Goal: Task Accomplishment & Management: Manage account settings

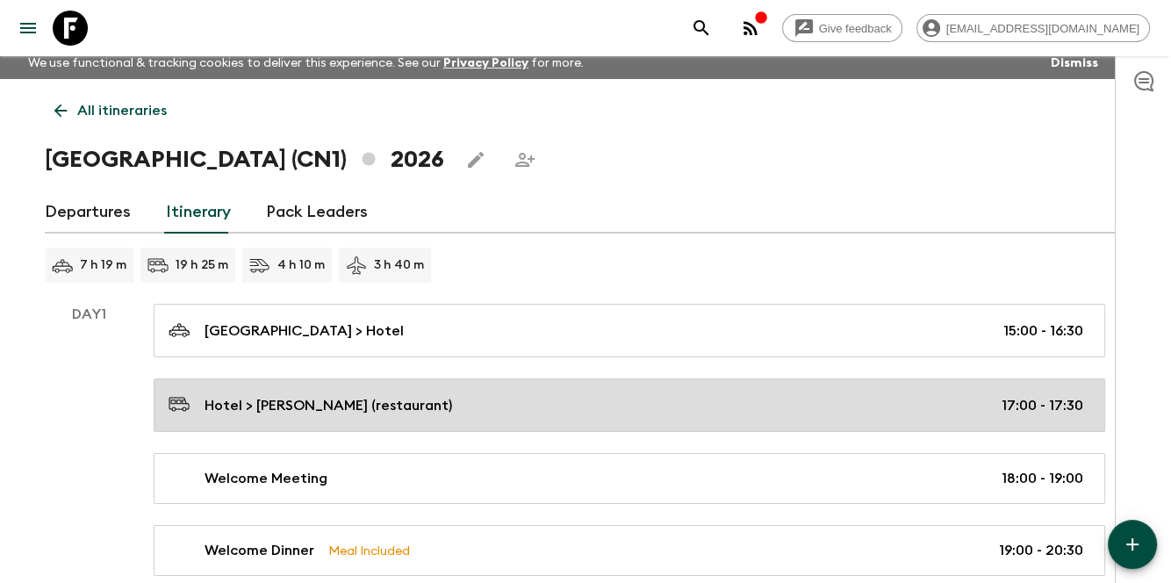
scroll to position [176, 0]
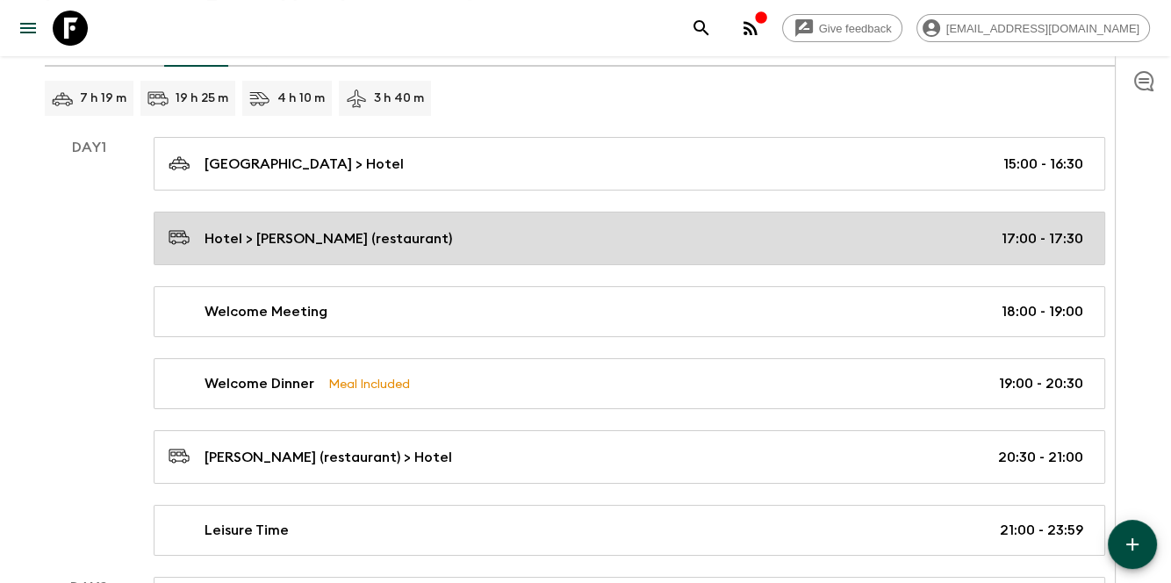
click at [982, 234] on div "Hotel > [PERSON_NAME] (restaurant) 17:00 - 17:30" at bounding box center [626, 239] width 915 height 24
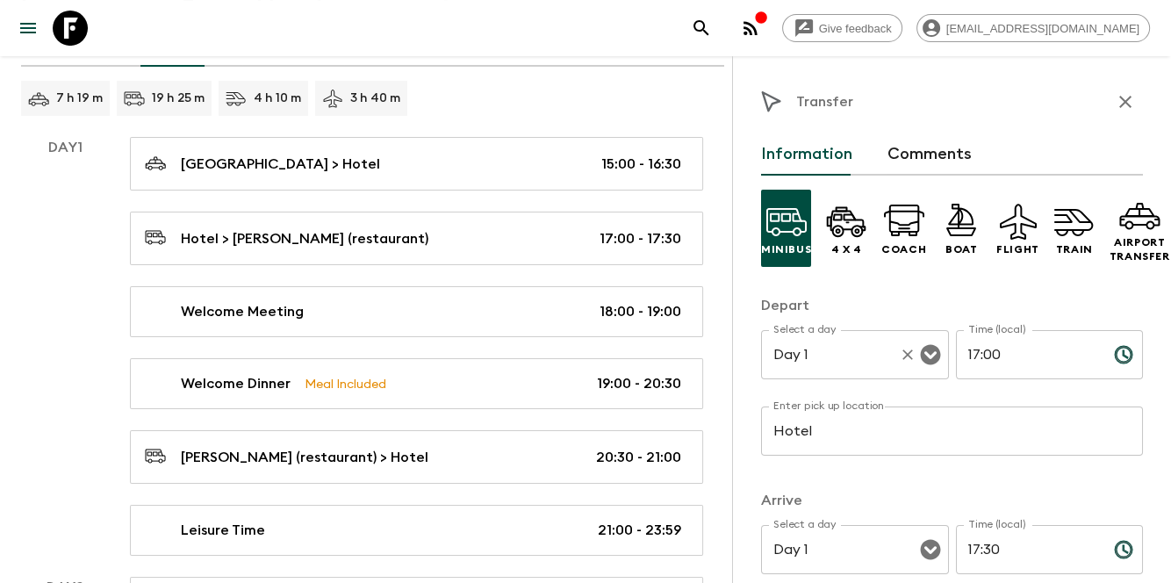
scroll to position [58, 0]
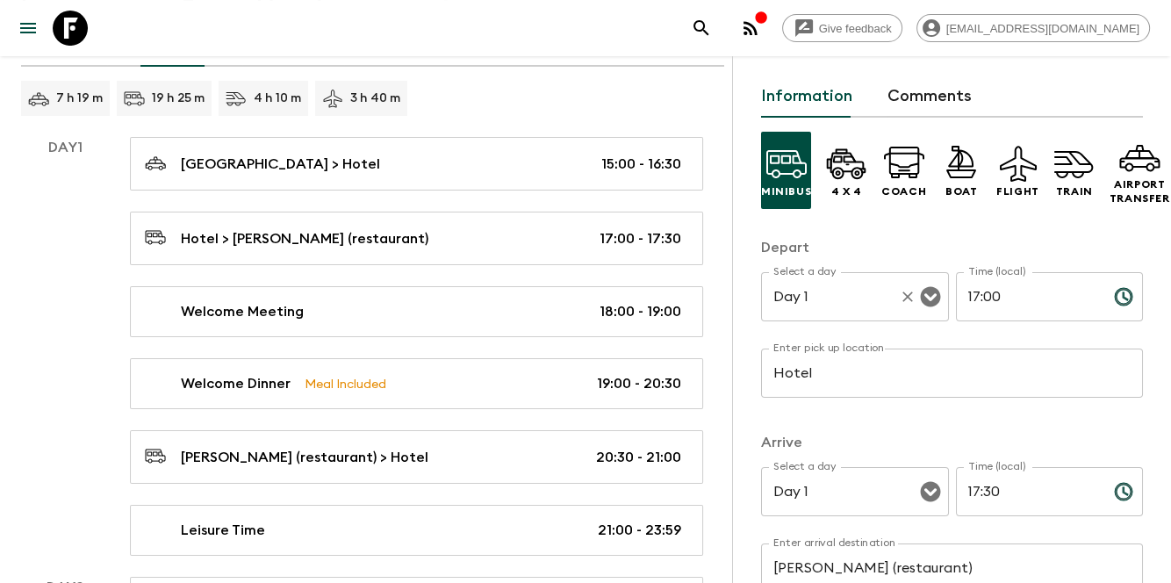
click at [873, 293] on input "Day 1" at bounding box center [830, 296] width 123 height 33
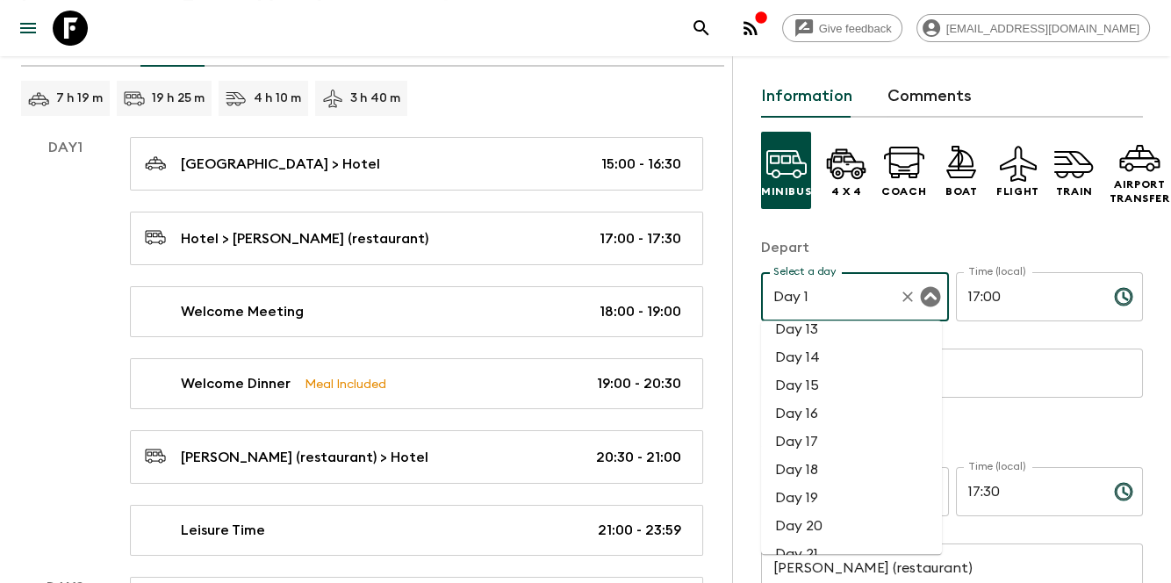
scroll to position [351, 0]
click at [968, 347] on div "Depart Select a day Day 1 Select a day ​ Time (local) 17:00 Time (local) ​ Ente…" at bounding box center [952, 327] width 382 height 181
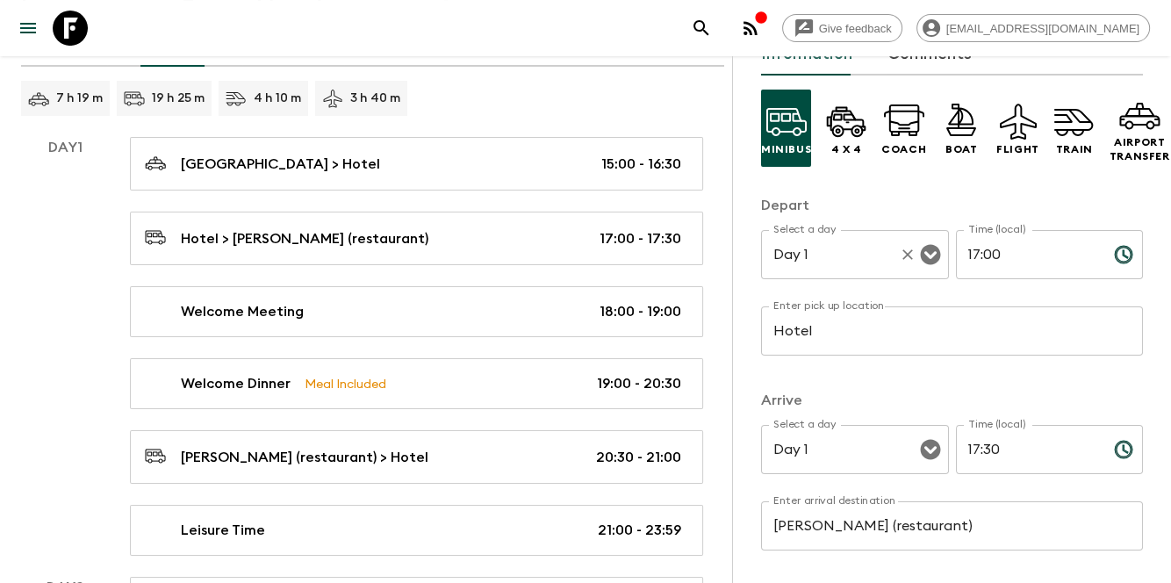
scroll to position [58, 0]
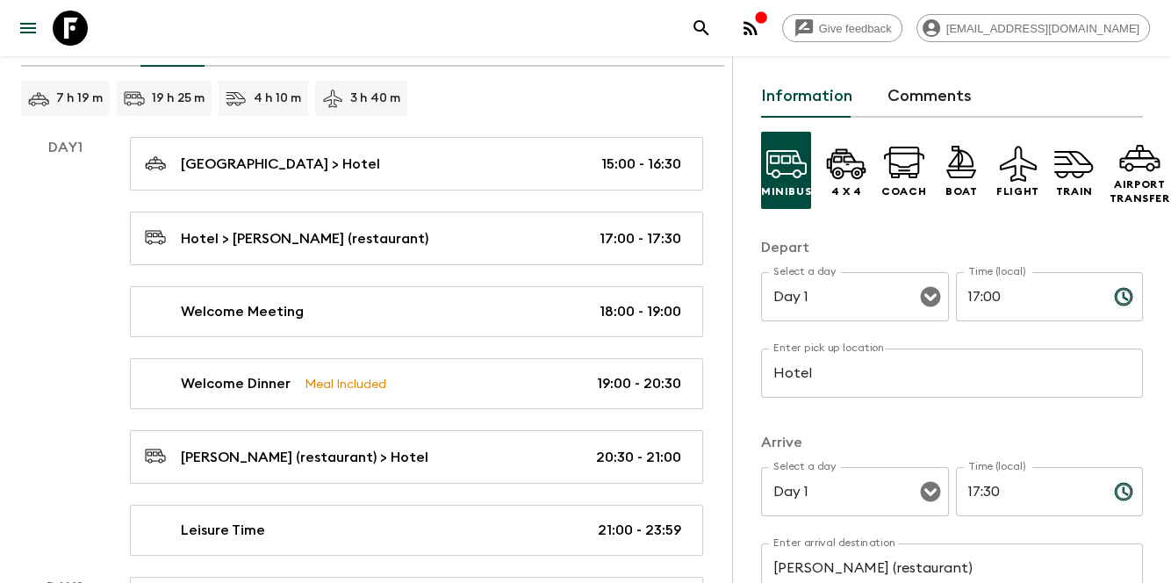
click at [80, 354] on div "Day 1" at bounding box center [65, 346] width 88 height 419
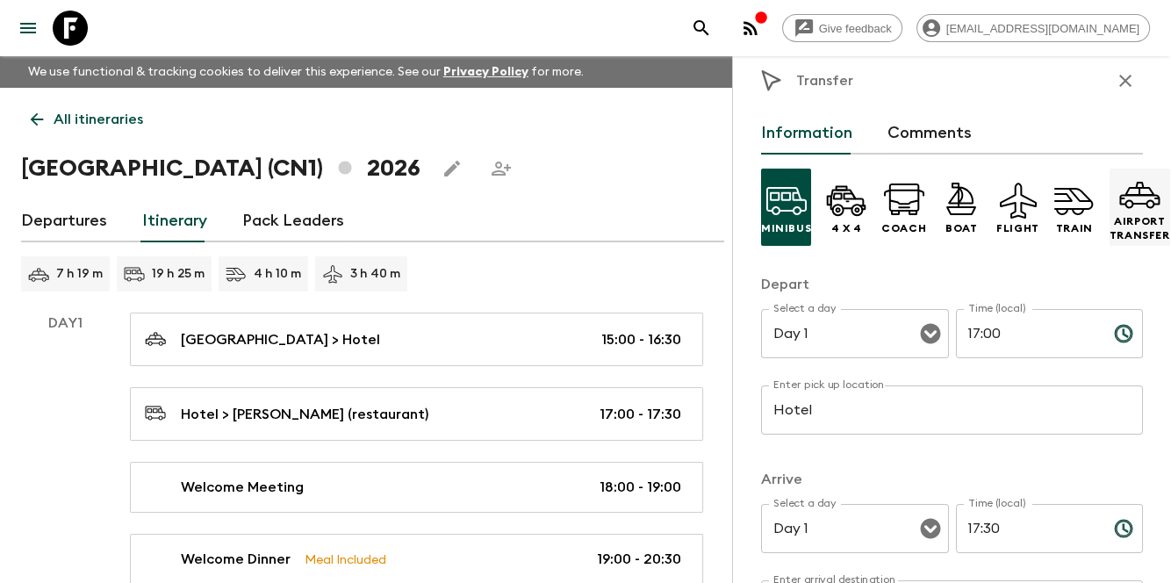
scroll to position [0, 0]
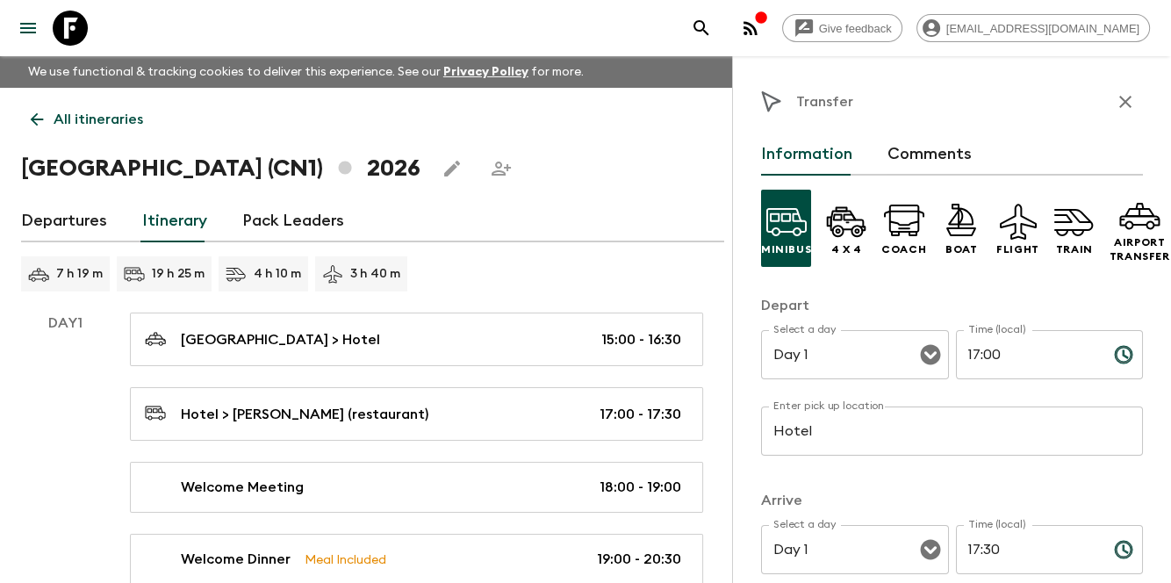
click at [431, 220] on div "Departures Itinerary Pack Leaders" at bounding box center [372, 221] width 703 height 42
click at [274, 224] on link "Pack Leaders" at bounding box center [293, 221] width 102 height 42
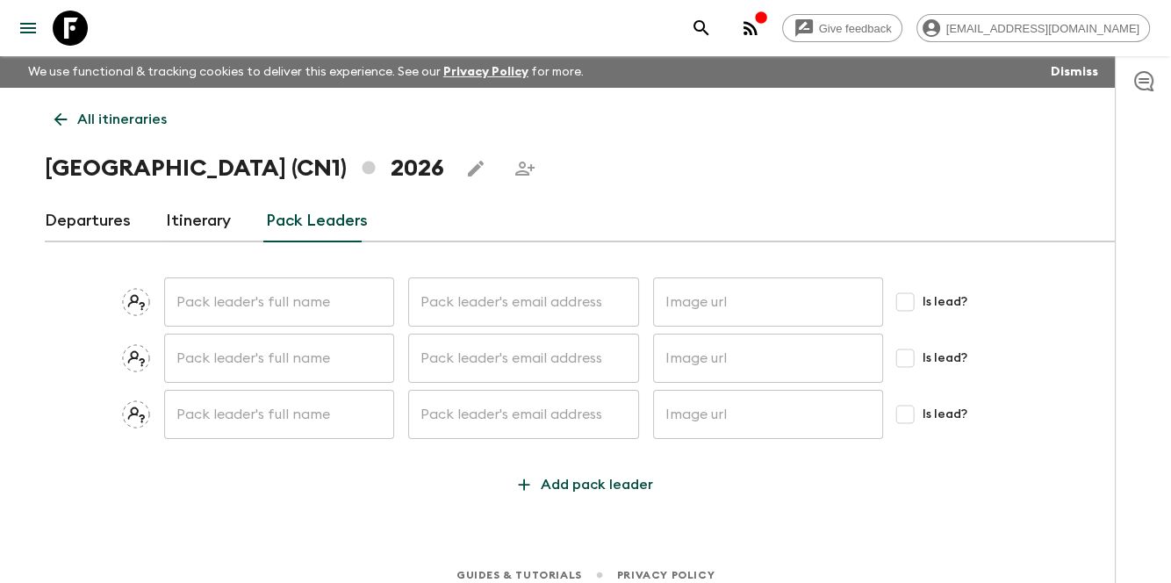
click at [186, 229] on link "Itinerary" at bounding box center [198, 221] width 65 height 42
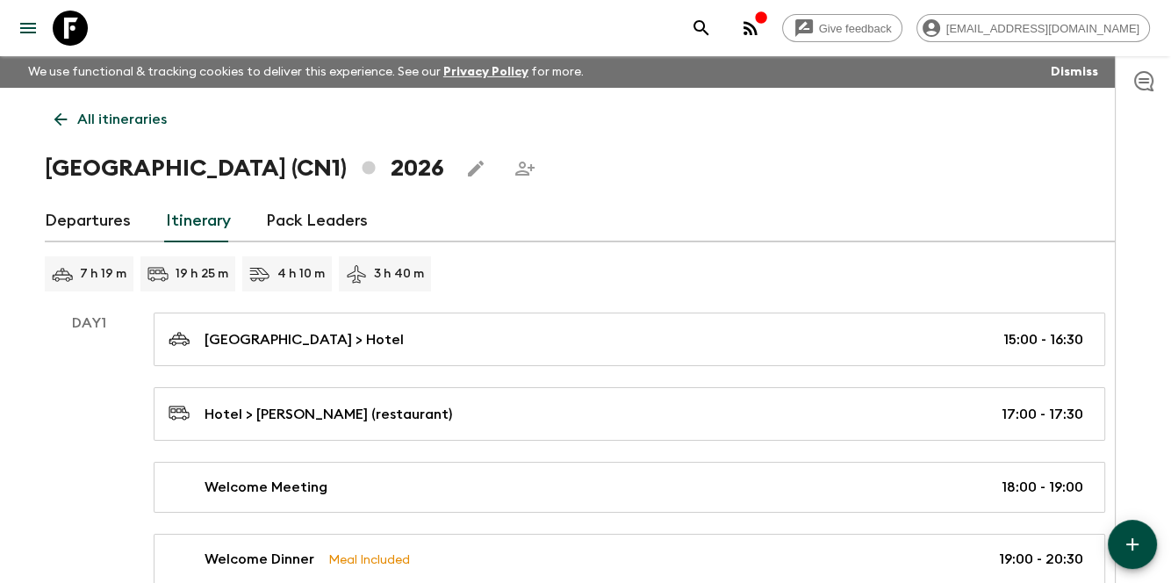
click at [1127, 534] on icon "button" at bounding box center [1132, 544] width 21 height 21
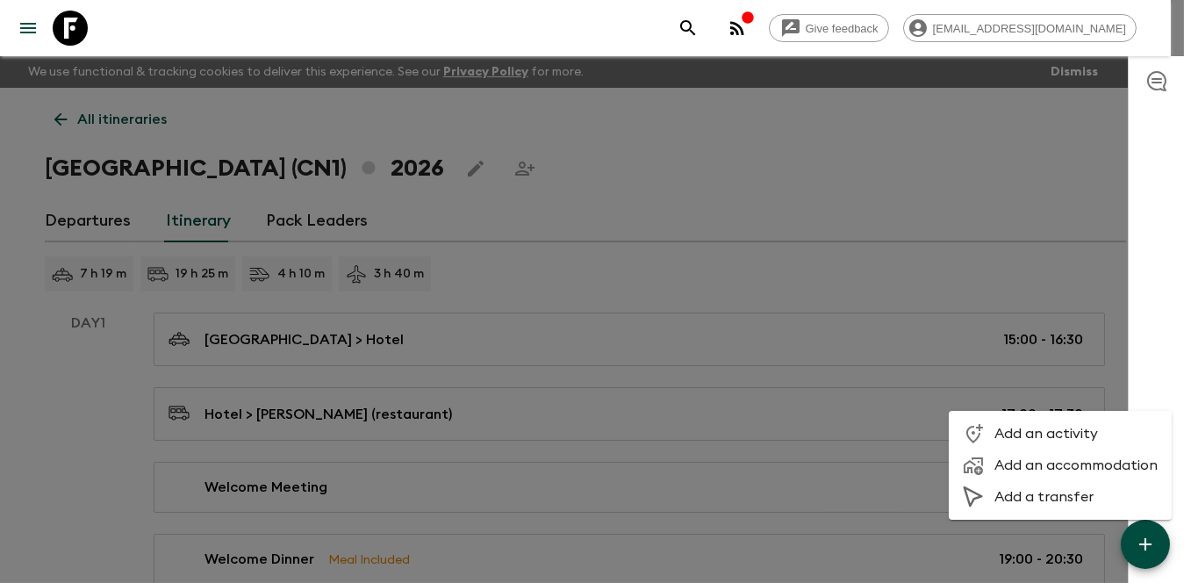
click at [1104, 302] on div at bounding box center [592, 291] width 1184 height 583
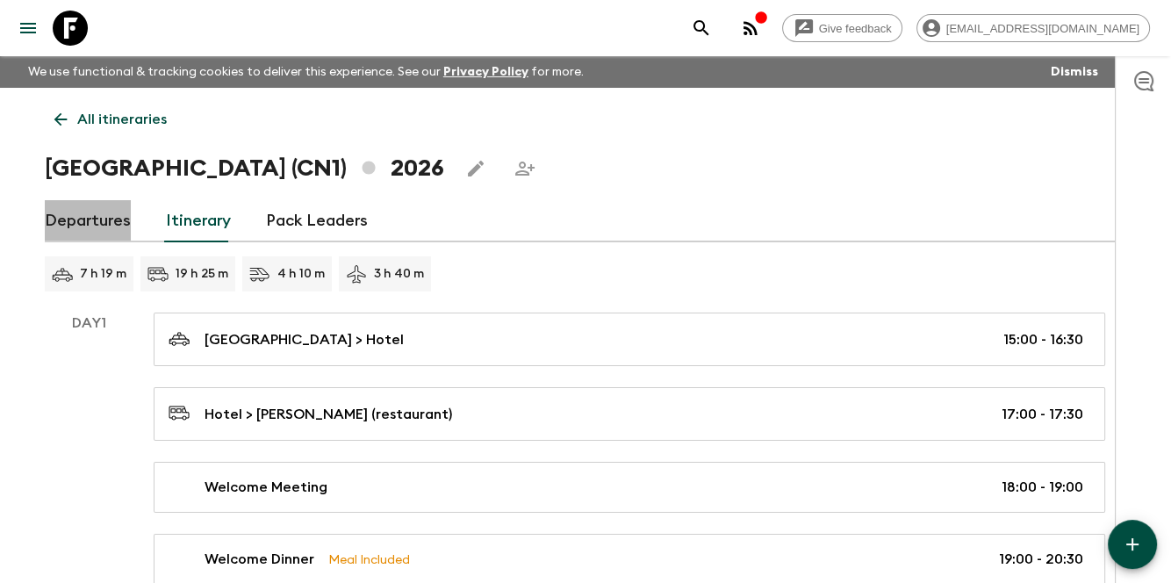
click at [108, 216] on link "Departures" at bounding box center [88, 221] width 86 height 42
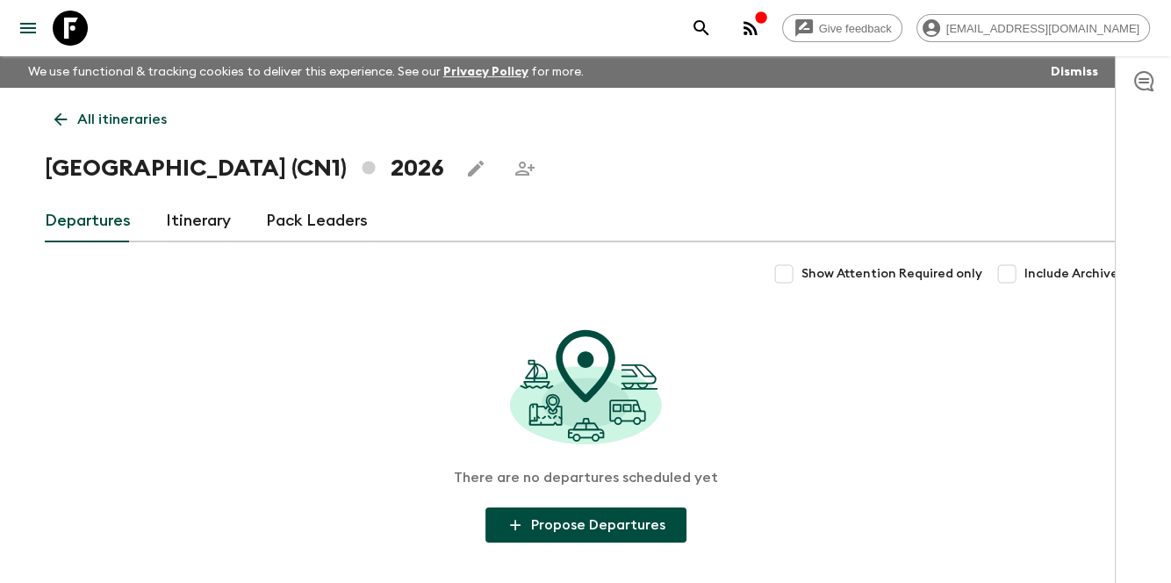
click at [183, 229] on link "Itinerary" at bounding box center [198, 221] width 65 height 42
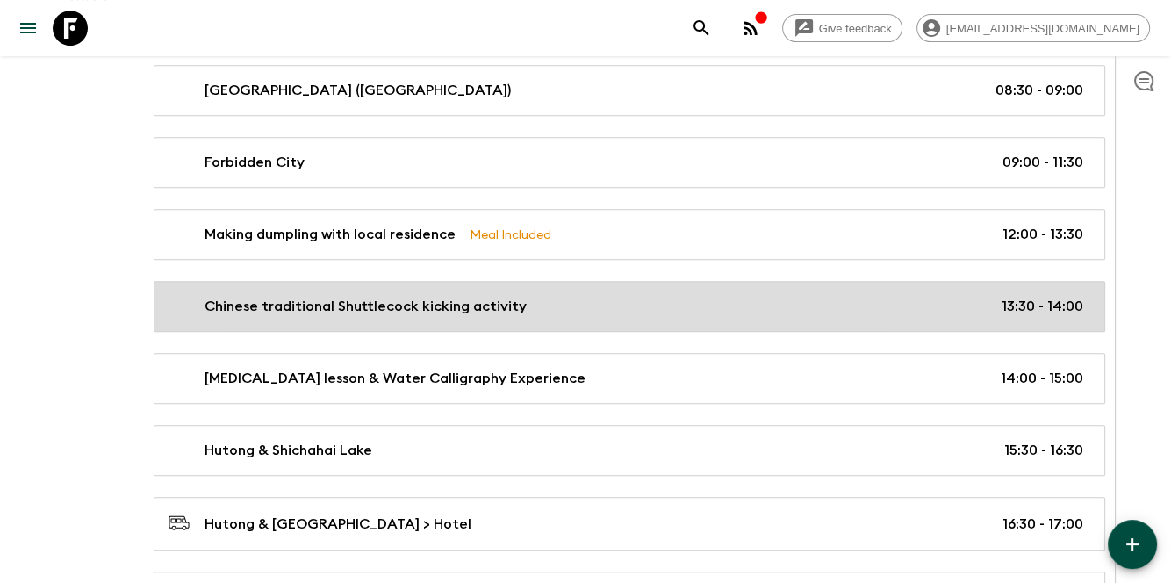
scroll to position [758, 0]
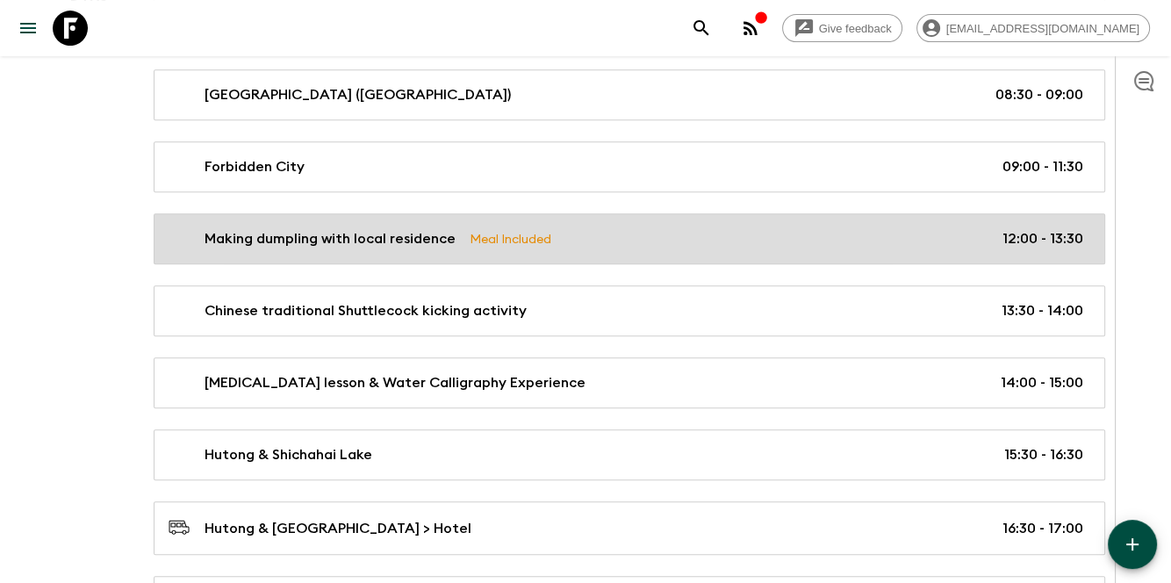
click at [336, 228] on p "Making dumpling with local residence" at bounding box center [330, 238] width 251 height 21
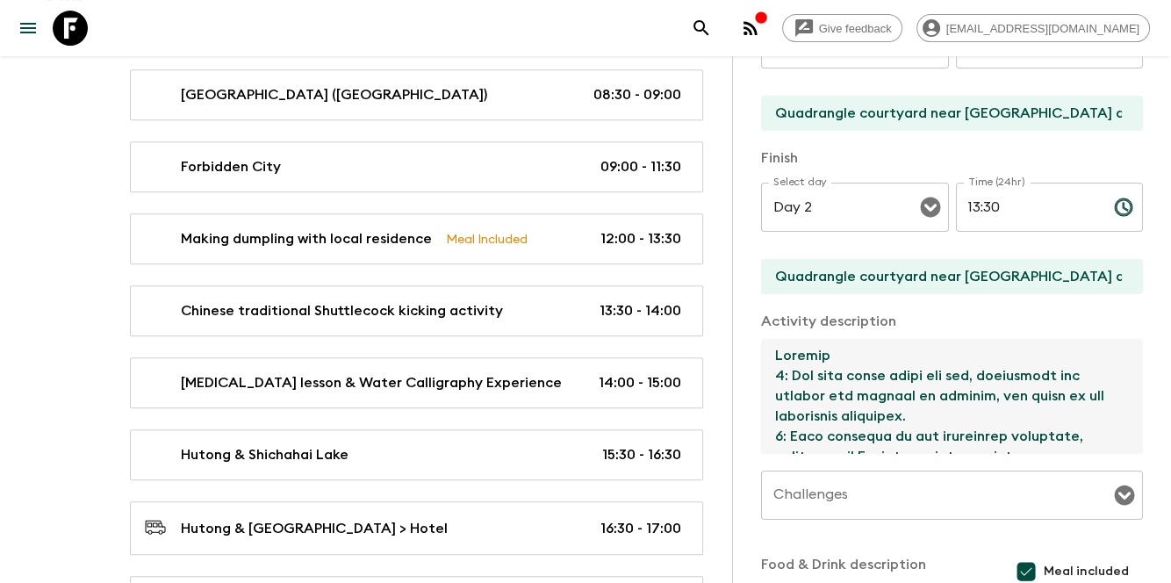
drag, startPoint x: 804, startPoint y: 358, endPoint x: 910, endPoint y: 441, distance: 133.8
click at [910, 441] on textarea at bounding box center [945, 396] width 368 height 115
click at [900, 305] on div "Activity Title Making dumpling with local residence Start Select a day Day 2 Se…" at bounding box center [952, 298] width 382 height 831
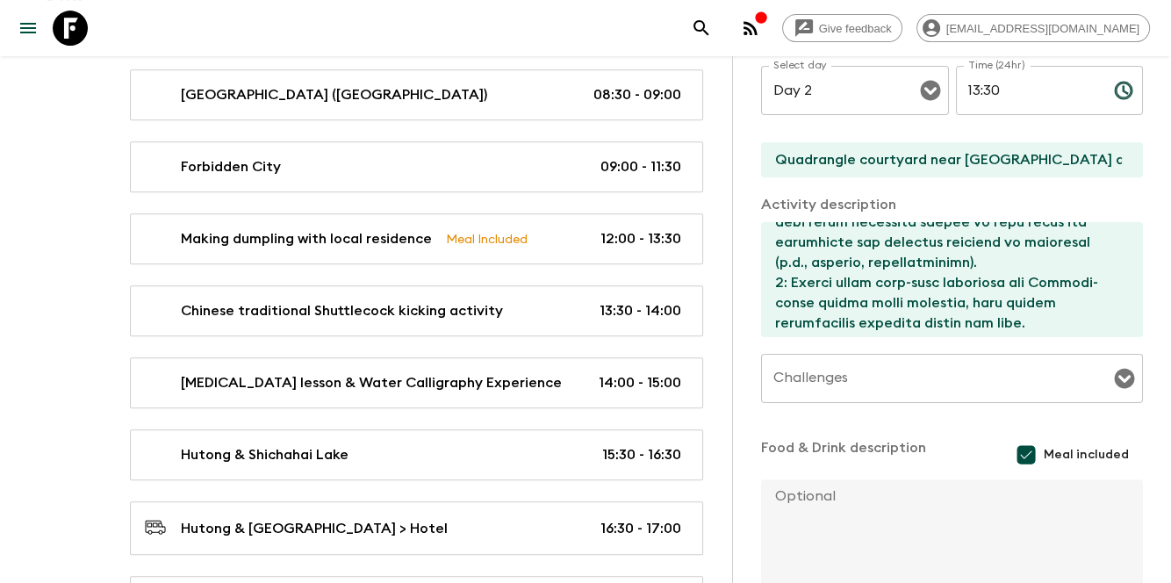
scroll to position [527, 0]
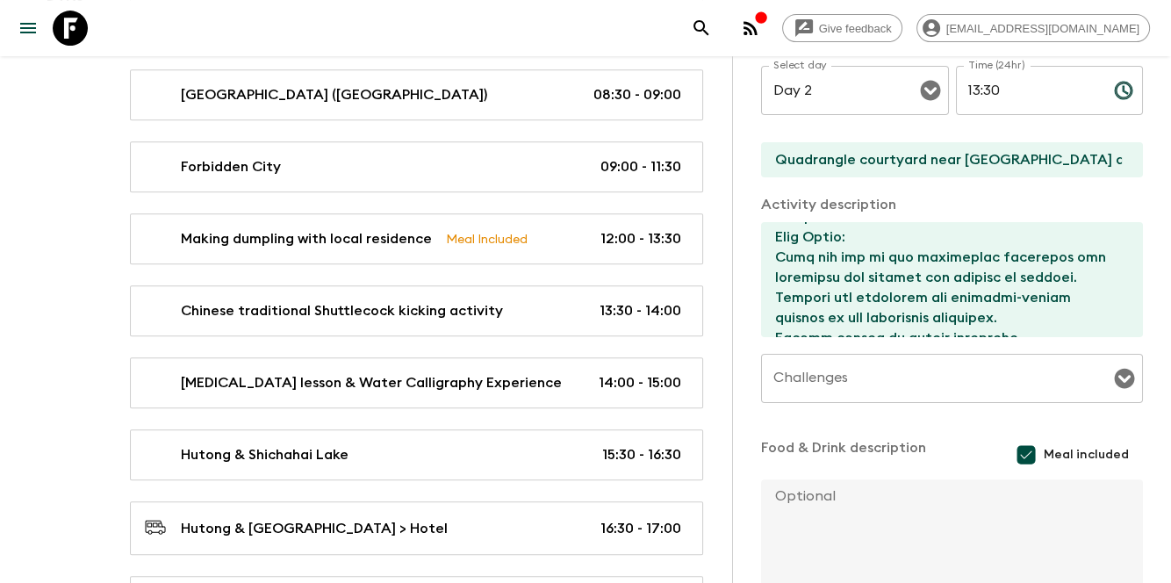
click at [841, 385] on input "Challenges" at bounding box center [939, 378] width 340 height 33
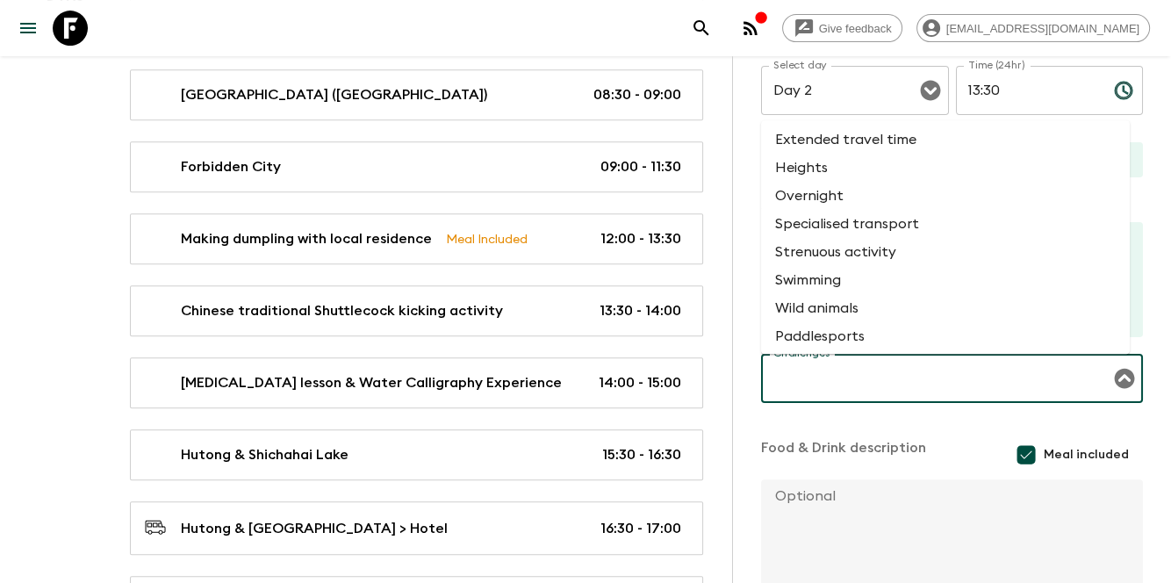
scroll to position [65, 0]
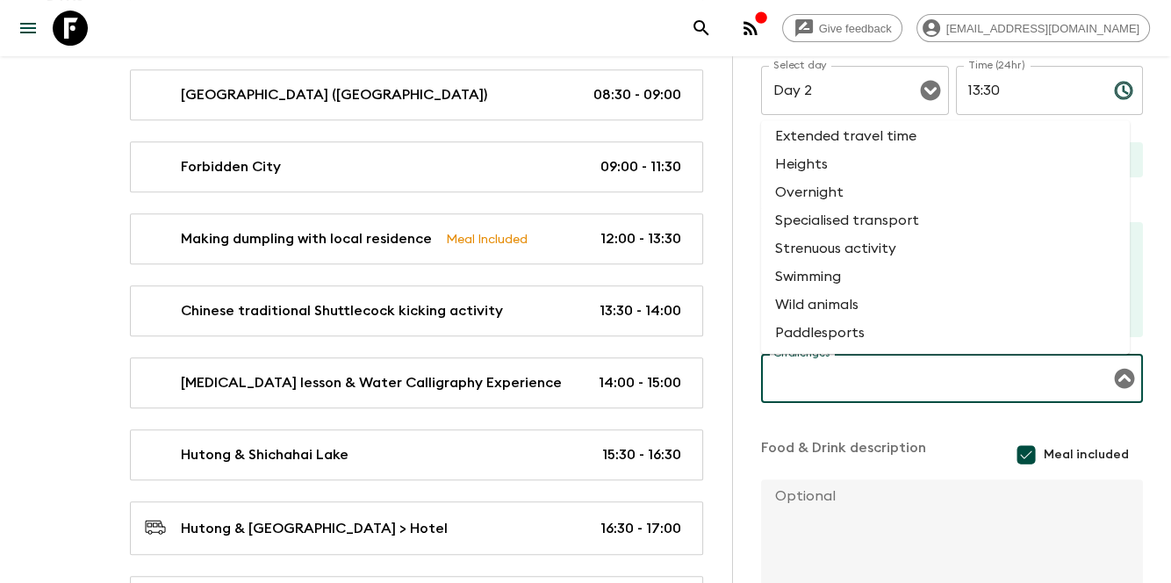
click at [856, 387] on input "Challenges" at bounding box center [939, 378] width 340 height 33
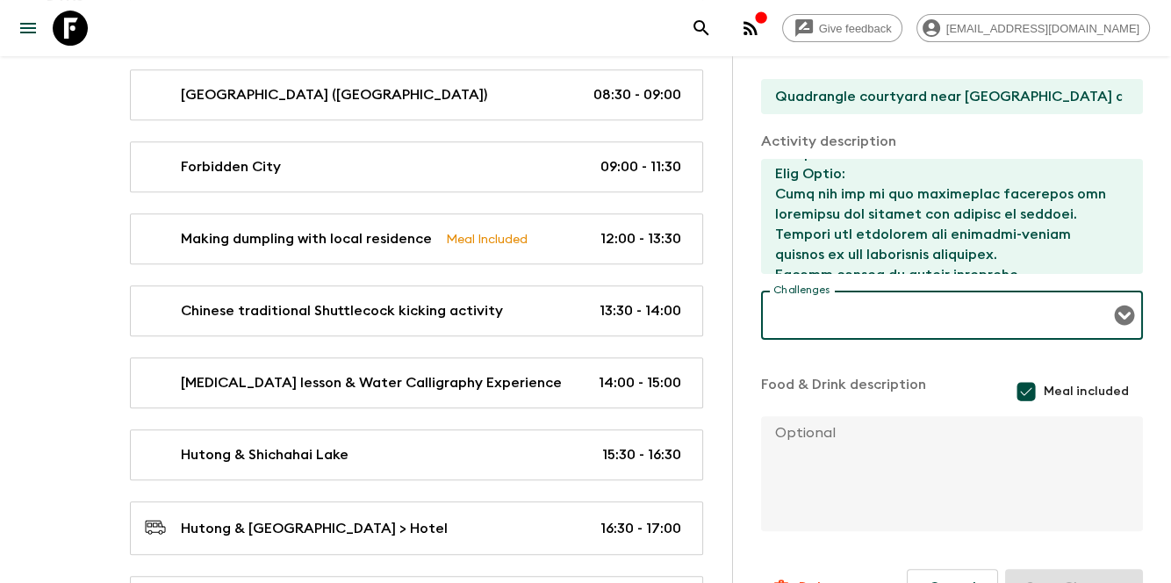
scroll to position [516, 0]
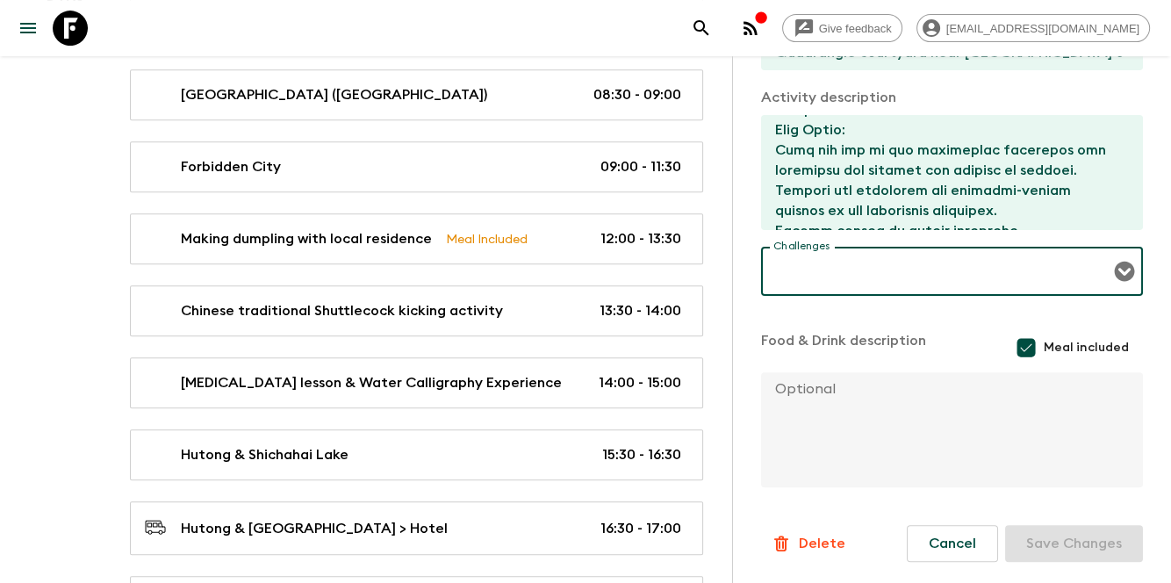
click at [932, 397] on textarea at bounding box center [945, 429] width 368 height 115
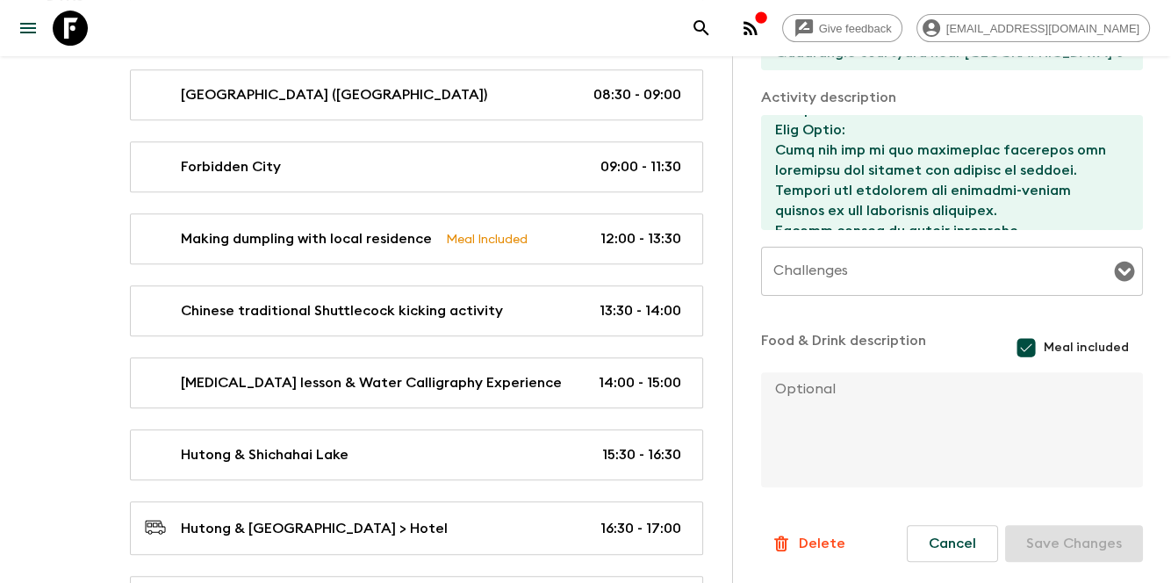
click at [869, 424] on textarea at bounding box center [945, 429] width 368 height 115
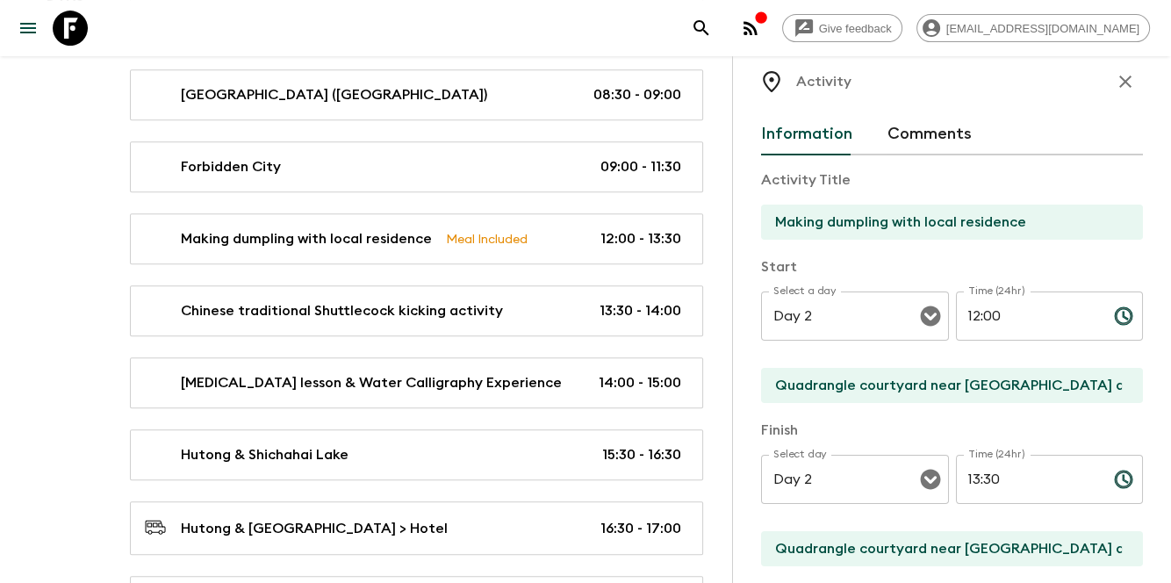
scroll to position [0, 0]
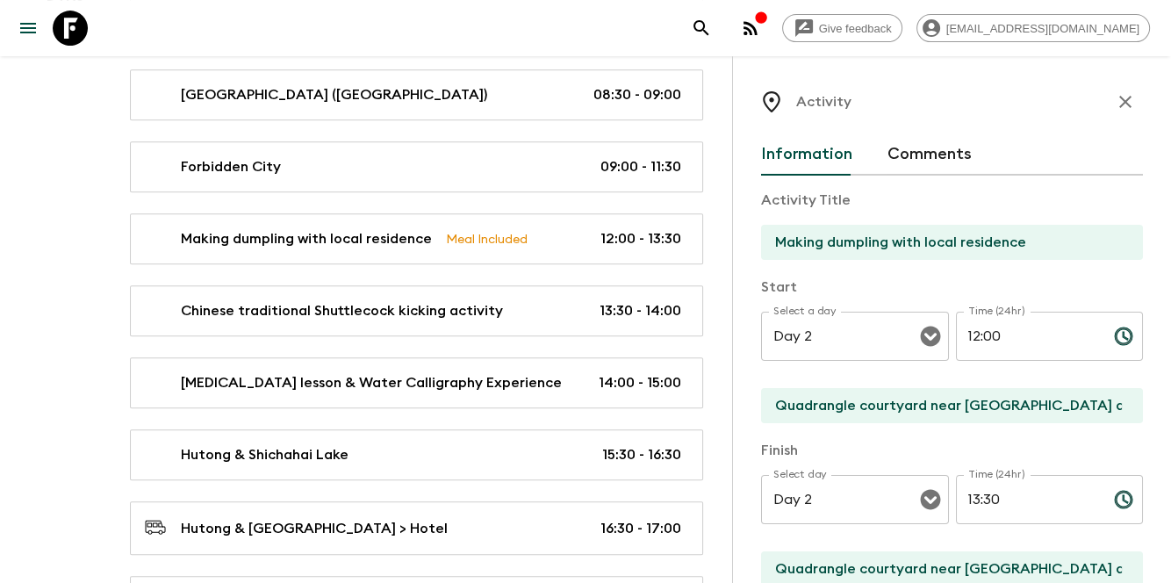
click at [1121, 95] on icon "button" at bounding box center [1125, 101] width 21 height 21
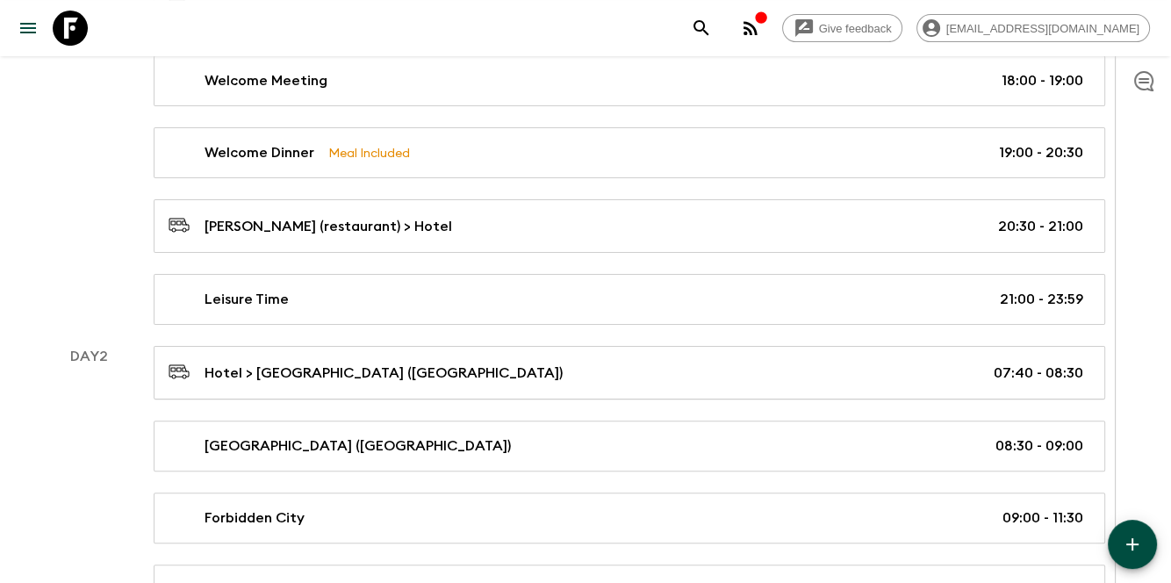
scroll to position [114, 0]
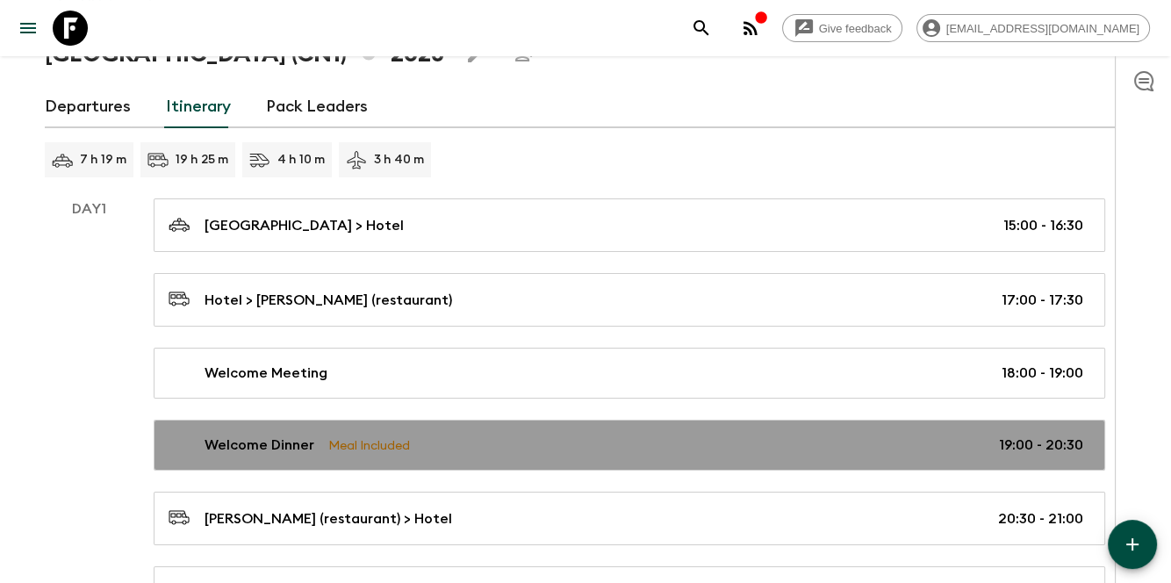
click at [616, 455] on link "Welcome Dinner Meal Included 19:00 - 20:30" at bounding box center [630, 445] width 952 height 51
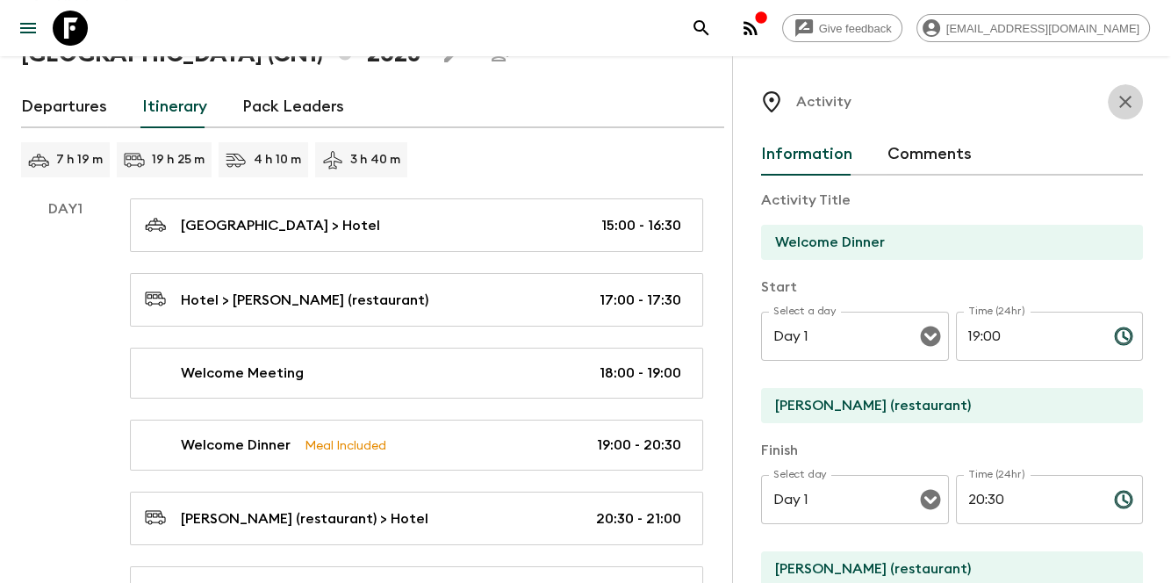
click at [1119, 100] on icon "button" at bounding box center [1125, 102] width 12 height 12
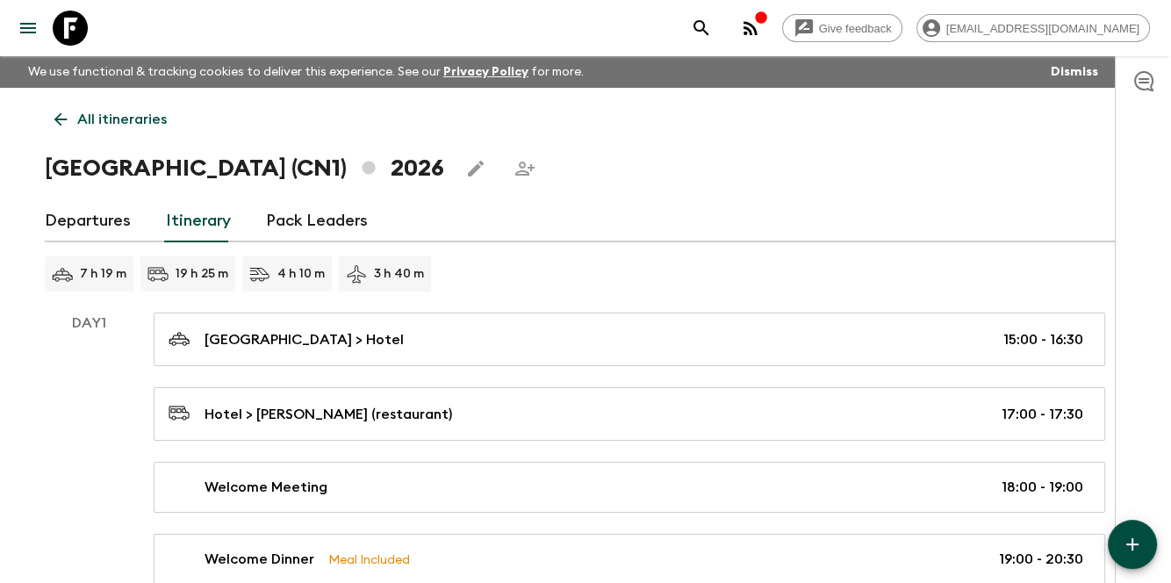
click at [95, 223] on link "Departures" at bounding box center [88, 221] width 86 height 42
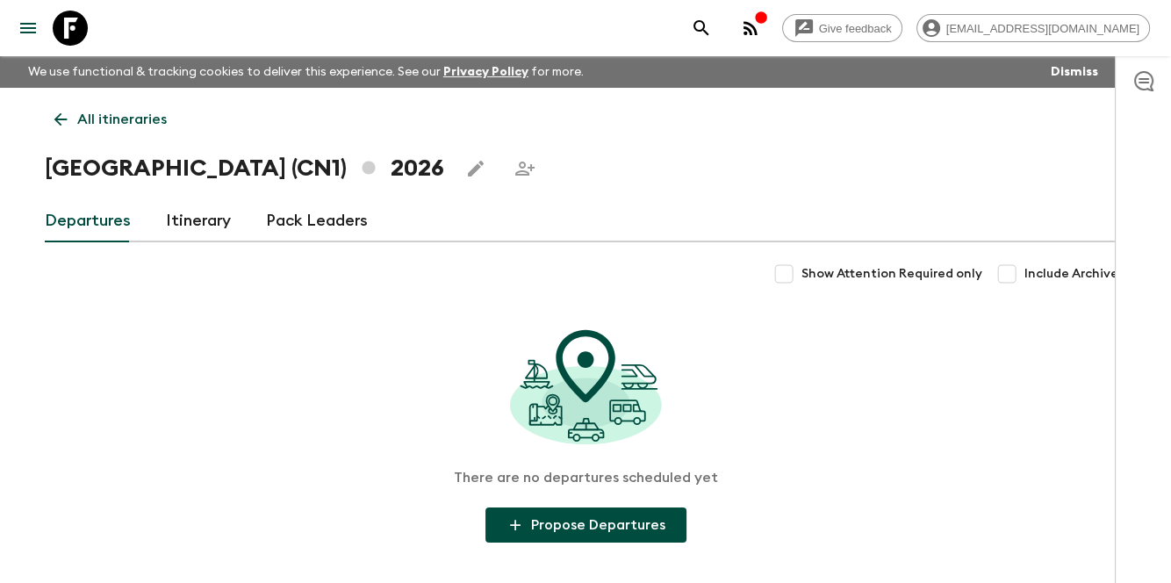
click at [187, 222] on link "Itinerary" at bounding box center [198, 221] width 65 height 42
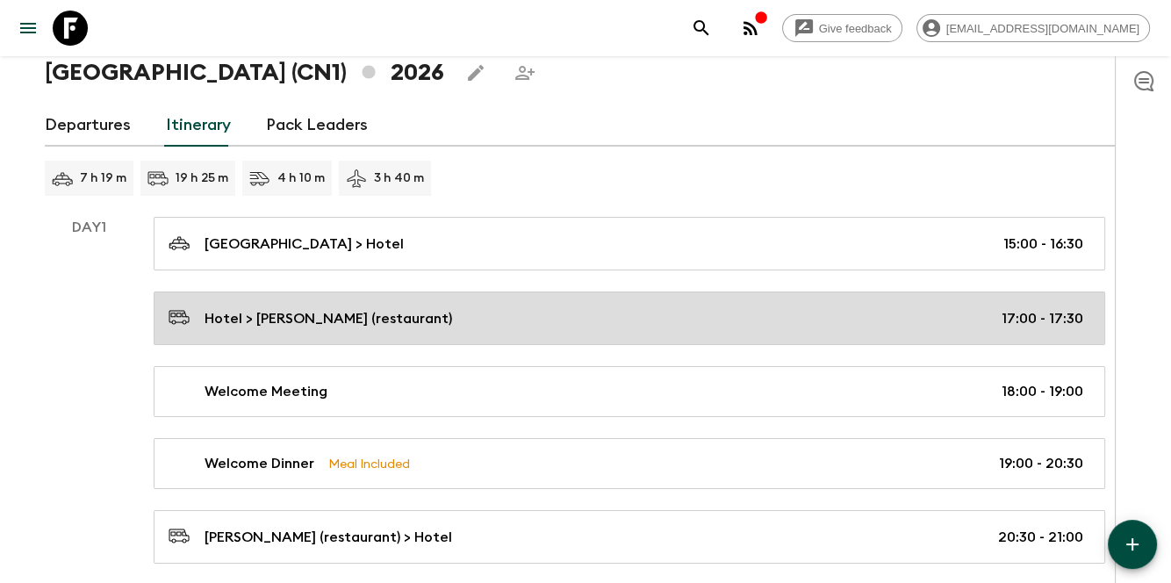
scroll to position [117, 0]
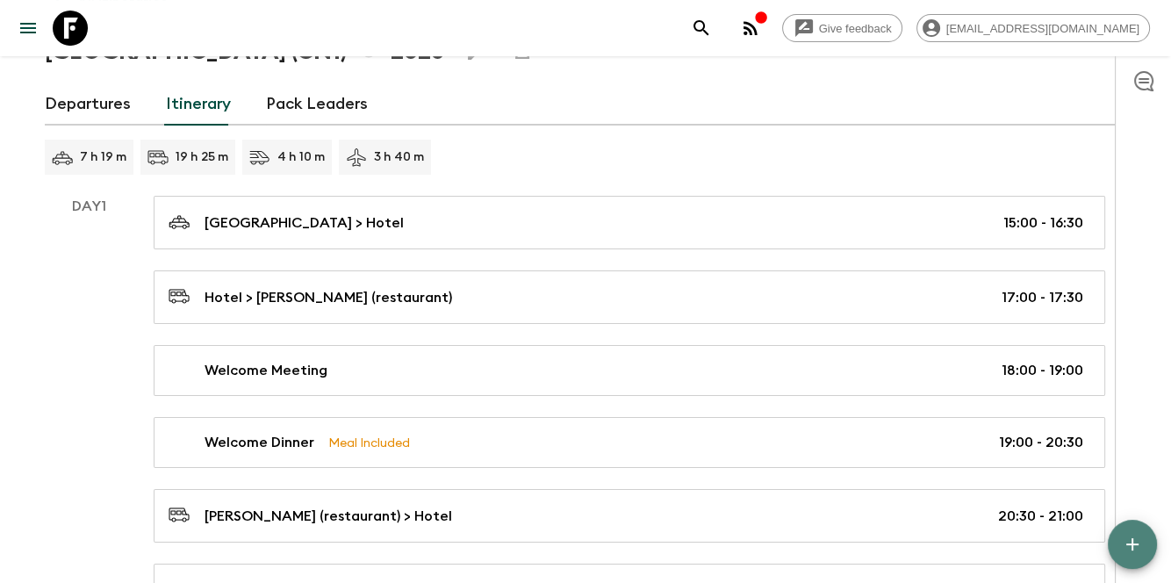
click at [1149, 551] on button "button" at bounding box center [1132, 544] width 49 height 49
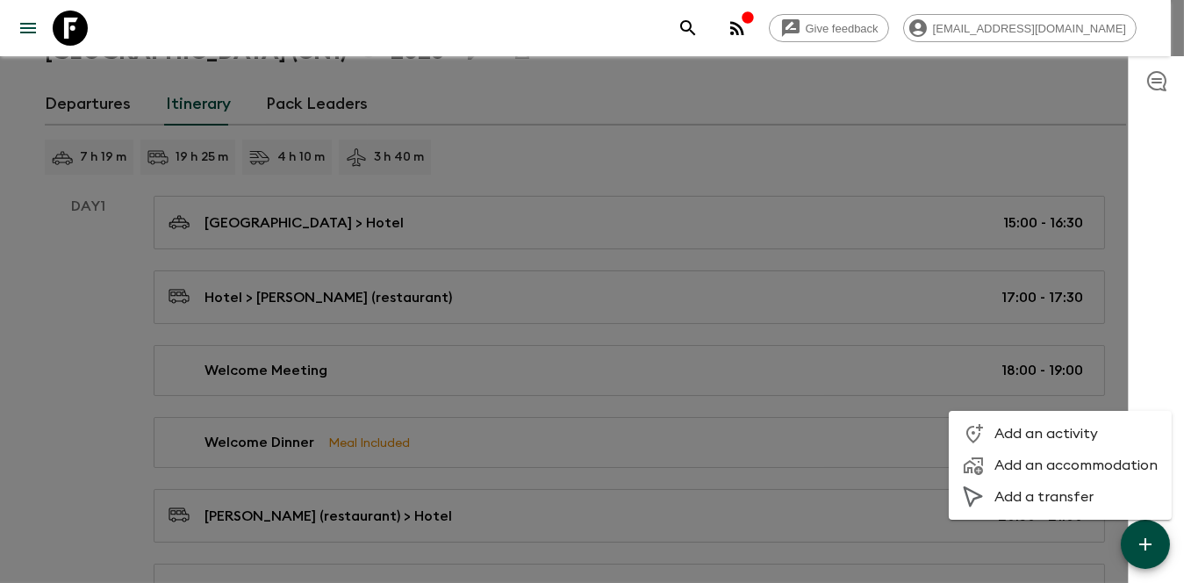
click at [1040, 441] on span "Add an activity" at bounding box center [1076, 434] width 163 height 18
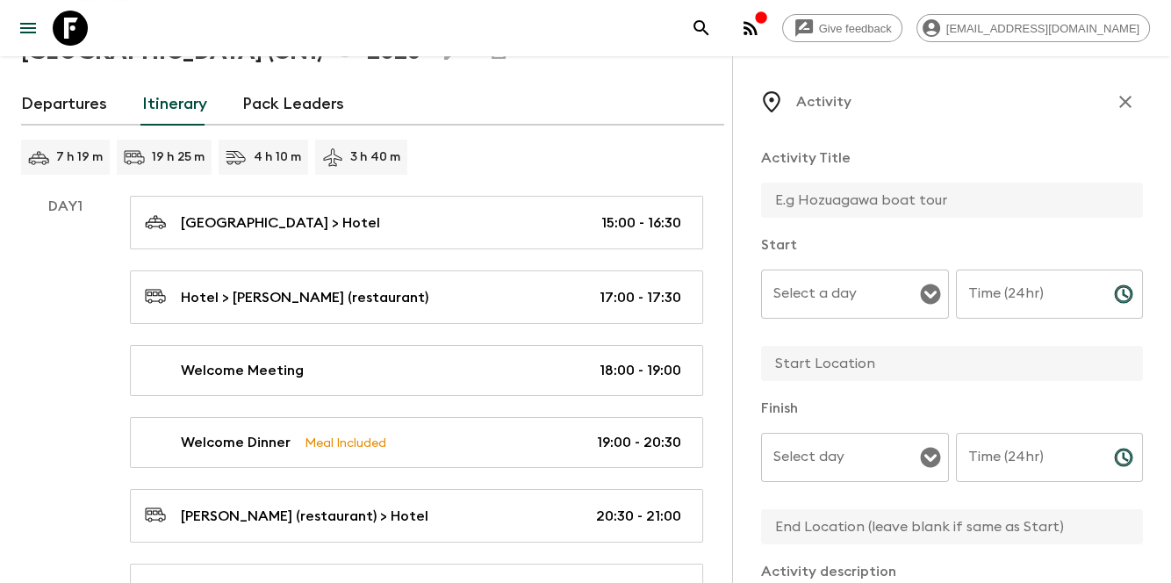
click at [852, 199] on input "text" at bounding box center [945, 200] width 368 height 35
click at [801, 199] on input "text" at bounding box center [945, 200] width 368 height 35
click at [862, 154] on p "Activity Title" at bounding box center [952, 158] width 382 height 21
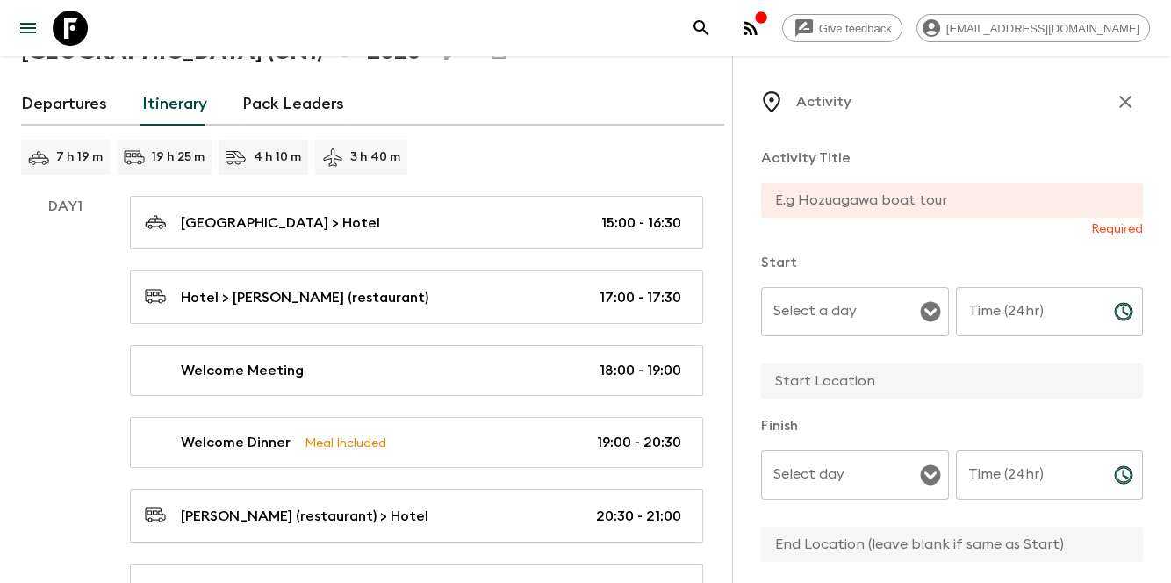
click at [838, 199] on input "text" at bounding box center [945, 200] width 368 height 35
click at [802, 203] on input "text" at bounding box center [945, 200] width 368 height 35
click at [954, 141] on div "Activity Title Required Start Select a day Select a day ​ Time (24hr) Time (24h…" at bounding box center [952, 555] width 382 height 845
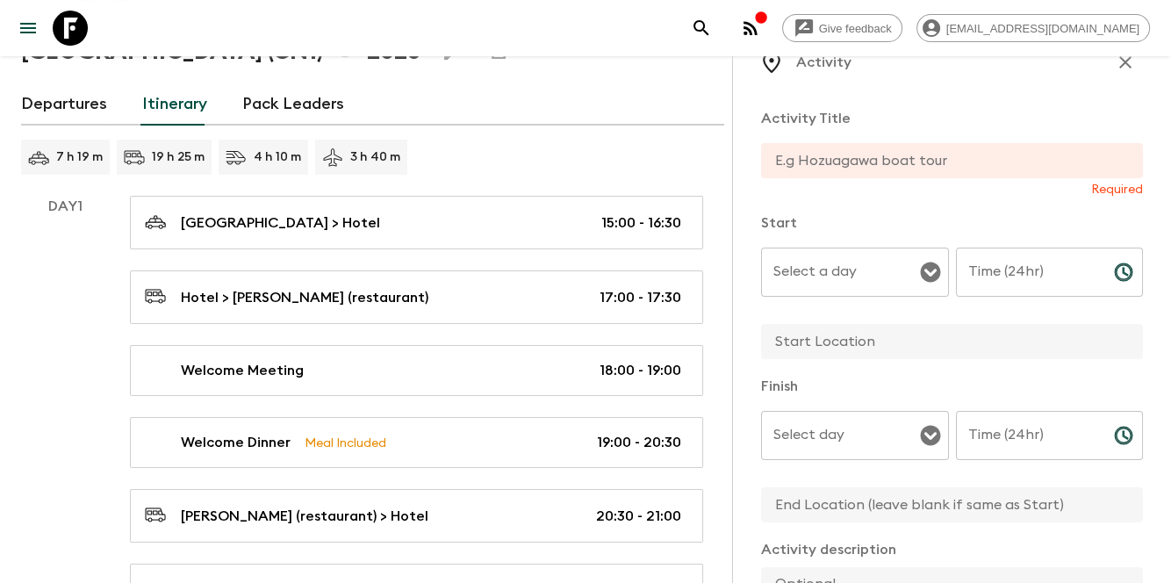
scroll to position [58, 0]
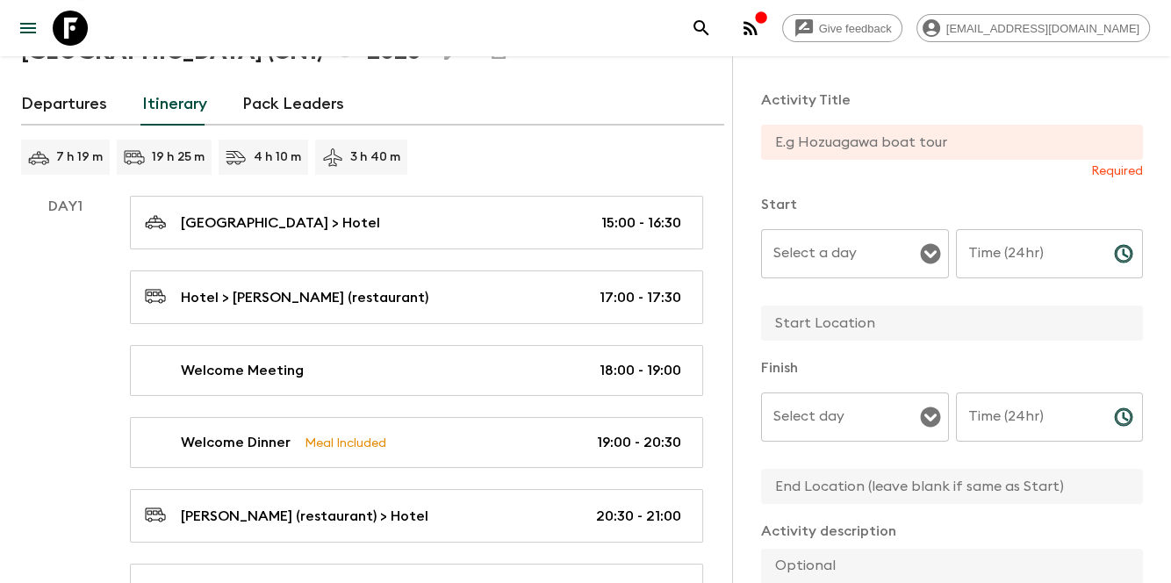
click at [860, 263] on input "Select a day" at bounding box center [842, 253] width 146 height 33
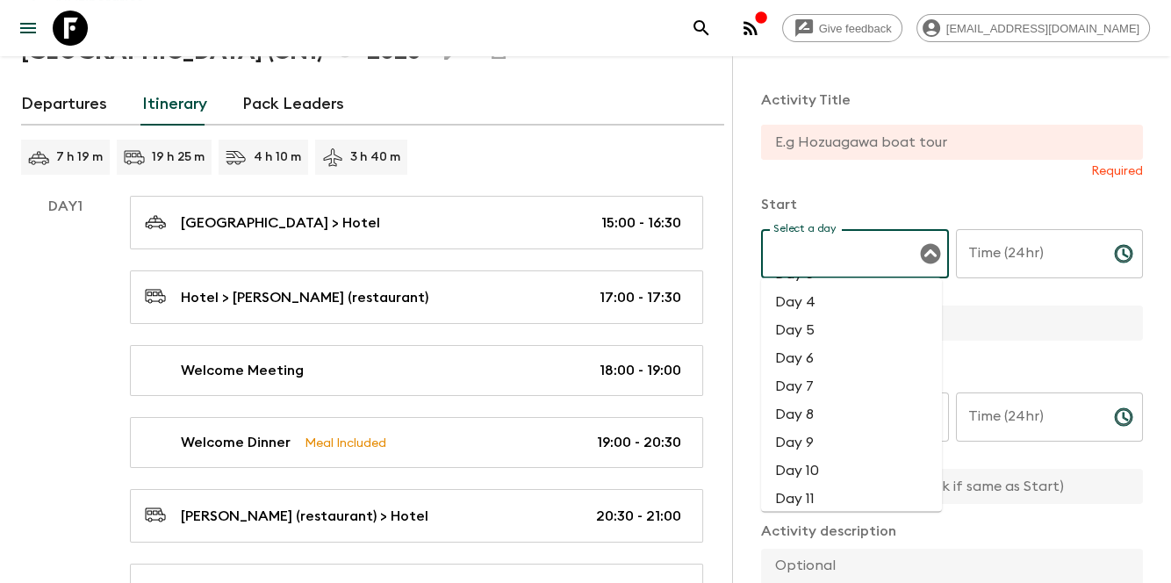
scroll to position [0, 0]
click at [888, 208] on p "Start" at bounding box center [952, 204] width 382 height 21
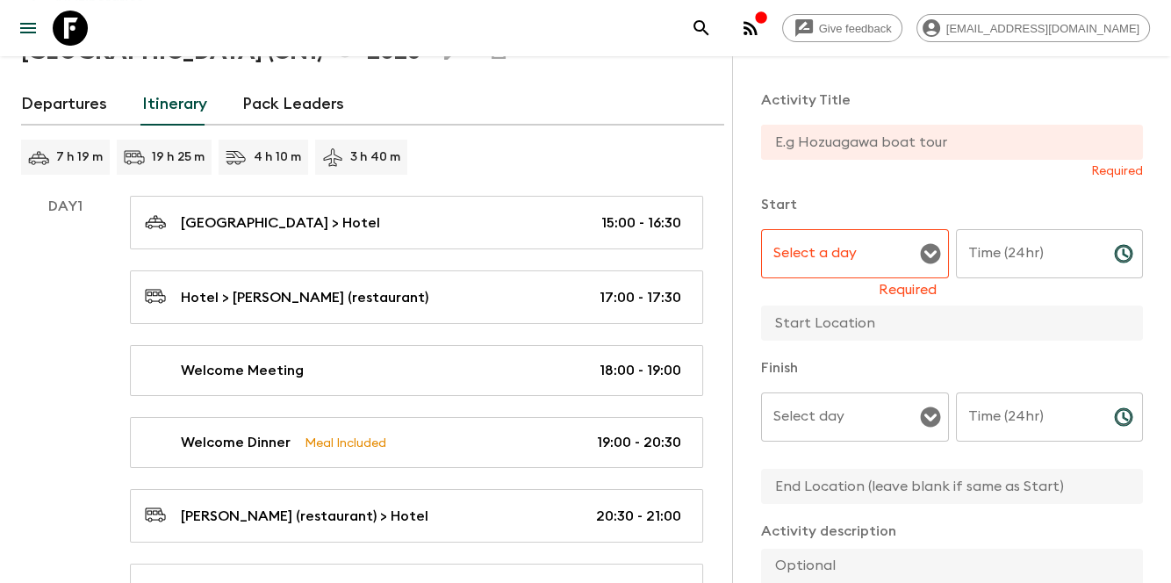
scroll to position [117, 0]
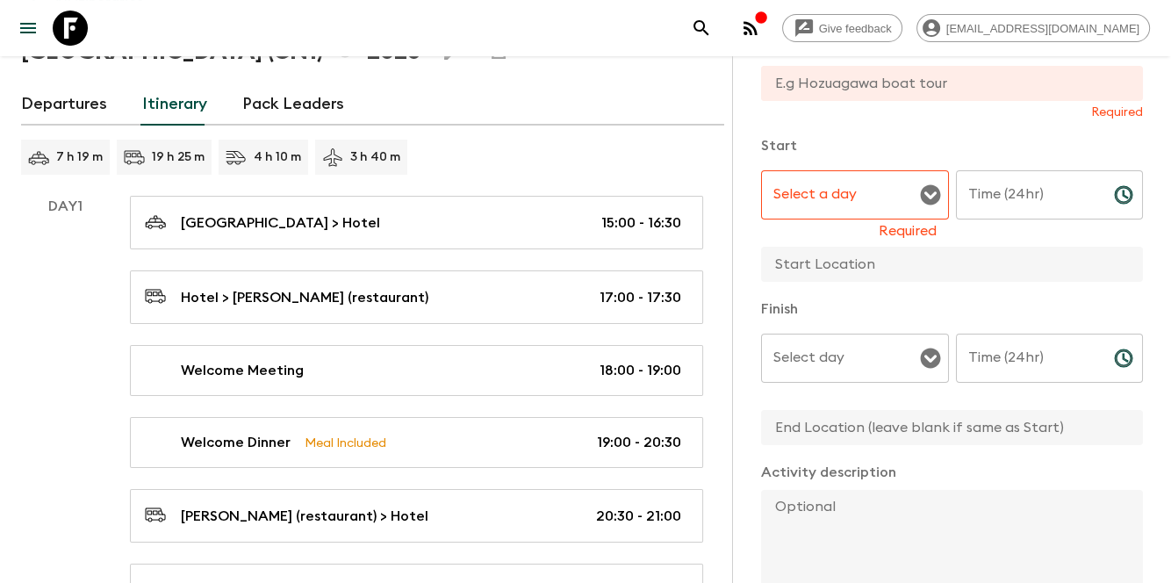
click at [1012, 197] on input "Time (24hr)" at bounding box center [1028, 194] width 144 height 49
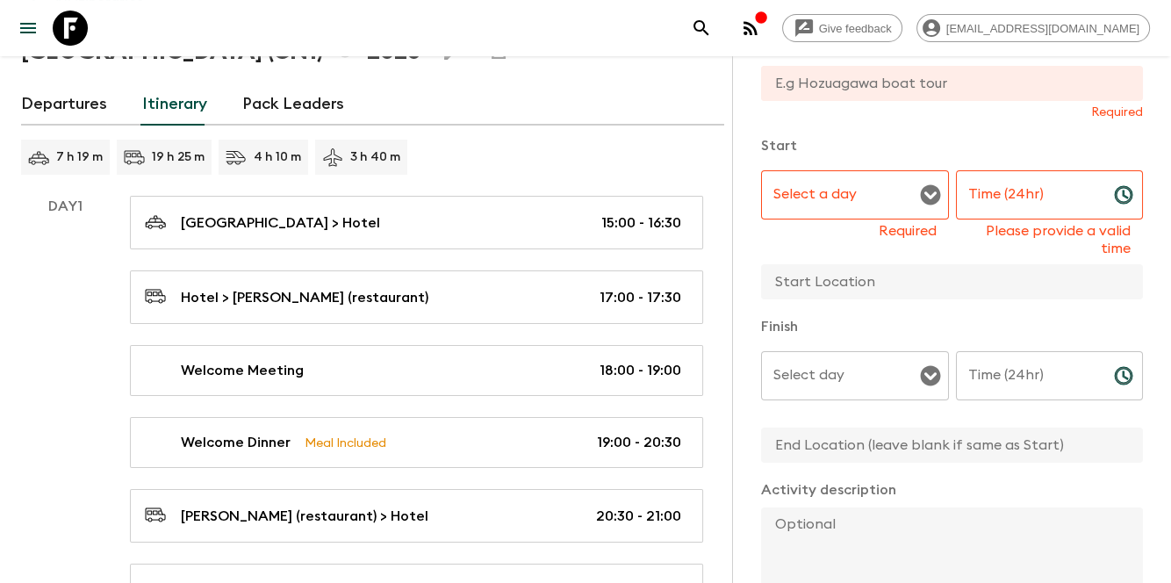
click at [877, 261] on div "Start Select a day Select a day Required Time (24hr) Time (24hr) Please provide…" at bounding box center [952, 218] width 382 height 167
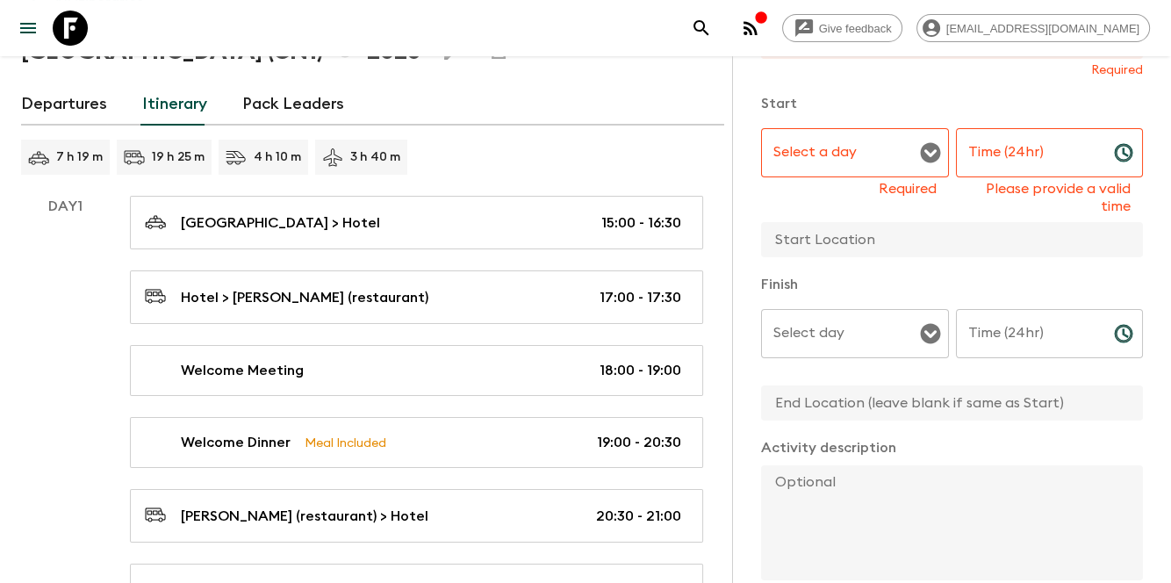
scroll to position [234, 0]
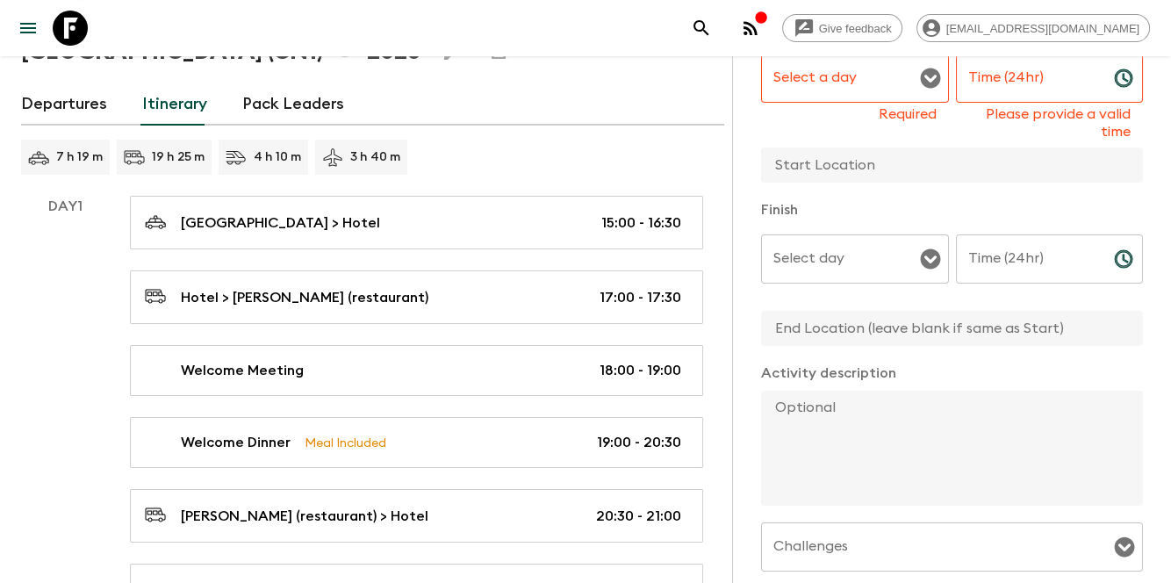
click at [1009, 261] on div "Time (24hr) Time (24hr) ​" at bounding box center [1050, 268] width 188 height 69
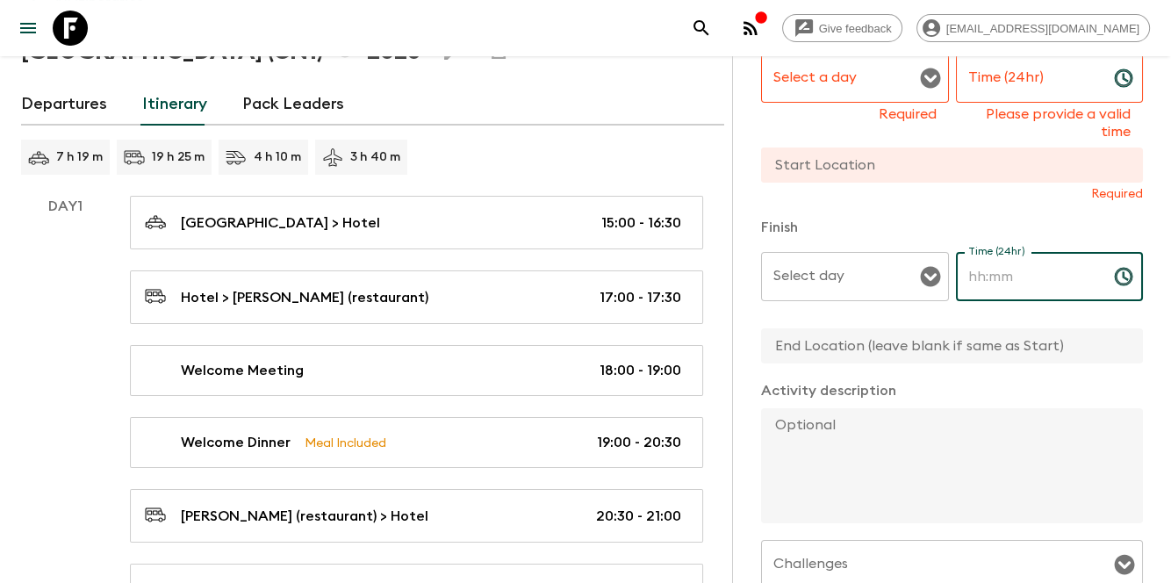
click at [881, 337] on div "Finish Select day Select day ​ Time (24hr) Time (24hr) ​" at bounding box center [952, 291] width 382 height 149
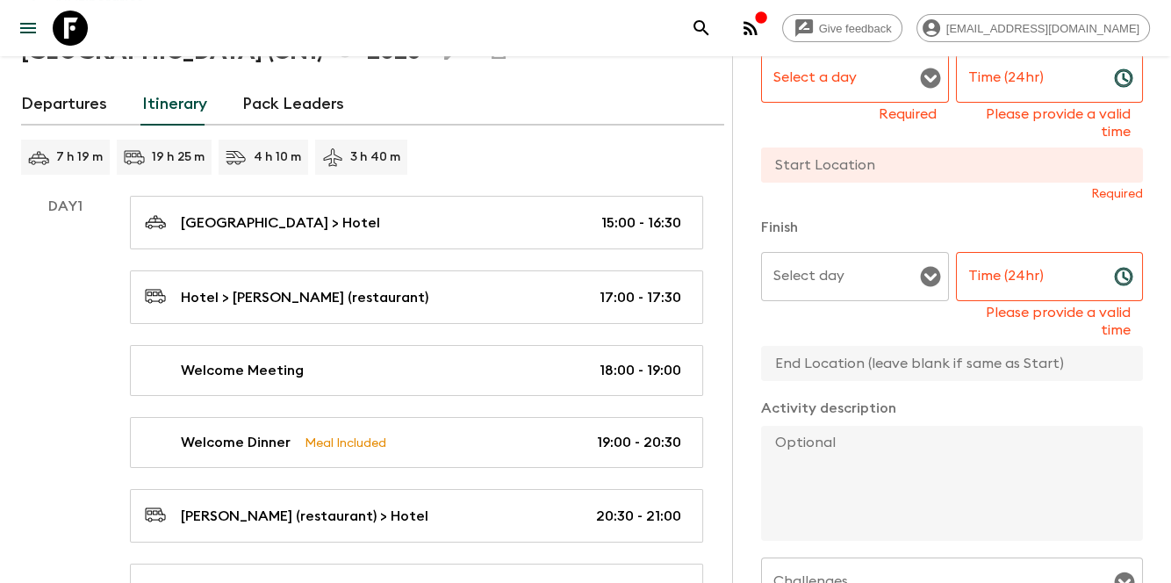
click at [841, 436] on textarea at bounding box center [945, 483] width 368 height 115
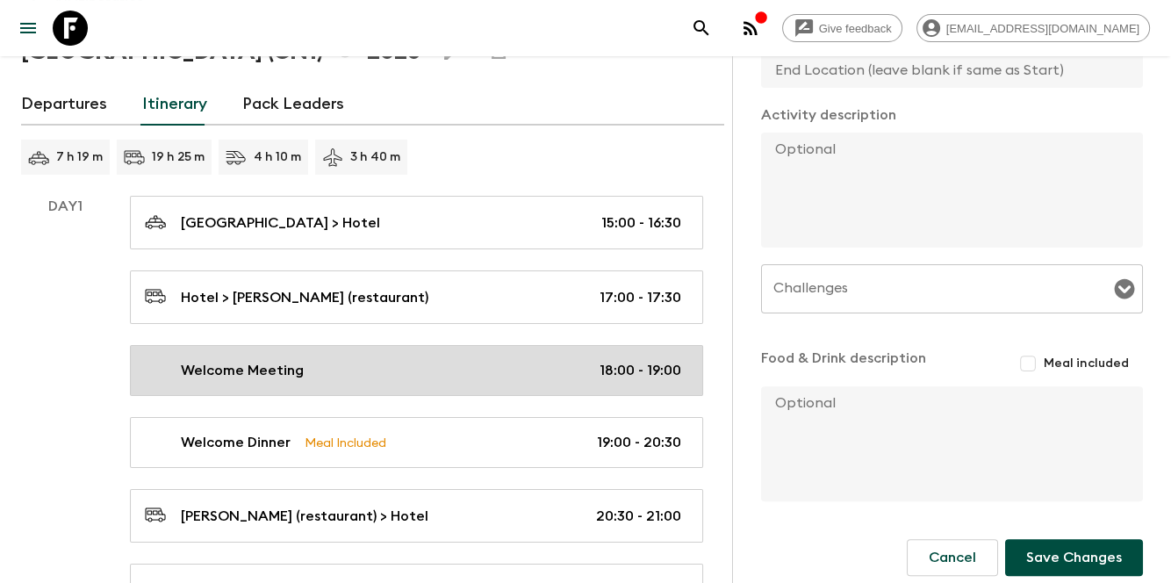
scroll to position [0, 0]
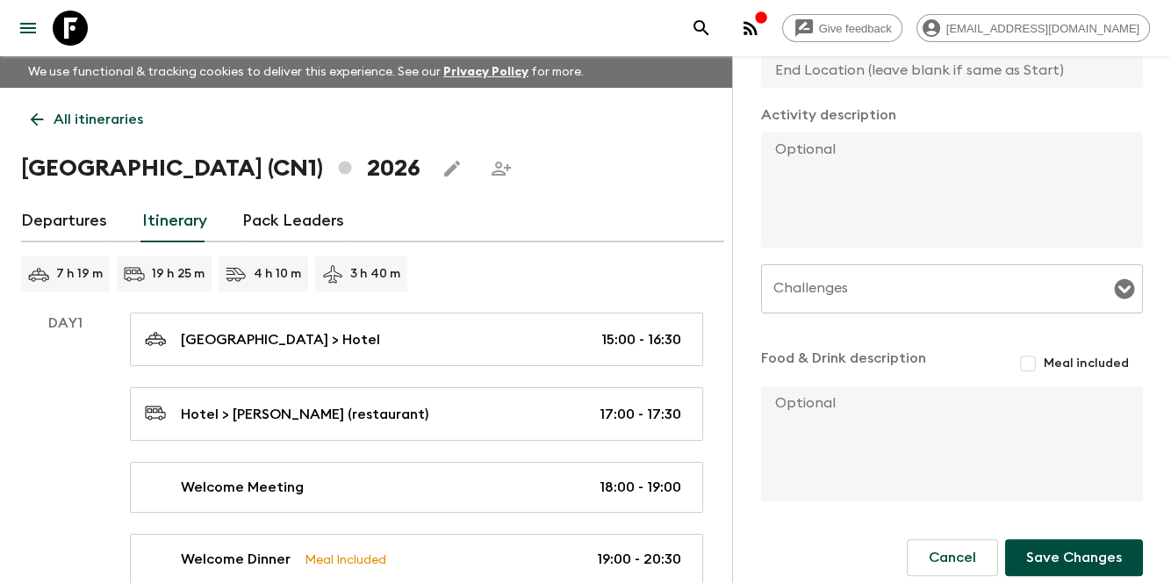
click at [947, 272] on div "Challenges" at bounding box center [952, 288] width 382 height 49
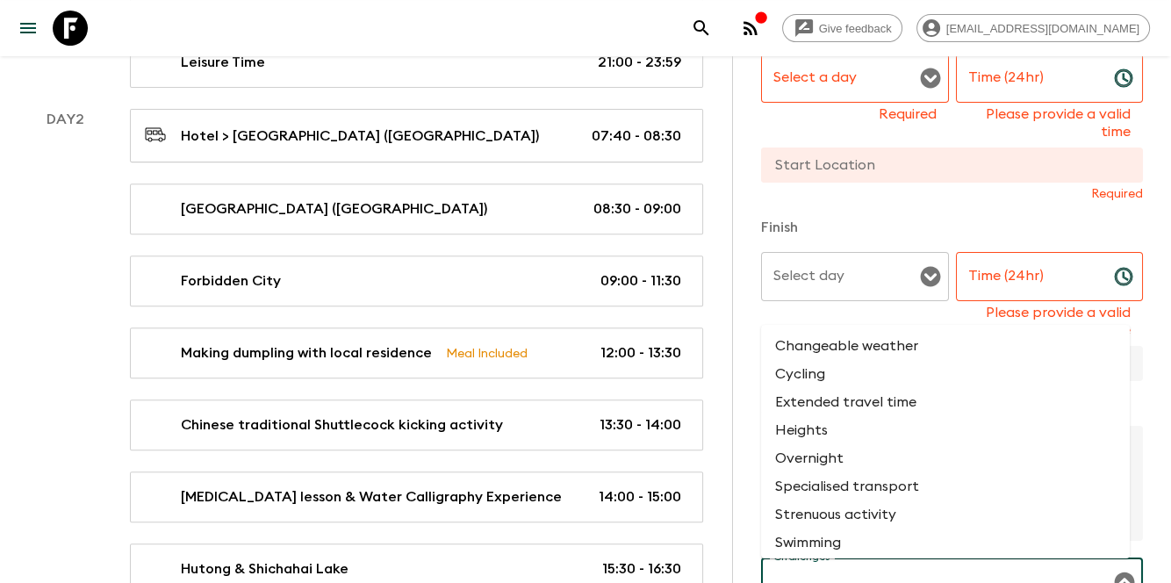
click at [764, 305] on div "Select day Select day ​" at bounding box center [855, 286] width 188 height 69
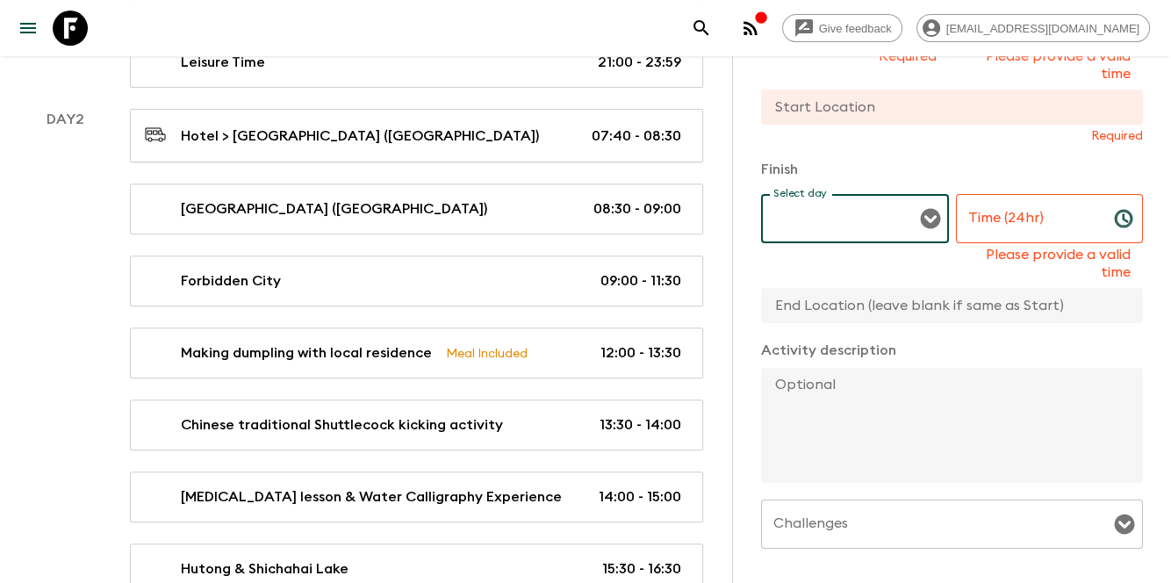
scroll to position [351, 0]
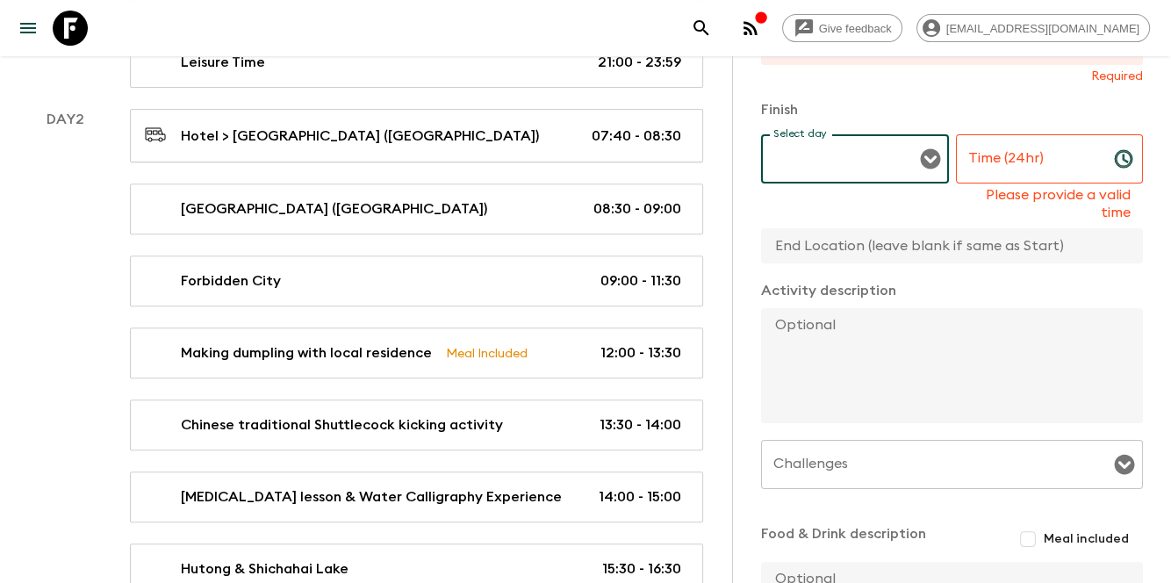
click at [973, 371] on textarea at bounding box center [945, 365] width 368 height 115
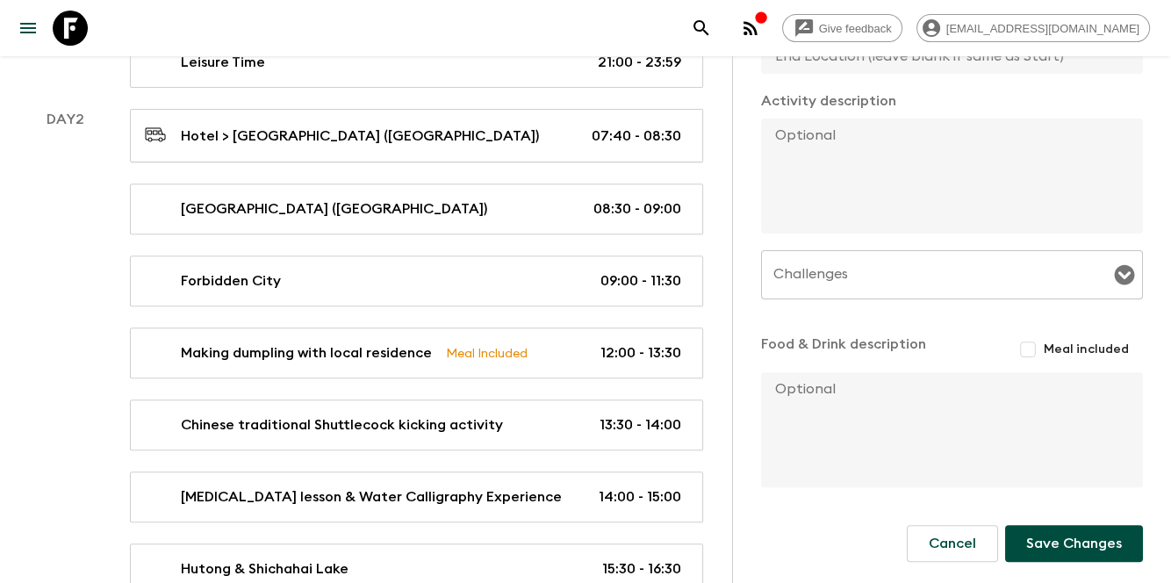
scroll to position [542, 0]
click at [1017, 354] on input "Meal included" at bounding box center [1028, 350] width 32 height 32
click at [1012, 344] on input "Meal included" at bounding box center [1026, 350] width 35 height 35
checkbox input "false"
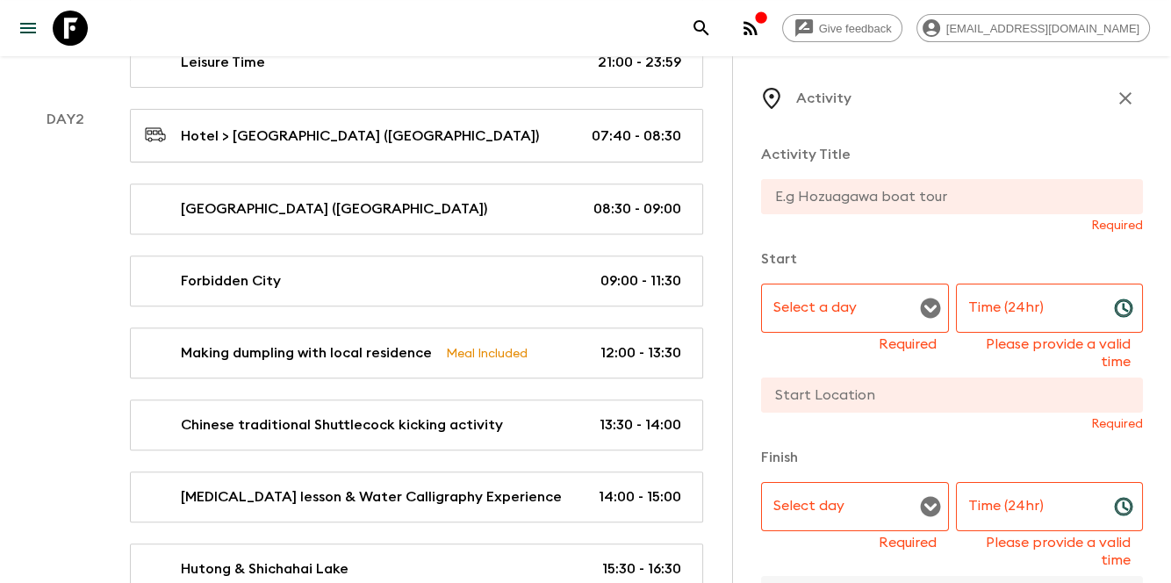
scroll to position [0, 0]
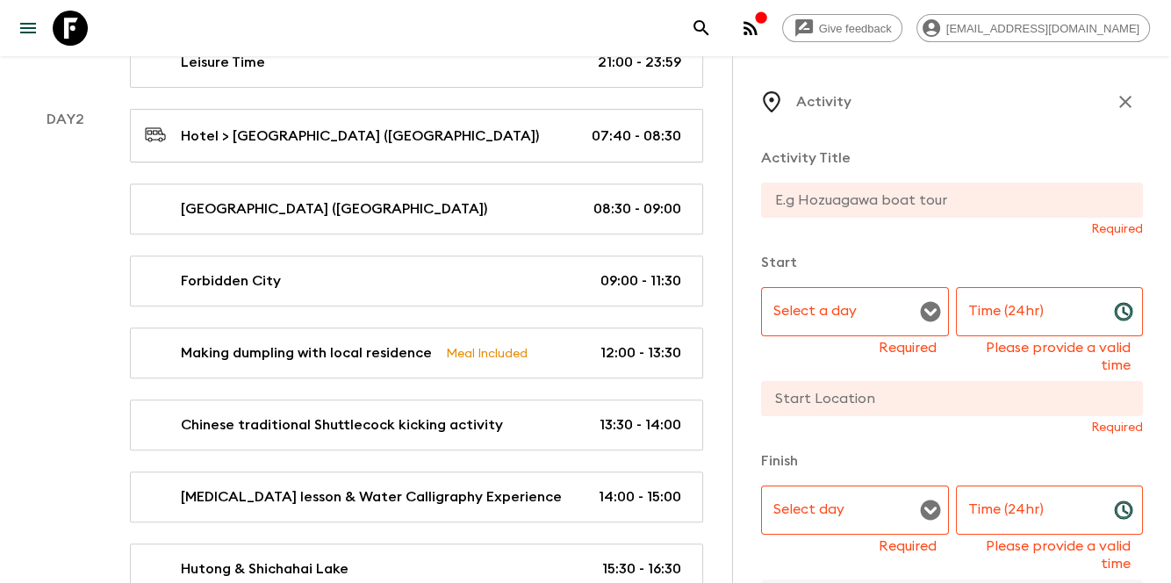
click at [1115, 102] on icon "button" at bounding box center [1125, 101] width 21 height 21
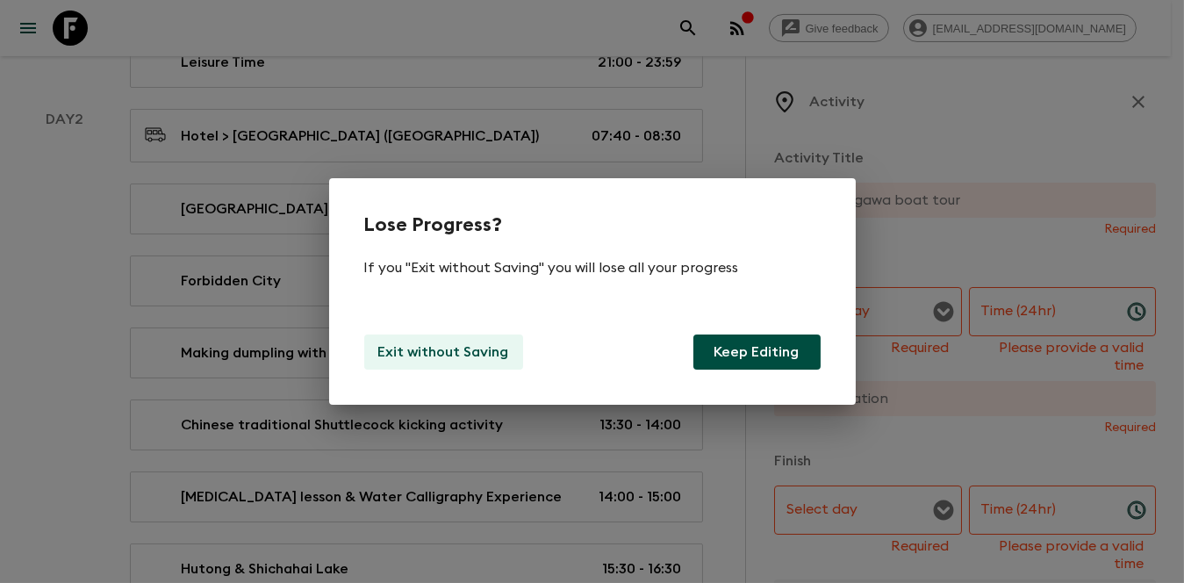
click at [407, 344] on p "Exit without Saving" at bounding box center [443, 352] width 131 height 21
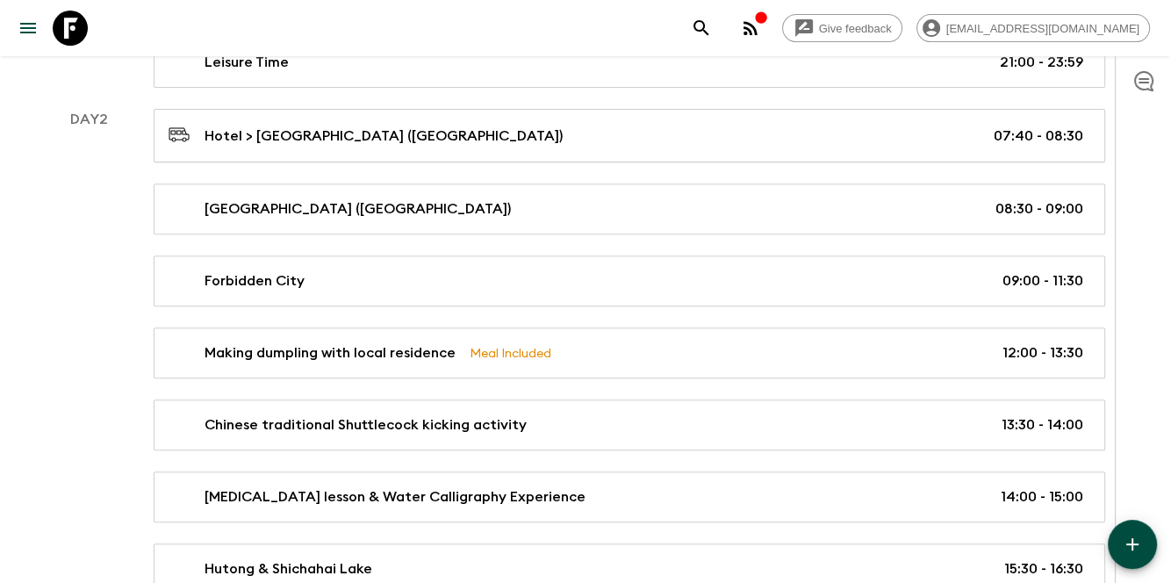
click at [1126, 541] on icon "button" at bounding box center [1132, 544] width 21 height 21
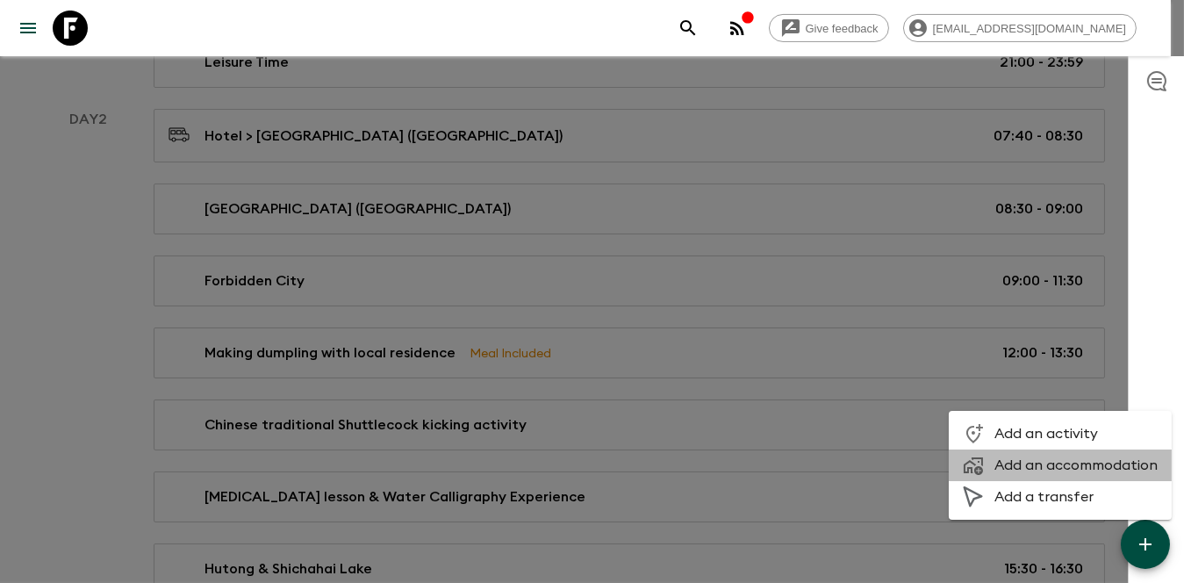
click at [1070, 469] on span "Add an accommodation" at bounding box center [1076, 466] width 163 height 18
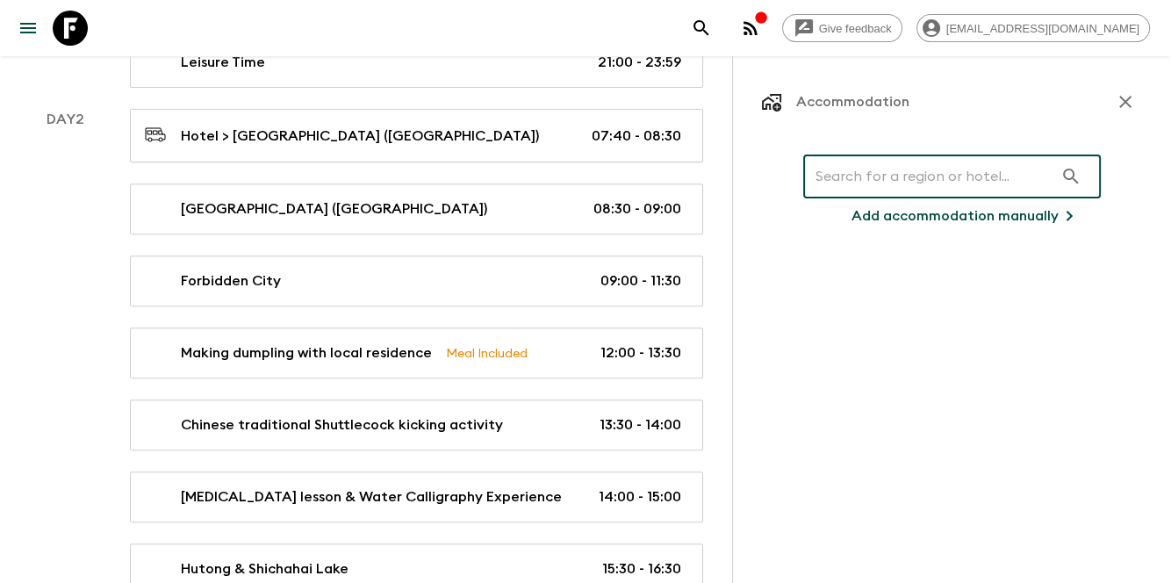
click at [924, 172] on input "text" at bounding box center [928, 176] width 250 height 49
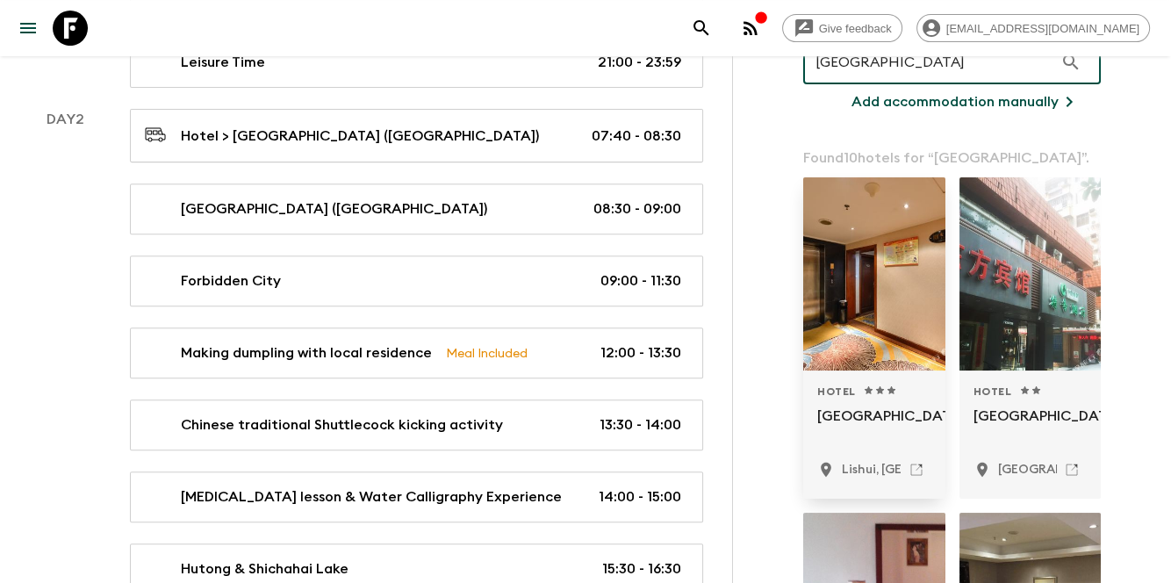
scroll to position [117, 0]
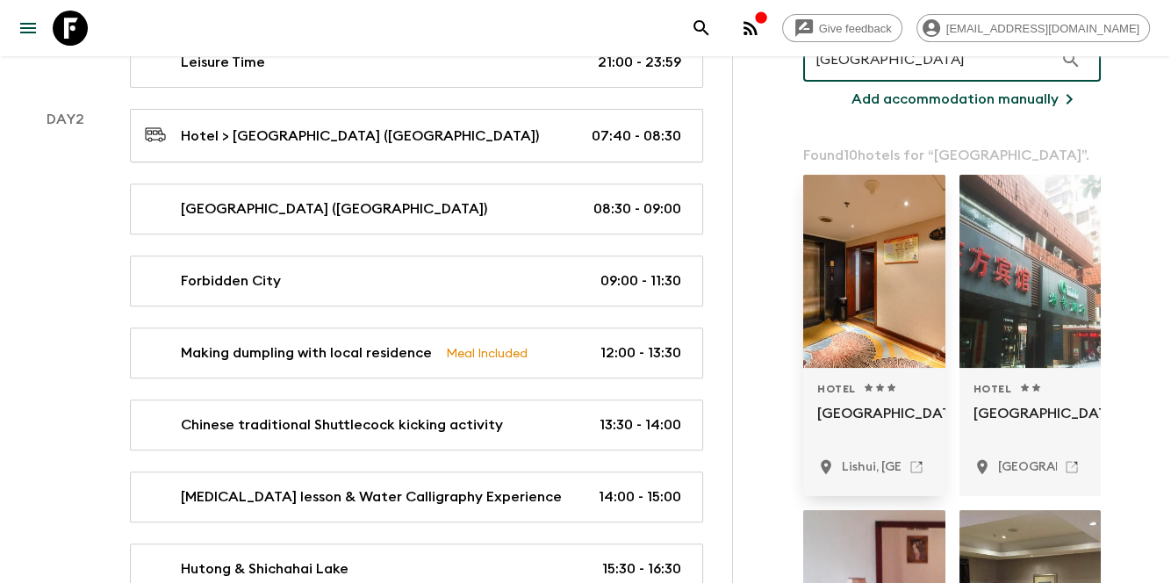
type input "[GEOGRAPHIC_DATA]"
click at [845, 314] on div at bounding box center [874, 271] width 142 height 193
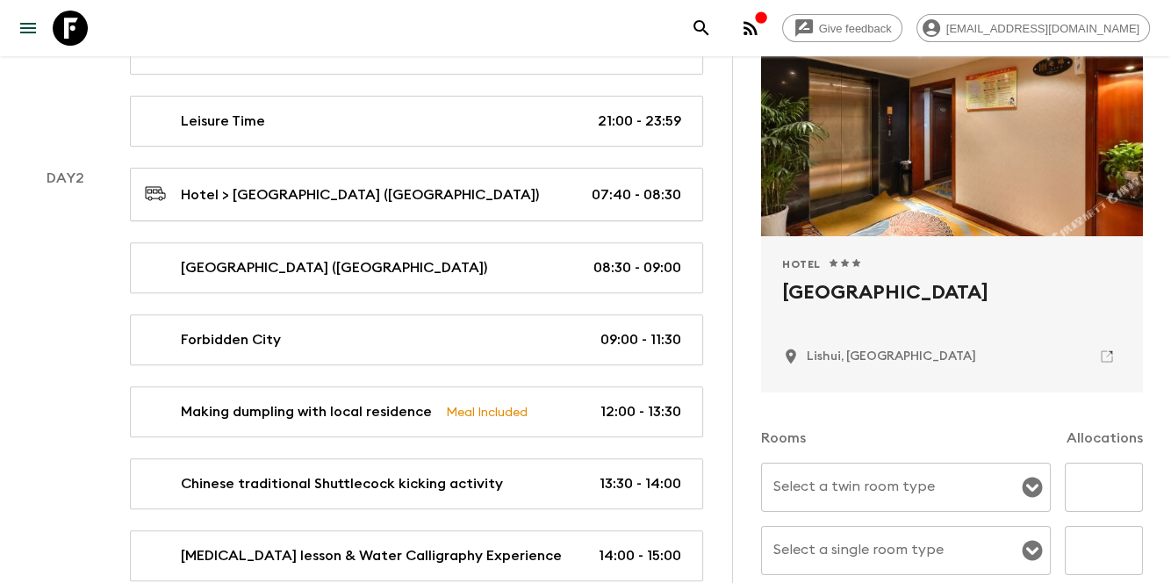
scroll to position [176, 0]
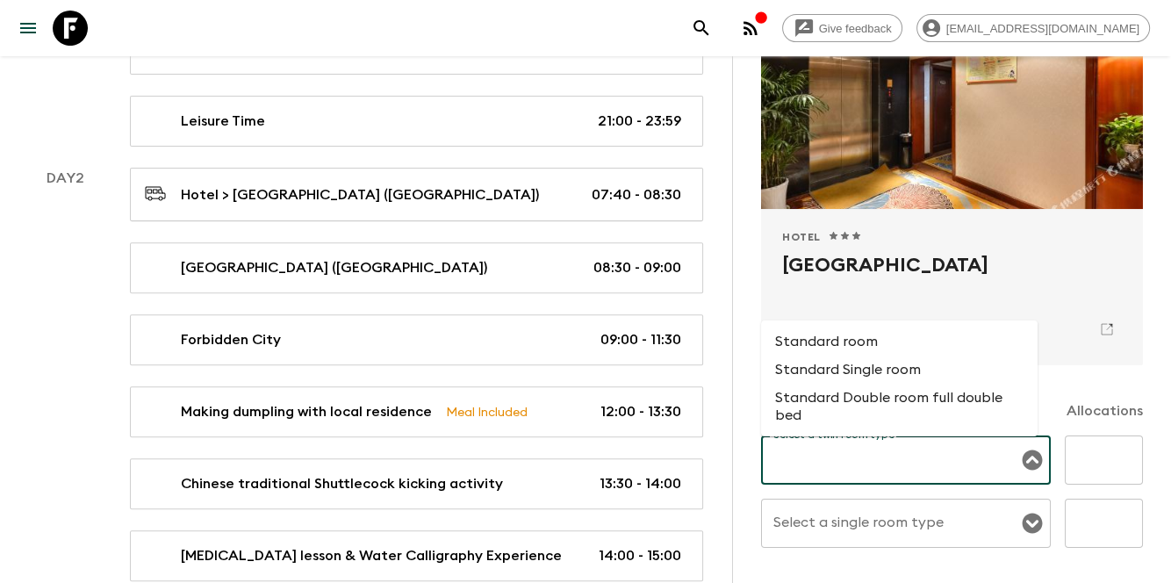
click at [948, 466] on input "Select a twin room type" at bounding box center [893, 459] width 248 height 33
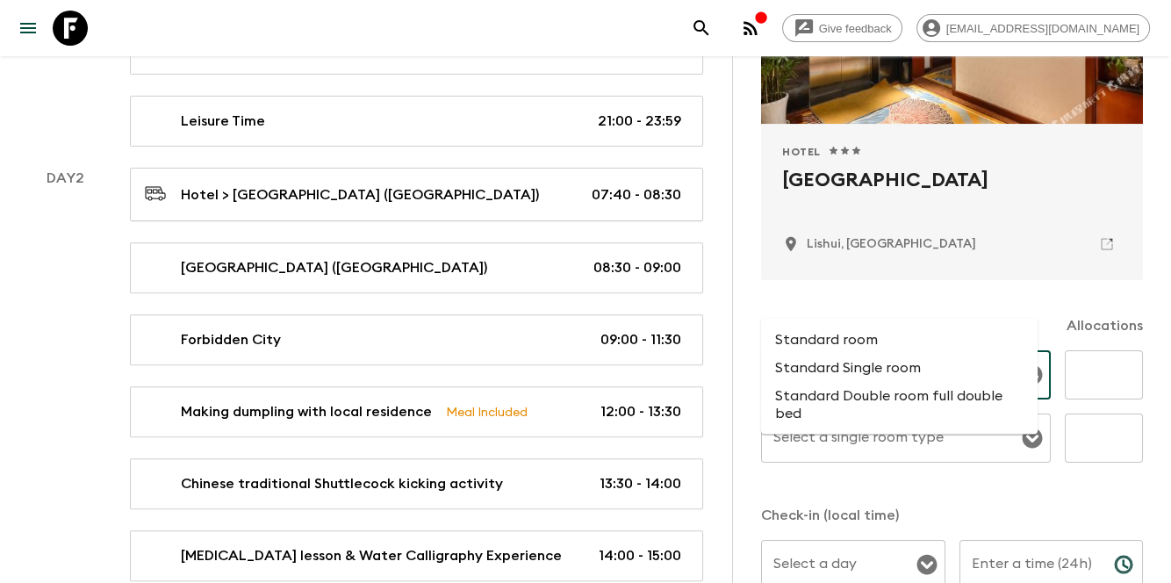
scroll to position [351, 0]
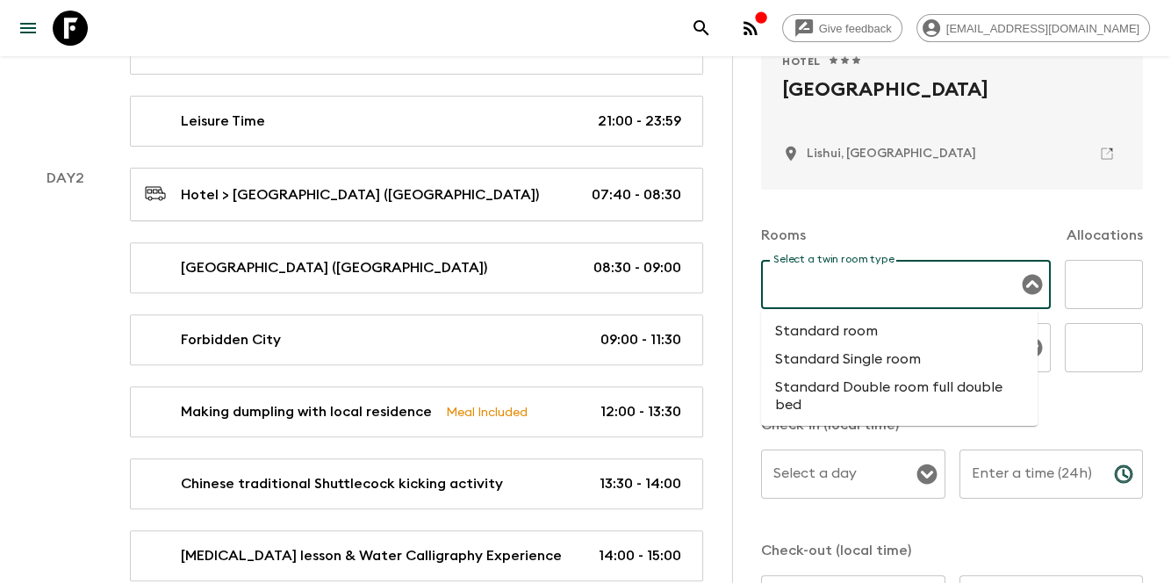
click at [885, 281] on input "Select a twin room type" at bounding box center [893, 284] width 248 height 33
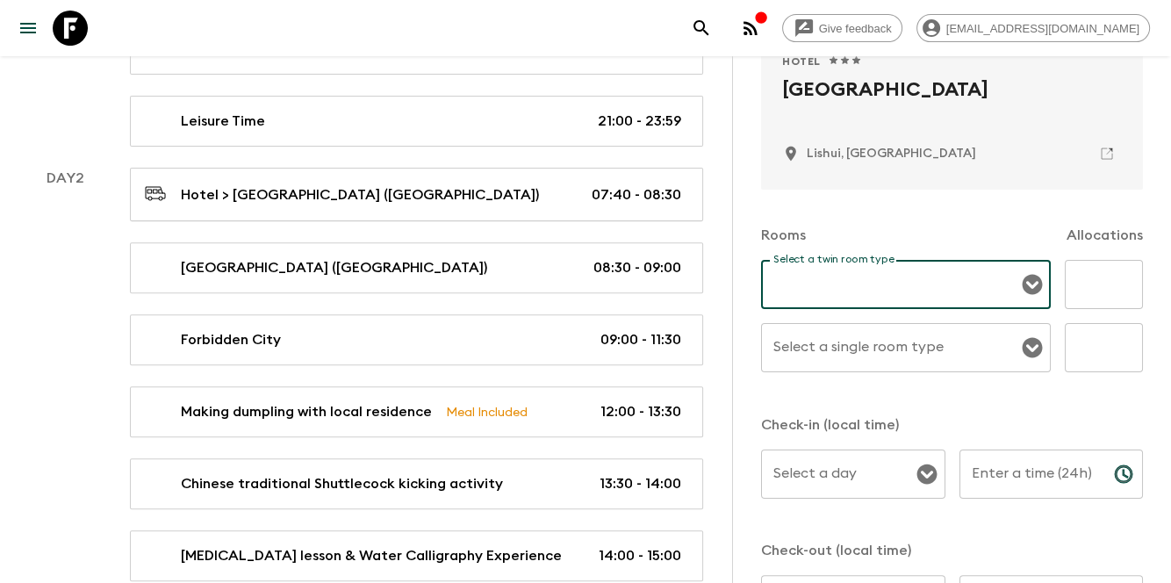
click at [872, 277] on input "Select a twin room type" at bounding box center [893, 284] width 248 height 33
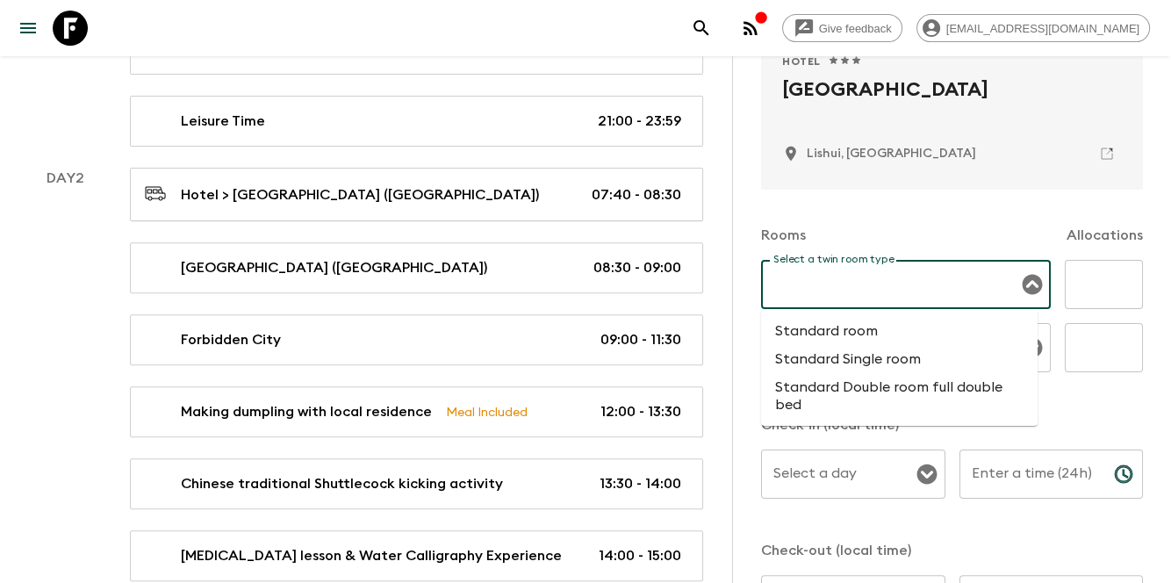
click at [905, 385] on li "Standard Double room full double bed" at bounding box center [899, 396] width 277 height 46
type input "Standard Double room full double bed"
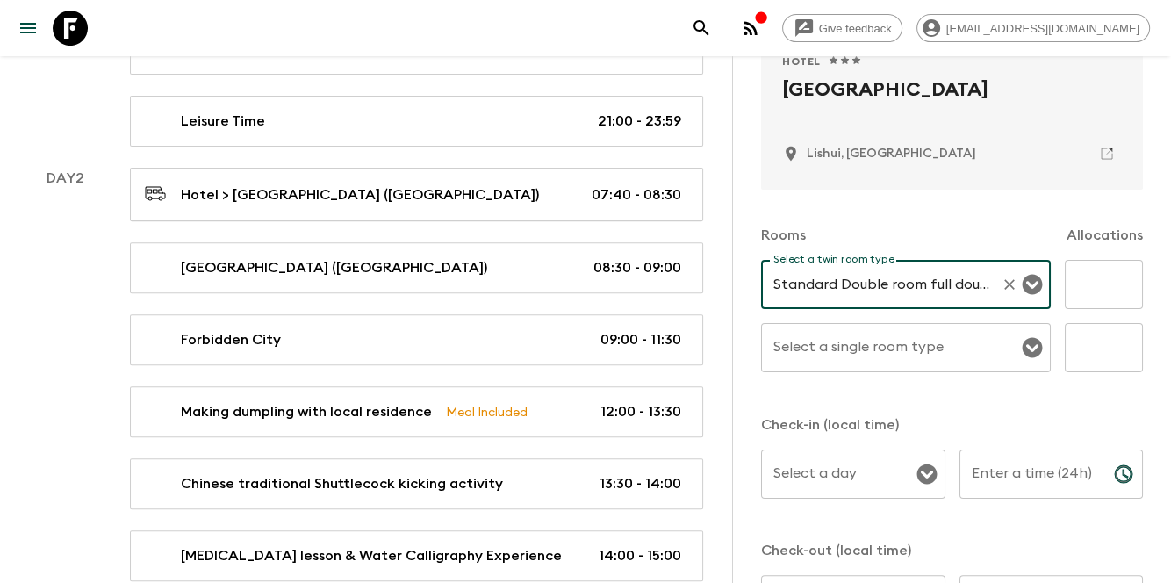
click at [984, 353] on input "Select a single room type" at bounding box center [893, 347] width 248 height 33
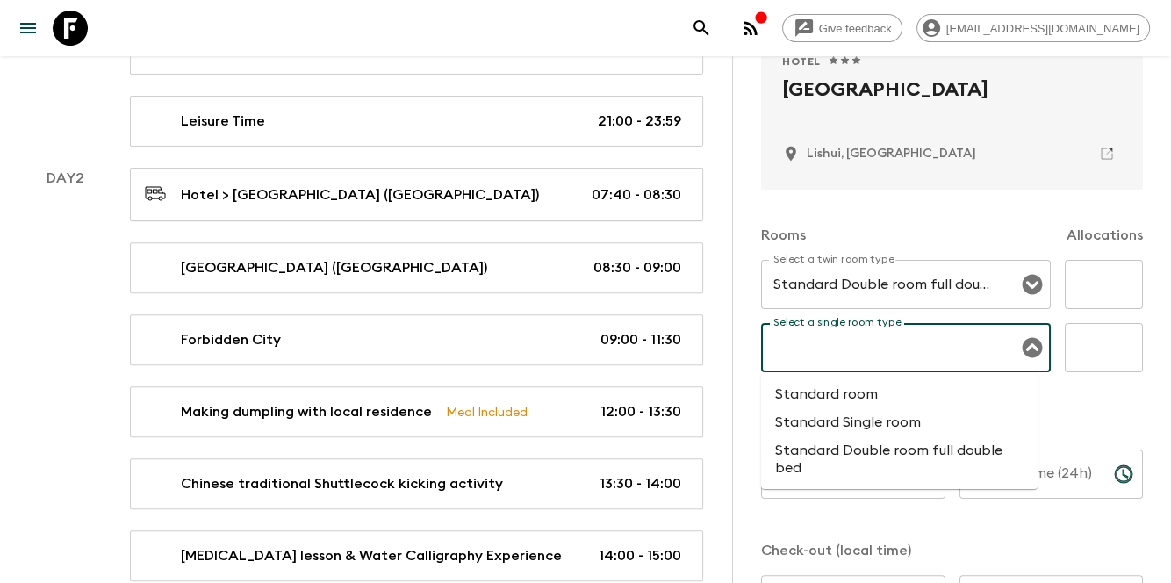
click at [893, 432] on li "Standard Single room" at bounding box center [899, 422] width 277 height 28
type input "Standard Single room"
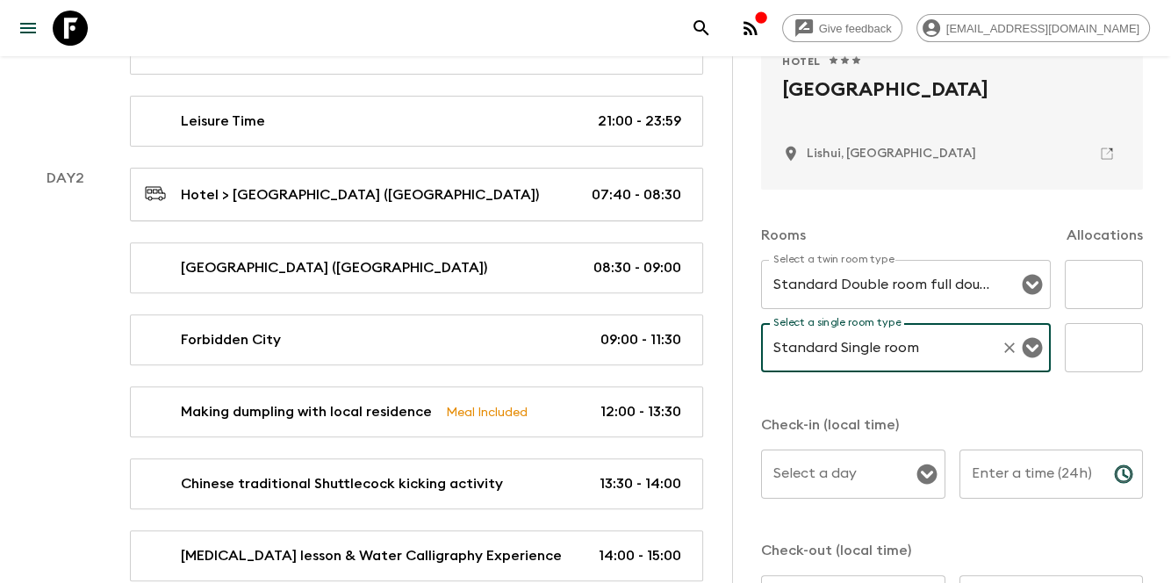
click at [910, 321] on div "Select a twin room type Standard Double room full double bed Select a twin room…" at bounding box center [952, 326] width 382 height 133
click at [911, 291] on input "Standard Double room full double bed" at bounding box center [881, 284] width 225 height 33
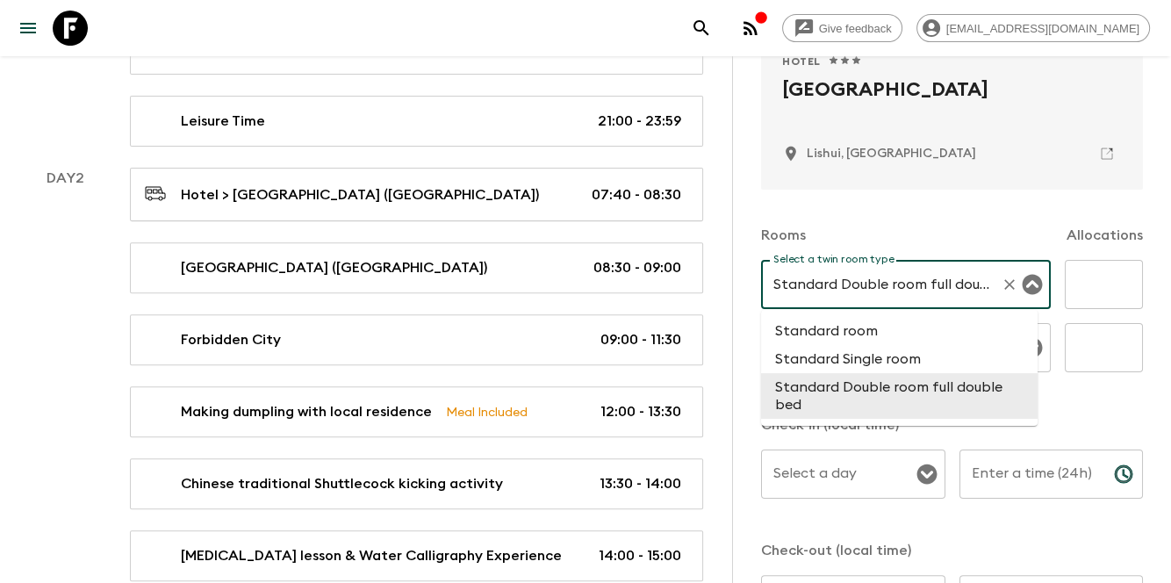
click at [1065, 281] on input "text" at bounding box center [1104, 284] width 78 height 49
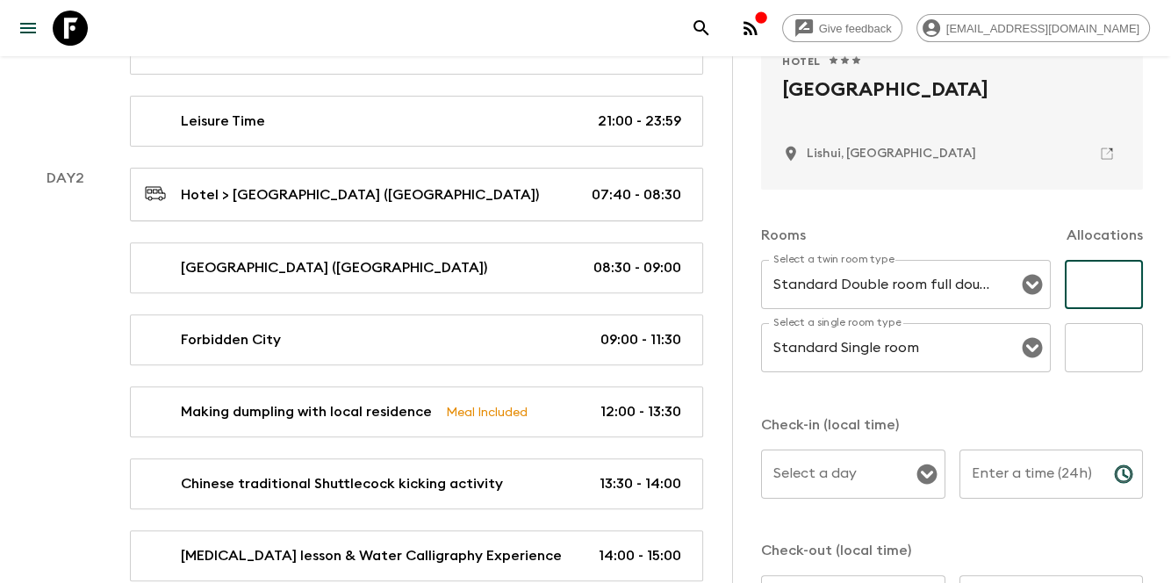
click at [1095, 288] on input "text" at bounding box center [1104, 284] width 78 height 49
click at [1079, 355] on input "text" at bounding box center [1104, 347] width 78 height 49
click at [1078, 300] on input "text" at bounding box center [1104, 284] width 78 height 49
type input "22"
click at [1093, 345] on input "text" at bounding box center [1104, 347] width 78 height 49
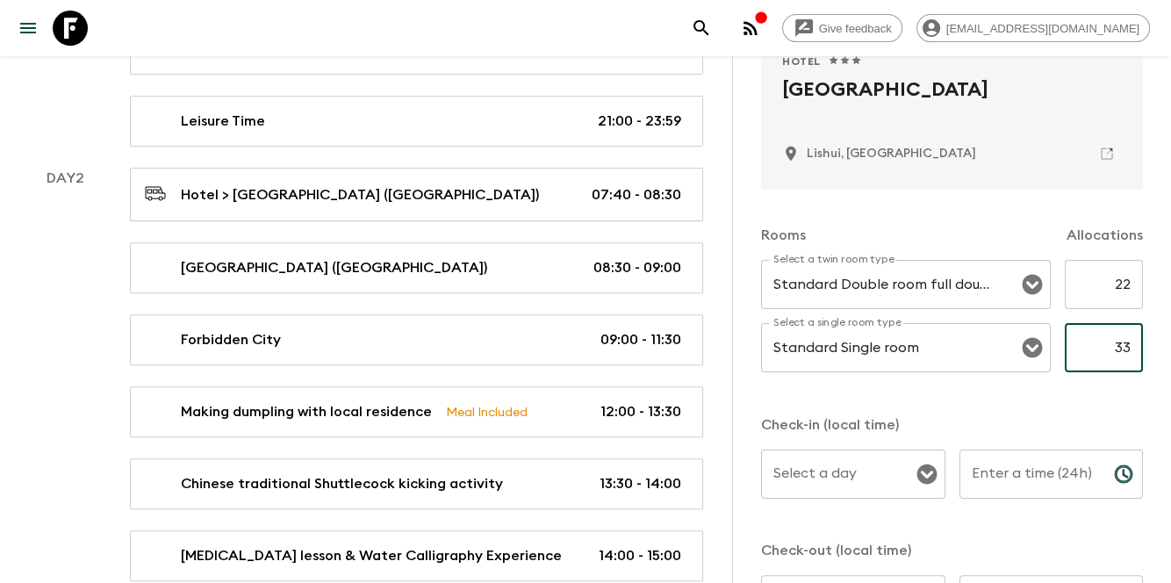
type input "33"
click at [1058, 410] on div "Rooms Allocations Select a twin room type Standard Double room full double bed …" at bounding box center [952, 417] width 382 height 455
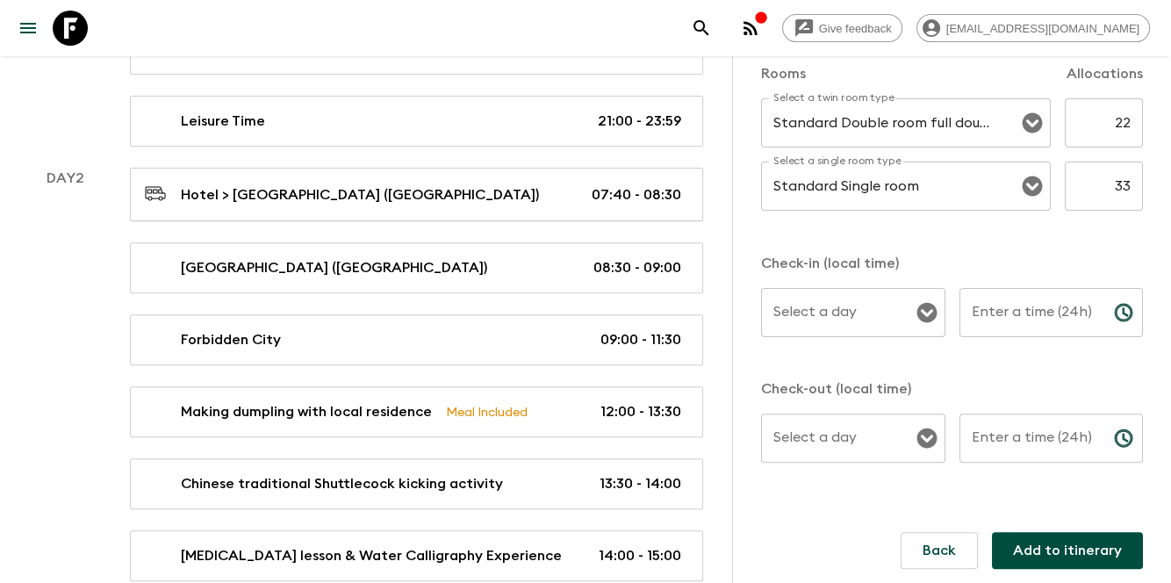
click at [892, 307] on input "Select a day" at bounding box center [840, 312] width 142 height 33
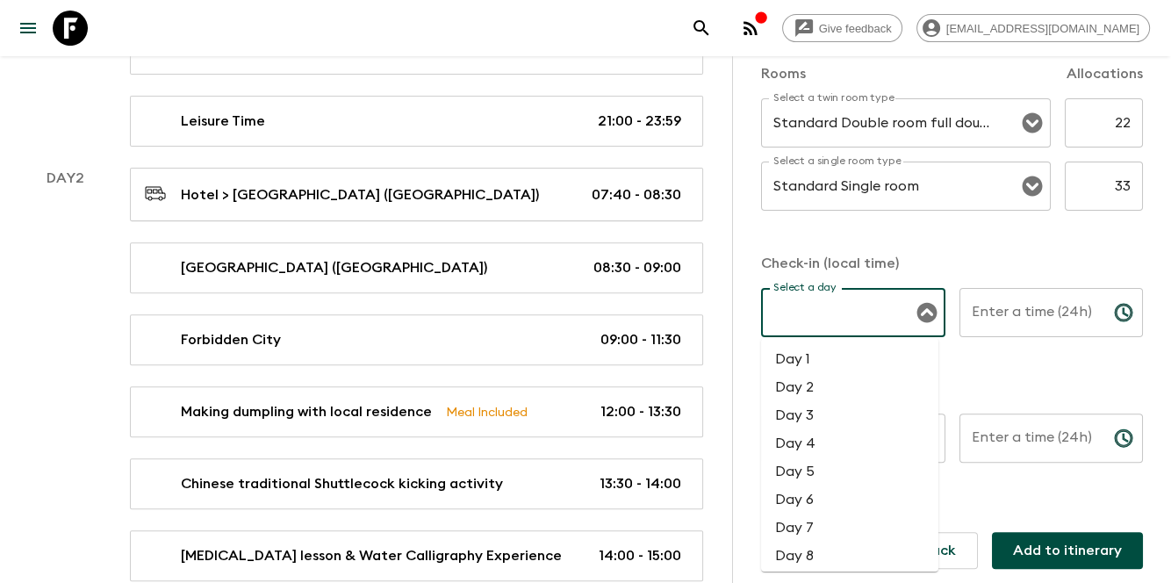
click at [841, 354] on li "Day 1" at bounding box center [849, 359] width 177 height 28
type input "Day 1"
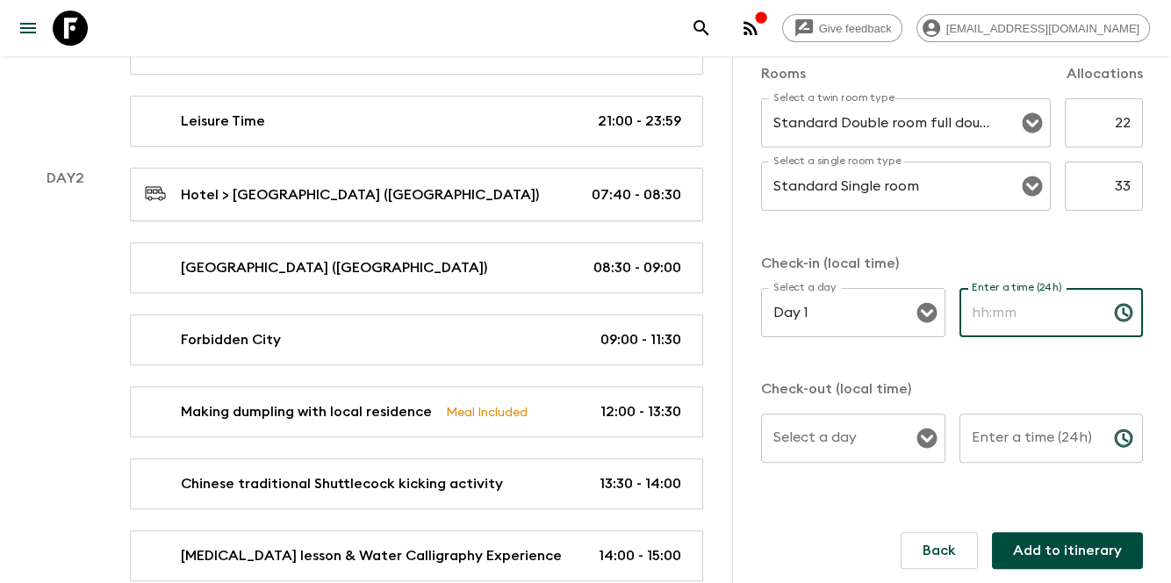
click at [977, 296] on div "Enter a time (24h) Enter a time (24h) ​" at bounding box center [1052, 322] width 184 height 69
click at [915, 435] on button "Open" at bounding box center [927, 438] width 25 height 25
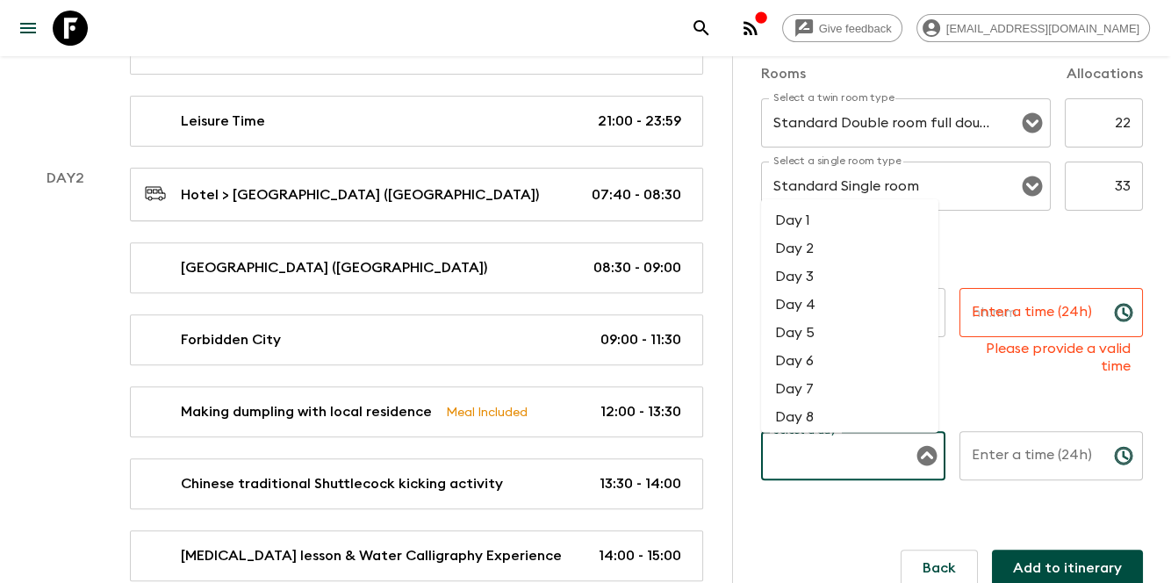
click at [851, 241] on li "Day 2" at bounding box center [849, 248] width 177 height 28
type input "Day 2"
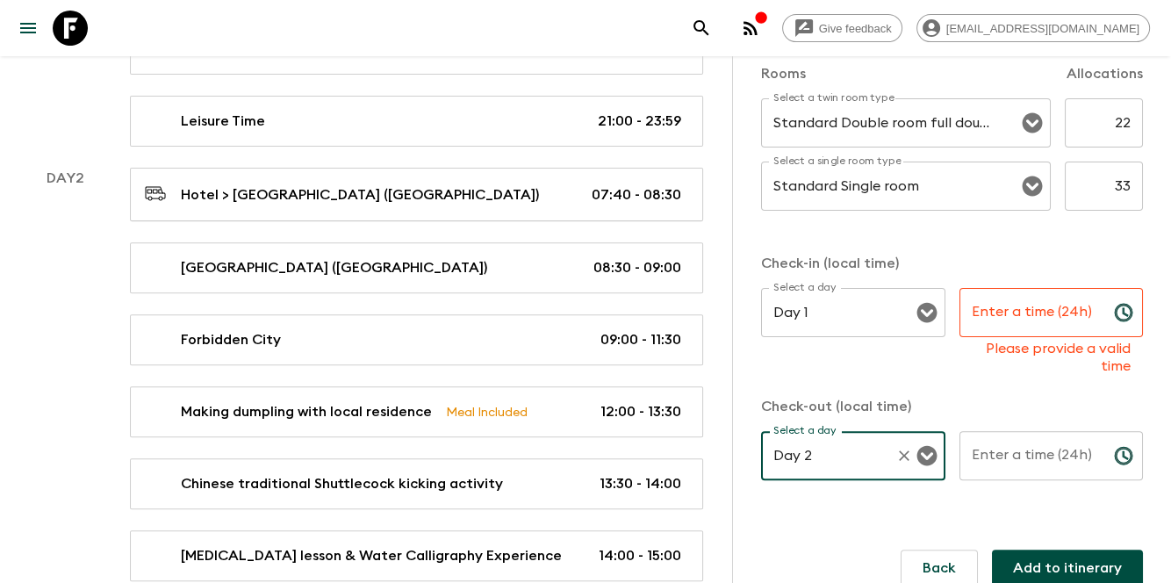
click at [990, 438] on div "Enter a time (24h) Enter a time (24h) ​" at bounding box center [1052, 465] width 184 height 69
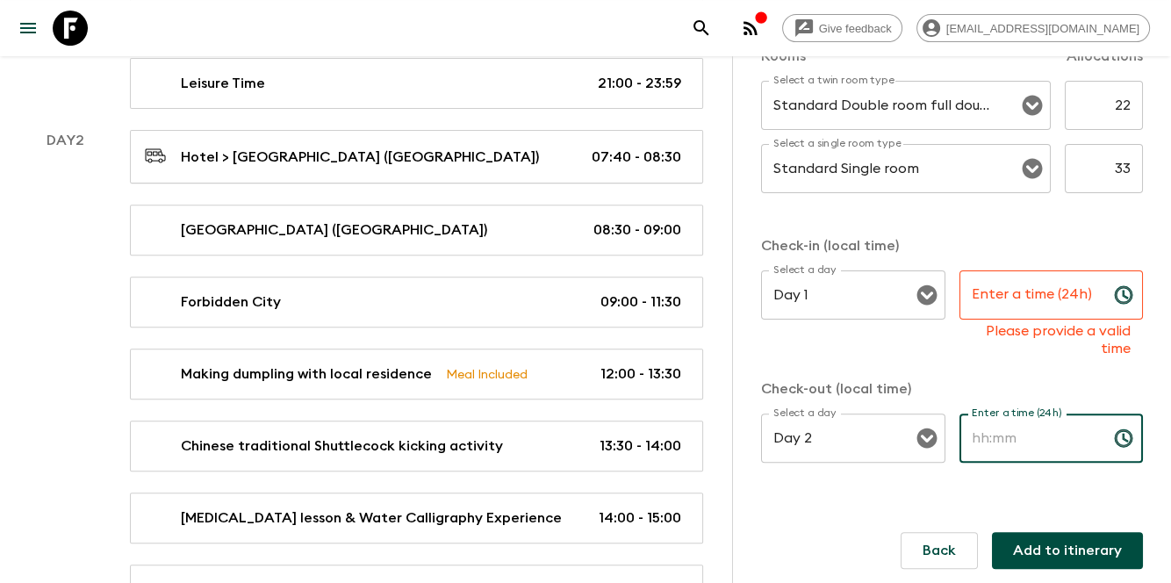
scroll to position [644, 0]
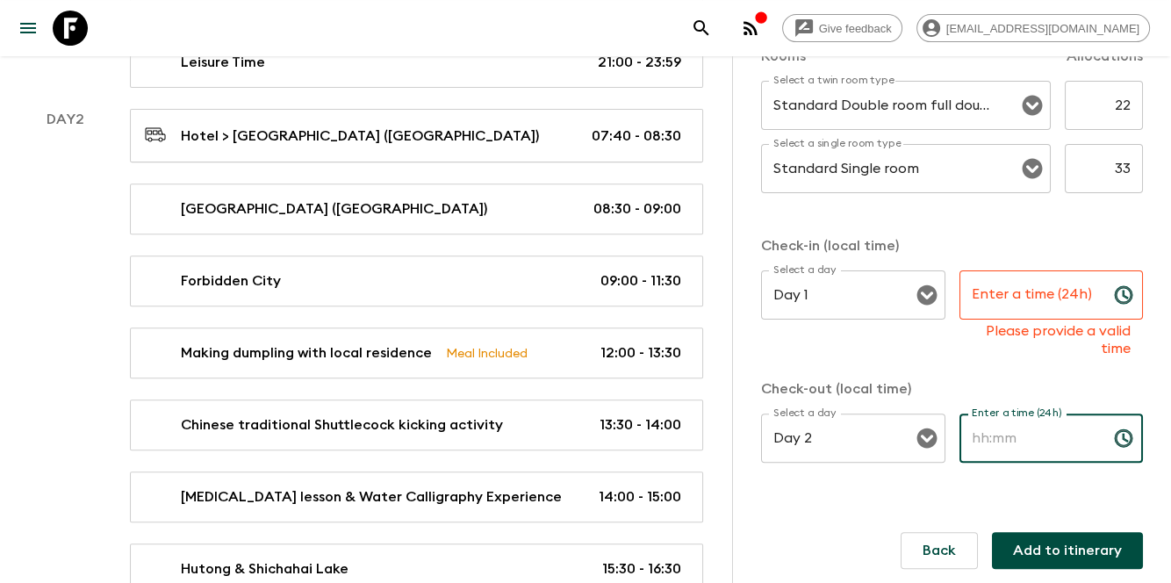
click at [988, 358] on div "Check-in (local time) Select a day Day 1 Select a day ​ Enter a time (24h) Ente…" at bounding box center [952, 359] width 382 height 248
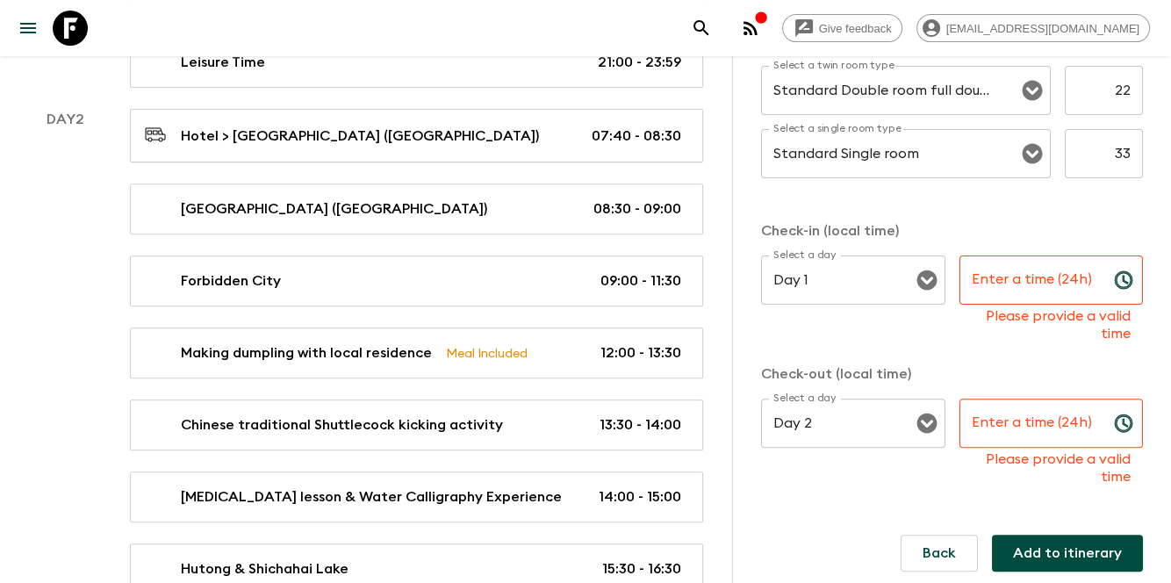
scroll to position [548, 0]
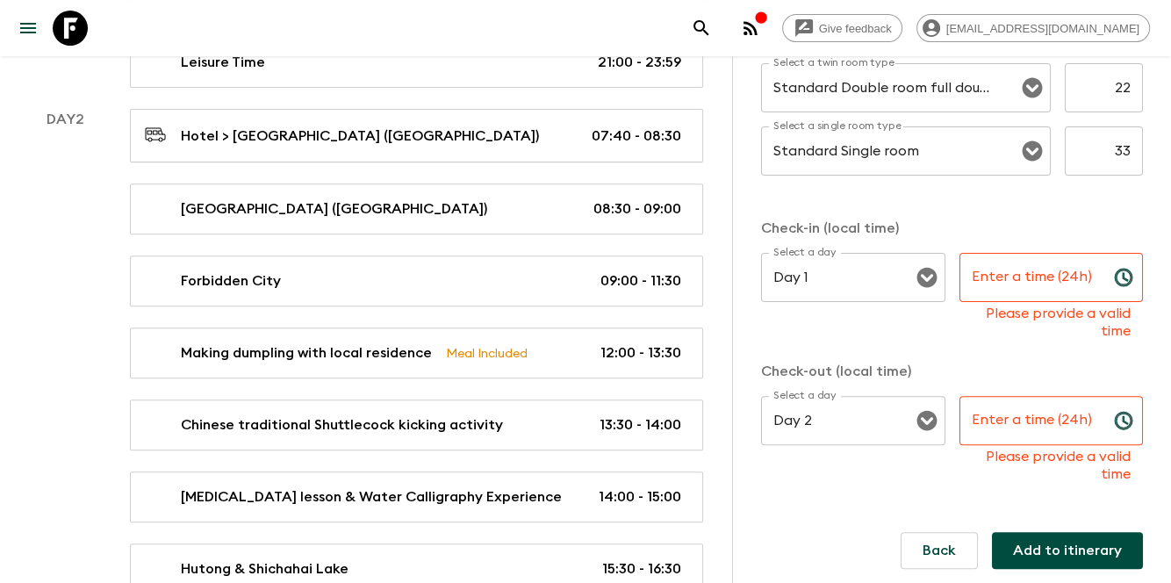
click at [1063, 546] on button "Add to itinerary" at bounding box center [1067, 550] width 151 height 37
click at [1025, 543] on button "Add to itinerary" at bounding box center [1067, 550] width 151 height 37
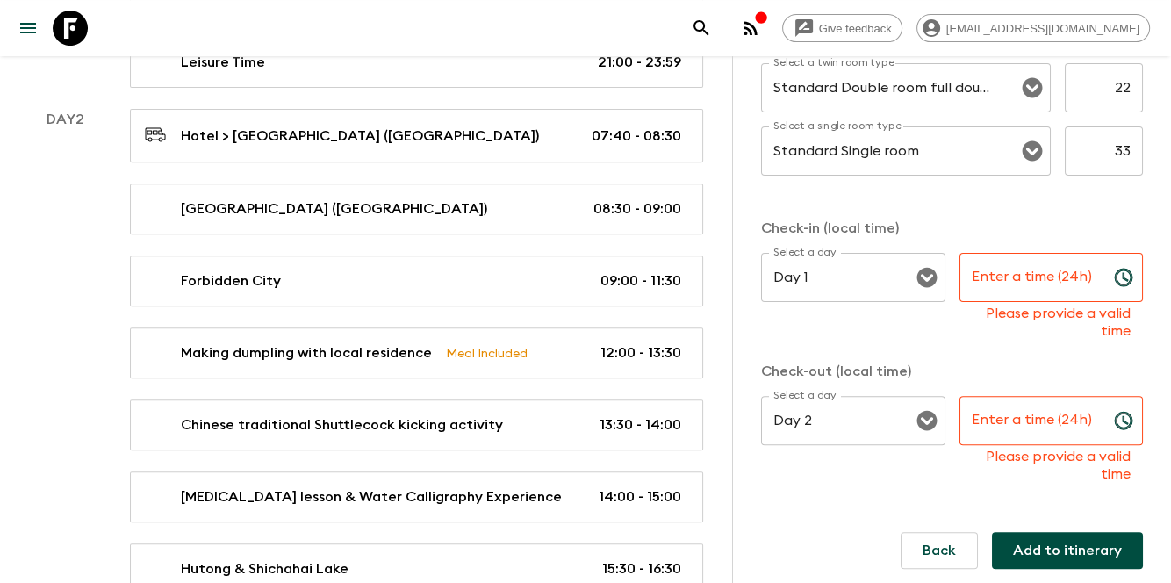
click at [1025, 543] on button "Add to itinerary" at bounding box center [1067, 550] width 151 height 37
click at [1025, 541] on button "Add to itinerary" at bounding box center [1067, 550] width 151 height 37
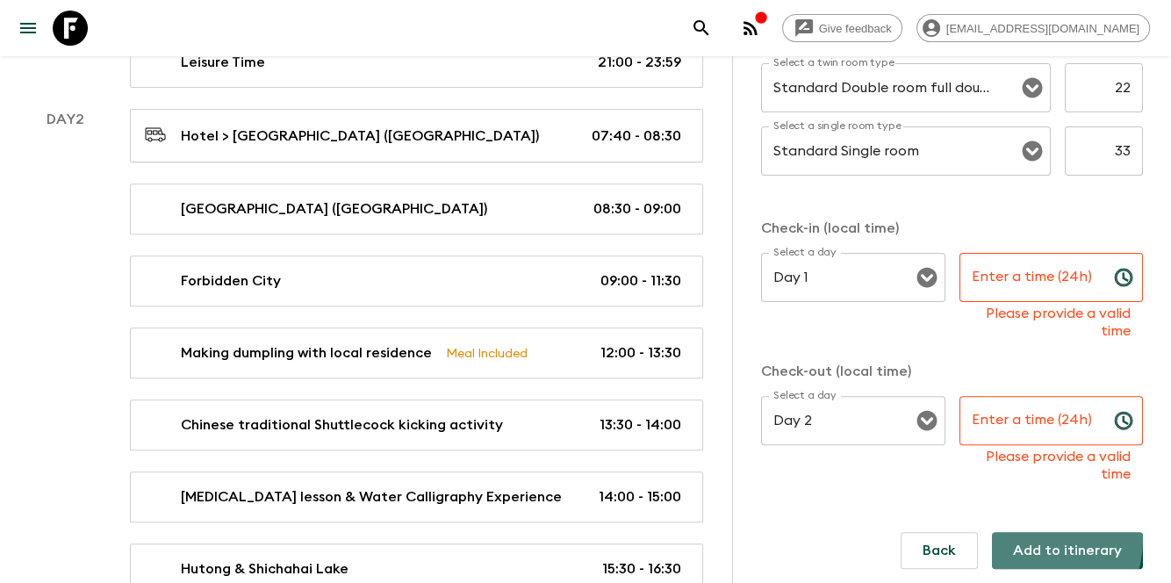
click at [1025, 541] on button "Add to itinerary" at bounding box center [1067, 550] width 151 height 37
click at [1032, 529] on form "Add Accommodation Hotel 1 Star 2 Stars 3 Stars 4 Stars 5 Stars [GEOGRAPHIC_DATA…" at bounding box center [952, 99] width 382 height 1026
click at [1033, 554] on button "Add to itinerary" at bounding box center [1067, 550] width 151 height 37
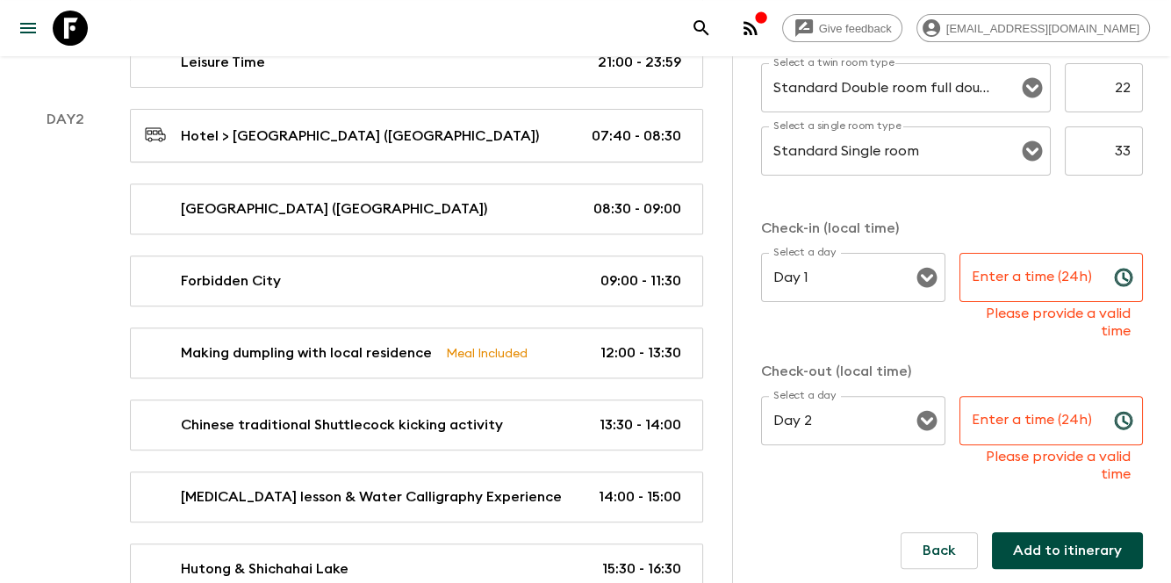
click at [1033, 554] on button "Add to itinerary" at bounding box center [1067, 550] width 151 height 37
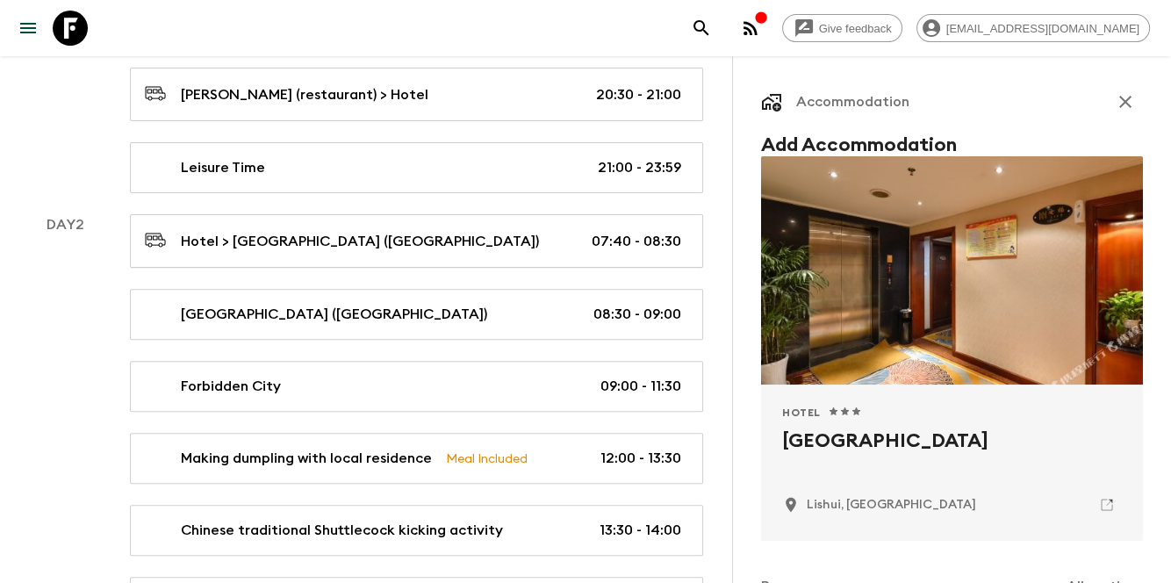
scroll to position [468, 0]
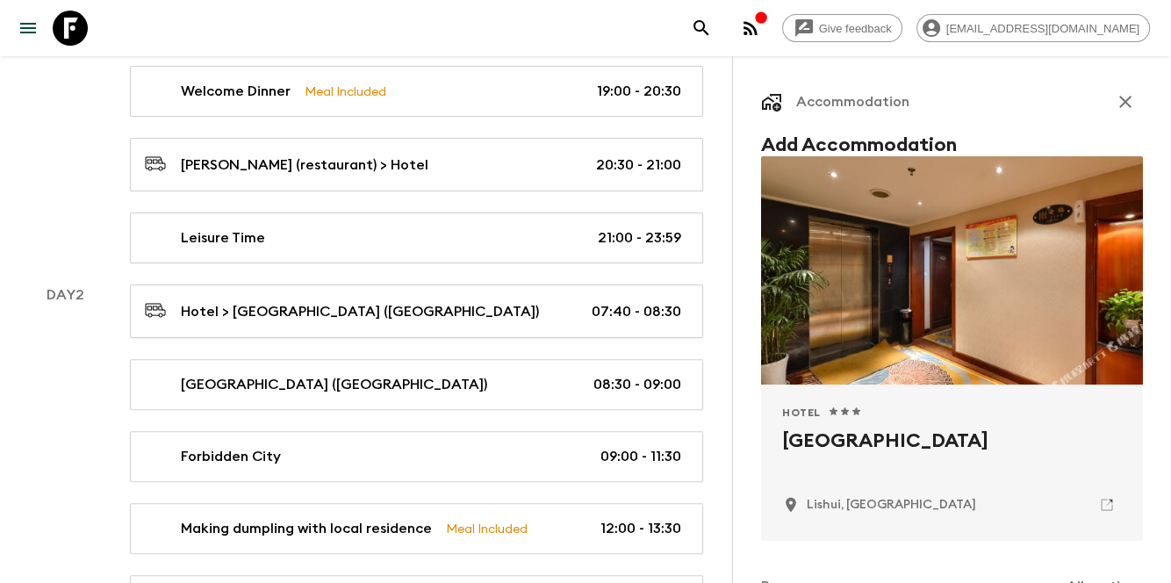
click at [1119, 108] on icon "button" at bounding box center [1125, 101] width 21 height 21
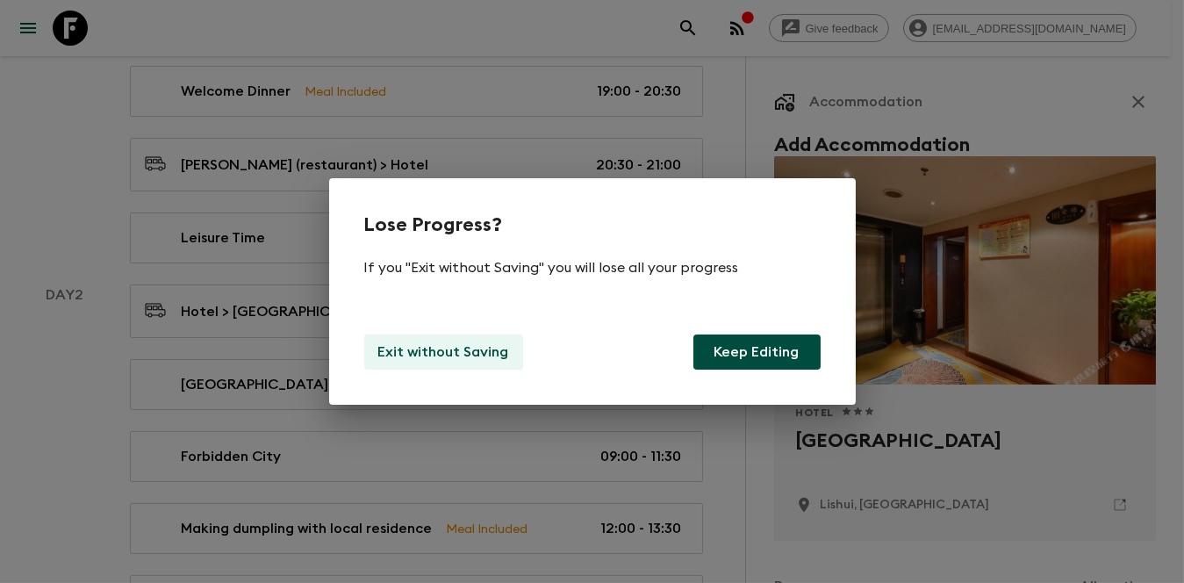
click at [458, 350] on p "Exit without Saving" at bounding box center [443, 352] width 131 height 21
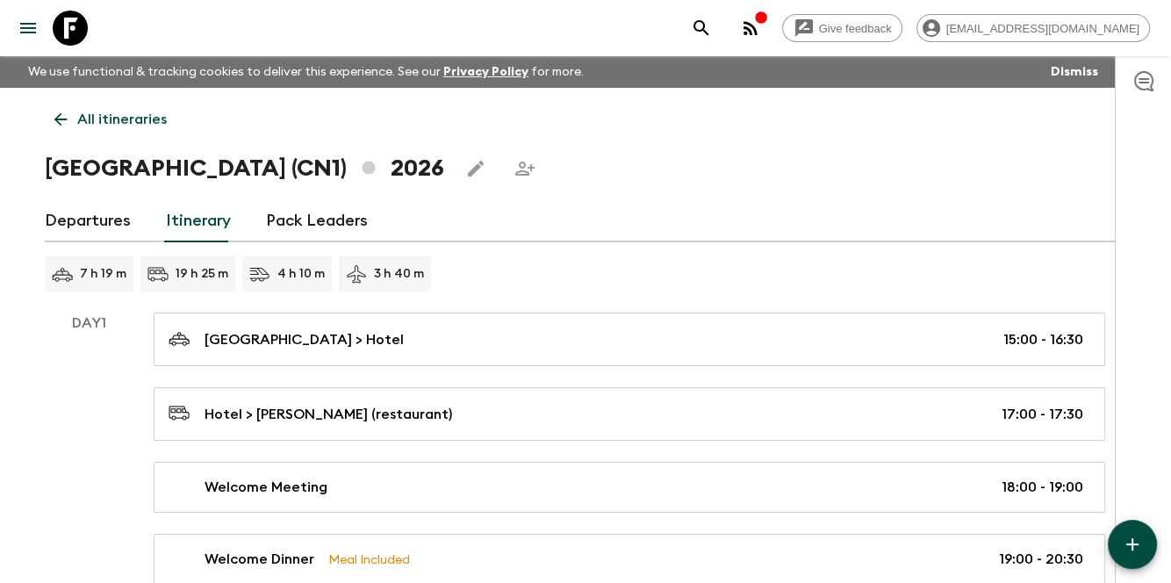
click at [1131, 544] on icon "button" at bounding box center [1133, 544] width 12 height 12
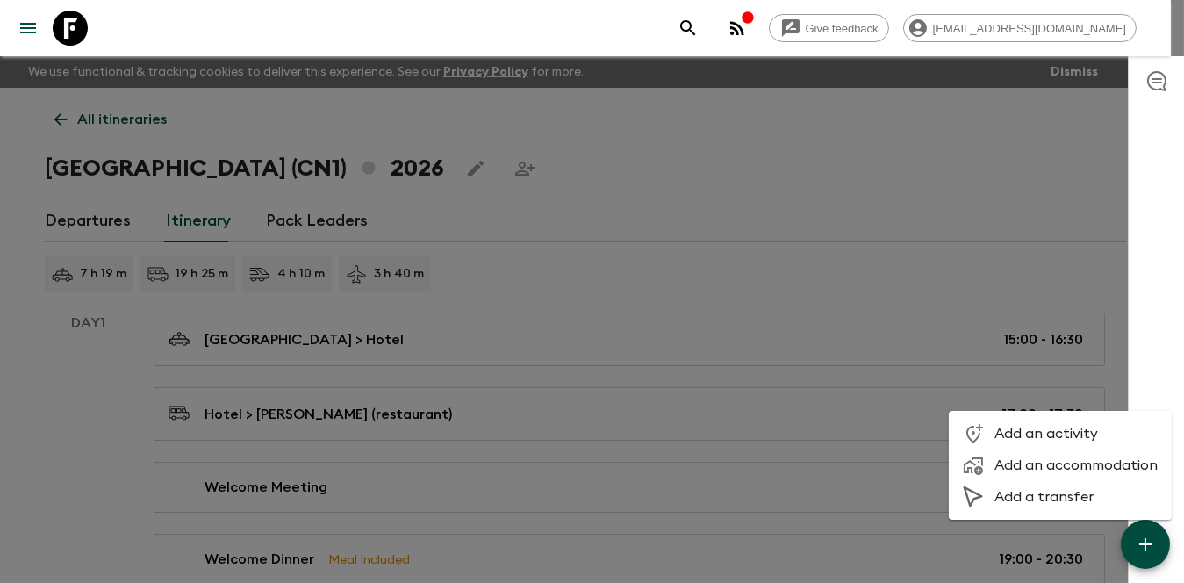
click at [1085, 490] on span "Add a transfer" at bounding box center [1076, 497] width 163 height 18
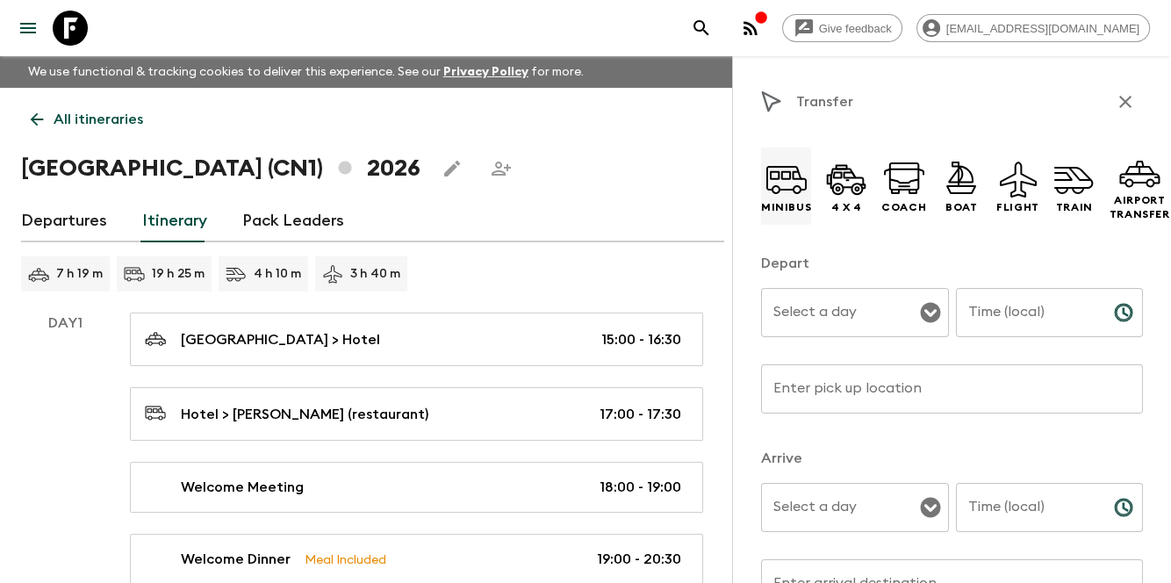
click at [795, 183] on icon at bounding box center [787, 179] width 42 height 42
click at [903, 170] on icon at bounding box center [904, 179] width 42 height 42
click at [1002, 185] on icon at bounding box center [1018, 179] width 42 height 42
click at [1072, 185] on icon at bounding box center [1075, 179] width 42 height 42
click at [1118, 201] on p "Airport Transfer" at bounding box center [1140, 207] width 61 height 28
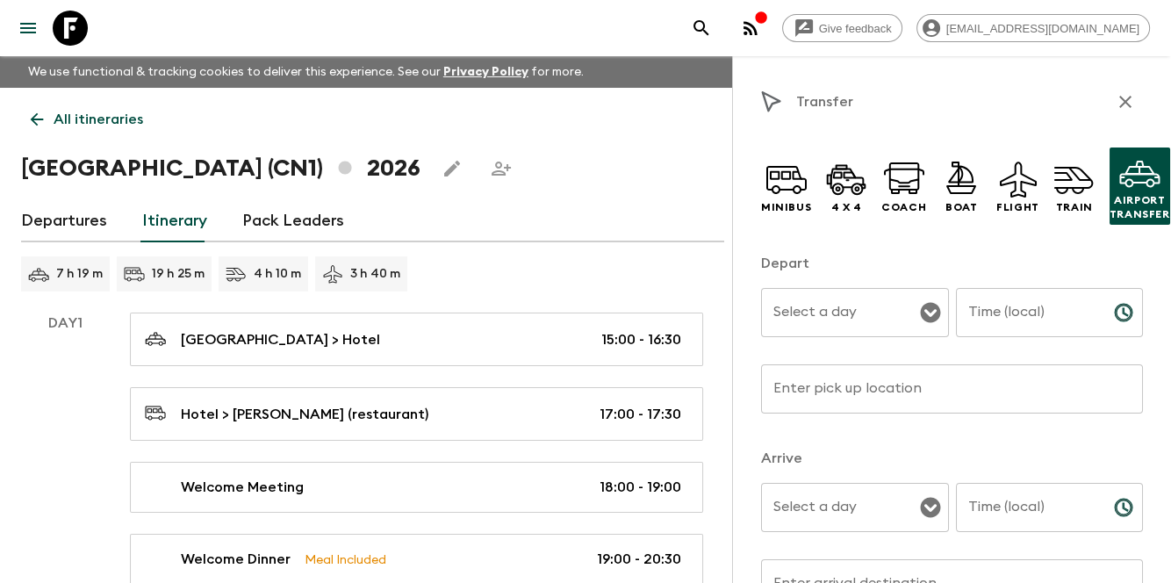
click at [1124, 188] on icon at bounding box center [1140, 172] width 42 height 42
drag, startPoint x: 1112, startPoint y: 235, endPoint x: 1121, endPoint y: 185, distance: 50.8
click at [1112, 232] on div "Minibus 4 x 4 Coach Boat Flight Train Airport Transfer" at bounding box center [952, 185] width 382 height 105
click at [1121, 185] on icon at bounding box center [1140, 174] width 40 height 26
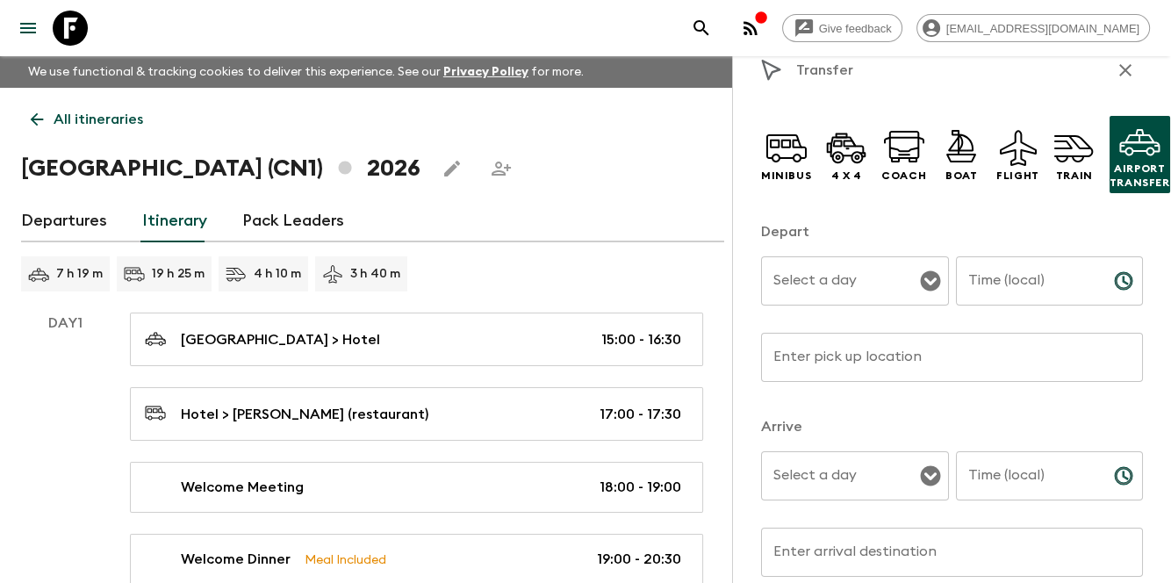
scroll to position [58, 0]
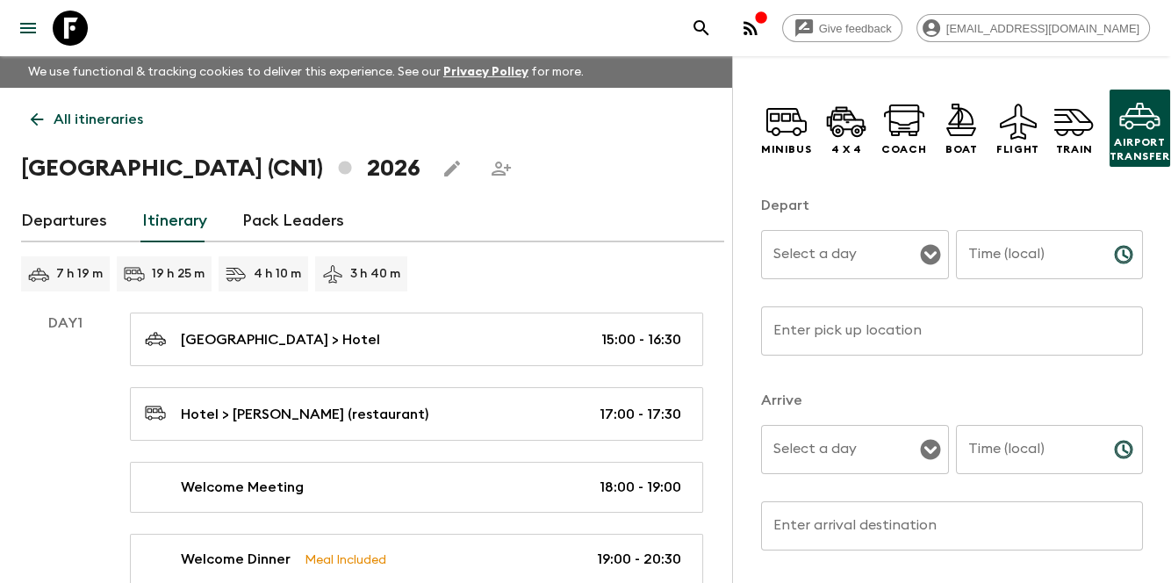
click at [875, 253] on input "Select a day" at bounding box center [842, 254] width 146 height 33
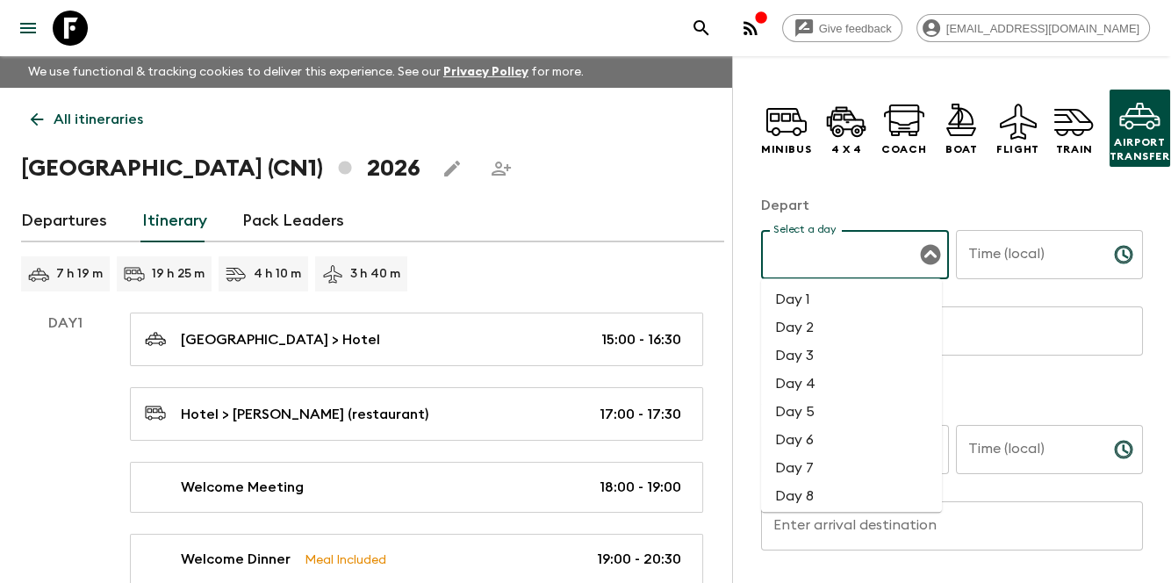
click at [961, 245] on div "Time (local) Time (local) ​" at bounding box center [1050, 264] width 188 height 69
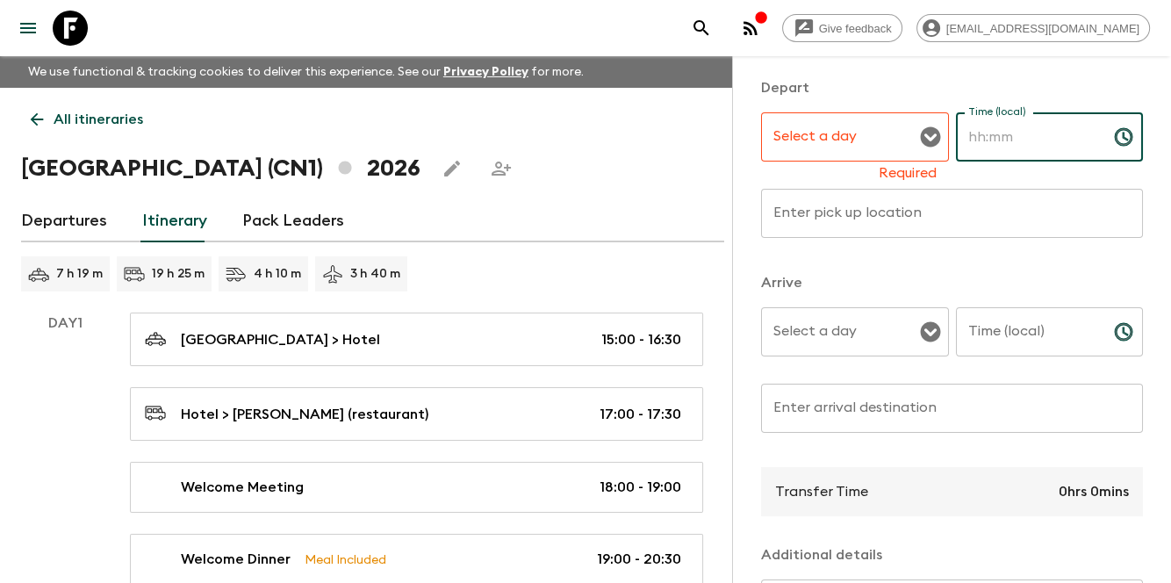
click at [903, 230] on input "Enter pick up location" at bounding box center [952, 213] width 382 height 49
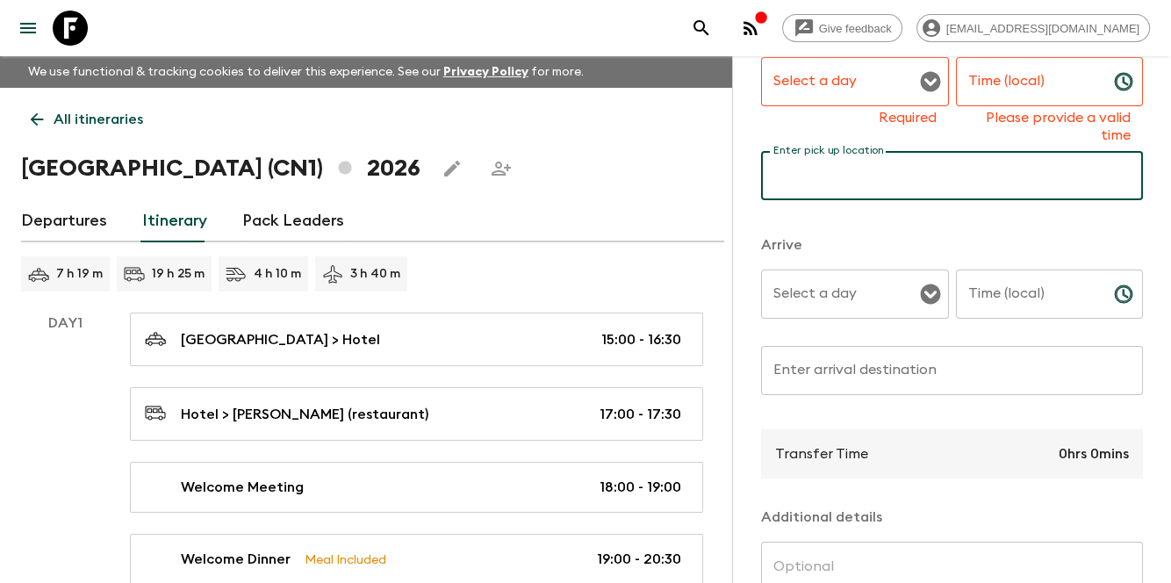
scroll to position [351, 0]
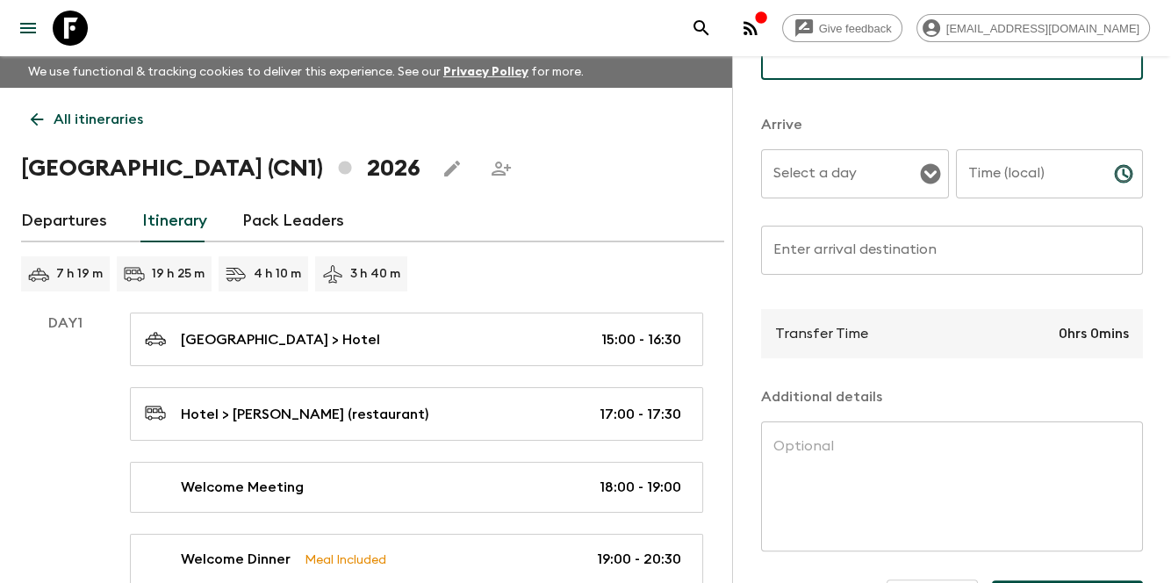
click at [829, 181] on input "Select a day" at bounding box center [842, 173] width 146 height 33
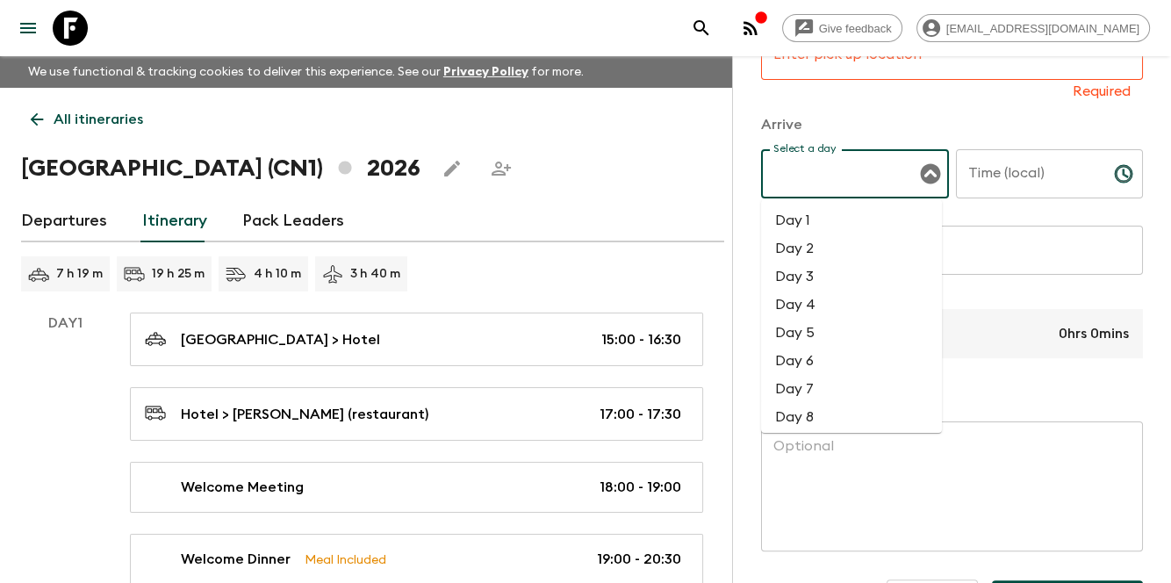
click at [976, 174] on input "Time (local)" at bounding box center [1028, 173] width 144 height 49
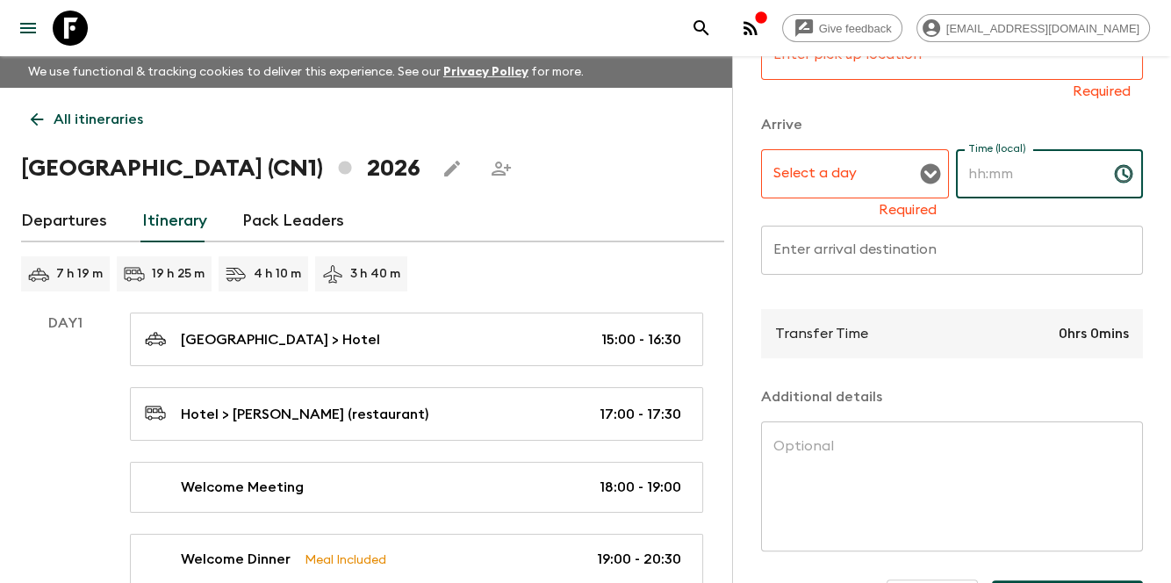
click at [939, 260] on input "Enter arrival destination" at bounding box center [952, 250] width 382 height 49
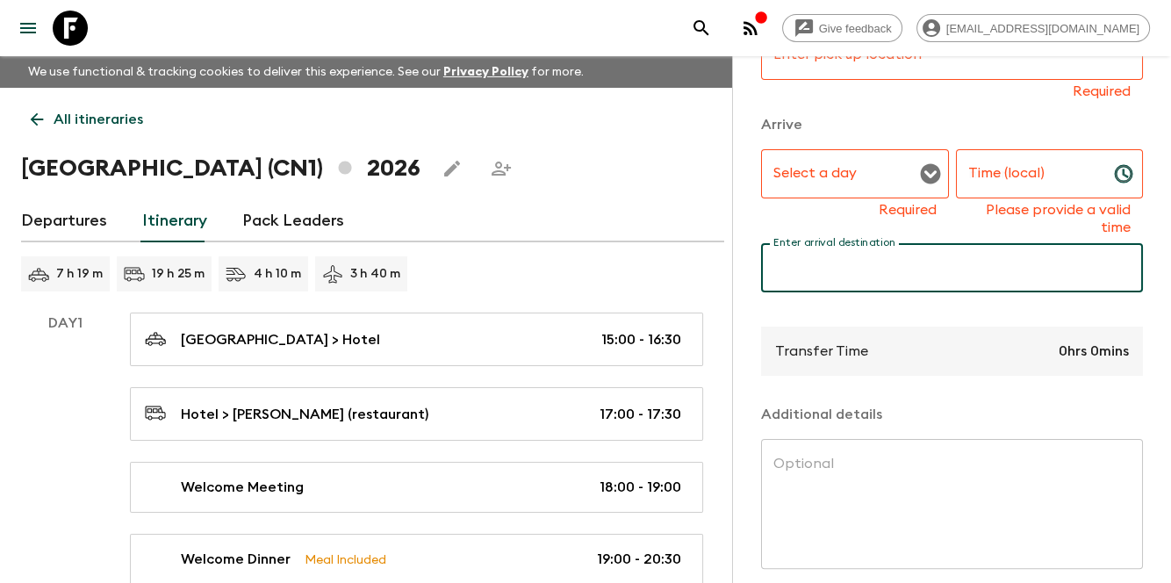
click at [782, 362] on p "Transfer Time" at bounding box center [821, 351] width 93 height 21
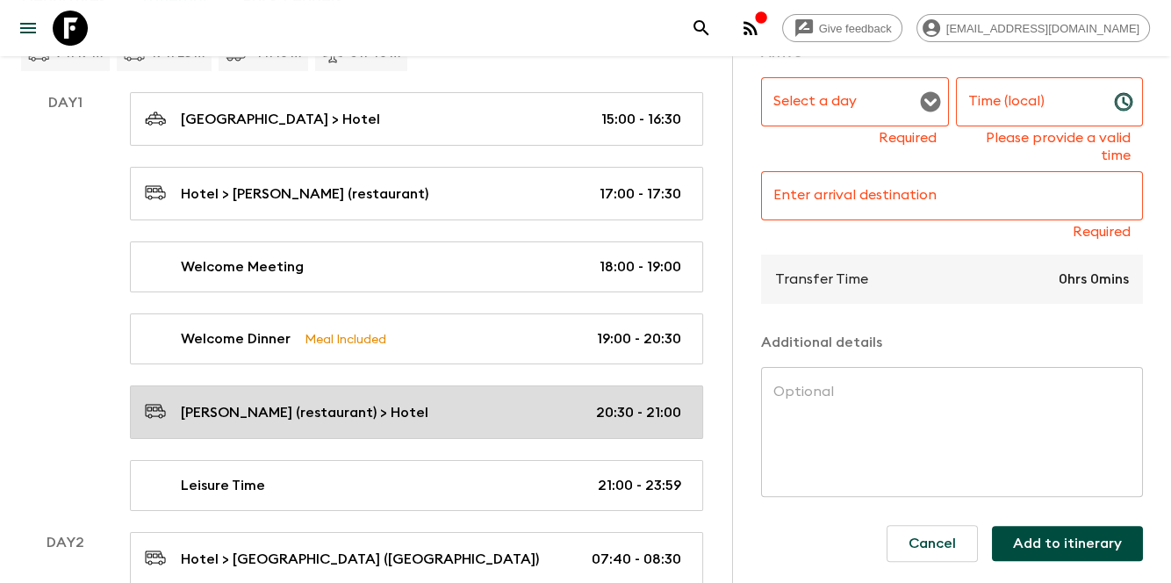
scroll to position [234, 0]
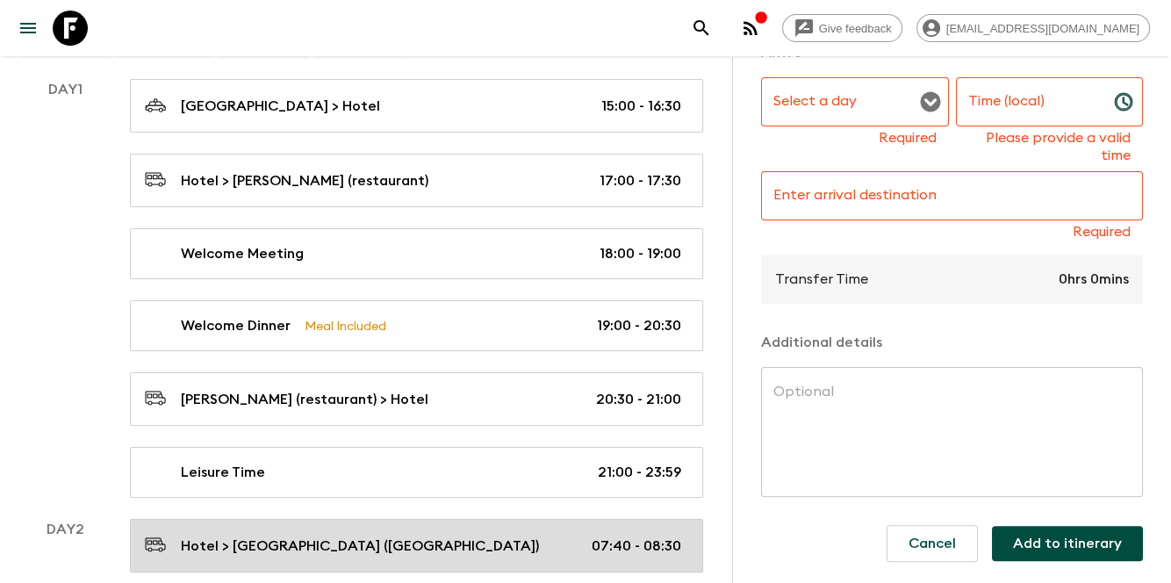
click at [890, 525] on button "Cancel" at bounding box center [932, 543] width 91 height 37
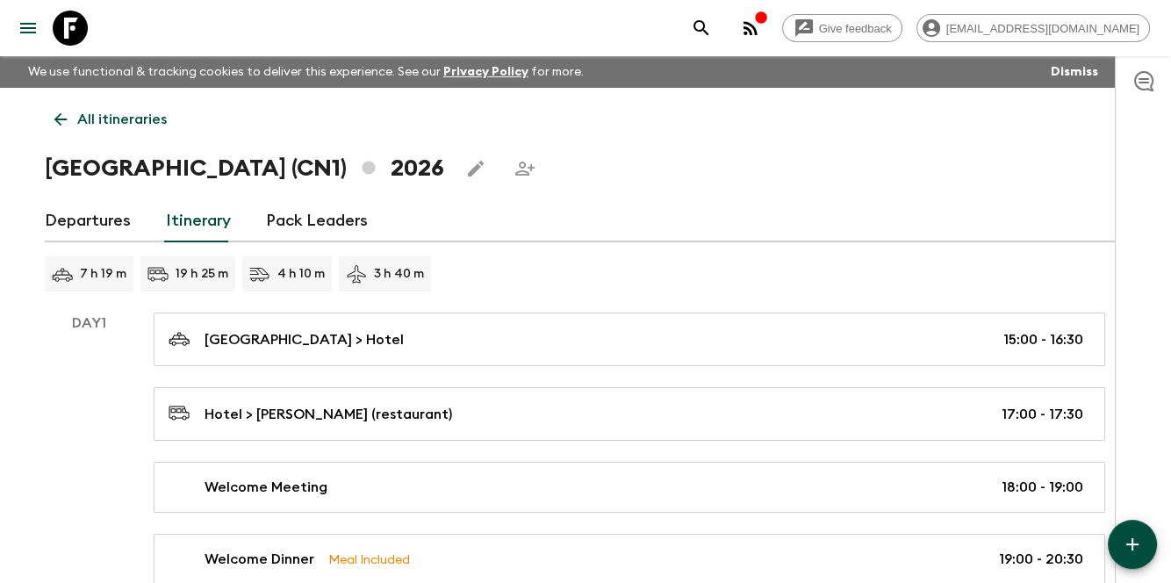
click at [343, 230] on link "Pack Leaders" at bounding box center [317, 221] width 102 height 42
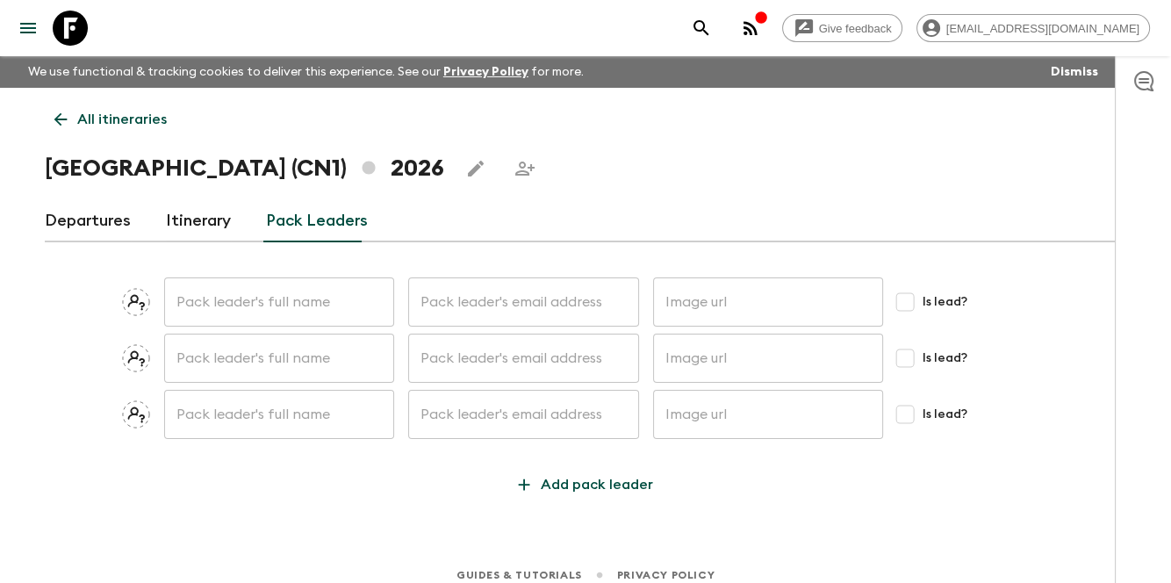
click at [328, 299] on input "text" at bounding box center [279, 301] width 230 height 49
click at [497, 307] on input "text" at bounding box center [523, 301] width 230 height 49
click at [732, 299] on input "text" at bounding box center [768, 301] width 230 height 49
click at [804, 466] on div "​ ​ ​ Is lead? ​ ​ ​ Is lead? ​ ​ ​ Is lead? Add pack leader" at bounding box center [586, 379] width 1082 height 246
click at [188, 220] on link "Itinerary" at bounding box center [198, 221] width 65 height 42
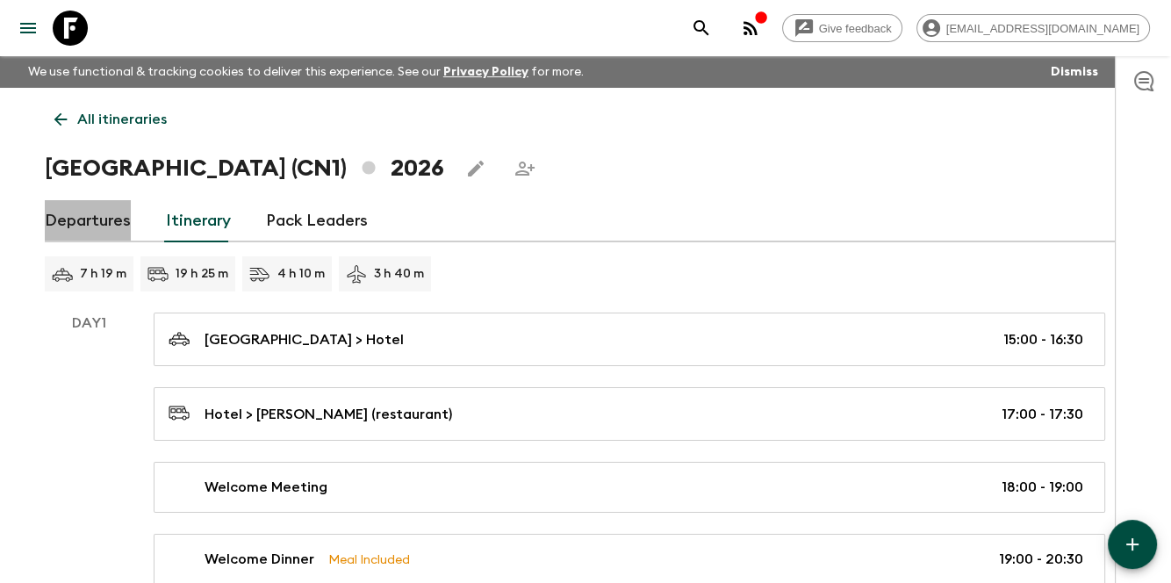
click at [96, 213] on link "Departures" at bounding box center [88, 221] width 86 height 42
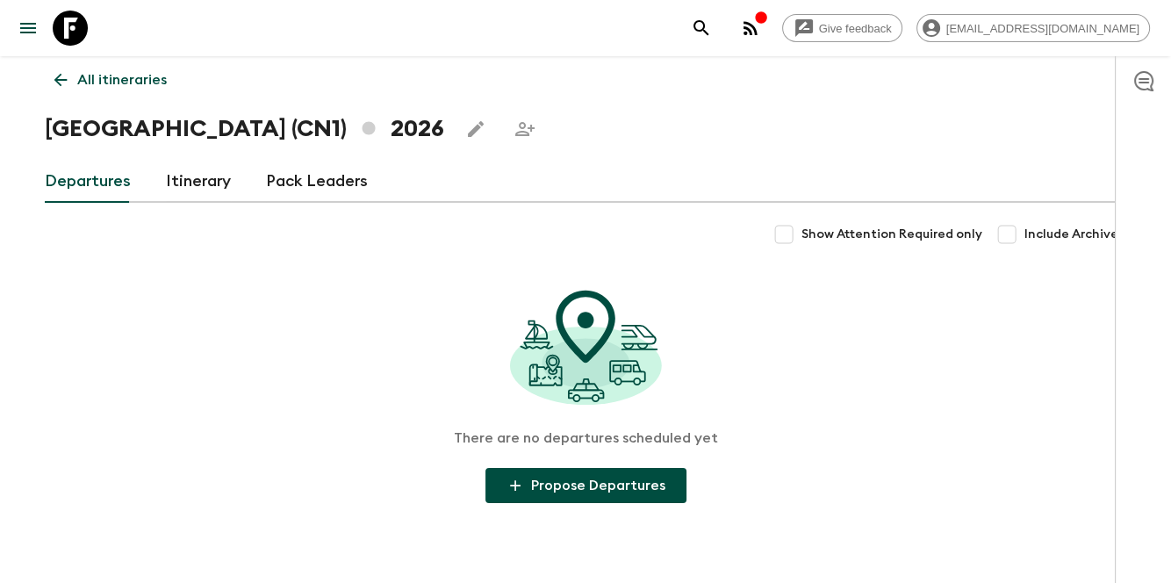
scroll to position [91, 0]
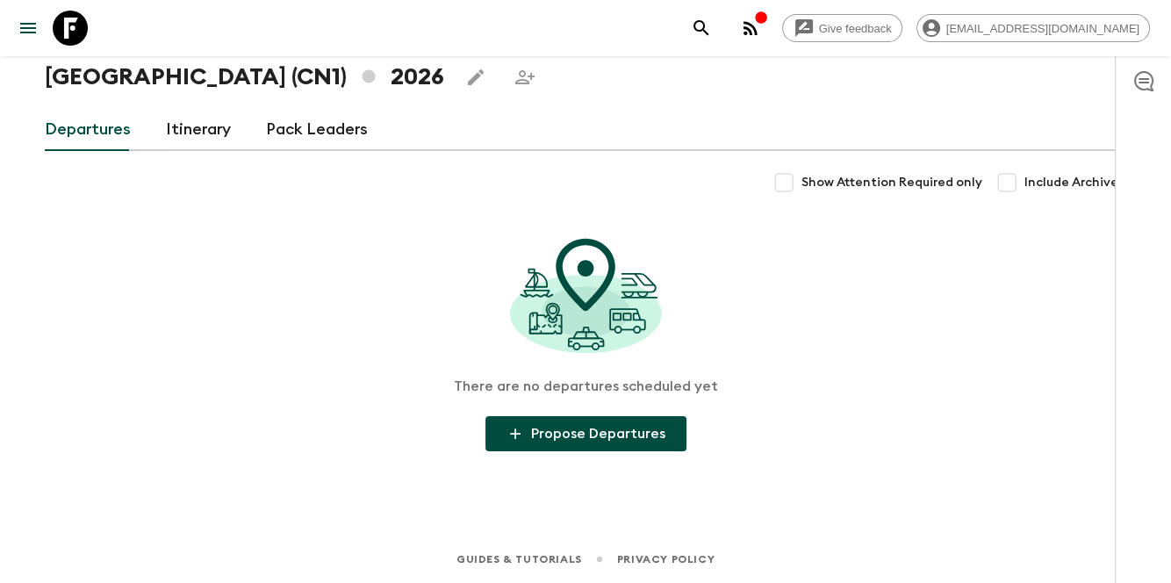
click at [203, 143] on link "Itinerary" at bounding box center [198, 130] width 65 height 42
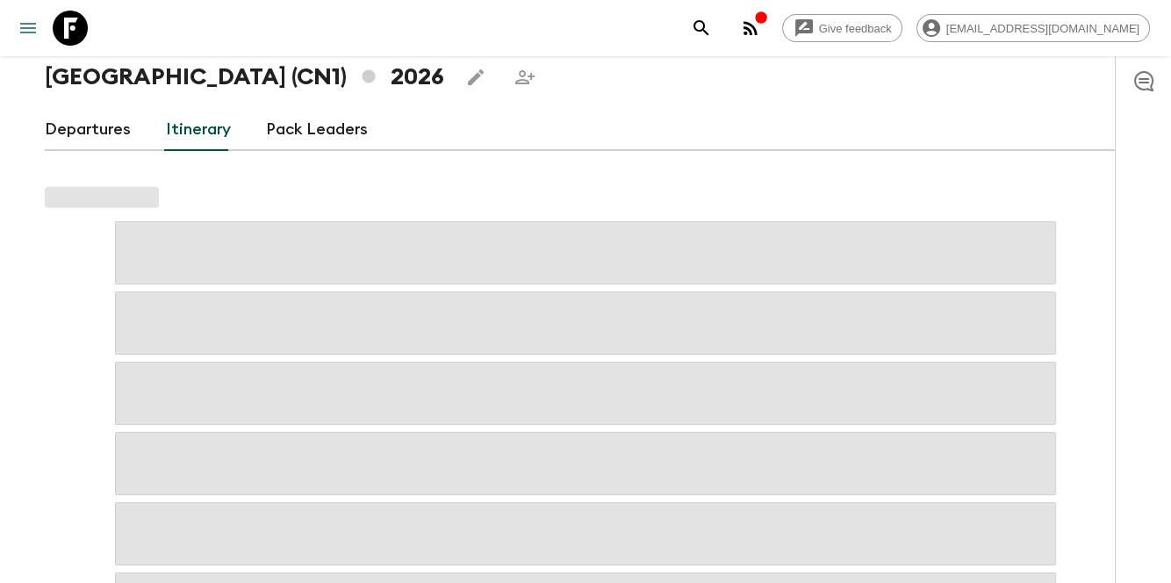
click at [32, 29] on icon "menu" at bounding box center [28, 28] width 21 height 21
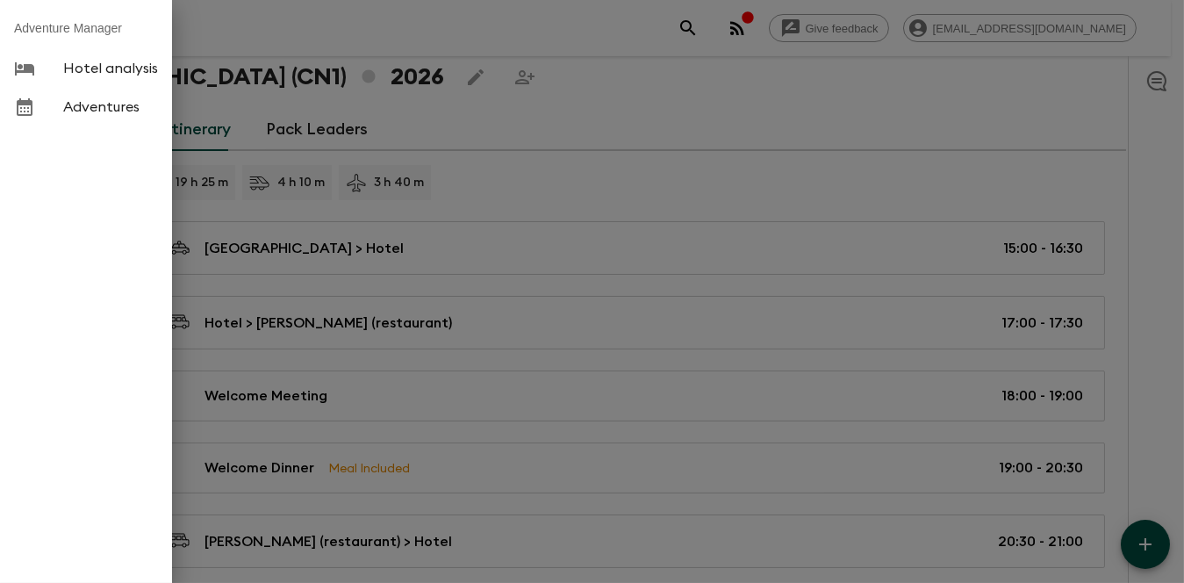
click at [695, 124] on div at bounding box center [592, 291] width 1184 height 583
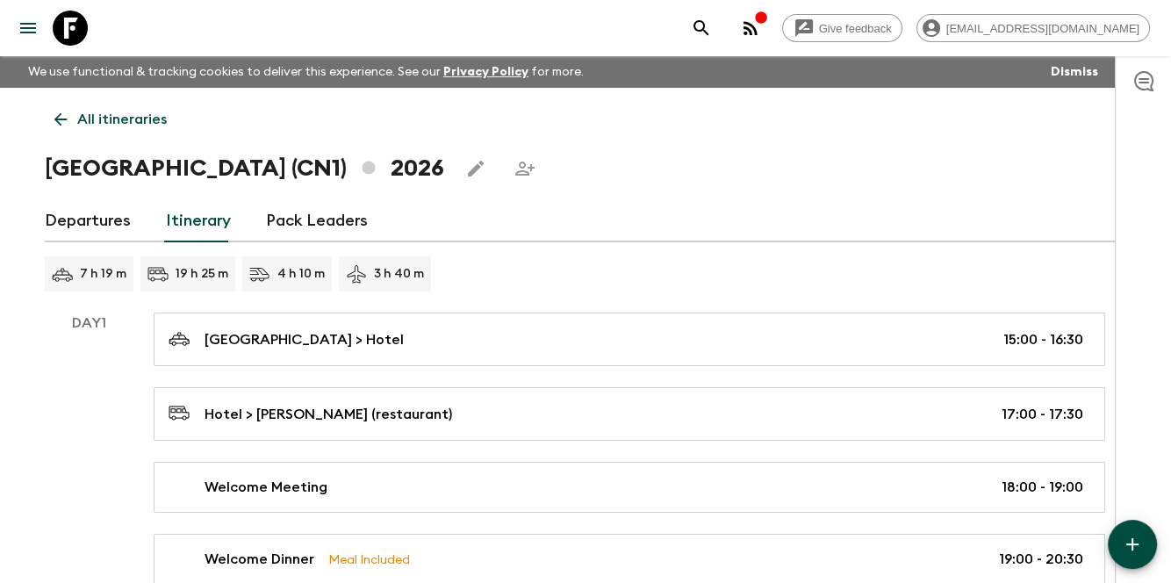
click at [903, 202] on div "Departures Itinerary Pack Leaders" at bounding box center [586, 221] width 1082 height 42
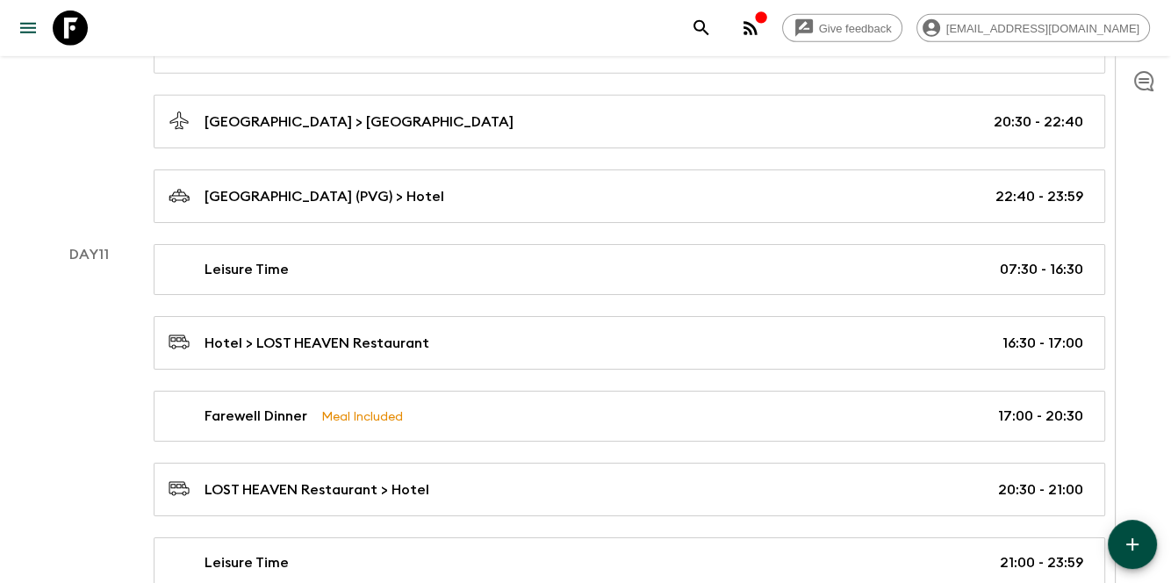
scroll to position [5675, 0]
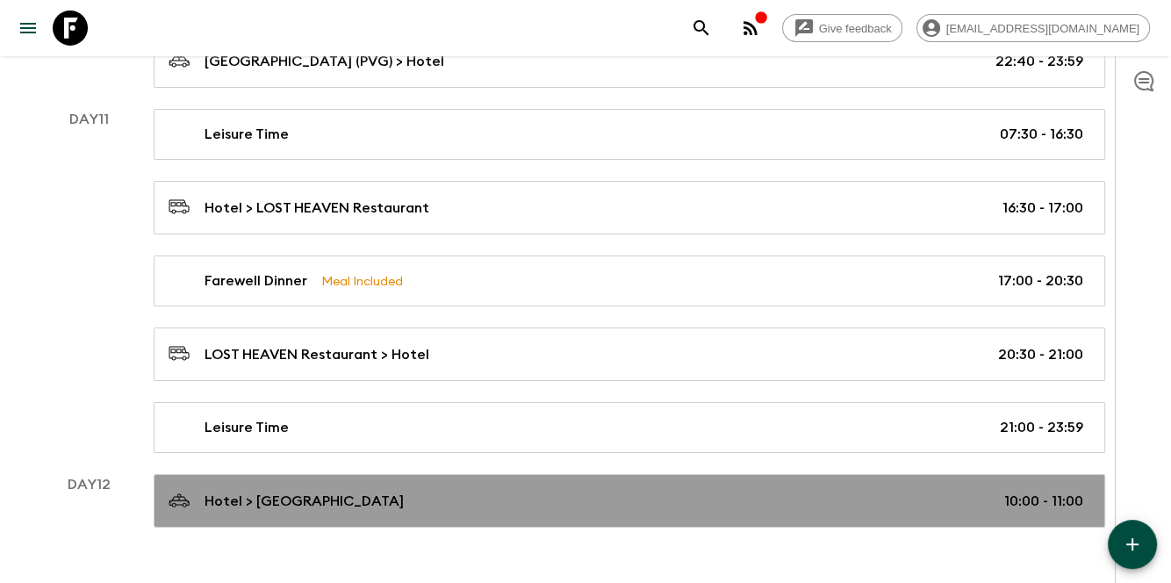
click at [1061, 491] on p "10:00 - 11:00" at bounding box center [1043, 501] width 79 height 21
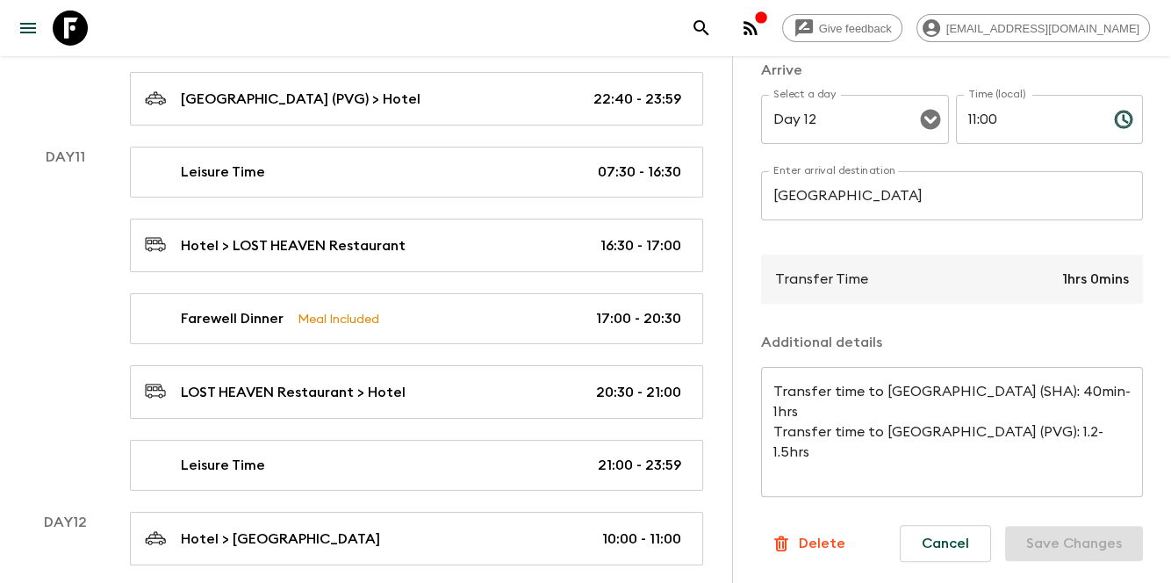
scroll to position [5738, 0]
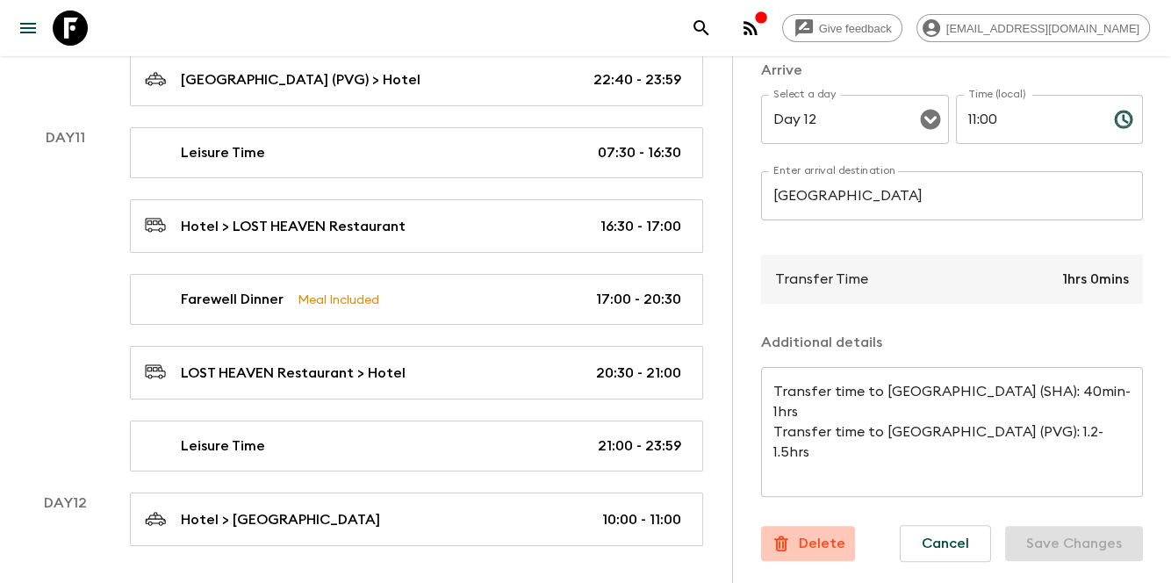
click at [836, 533] on p "Delete" at bounding box center [822, 543] width 47 height 21
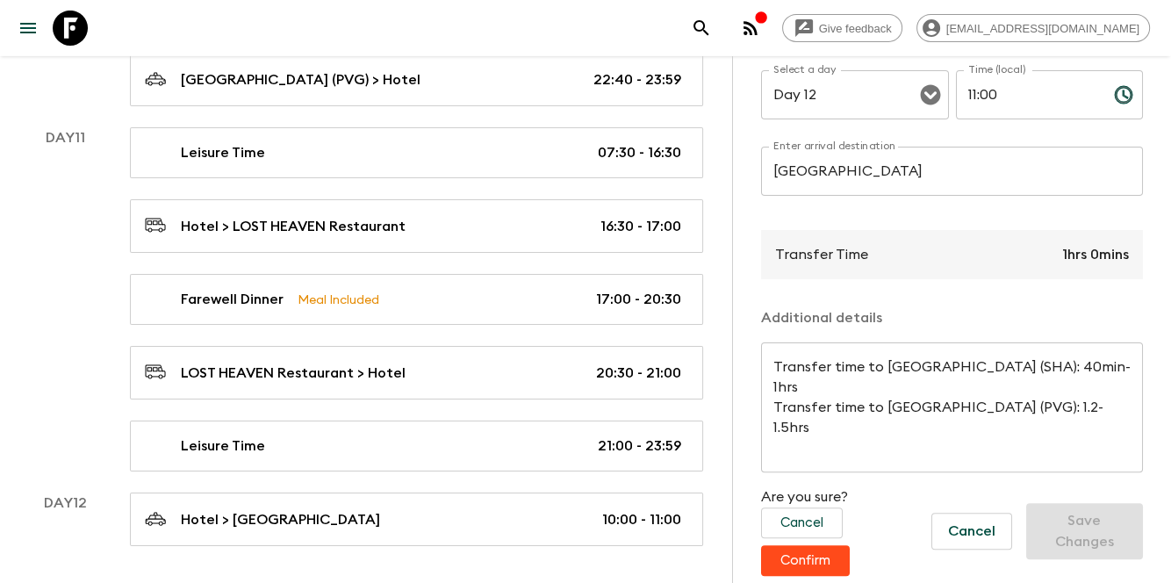
scroll to position [470, 0]
click at [820, 553] on button "Confirm" at bounding box center [805, 560] width 89 height 31
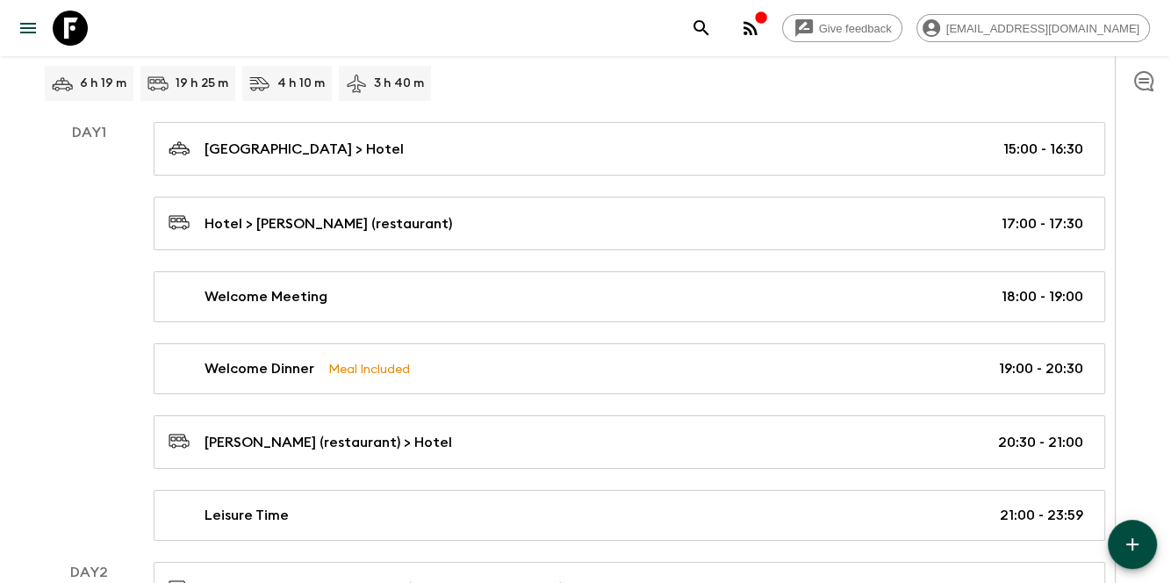
scroll to position [208, 0]
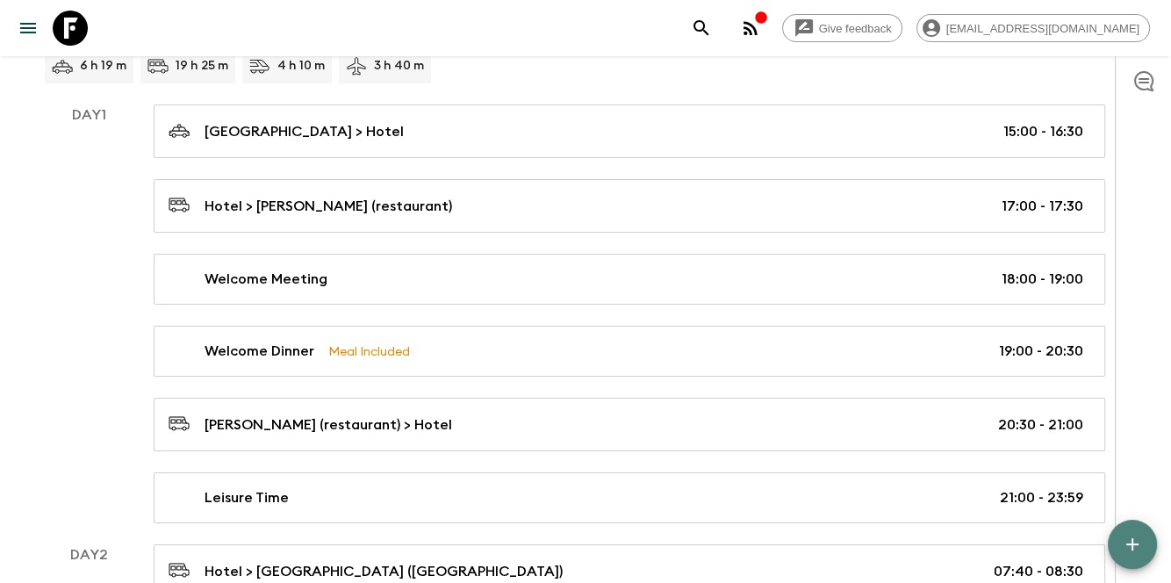
click at [1134, 551] on icon "button" at bounding box center [1132, 544] width 21 height 21
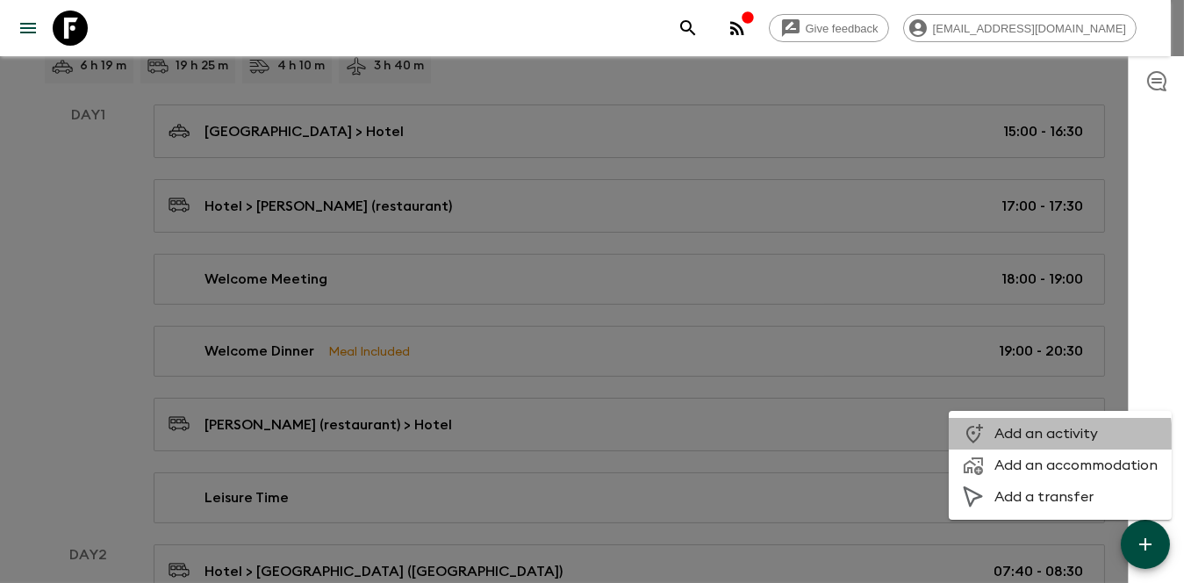
click at [1031, 439] on span "Add an activity" at bounding box center [1076, 434] width 163 height 18
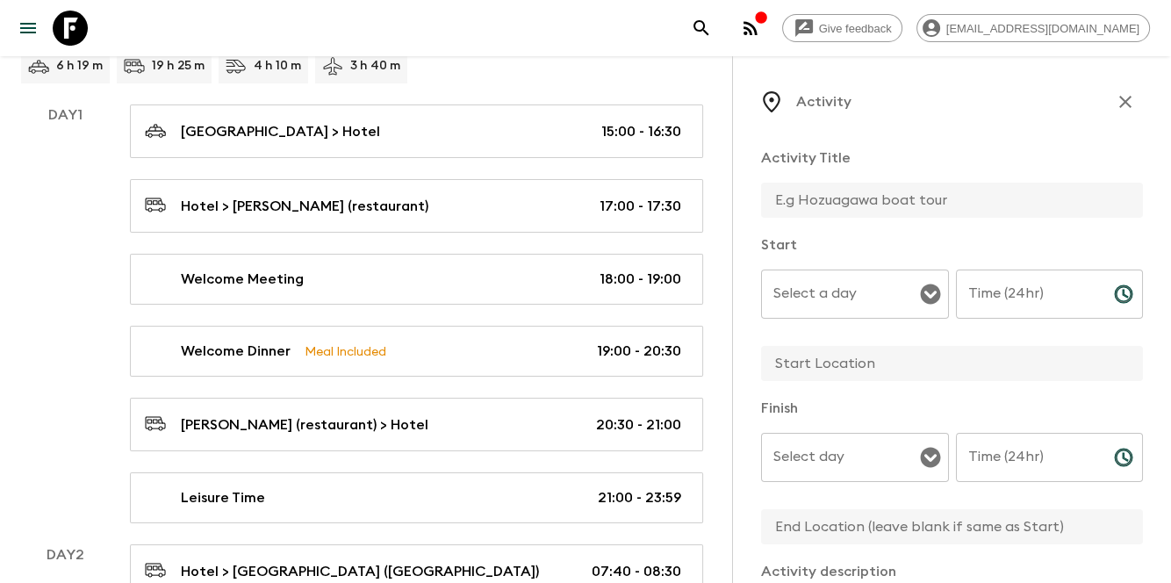
click at [924, 216] on input "text" at bounding box center [945, 200] width 368 height 35
click at [897, 203] on input "Breakfast" at bounding box center [945, 200] width 368 height 35
type input "Breakfast"
click at [846, 288] on input "Select a day" at bounding box center [842, 293] width 146 height 33
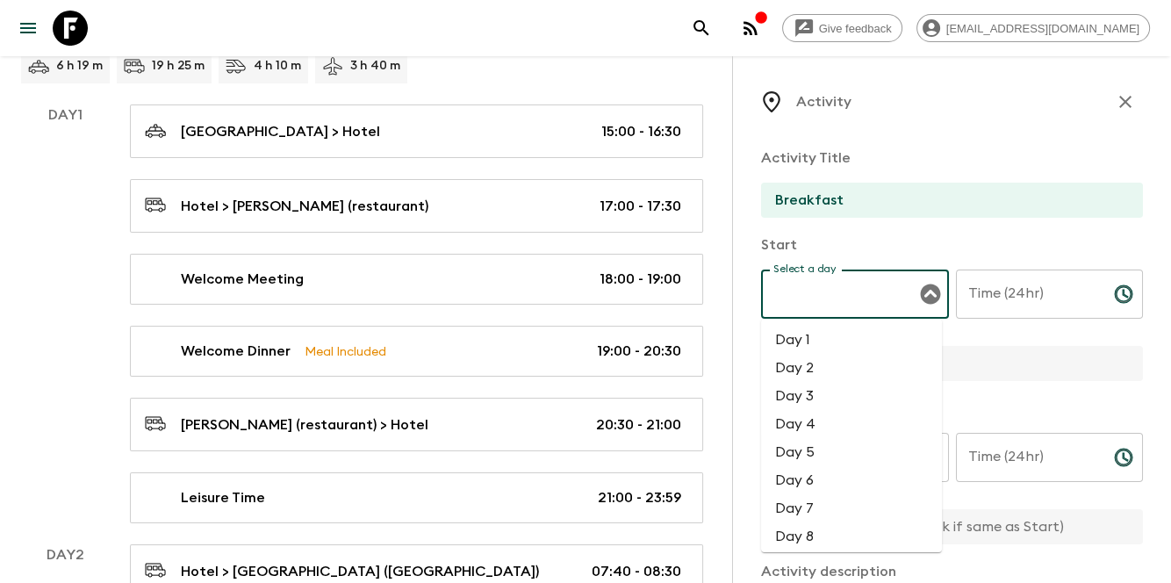
click at [830, 365] on li "Day 2" at bounding box center [851, 368] width 181 height 28
type input "Day 2"
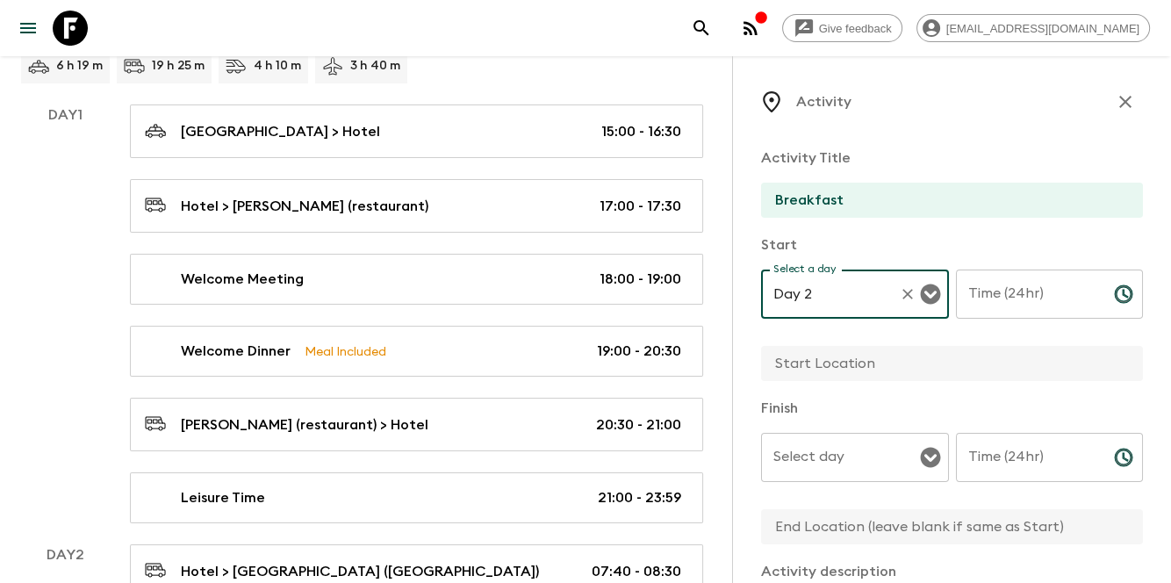
click at [832, 462] on input "Select day" at bounding box center [842, 457] width 146 height 33
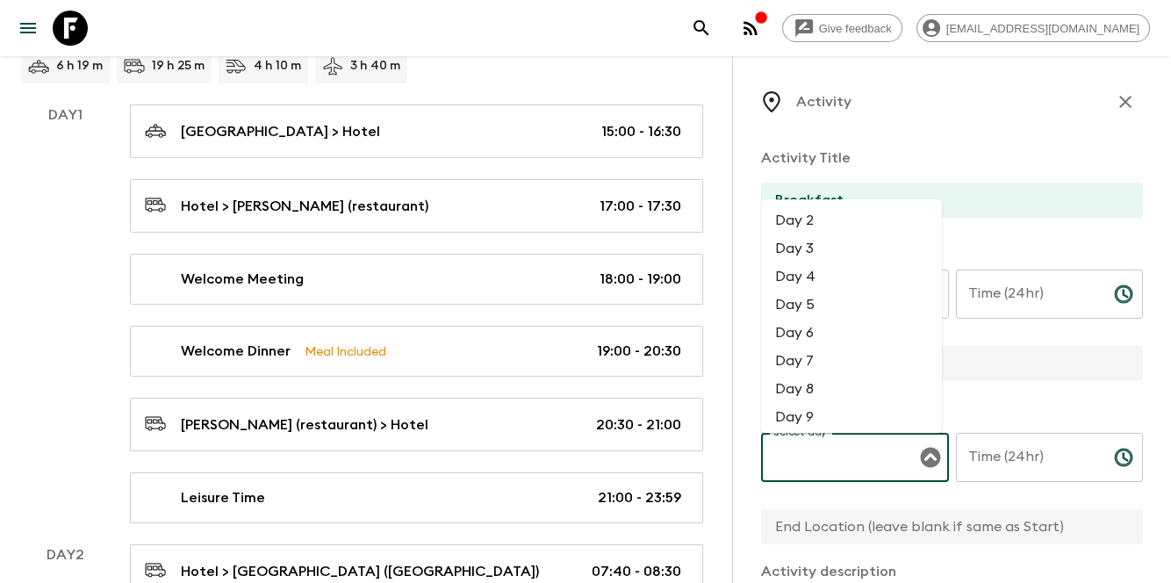
drag, startPoint x: 812, startPoint y: 233, endPoint x: 823, endPoint y: 232, distance: 10.6
click at [812, 232] on li "Day 2" at bounding box center [851, 221] width 181 height 28
type input "Day 2"
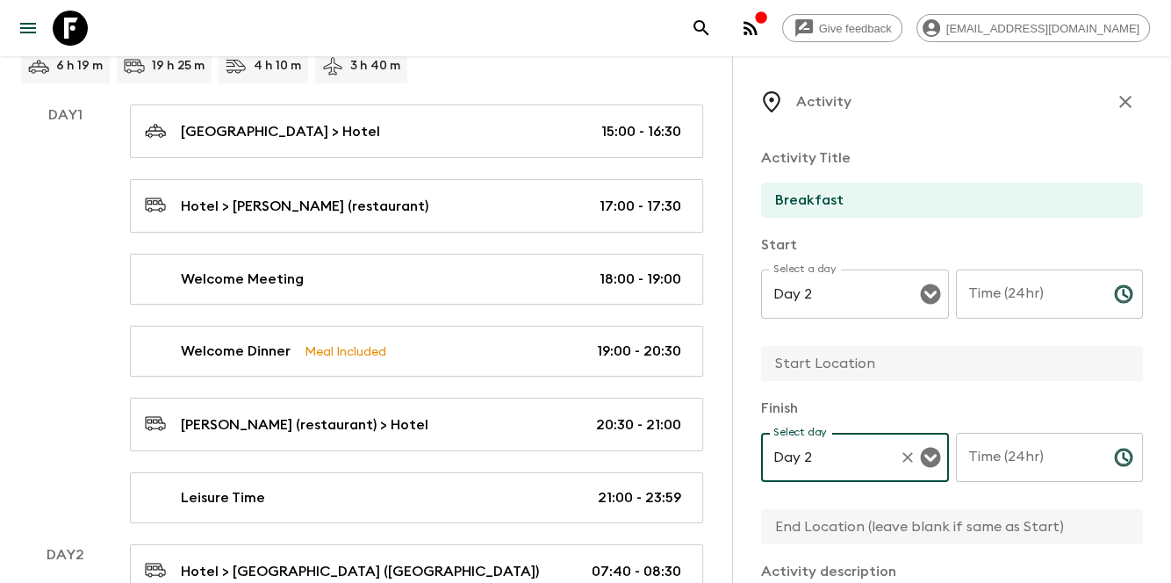
click at [991, 279] on div "Time (24hr) Time (24hr) ​" at bounding box center [1050, 304] width 188 height 69
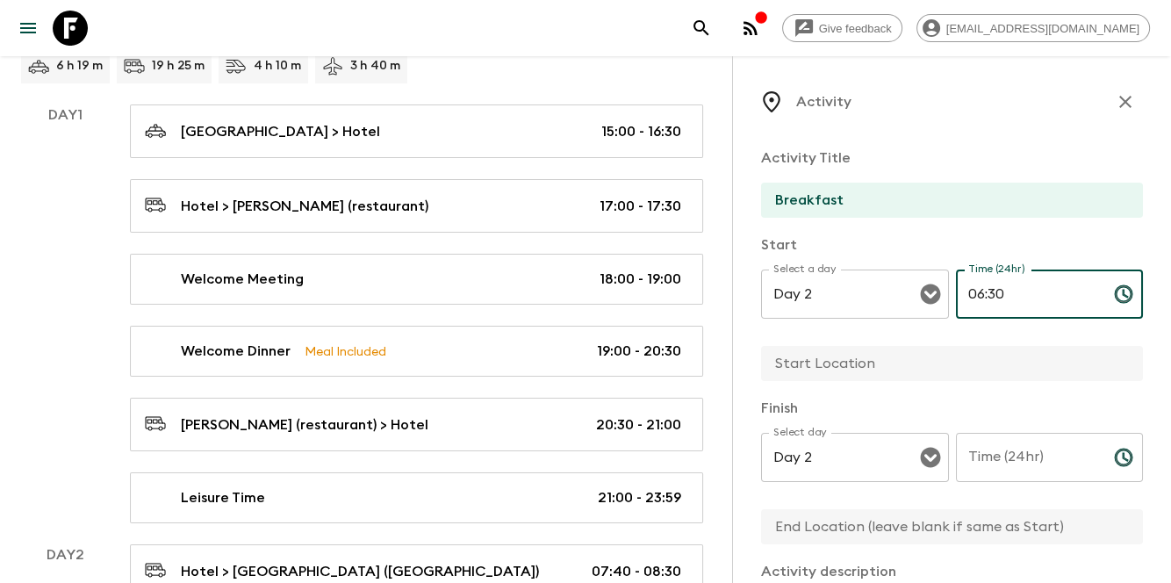
type input "06:30"
click at [1017, 459] on input "Time (24hr)" at bounding box center [1028, 457] width 144 height 49
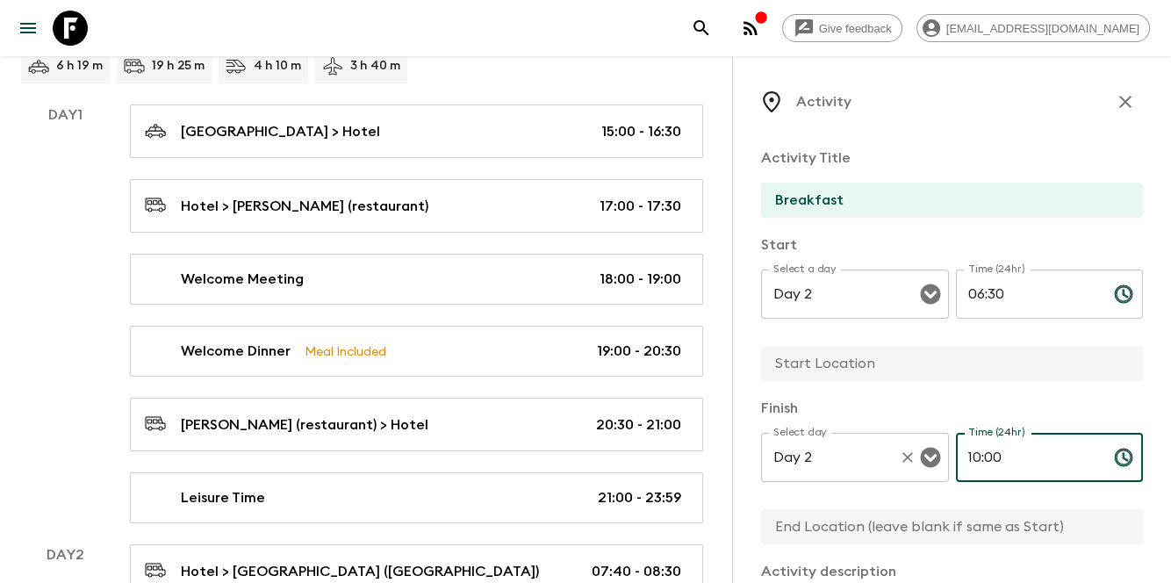
drag, startPoint x: 939, startPoint y: 467, endPoint x: 911, endPoint y: 469, distance: 28.2
click at [911, 469] on div "Select day Day 2 Select day ​ Time (24hr) 10:00 Time (24hr) ​" at bounding box center [952, 467] width 382 height 69
type input "07:40"
click at [862, 357] on input "text" at bounding box center [945, 363] width 368 height 35
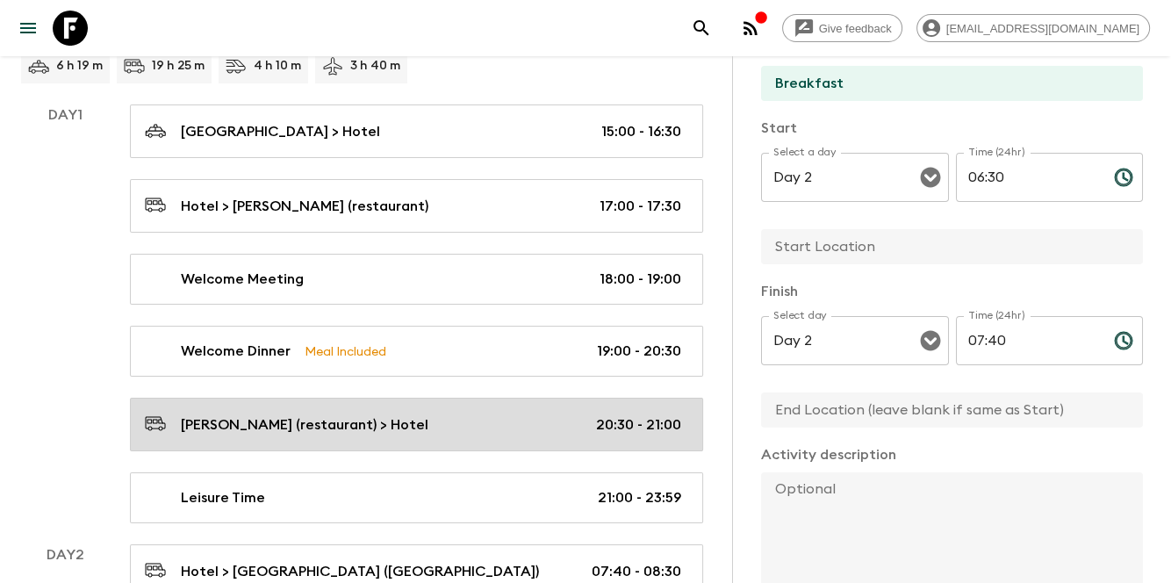
scroll to position [443, 0]
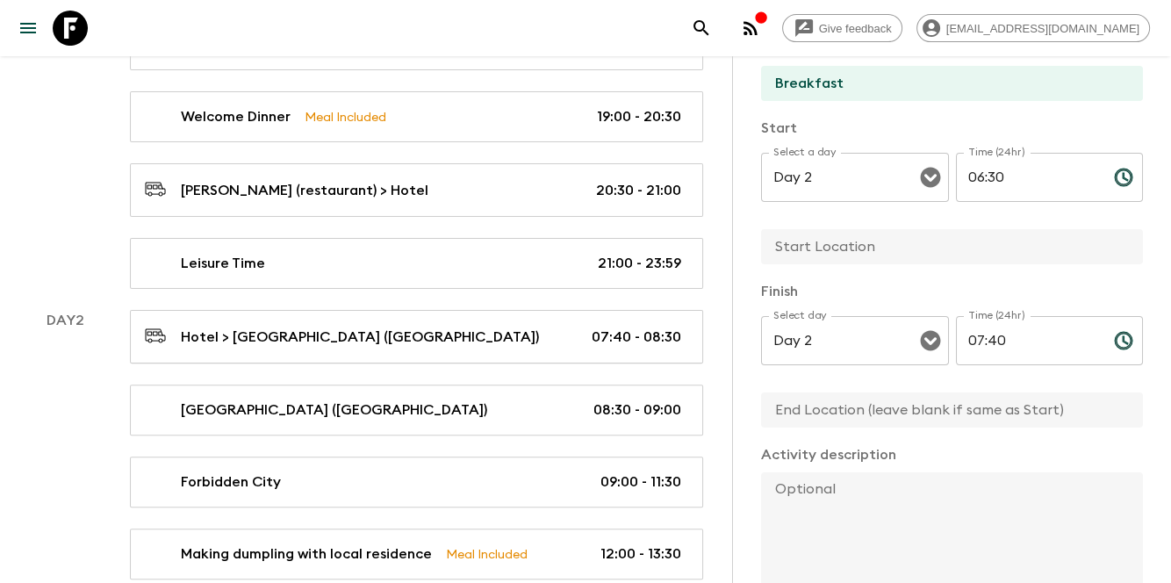
click at [810, 243] on input "text" at bounding box center [945, 246] width 368 height 35
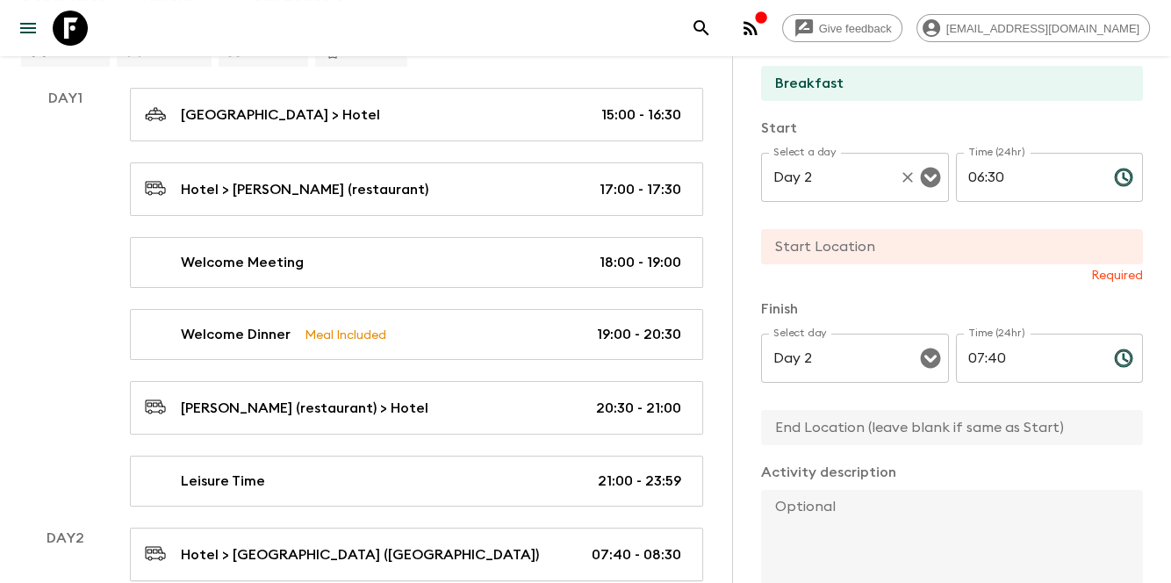
scroll to position [91, 0]
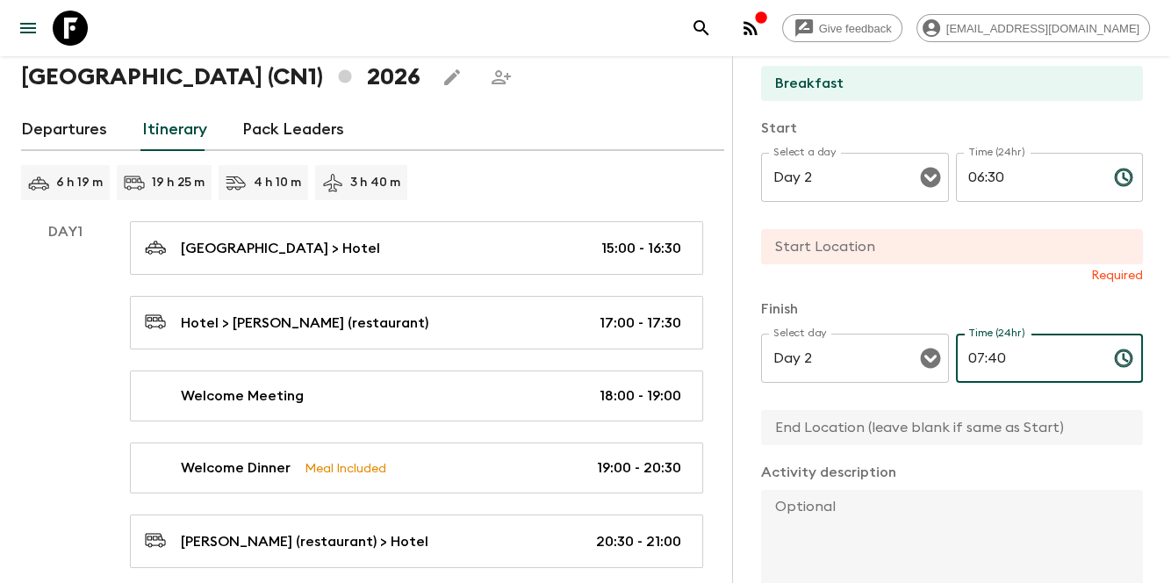
click at [1045, 354] on input "07:40" at bounding box center [1028, 358] width 144 height 49
click at [944, 254] on input "text" at bounding box center [945, 246] width 368 height 35
click at [935, 246] on input "text" at bounding box center [945, 246] width 368 height 35
paste input "[GEOGRAPHIC_DATA]"
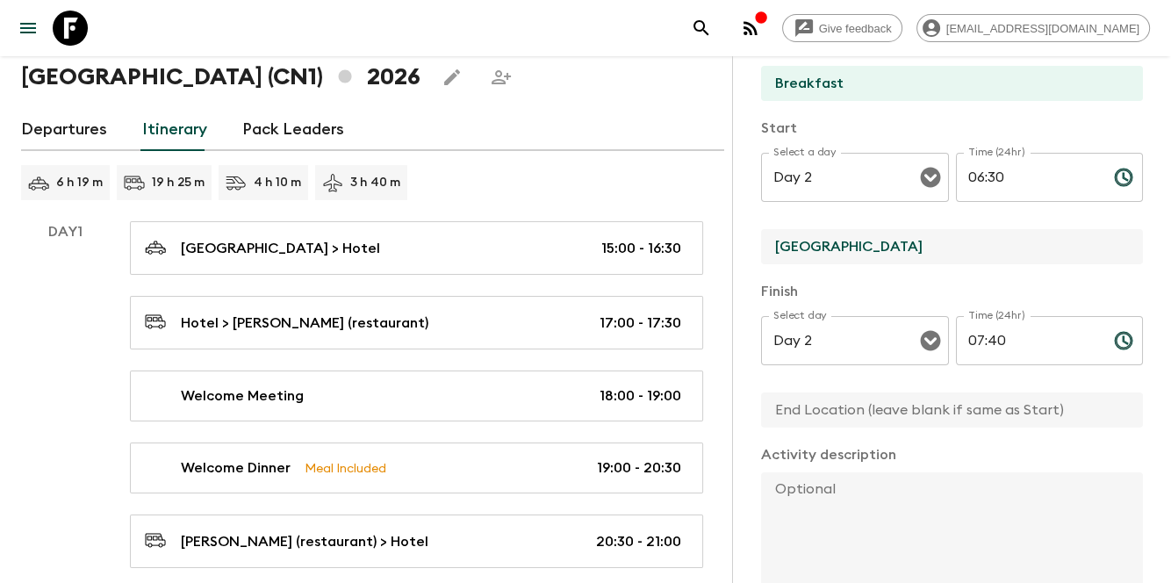
type input "[GEOGRAPHIC_DATA]"
click at [865, 413] on input "text" at bounding box center [945, 409] width 368 height 35
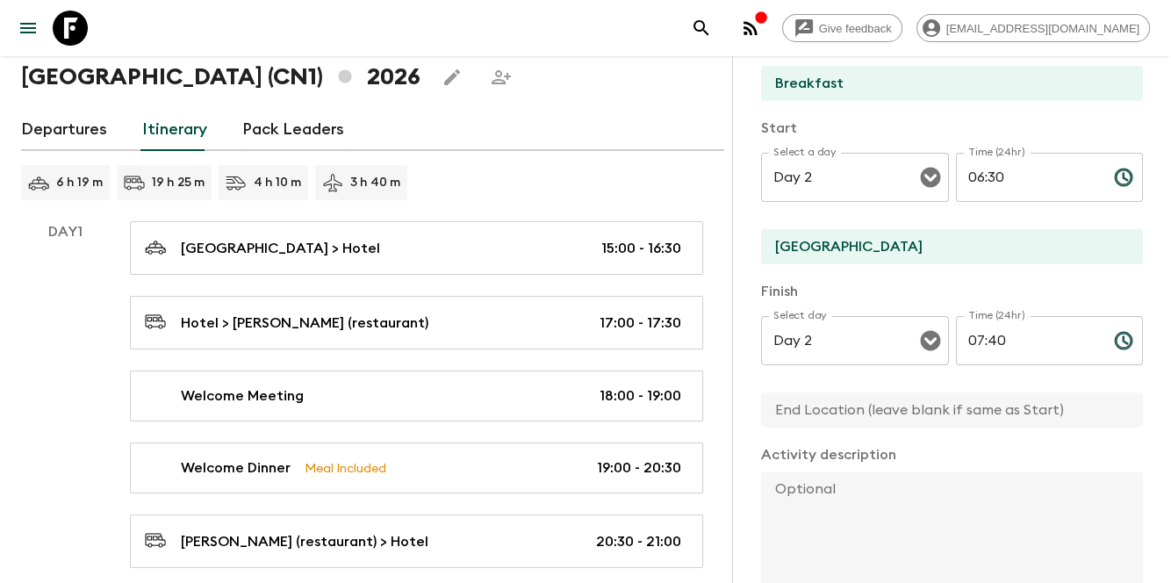
paste input "[GEOGRAPHIC_DATA]"
type input "[GEOGRAPHIC_DATA]"
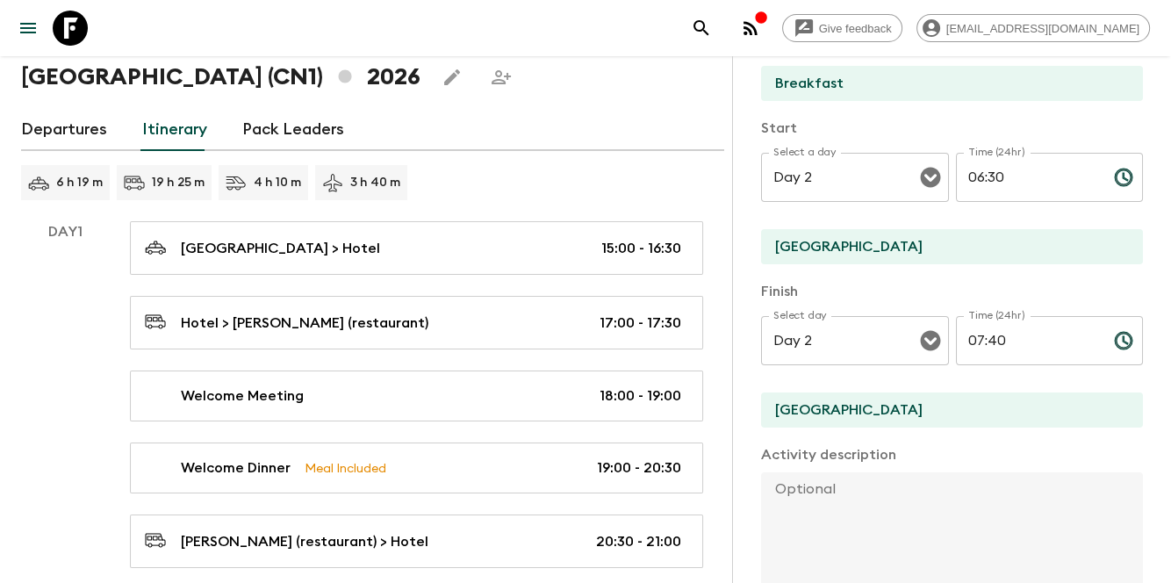
click at [931, 466] on div "Activity description x" at bounding box center [952, 517] width 382 height 146
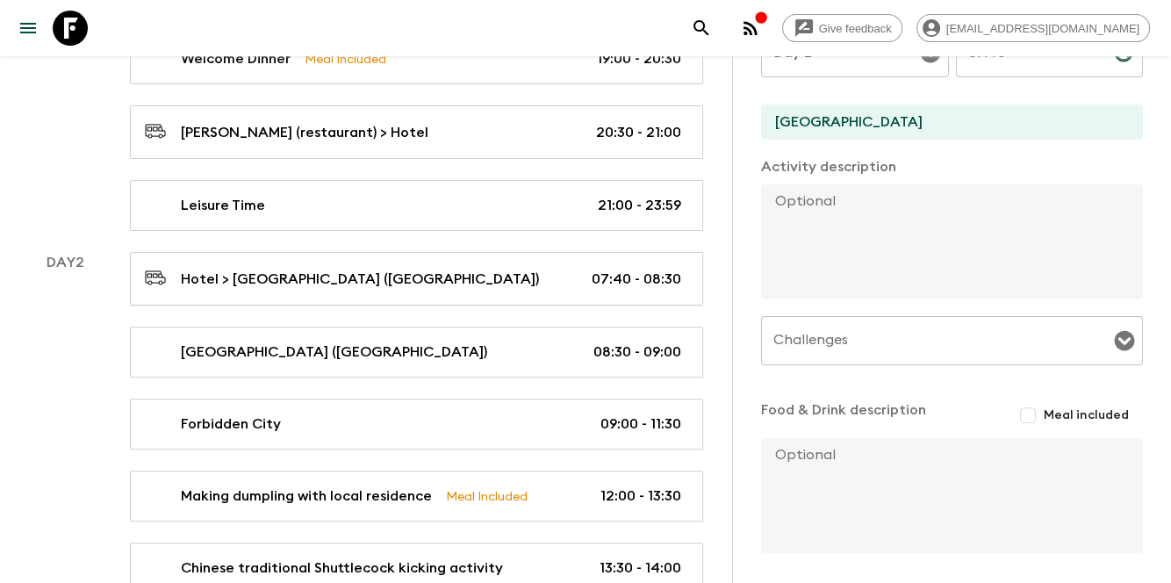
scroll to position [409, 0]
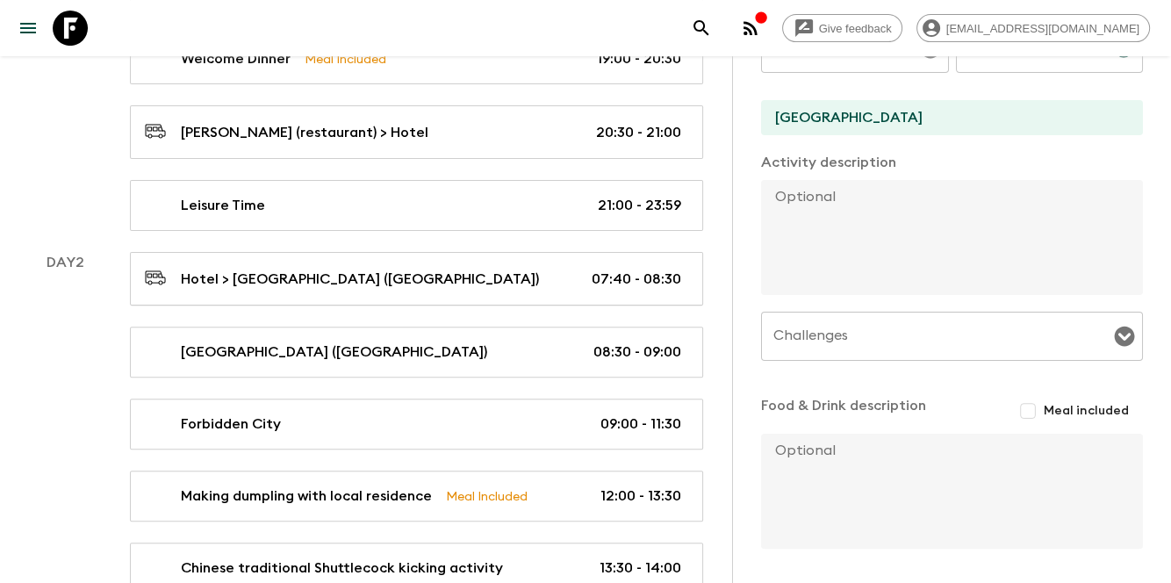
click at [908, 458] on textarea at bounding box center [945, 491] width 368 height 115
click at [873, 263] on textarea at bounding box center [945, 237] width 368 height 115
type textarea "B"
drag, startPoint x: 1021, startPoint y: 411, endPoint x: 1001, endPoint y: 424, distance: 24.1
click at [1021, 411] on input "Meal included" at bounding box center [1028, 411] width 32 height 32
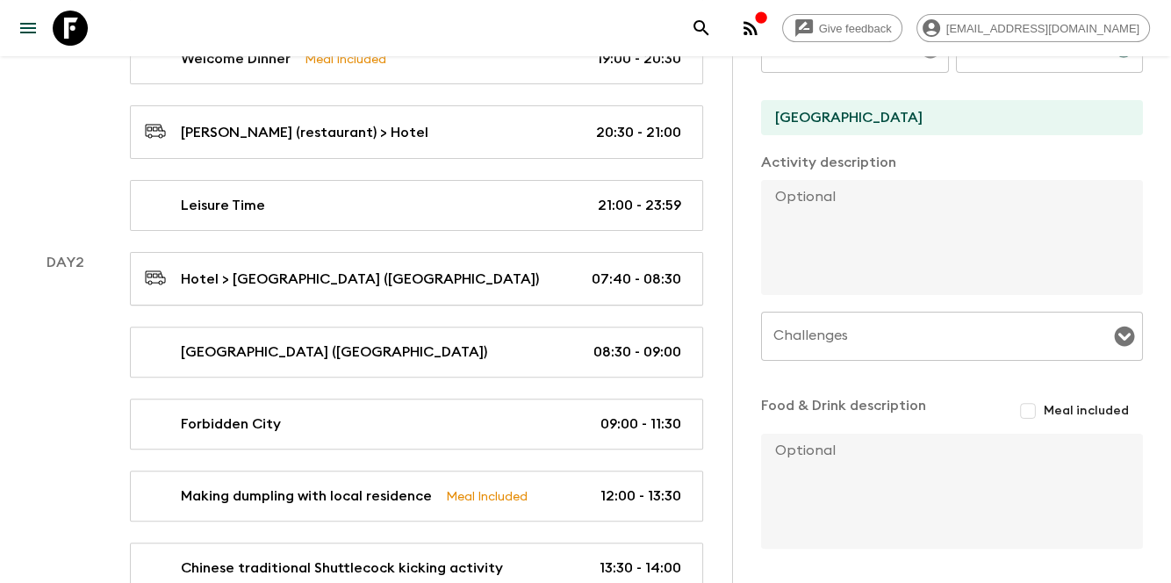
checkbox input "true"
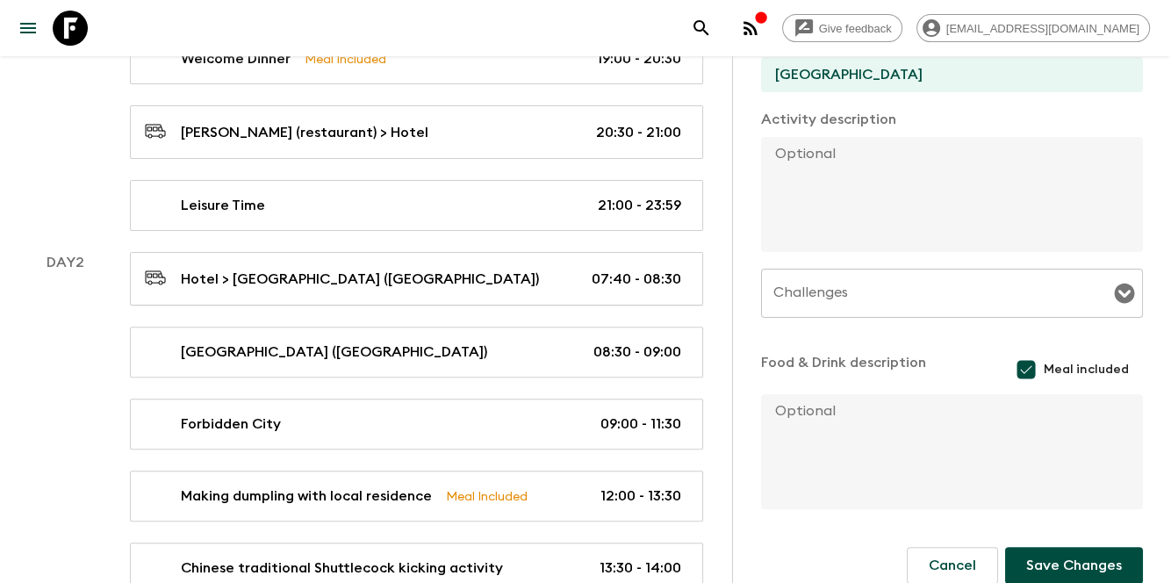
scroll to position [474, 0]
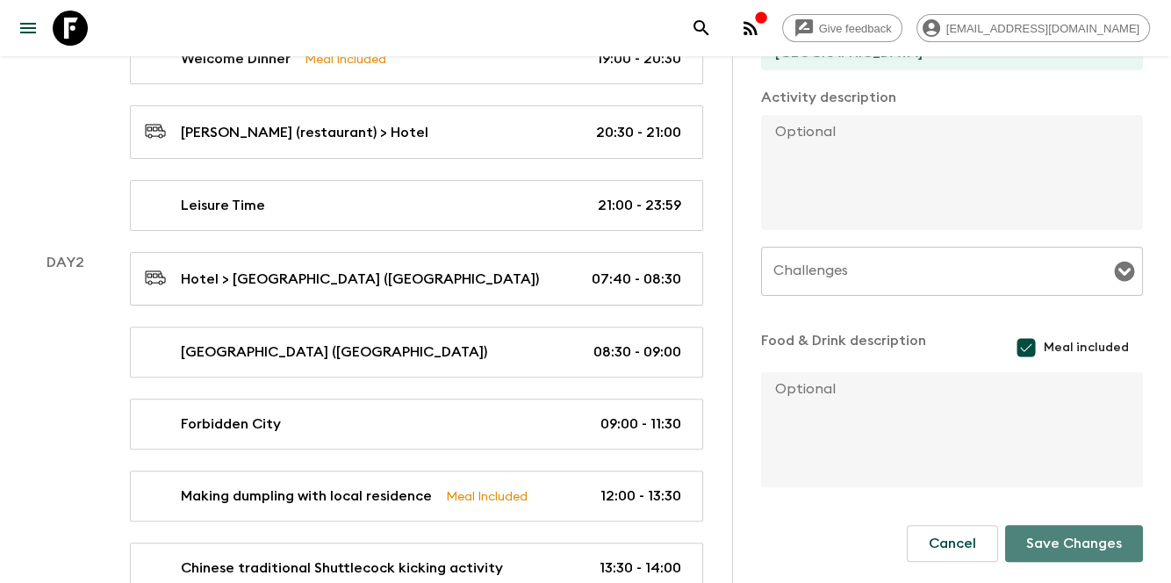
click at [1031, 532] on button "Save Changes" at bounding box center [1074, 543] width 138 height 37
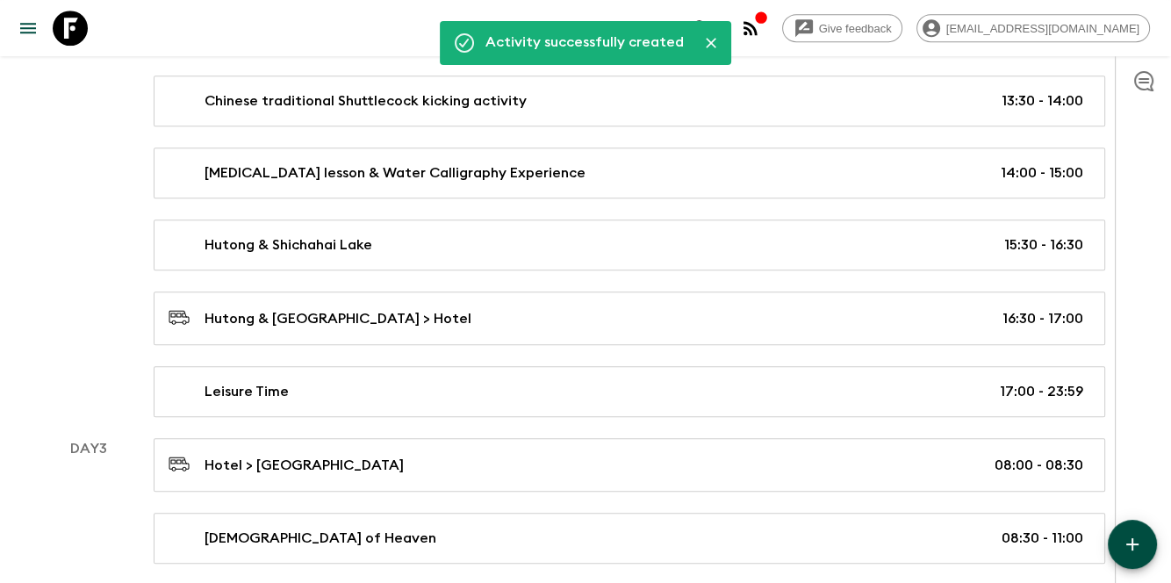
scroll to position [1203, 0]
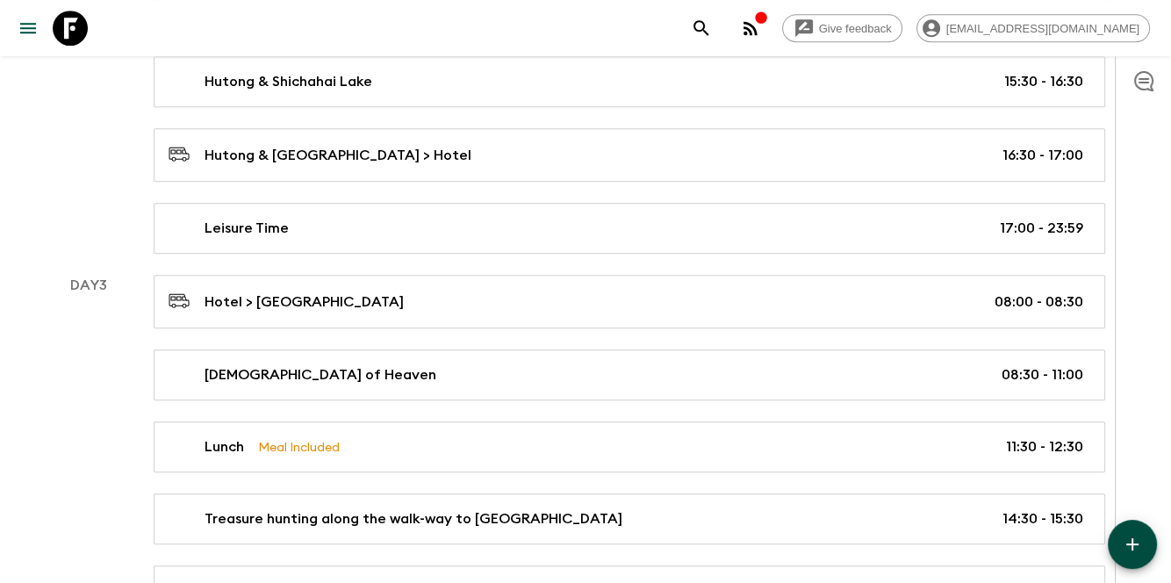
click at [1149, 534] on button "button" at bounding box center [1132, 544] width 49 height 49
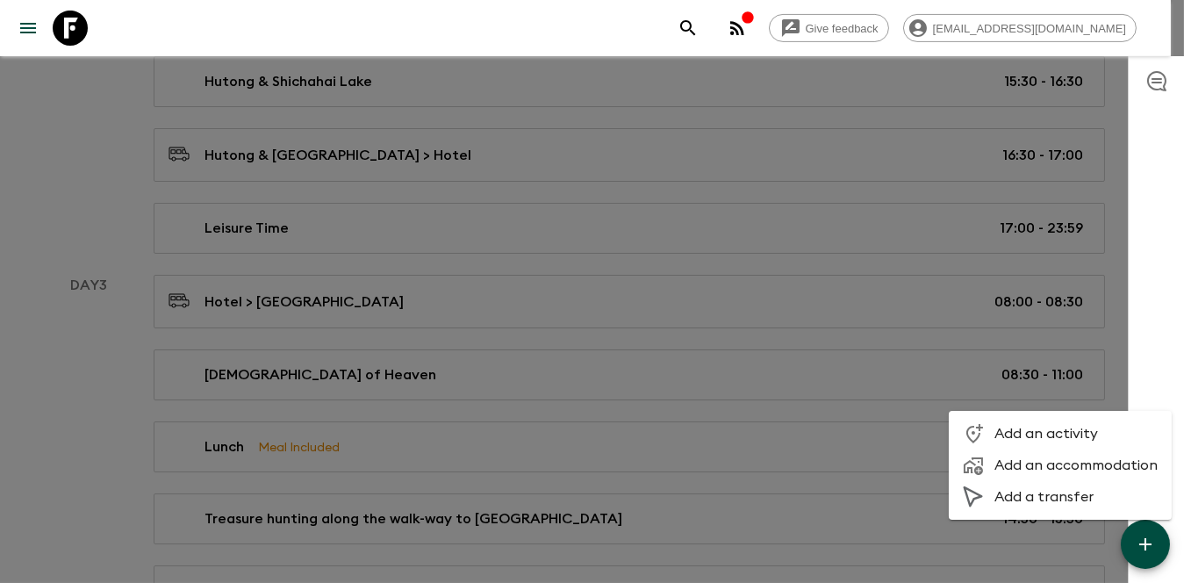
click at [1033, 433] on span "Add an activity" at bounding box center [1076, 434] width 163 height 18
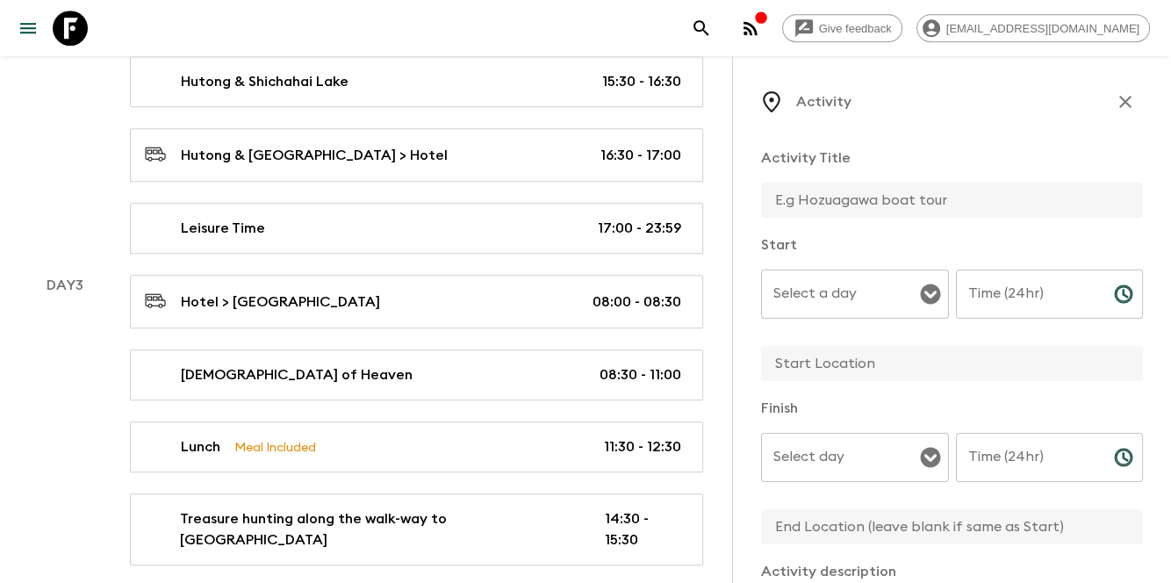
click at [972, 210] on input "text" at bounding box center [945, 200] width 368 height 35
type input "Breakfast"
type input "06:30"
type input "[GEOGRAPHIC_DATA]"
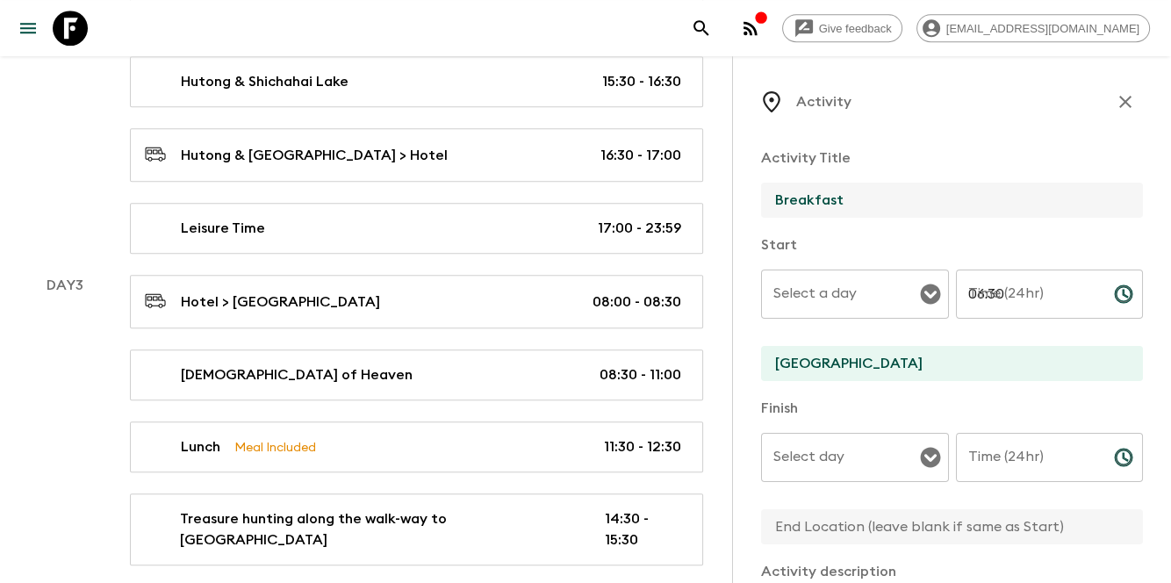
type input "07:40"
type input "[GEOGRAPHIC_DATA]"
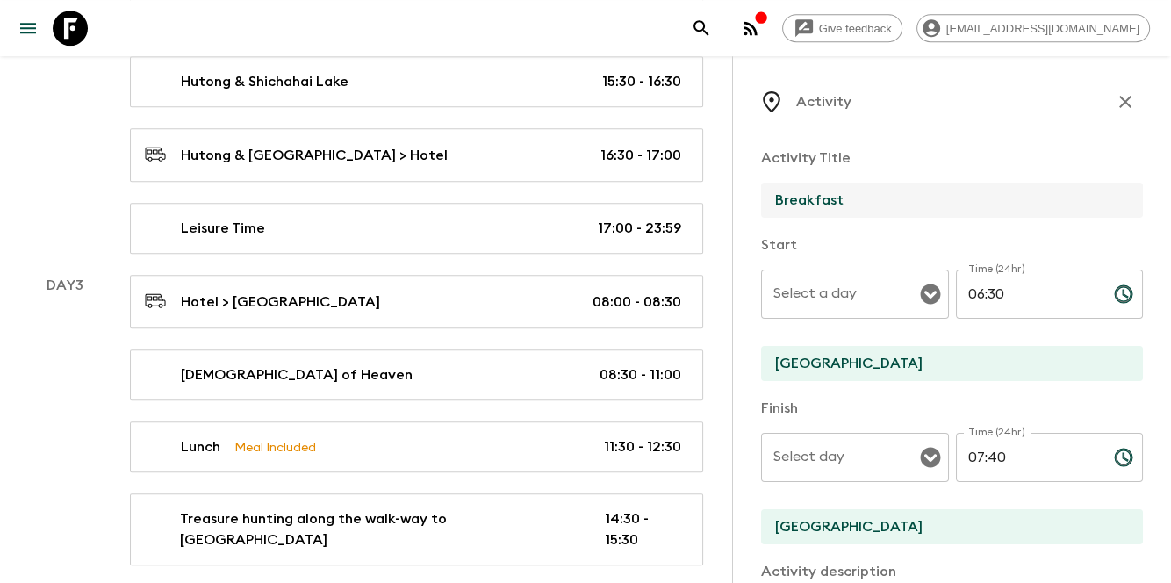
click at [839, 284] on div "Select a day Select a day ​" at bounding box center [855, 304] width 188 height 69
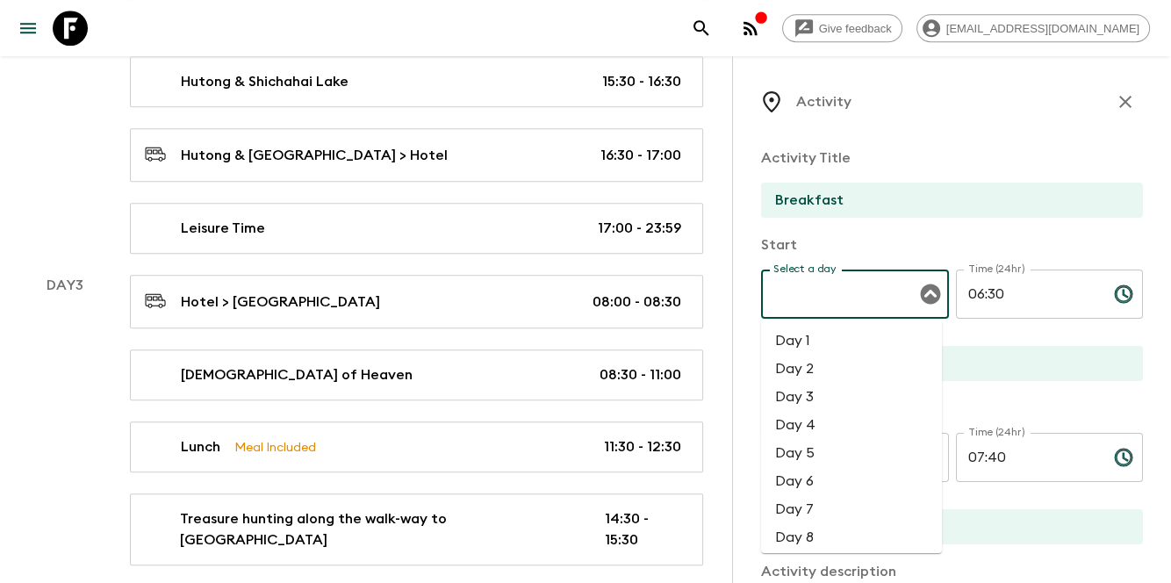
click at [846, 383] on li "Day 3" at bounding box center [851, 397] width 181 height 28
type input "Day 3"
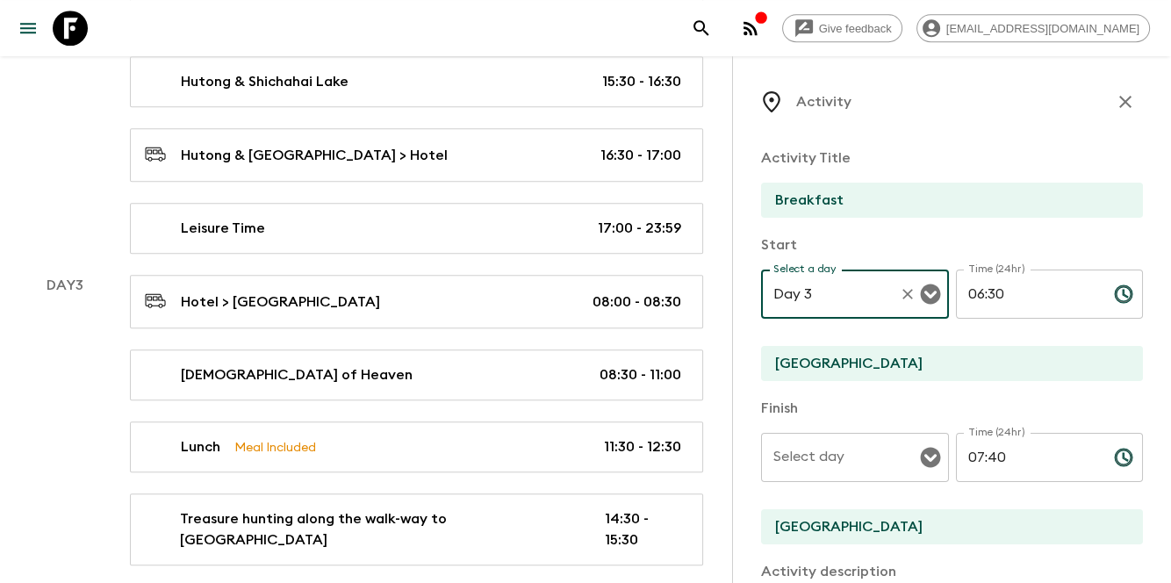
click at [831, 436] on div "Select day" at bounding box center [855, 457] width 188 height 49
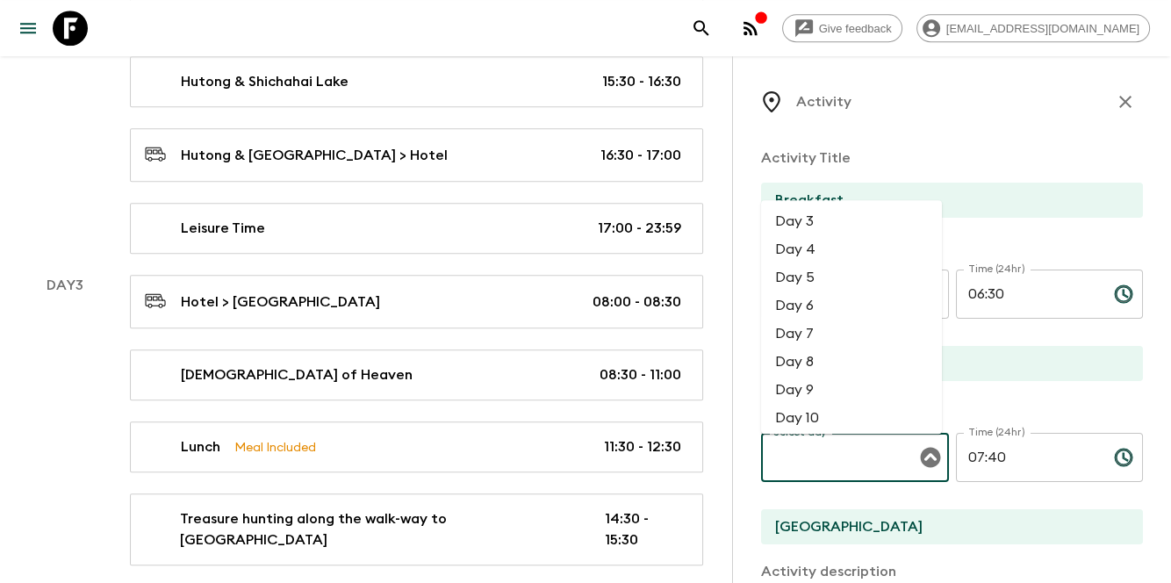
click at [830, 225] on li "Day 3" at bounding box center [851, 221] width 181 height 28
type input "Day 3"
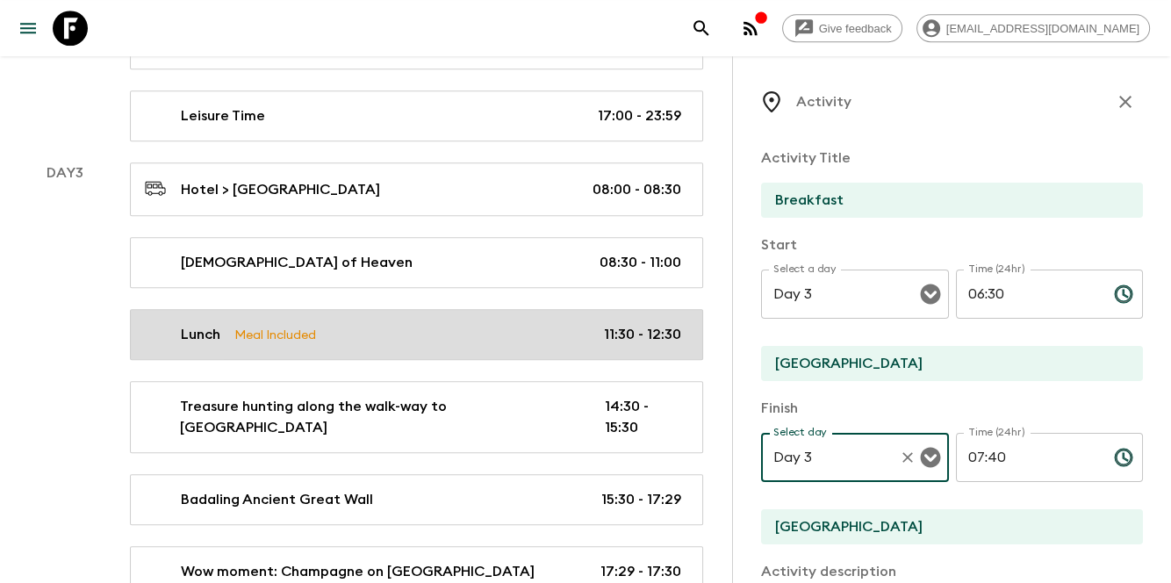
scroll to position [1262, 0]
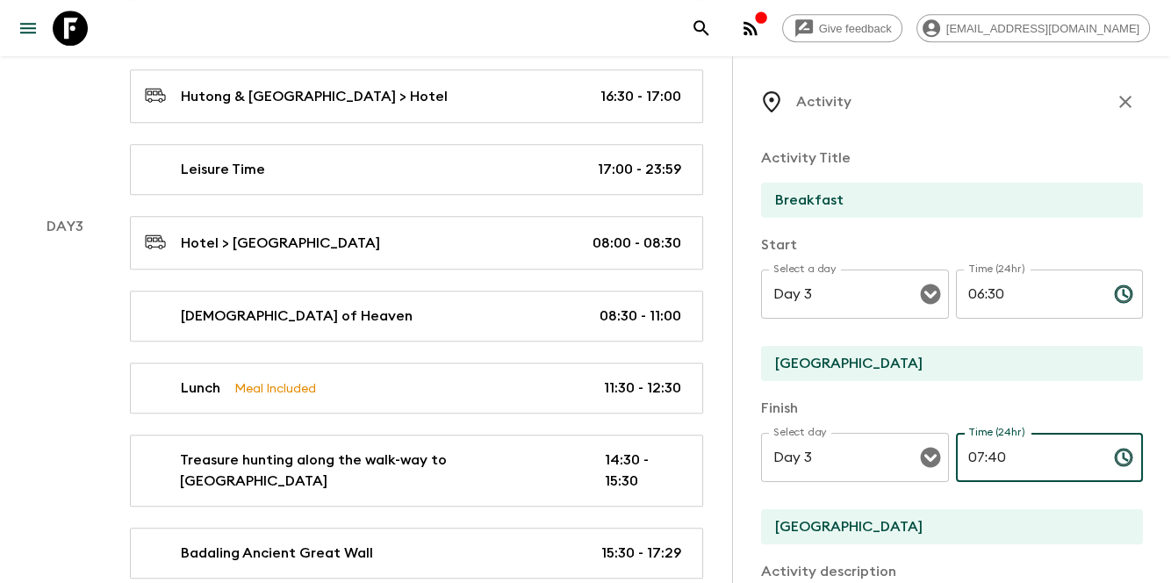
drag, startPoint x: 1033, startPoint y: 450, endPoint x: 958, endPoint y: 459, distance: 76.0
click at [958, 459] on input "07:40" at bounding box center [1028, 457] width 144 height 49
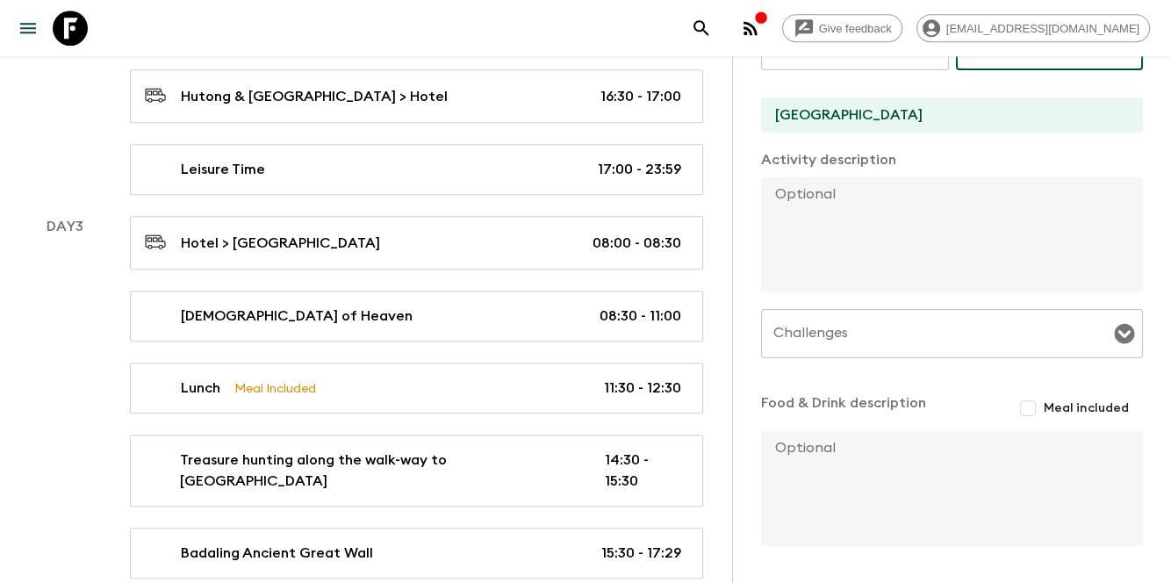
scroll to position [471, 0]
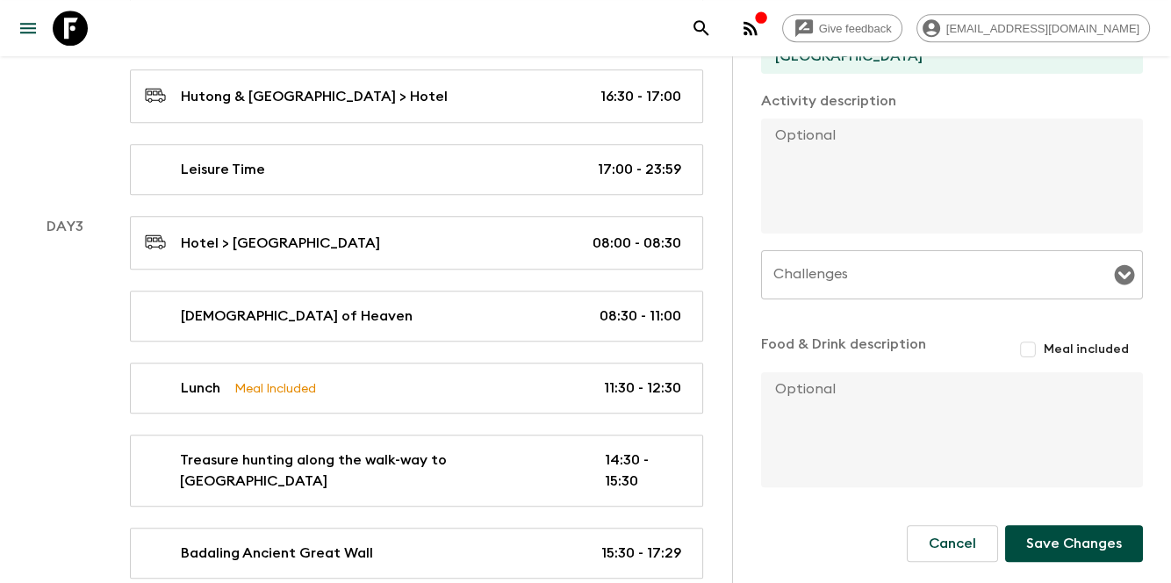
type input "08:00"
click at [1017, 347] on input "Meal included" at bounding box center [1028, 350] width 32 height 32
checkbox input "true"
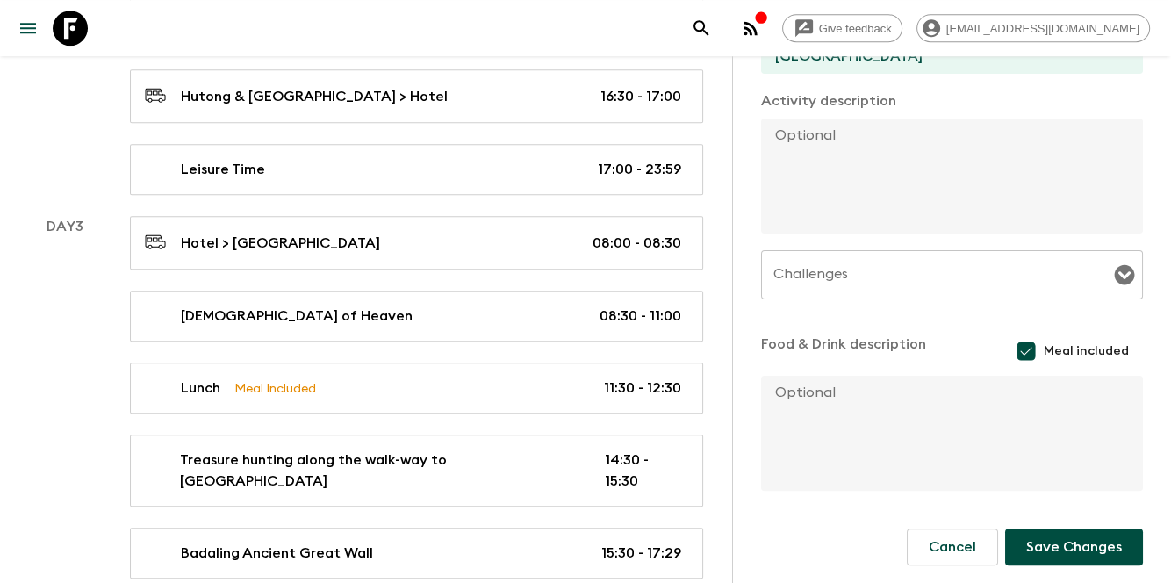
click at [1078, 544] on button "Save Changes" at bounding box center [1074, 547] width 138 height 37
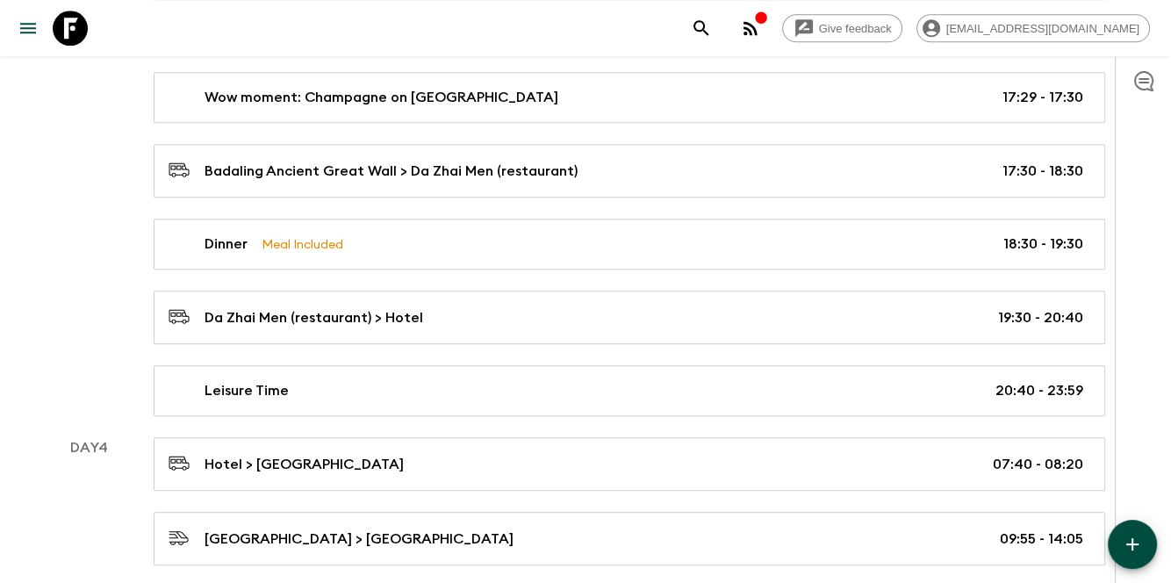
scroll to position [1964, 0]
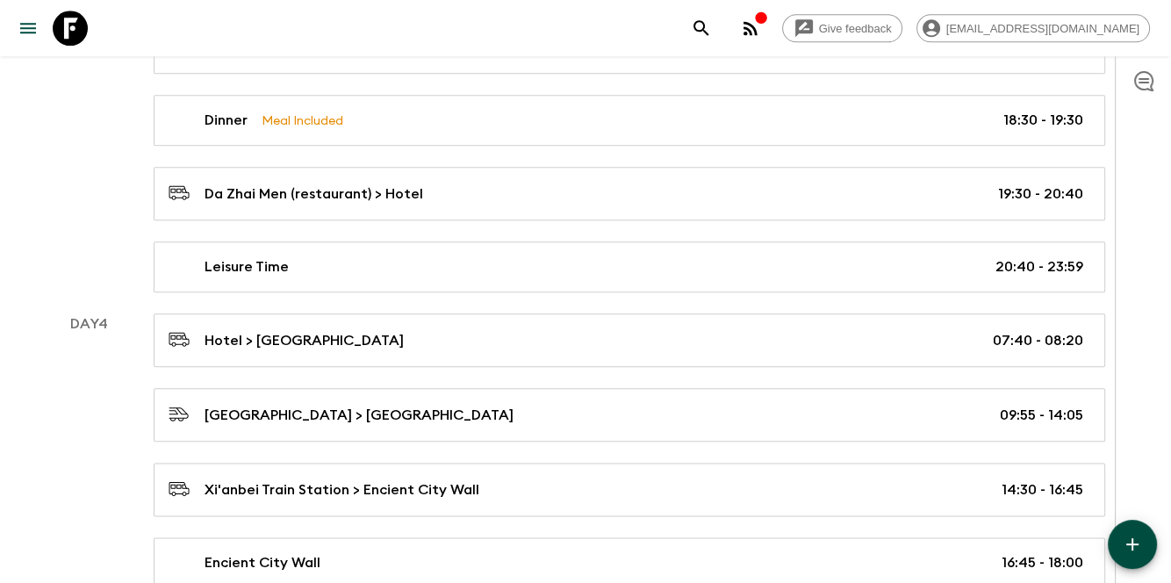
click at [1125, 538] on icon "button" at bounding box center [1132, 544] width 21 height 21
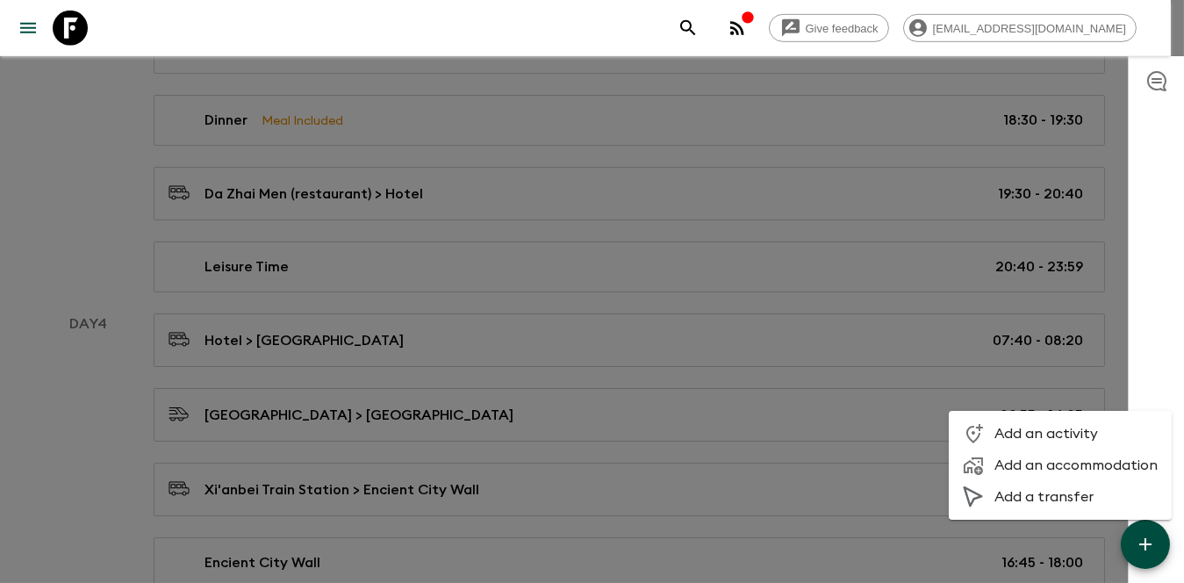
click at [1066, 426] on span "Add an activity" at bounding box center [1076, 434] width 163 height 18
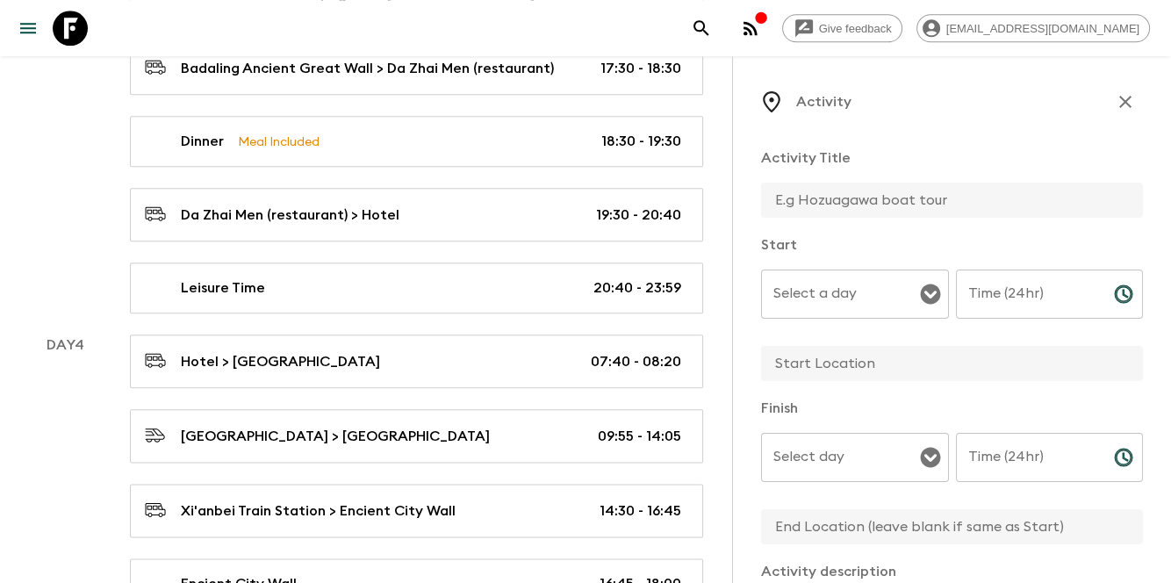
click at [921, 214] on input "text" at bounding box center [945, 200] width 368 height 35
type input "Breakfast"
type input "06:30"
type input "[GEOGRAPHIC_DATA]"
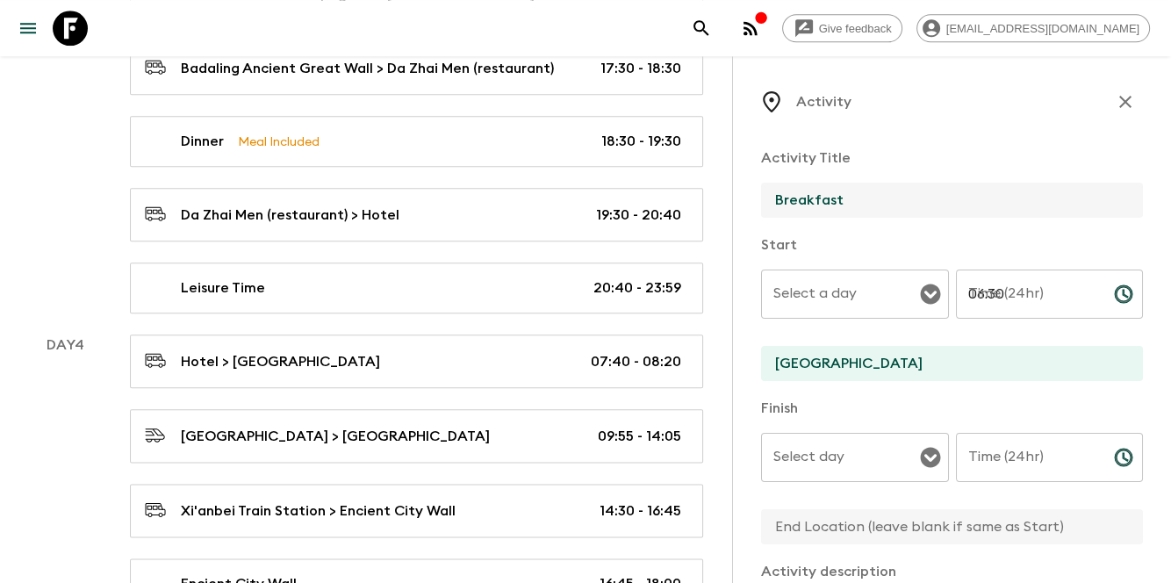
type input "08:00"
type input "[GEOGRAPHIC_DATA]"
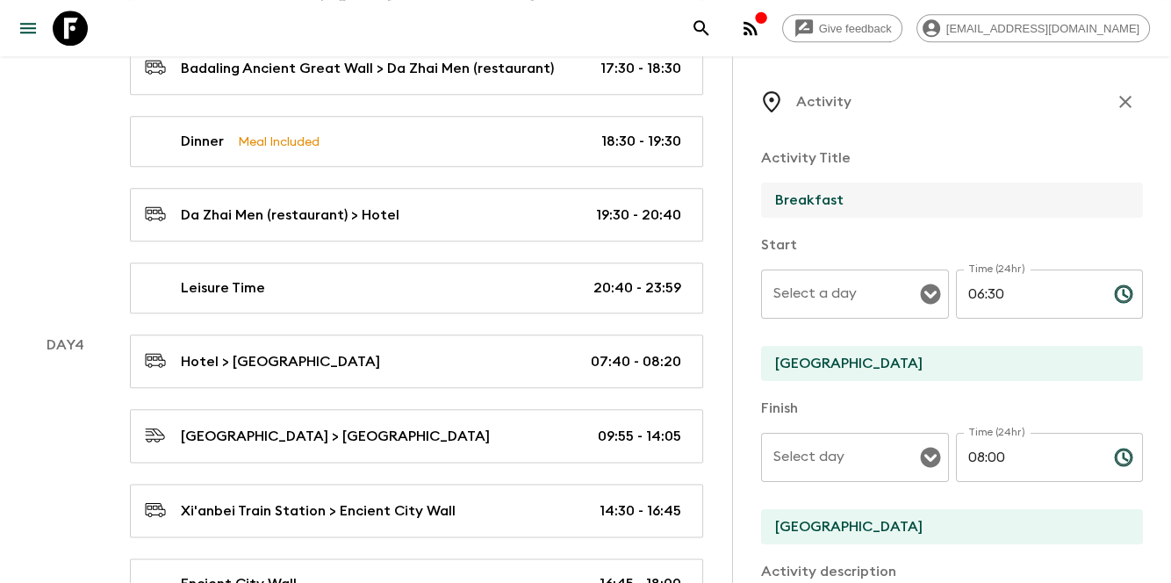
click at [826, 297] on input "Select a day" at bounding box center [842, 293] width 146 height 33
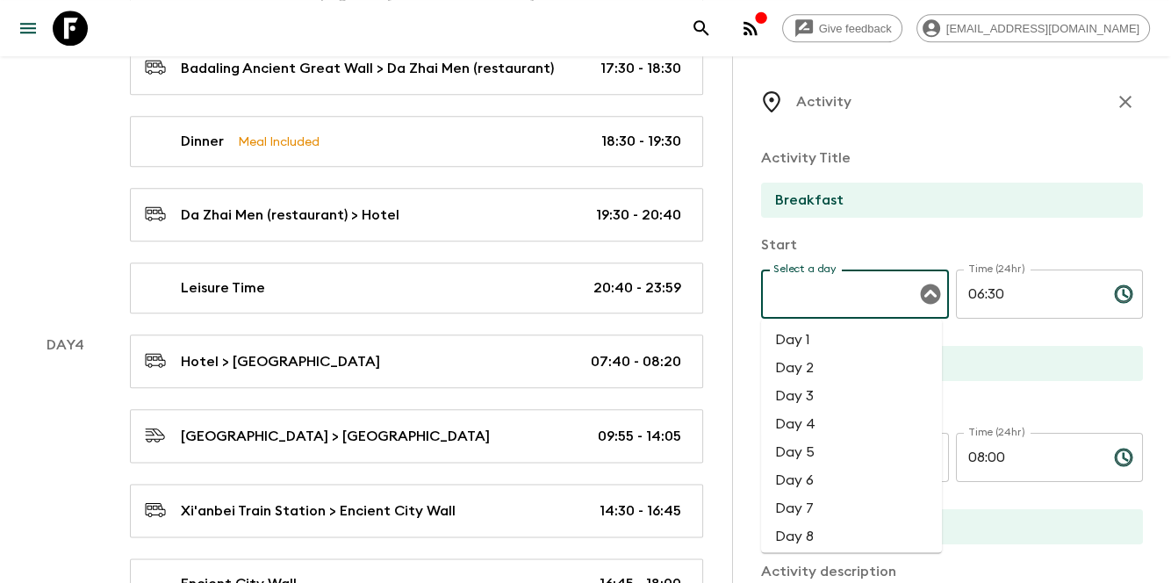
click at [820, 434] on li "Day 4" at bounding box center [851, 424] width 181 height 28
type input "Day 4"
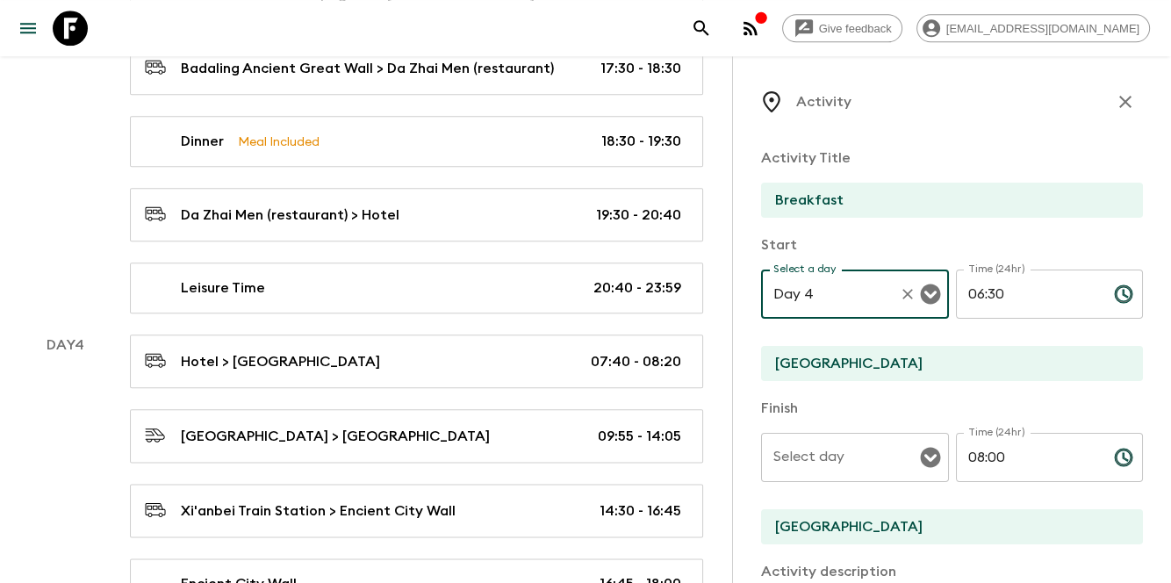
click at [820, 451] on input "Select day" at bounding box center [842, 457] width 146 height 33
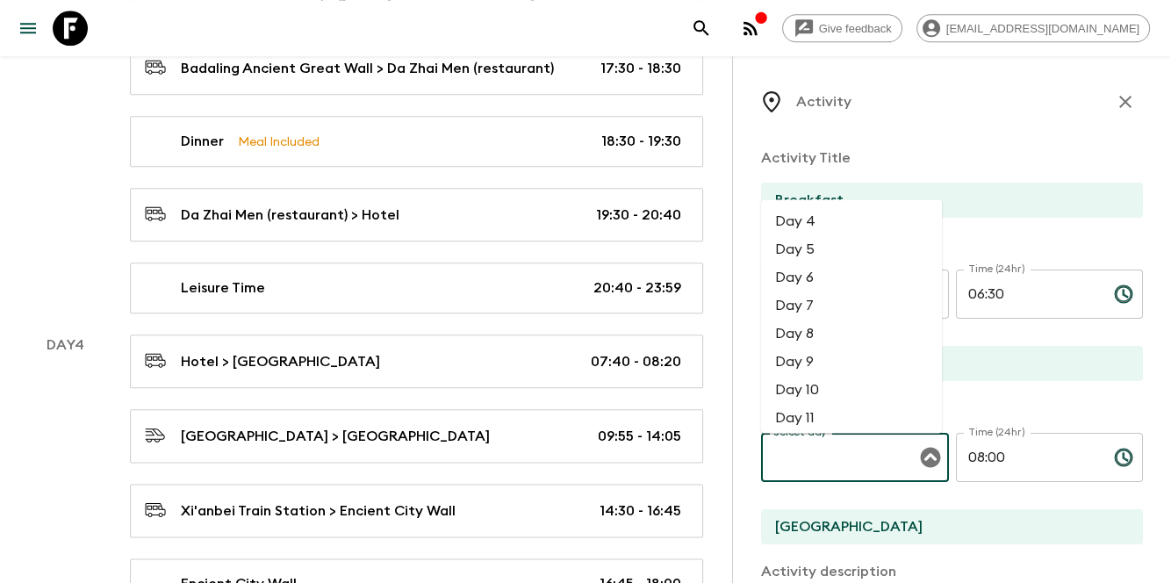
click at [829, 222] on li "Day 4" at bounding box center [851, 221] width 181 height 28
type input "Day 4"
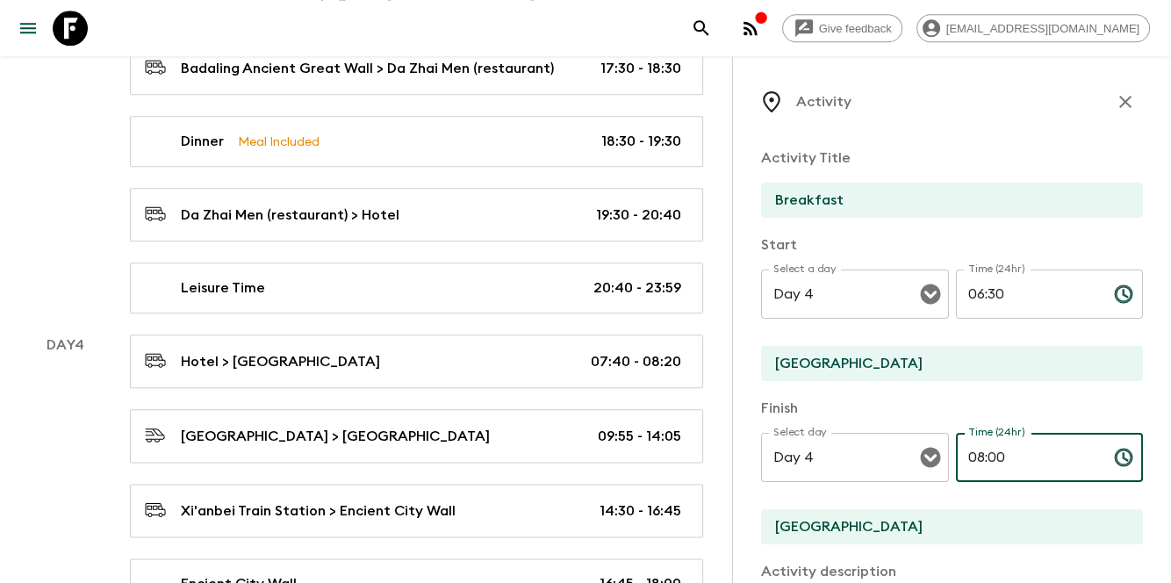
drag, startPoint x: 974, startPoint y: 451, endPoint x: 954, endPoint y: 452, distance: 20.2
click at [956, 452] on input "08:00" at bounding box center [1028, 457] width 144 height 49
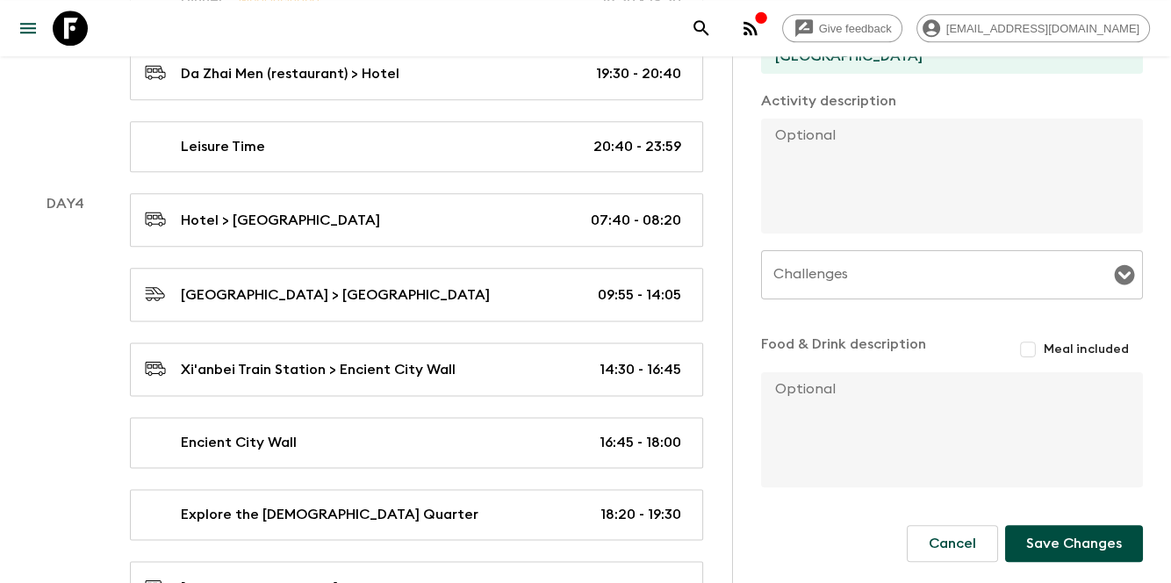
scroll to position [2315, 0]
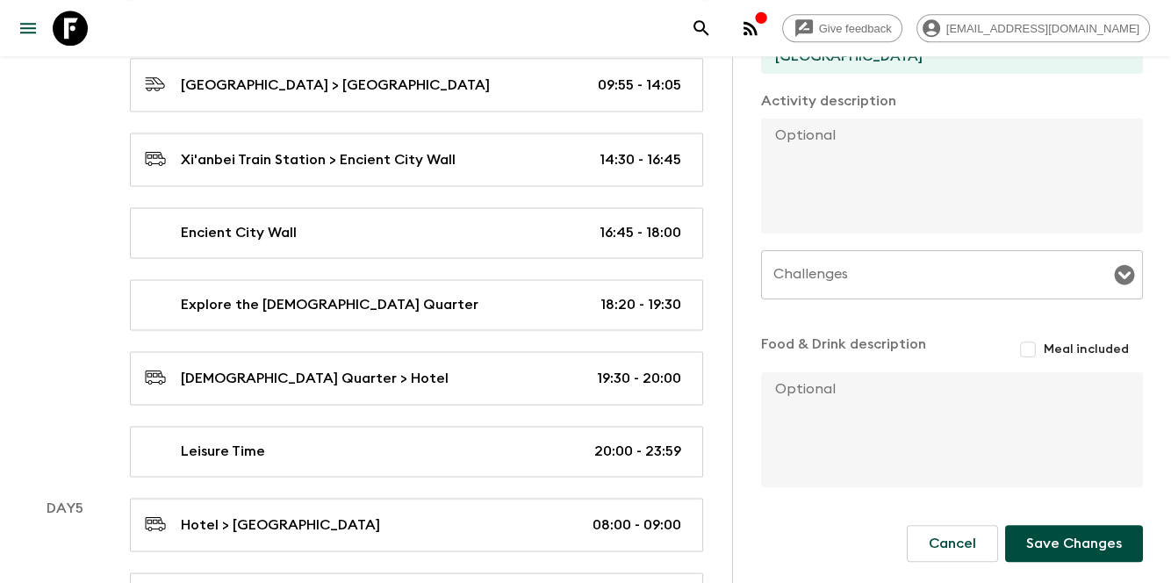
type input "07:40"
click at [1026, 348] on input "Meal included" at bounding box center [1028, 350] width 32 height 32
checkbox input "true"
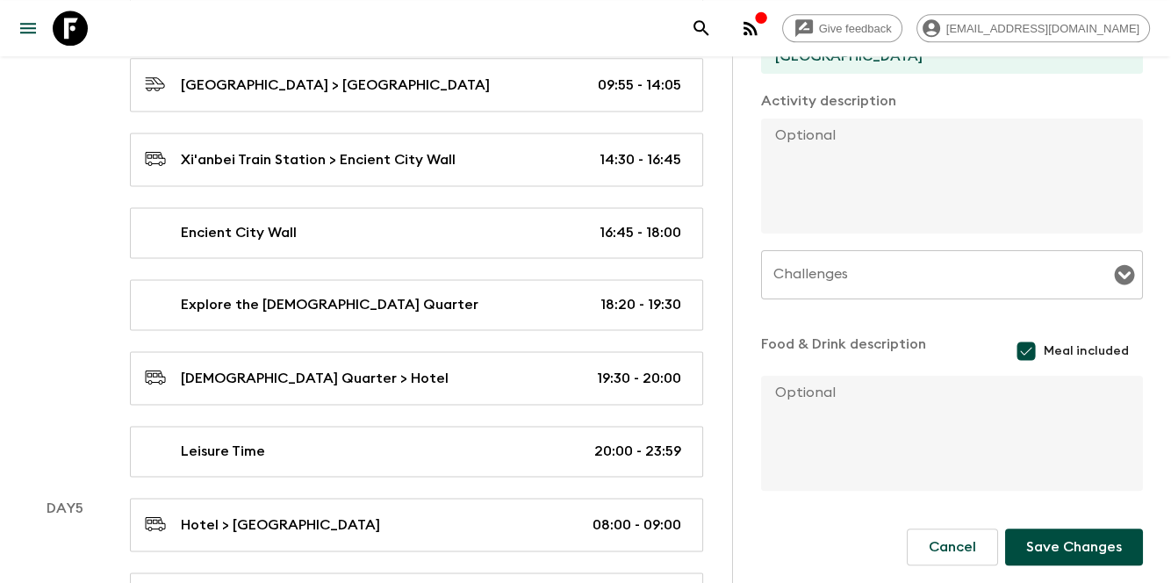
click at [1059, 557] on button "Save Changes" at bounding box center [1074, 547] width 138 height 37
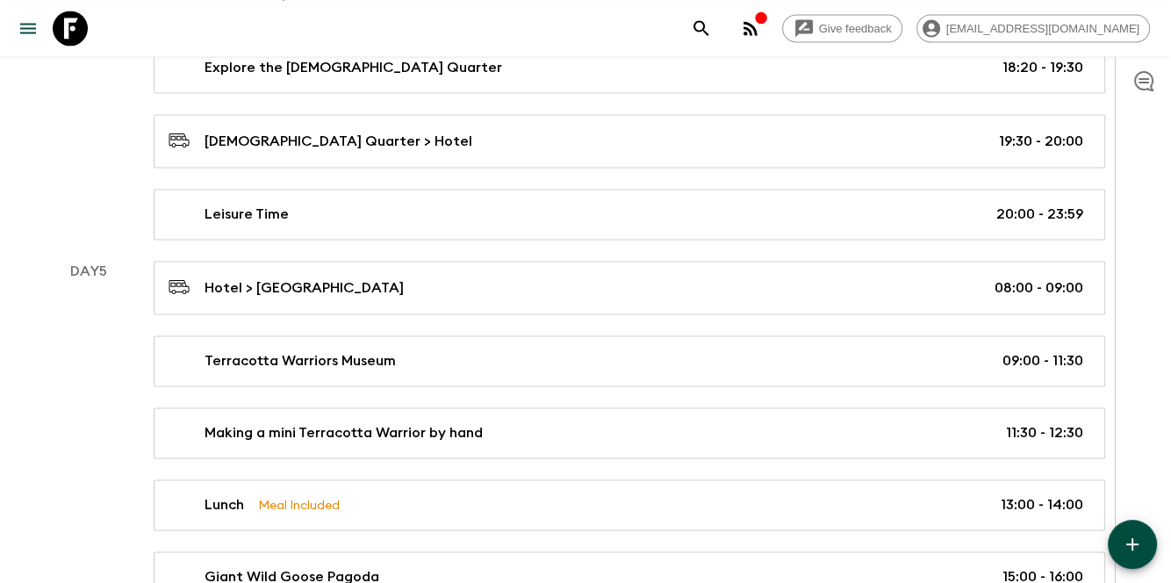
scroll to position [2608, 0]
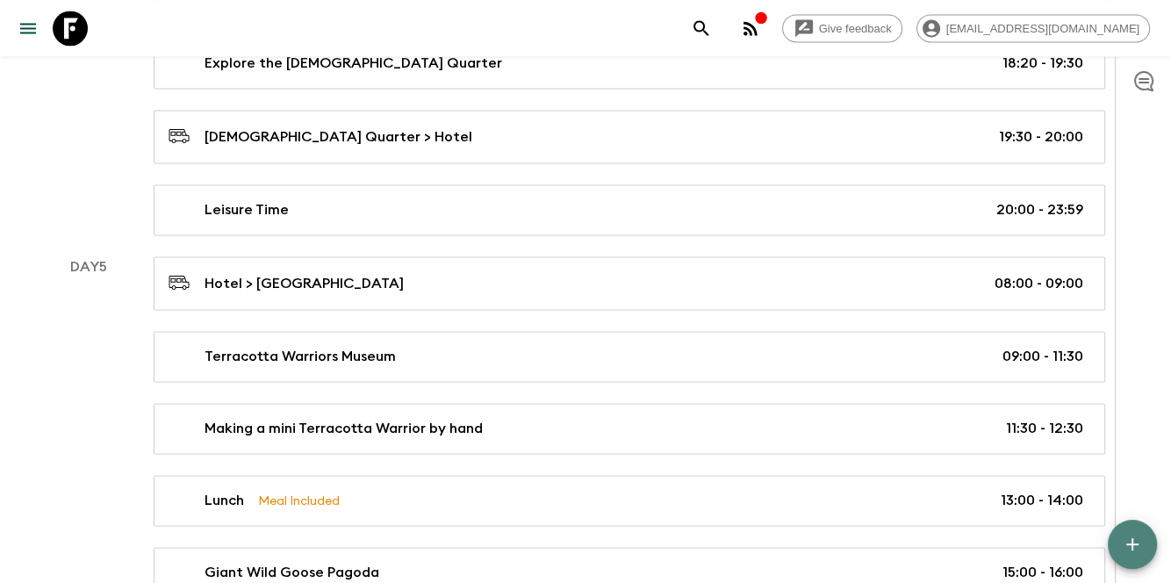
click at [1139, 527] on button "button" at bounding box center [1132, 544] width 49 height 49
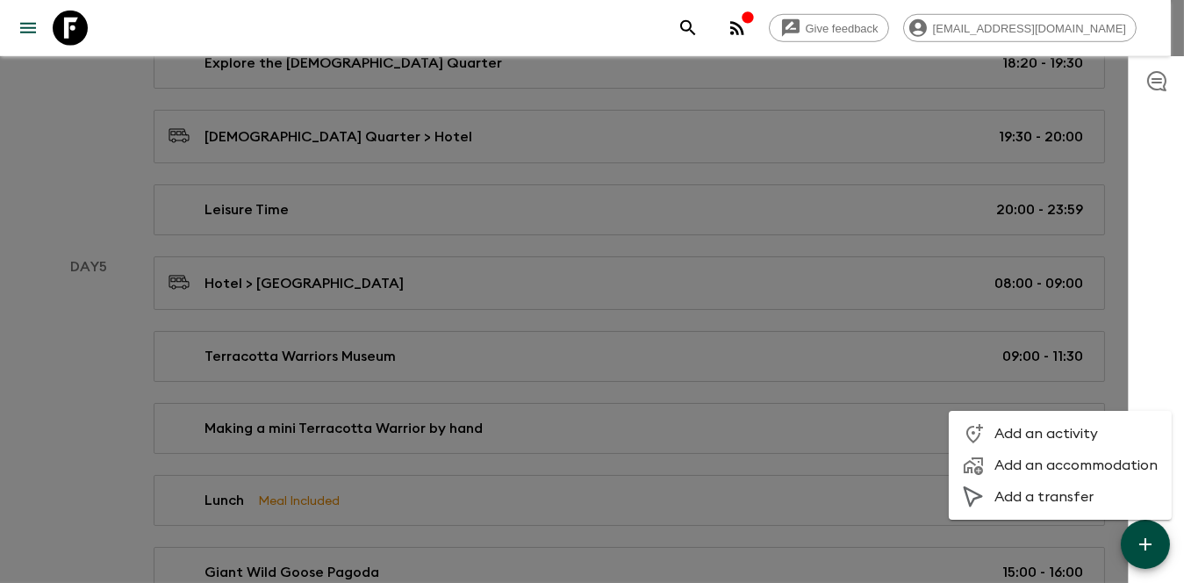
click at [1047, 421] on li "Add an activity" at bounding box center [1060, 434] width 223 height 32
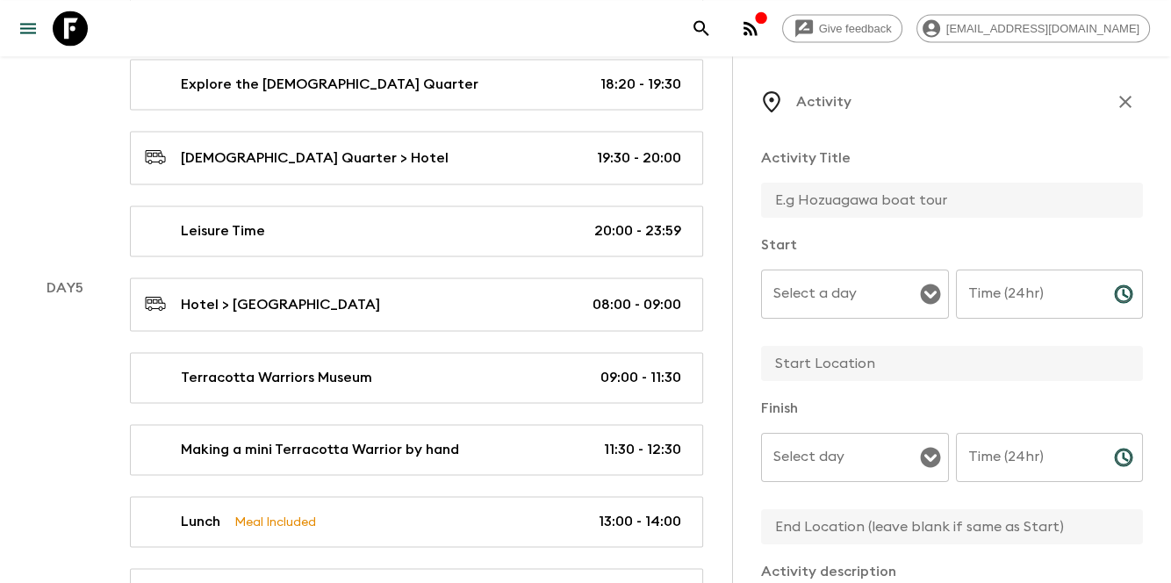
click at [874, 204] on input "text" at bounding box center [945, 200] width 368 height 35
type input "Breakfast"
type input "06:30"
type input "[GEOGRAPHIC_DATA]"
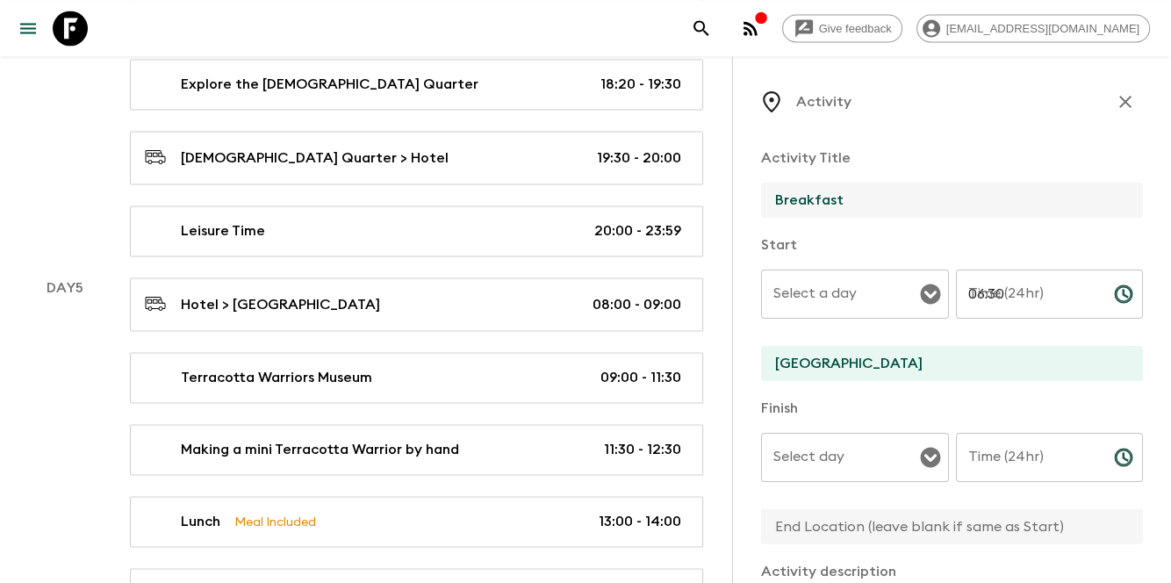
type input "07:40"
type input "[GEOGRAPHIC_DATA]"
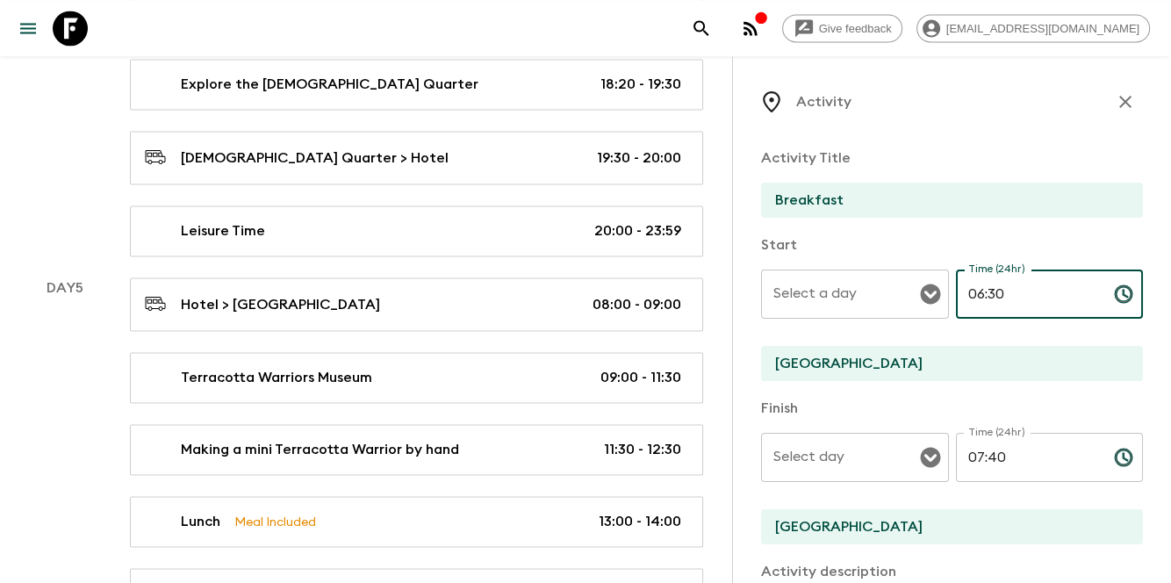
drag, startPoint x: 1019, startPoint y: 288, endPoint x: 954, endPoint y: 284, distance: 66.0
click at [956, 284] on input "06:30" at bounding box center [1028, 294] width 144 height 49
type input "07:00"
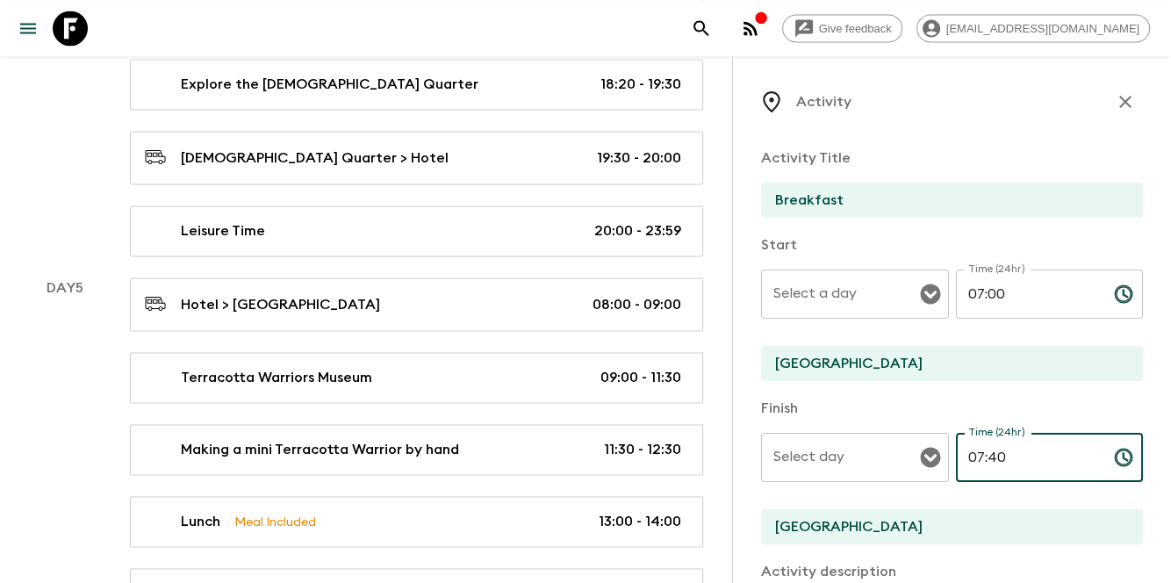
drag, startPoint x: 1067, startPoint y: 465, endPoint x: 925, endPoint y: 452, distance: 142.0
click at [925, 452] on div "Select day Select day ​ Time (24hr) 07:40 Time (24hr) ​" at bounding box center [952, 467] width 382 height 69
type input "08:00"
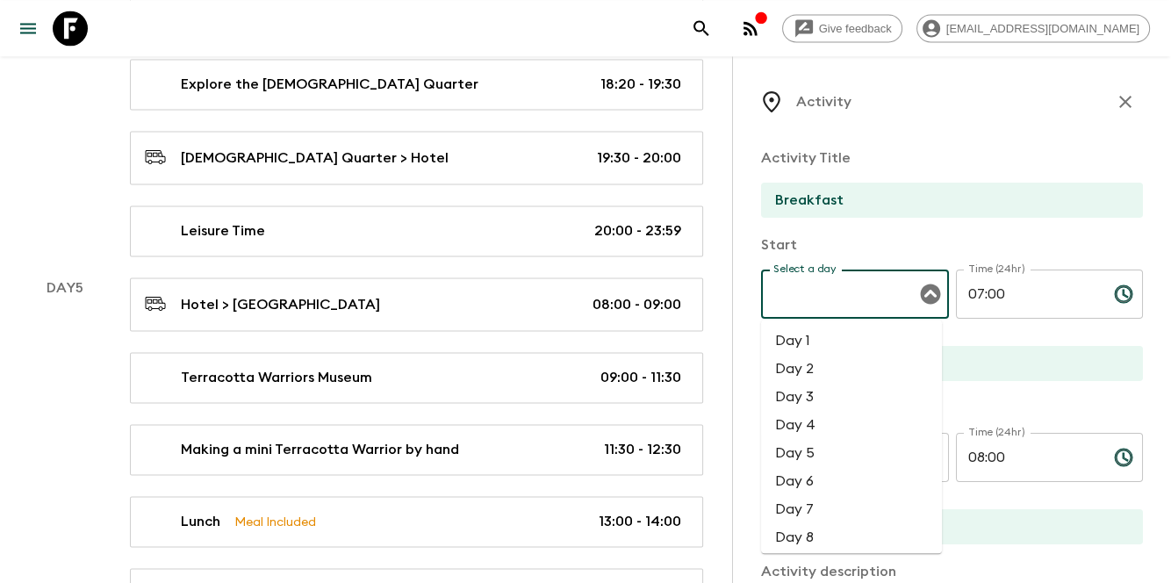
click at [872, 302] on input "Select a day" at bounding box center [842, 293] width 146 height 33
click at [848, 446] on li "Day 5" at bounding box center [851, 453] width 181 height 28
type input "Day 5"
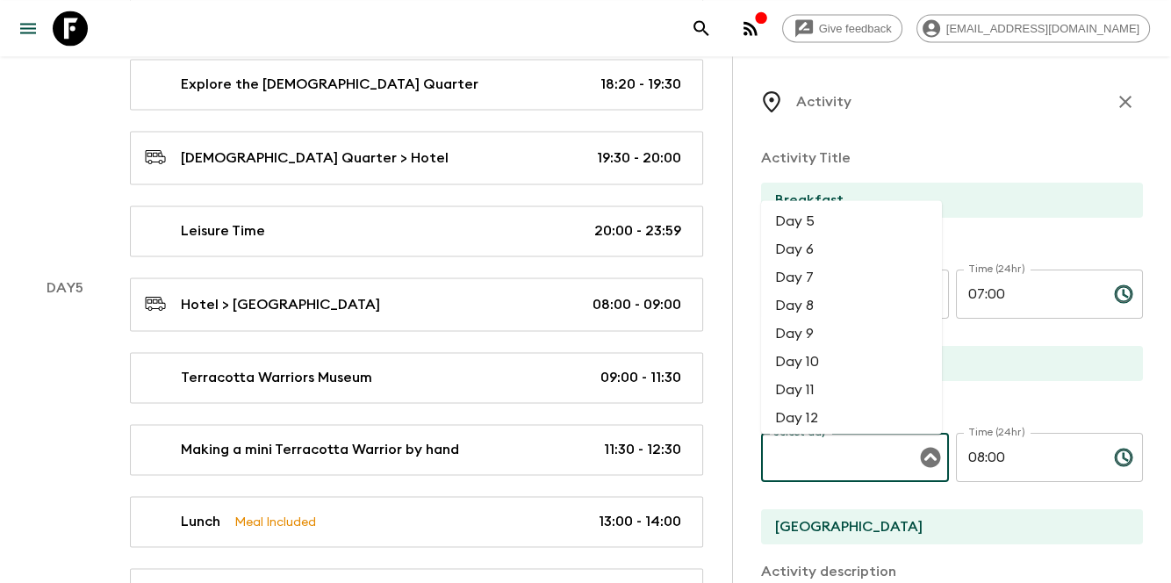
click at [837, 471] on input "Select day" at bounding box center [842, 457] width 146 height 33
click at [835, 225] on li "Day 5" at bounding box center [851, 221] width 181 height 28
type input "Day 5"
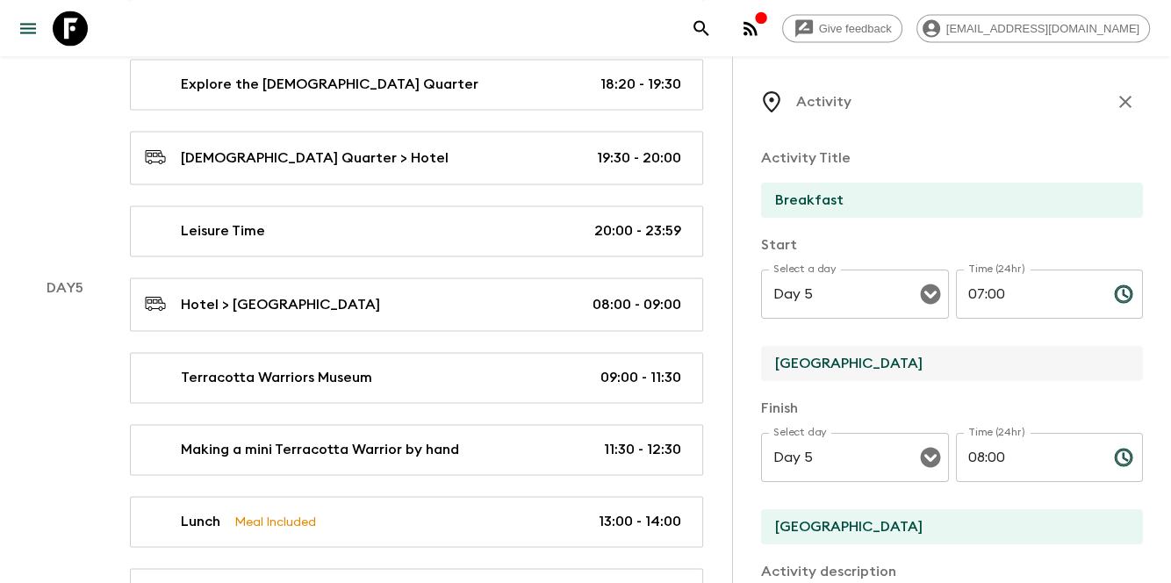
drag, startPoint x: 931, startPoint y: 358, endPoint x: 728, endPoint y: 378, distance: 203.7
paste input "Xi'an Yongningmen Elegant Hotel"
type input "Xi'an Yongningmen Elegant Hotel"
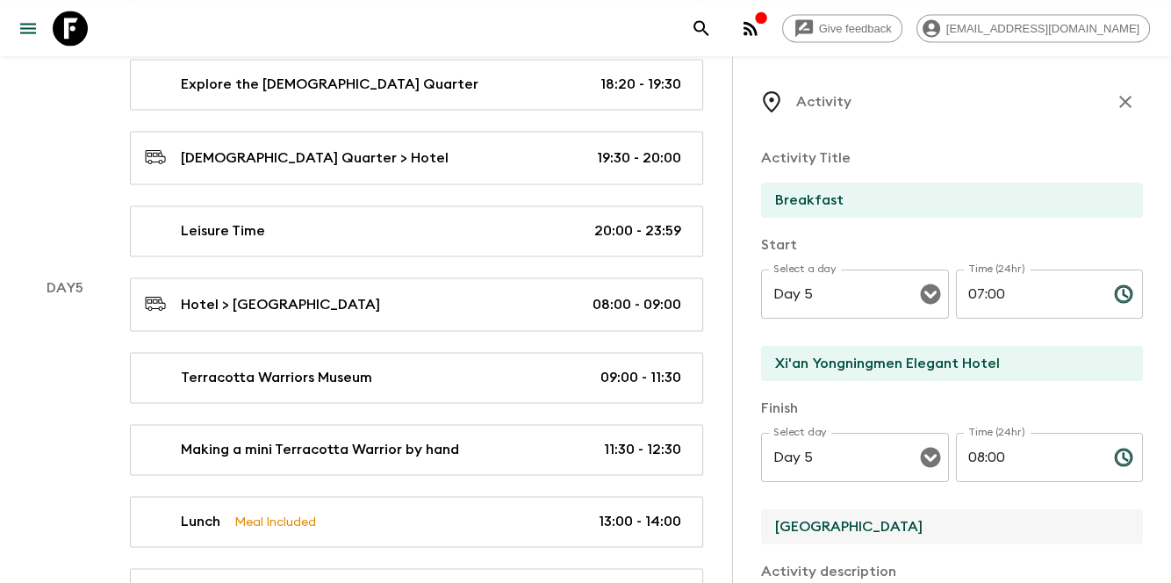
drag, startPoint x: 954, startPoint y: 516, endPoint x: 737, endPoint y: 518, distance: 216.9
click at [737, 518] on div "Activity Activity Title Breakfast Start Select a day Day 5 Select a day ​ Time …" at bounding box center [951, 347] width 439 height 583
paste input "Xi'an Yongningmen Elegant Hotel"
type input "Xi'an Yongningmen Elegant Hotel"
click at [874, 136] on div "Activity Title Breakfast Start Select a day Day 5 Select a day ​ Time (24hr) 07…" at bounding box center [952, 546] width 382 height 827
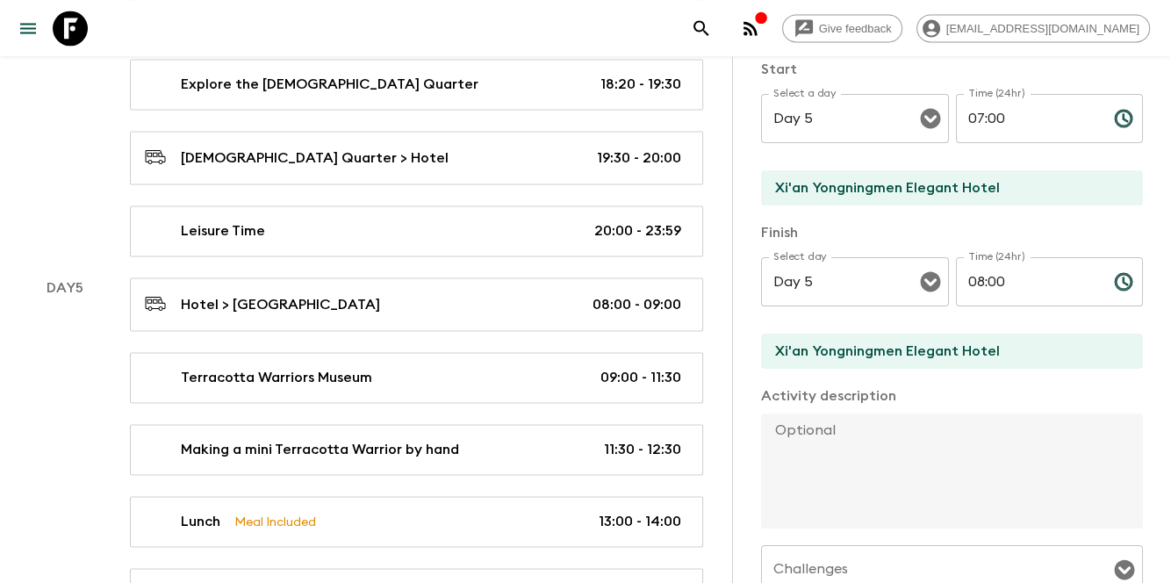
click at [963, 433] on textarea at bounding box center [945, 471] width 368 height 115
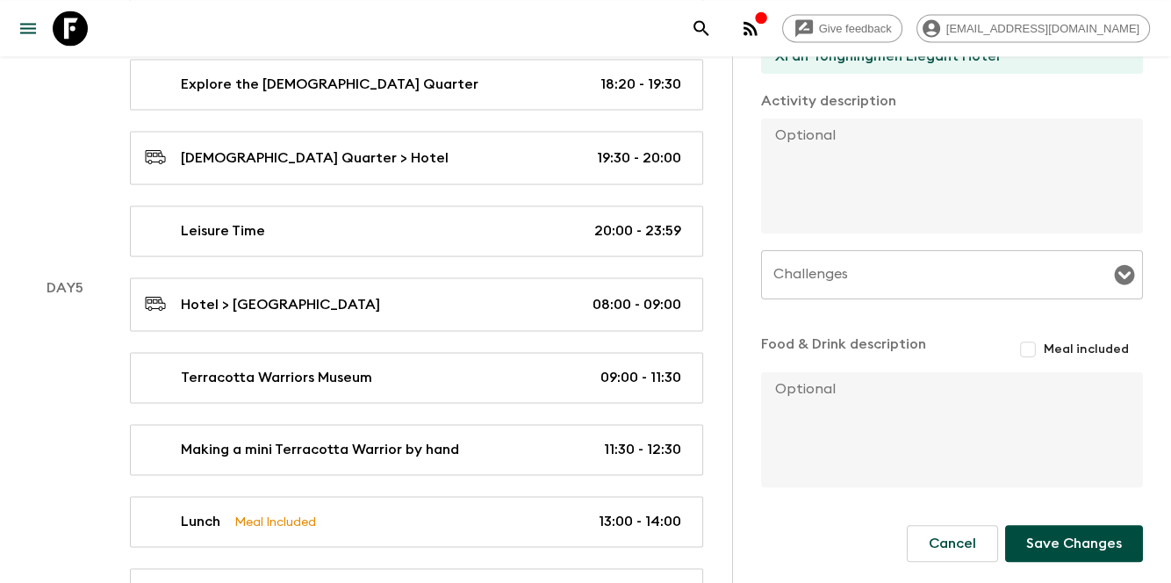
scroll to position [471, 0]
click at [1020, 349] on input "Meal included" at bounding box center [1028, 350] width 32 height 32
checkbox input "true"
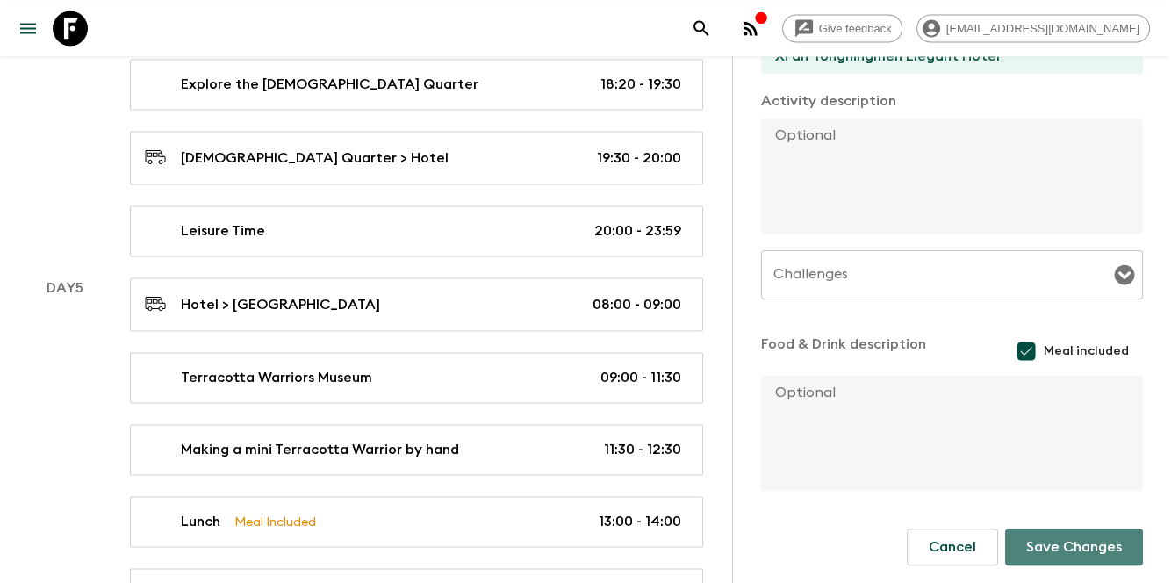
click at [1061, 556] on button "Save Changes" at bounding box center [1074, 547] width 138 height 37
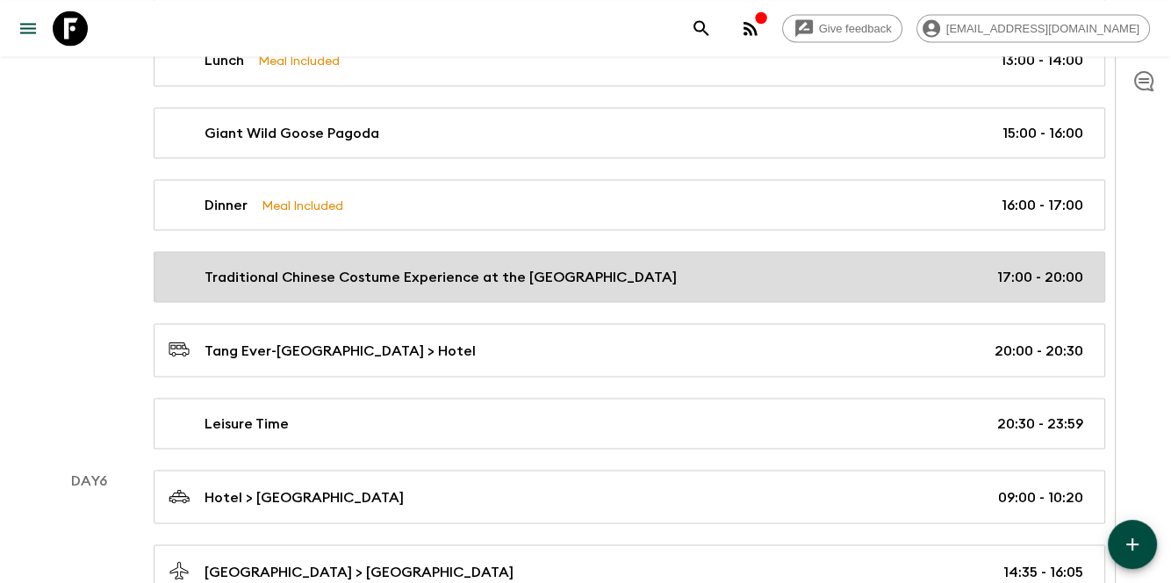
scroll to position [3252, 0]
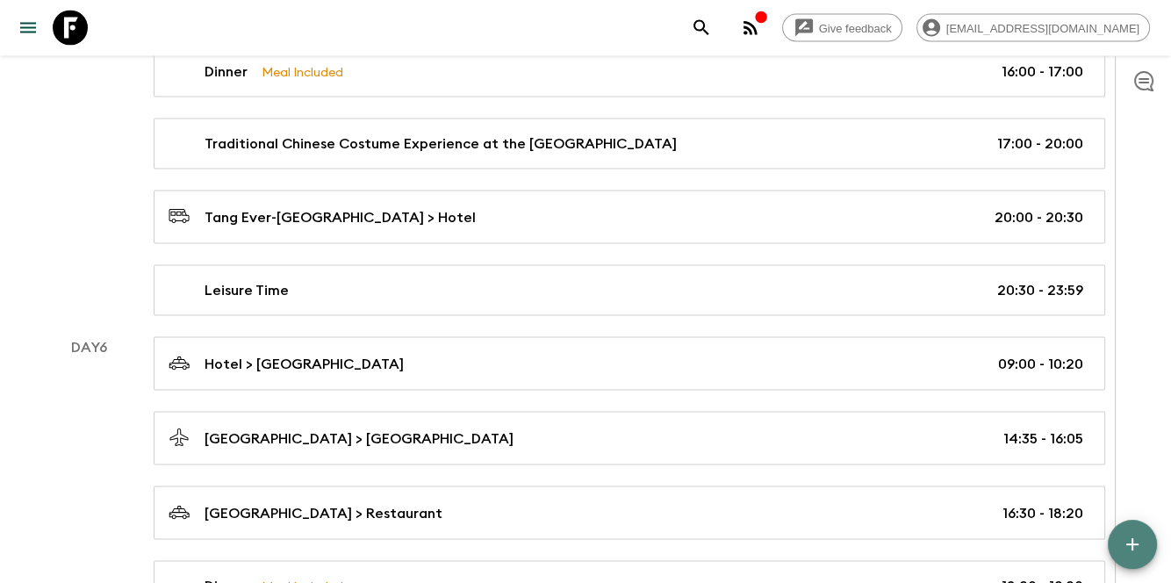
click at [1139, 543] on icon "button" at bounding box center [1132, 544] width 21 height 21
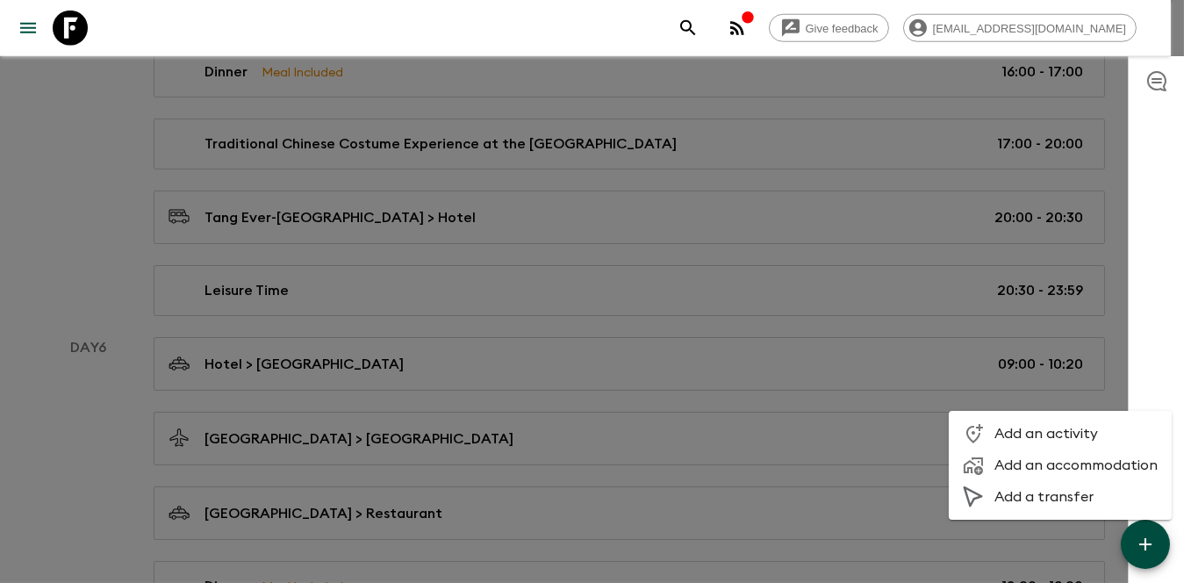
click at [1005, 436] on span "Add an activity" at bounding box center [1076, 434] width 163 height 18
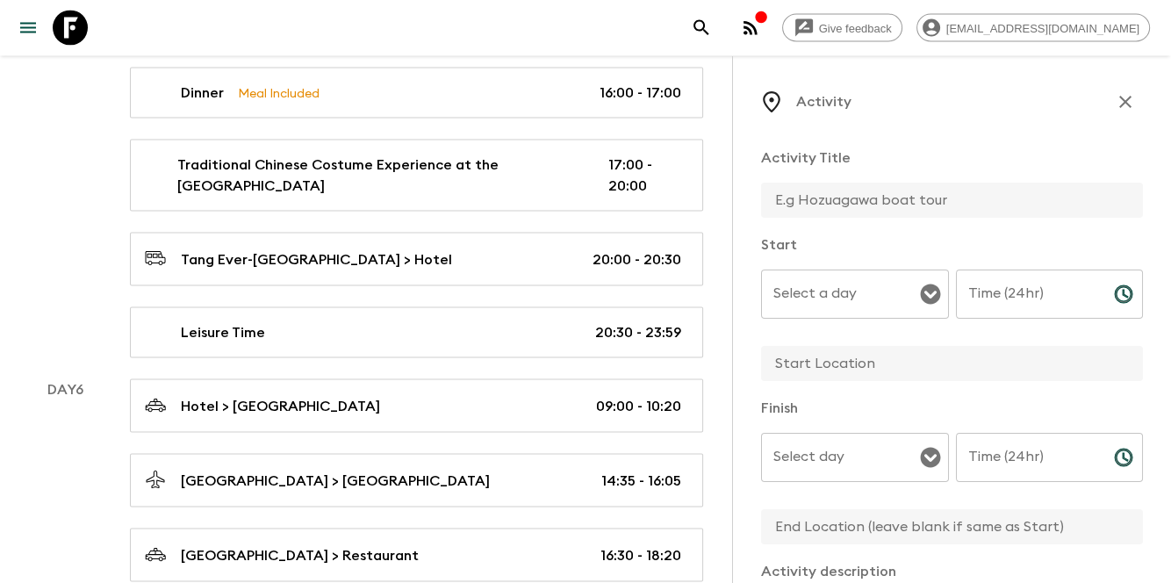
click at [966, 200] on input "text" at bounding box center [945, 200] width 368 height 35
type input "Breakfast"
type input "07:00"
type input "Xi'an Yongningmen Elegant Hotel"
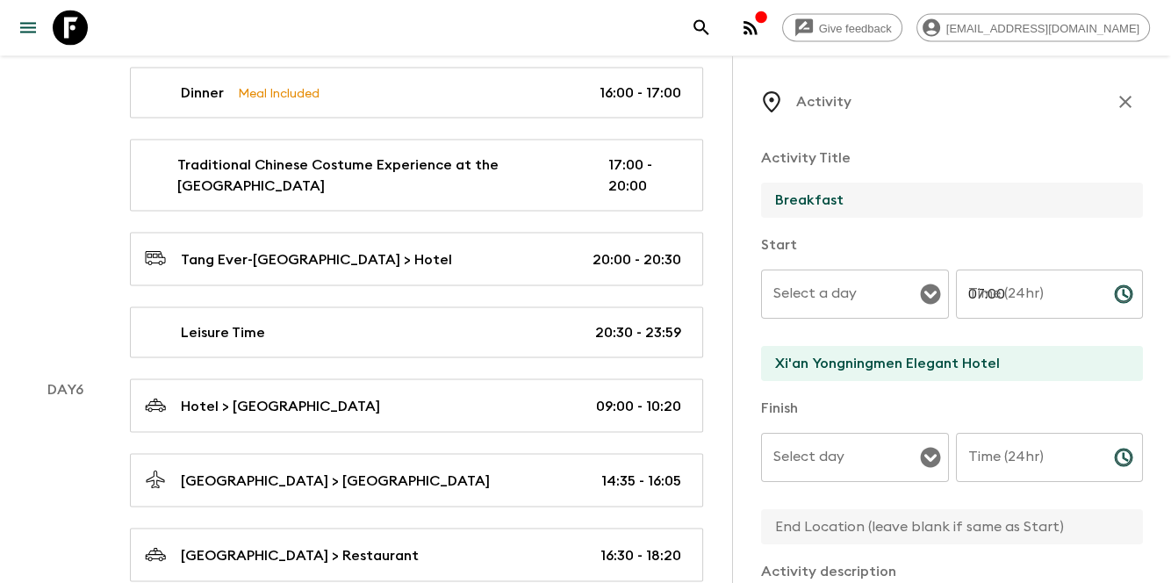
type input "08:00"
type input "Xi'an Yongningmen Elegant Hotel"
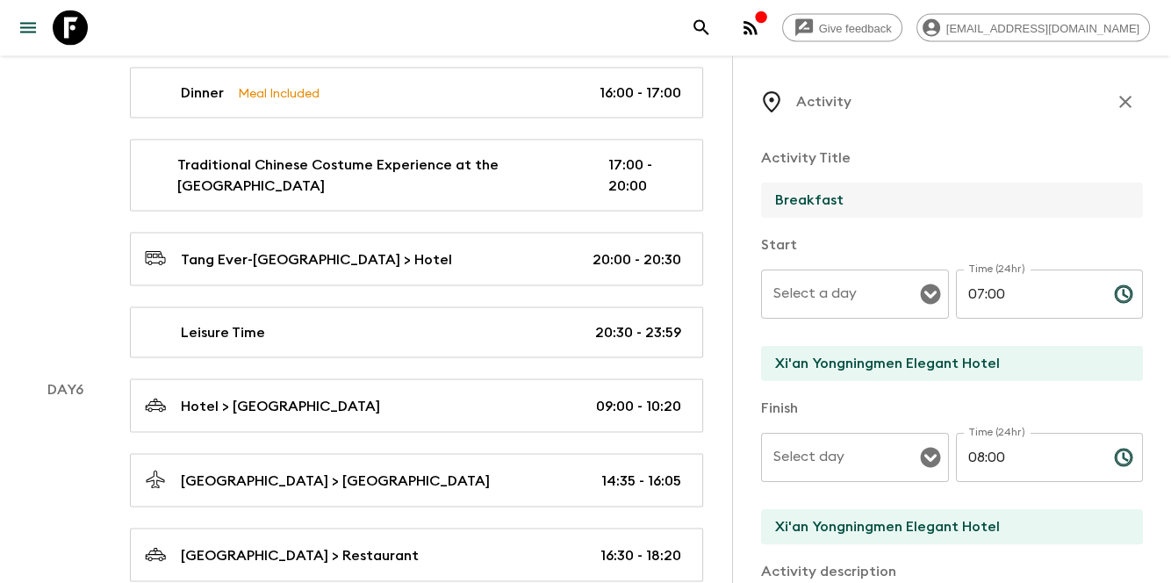
click at [853, 298] on input "Select a day" at bounding box center [842, 293] width 146 height 33
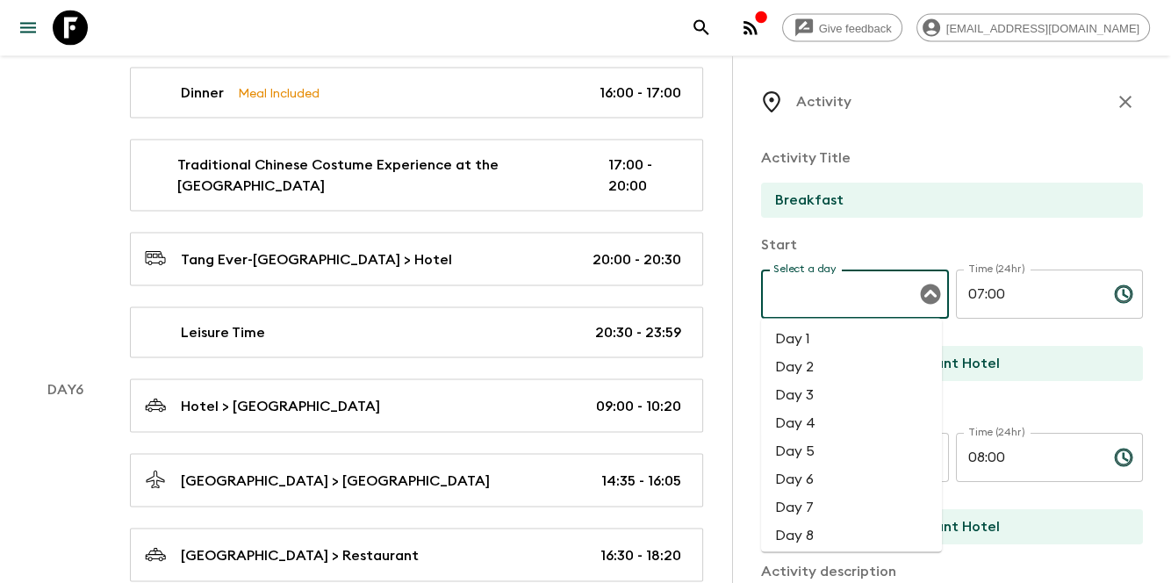
click at [839, 471] on li "Day 6" at bounding box center [851, 480] width 181 height 28
type input "Day 6"
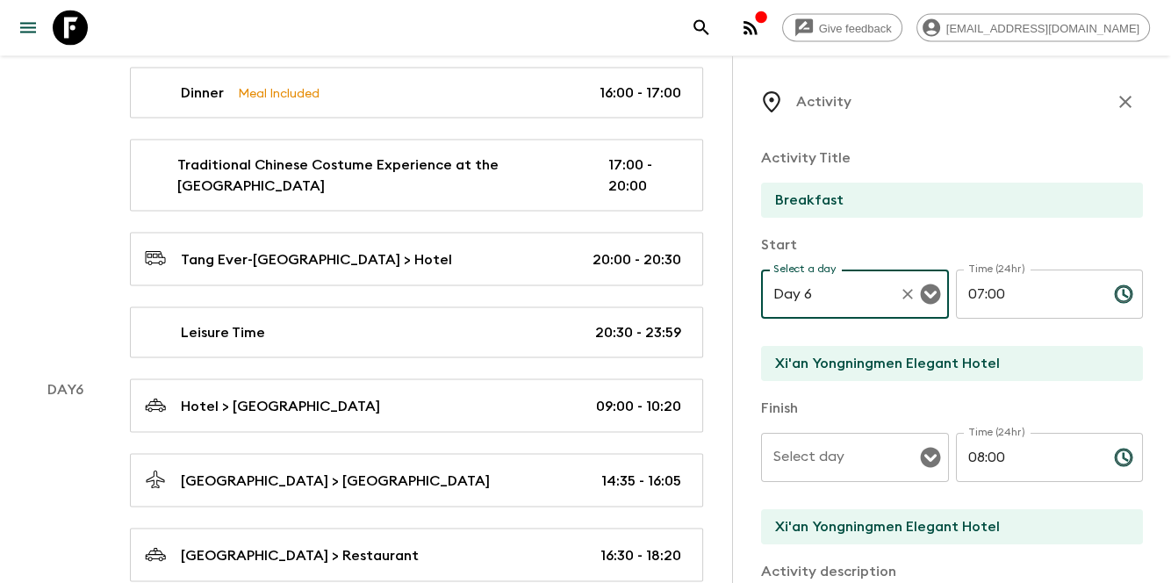
click at [844, 455] on input "Select day" at bounding box center [842, 457] width 146 height 33
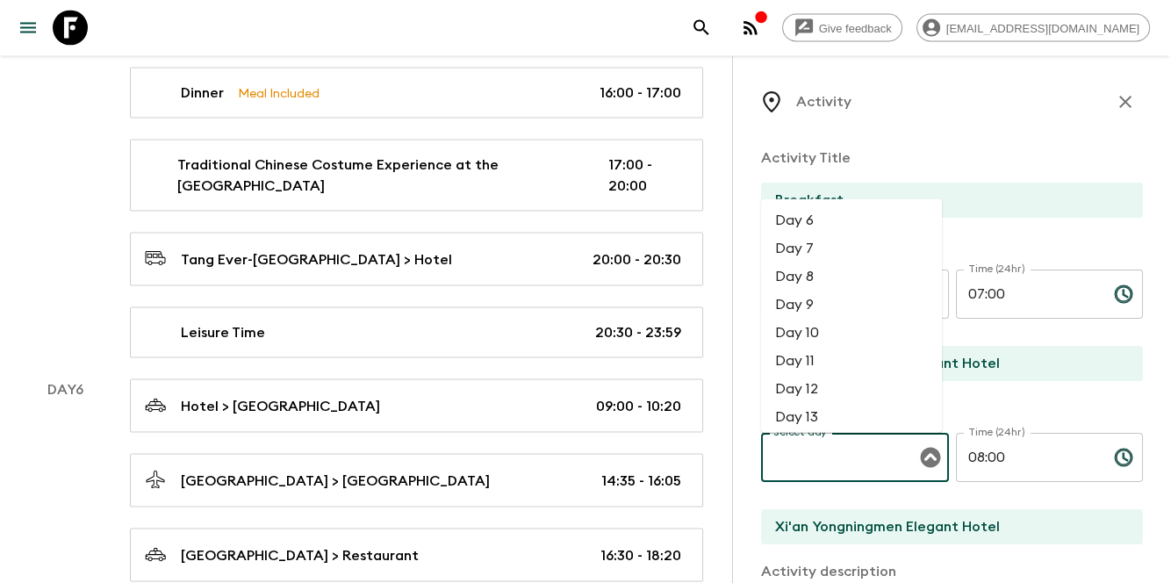
click at [837, 226] on li "Day 6" at bounding box center [851, 220] width 181 height 28
type input "Day 6"
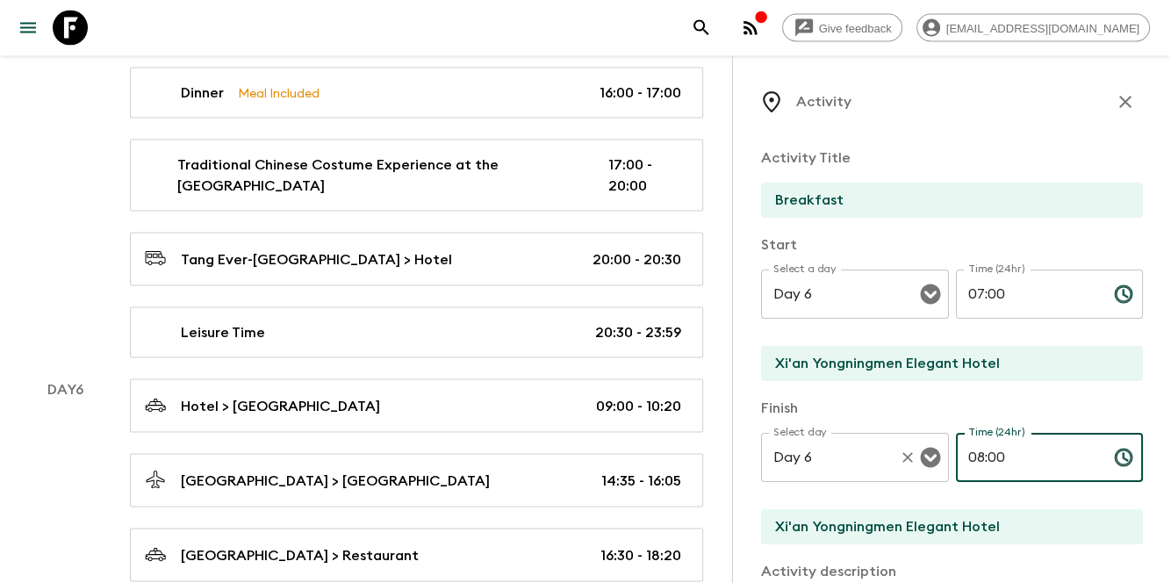
drag, startPoint x: 1015, startPoint y: 450, endPoint x: 938, endPoint y: 452, distance: 77.3
click at [945, 450] on div "Select day Day 6 Select day ​ Time (24hr) 08:00 Time (24hr) ​" at bounding box center [952, 467] width 382 height 69
type input "09:00"
click at [939, 406] on p "Finish" at bounding box center [952, 408] width 382 height 21
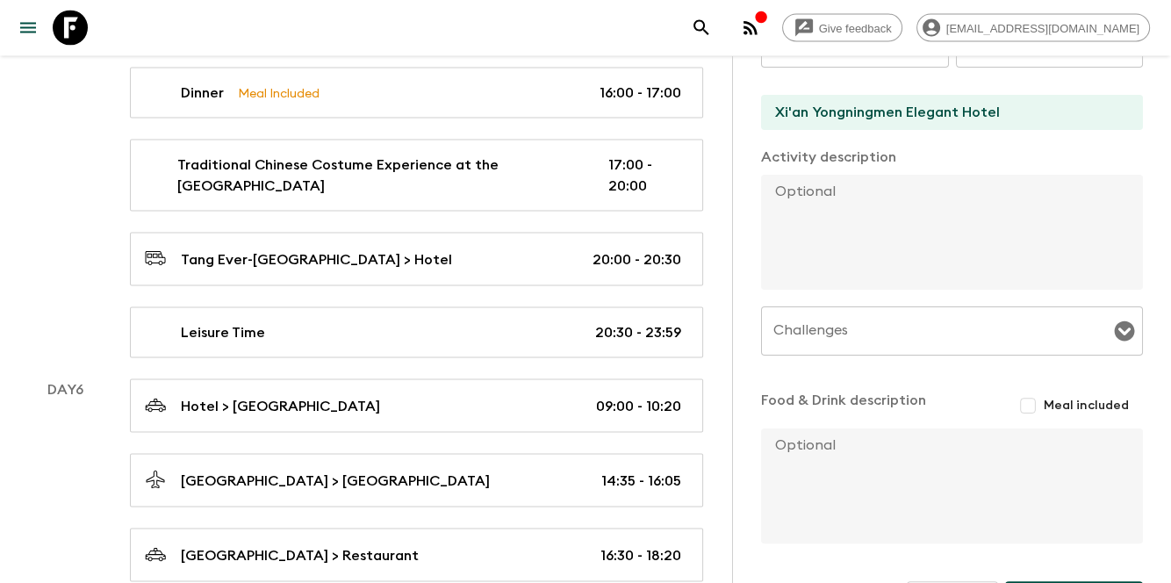
scroll to position [471, 0]
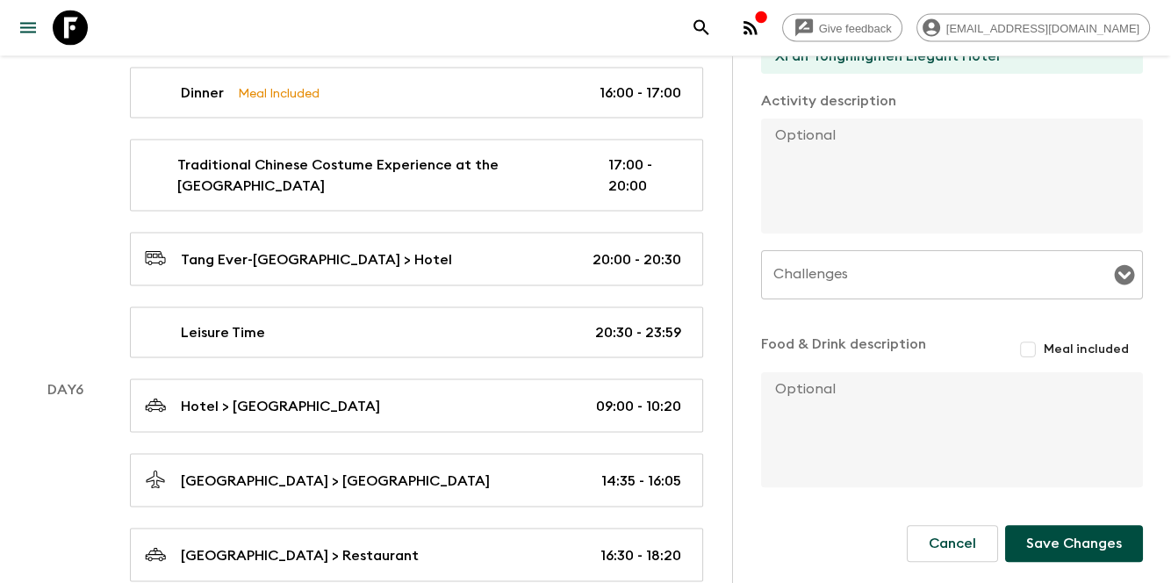
click at [1012, 354] on input "Meal included" at bounding box center [1028, 350] width 32 height 32
checkbox input "true"
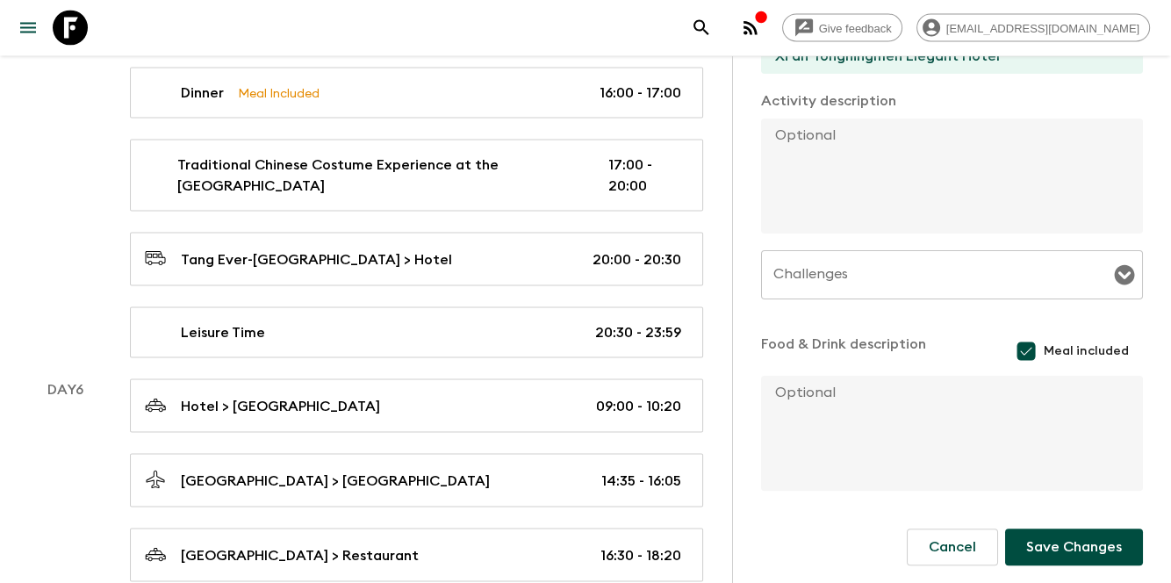
click at [1038, 553] on button "Save Changes" at bounding box center [1074, 547] width 138 height 37
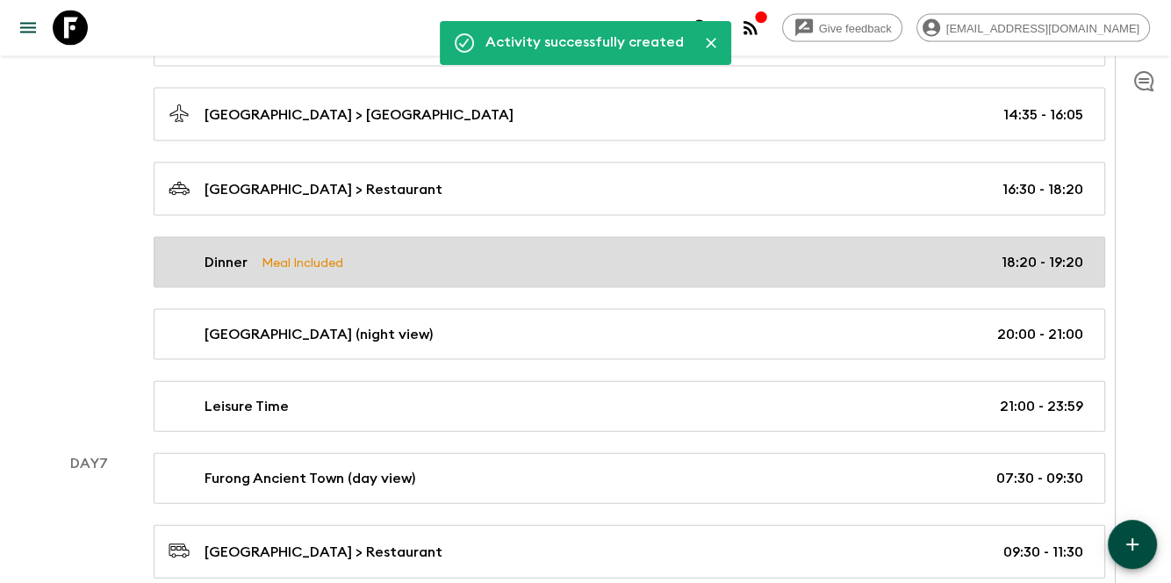
scroll to position [3896, 0]
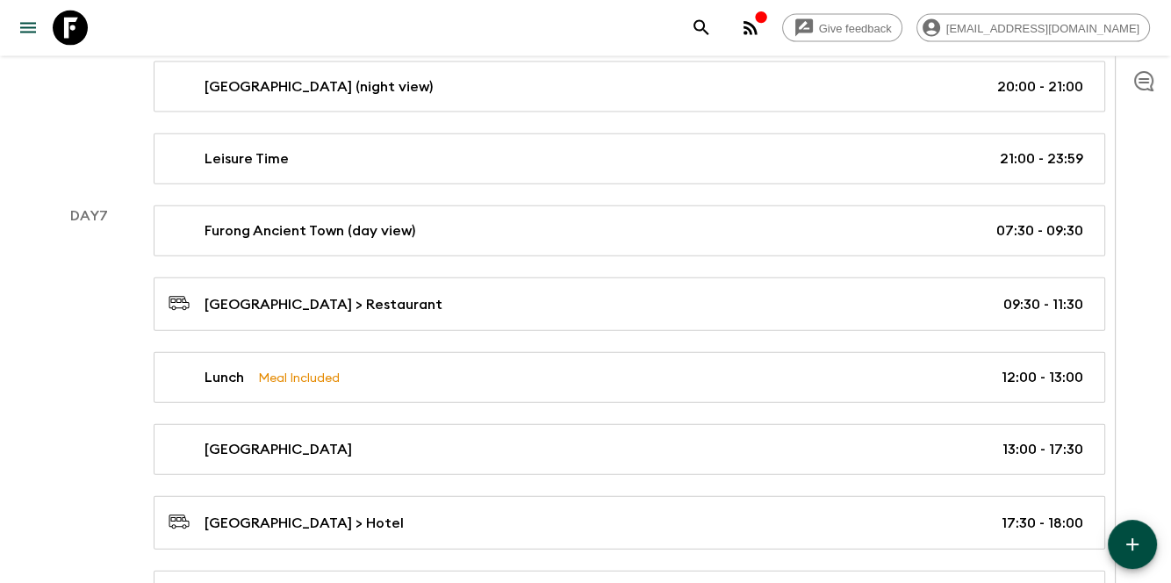
click at [1132, 536] on icon "button" at bounding box center [1132, 544] width 21 height 21
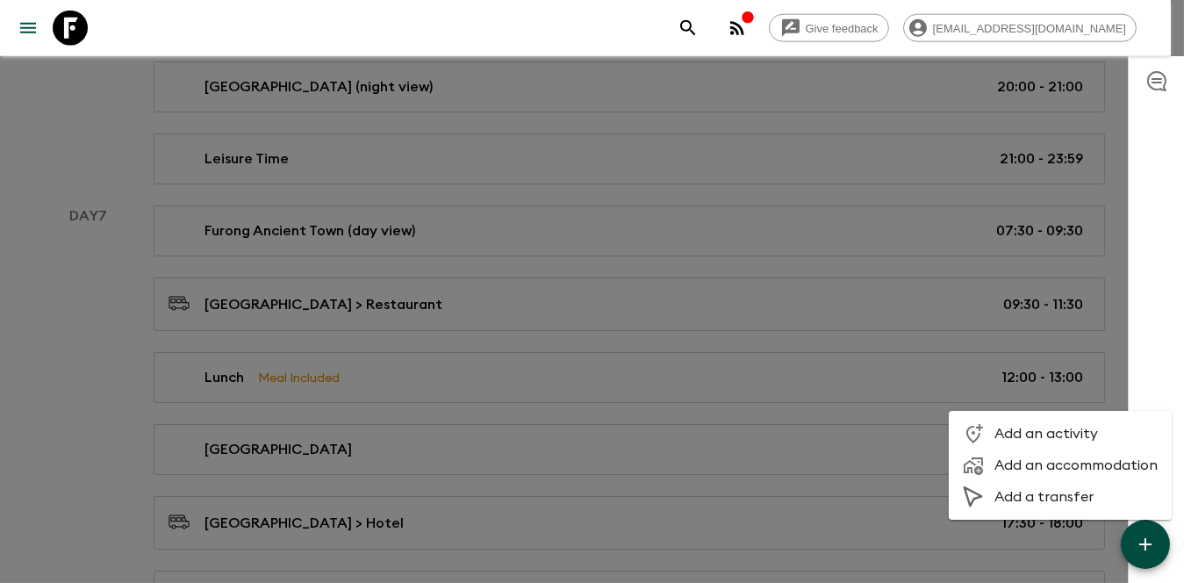
click at [1048, 443] on li "Add an activity" at bounding box center [1060, 434] width 223 height 32
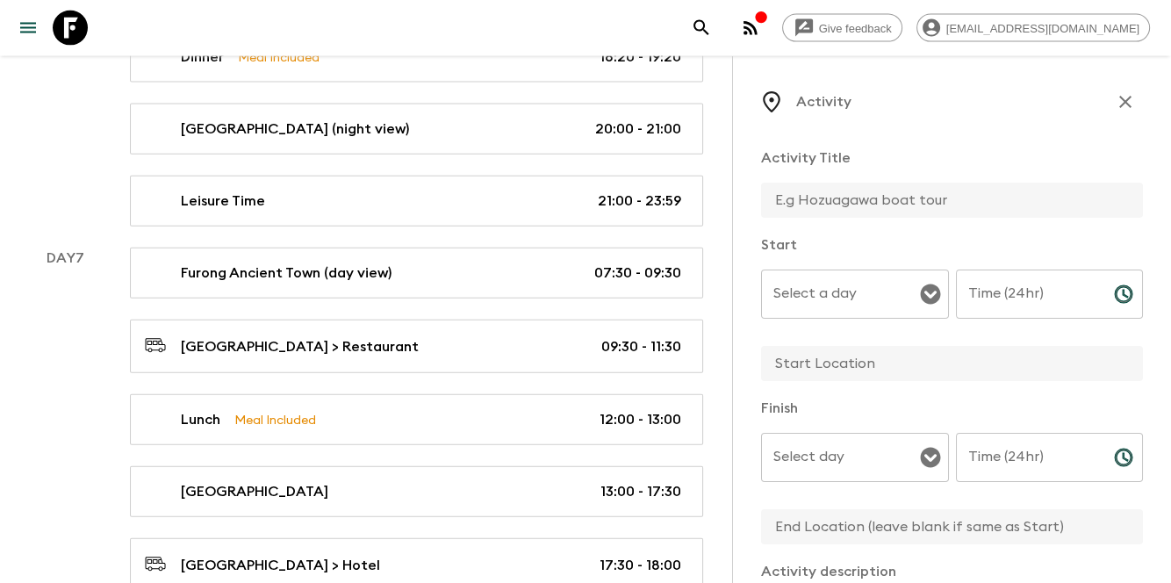
click at [925, 202] on input "text" at bounding box center [945, 200] width 368 height 35
type input "Breakfast"
type input "07:00"
type input "Xi'an Yongningmen Elegant Hotel"
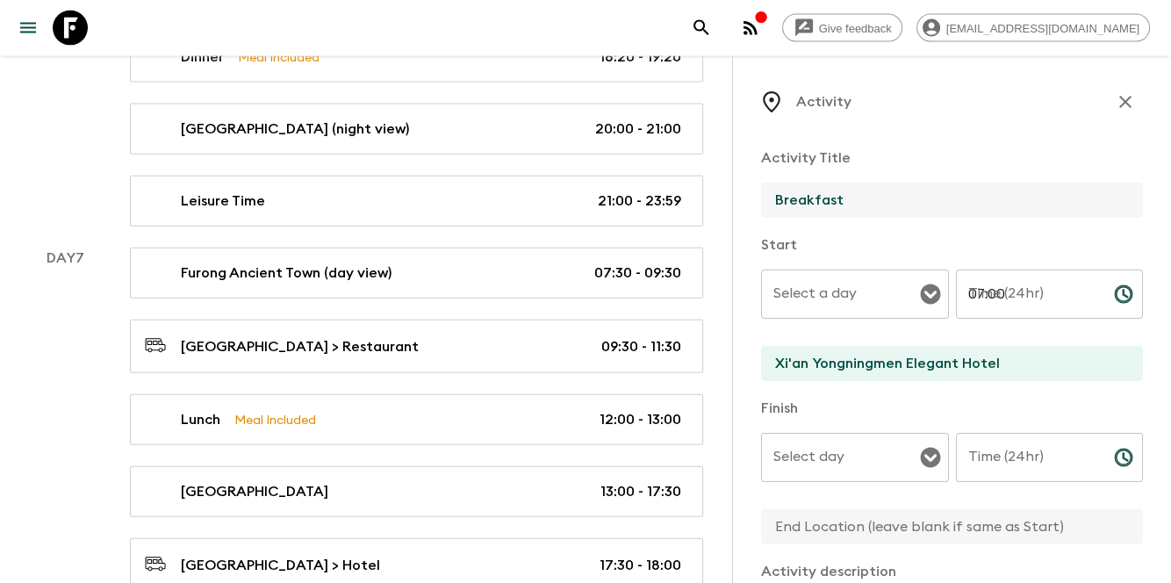
type input "09:00"
type input "Xi'an Yongningmen Elegant Hotel"
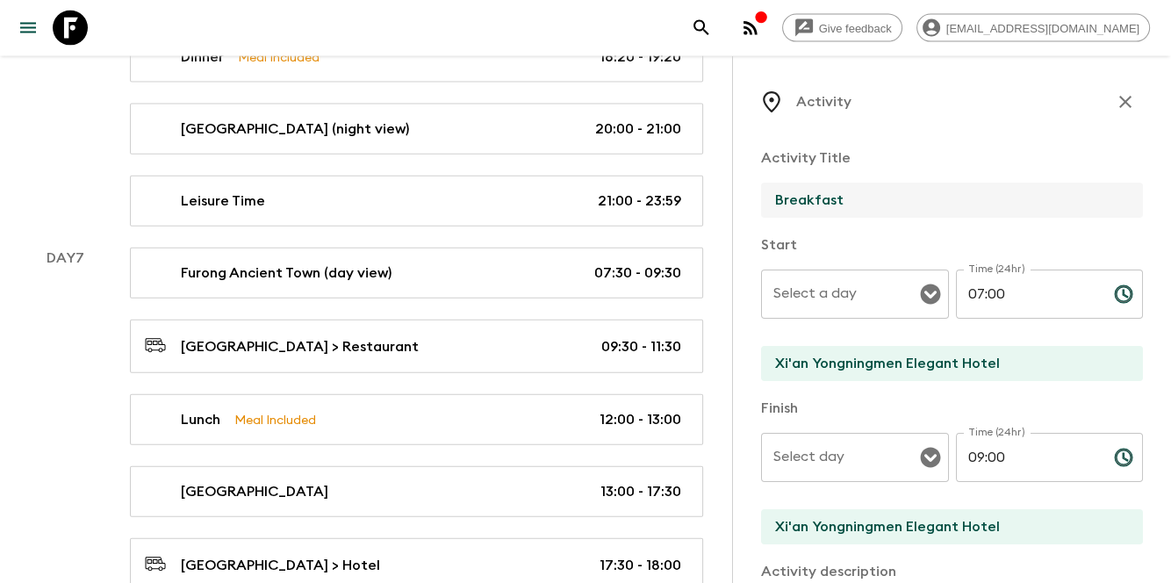
click at [862, 287] on input "Select a day" at bounding box center [842, 293] width 146 height 33
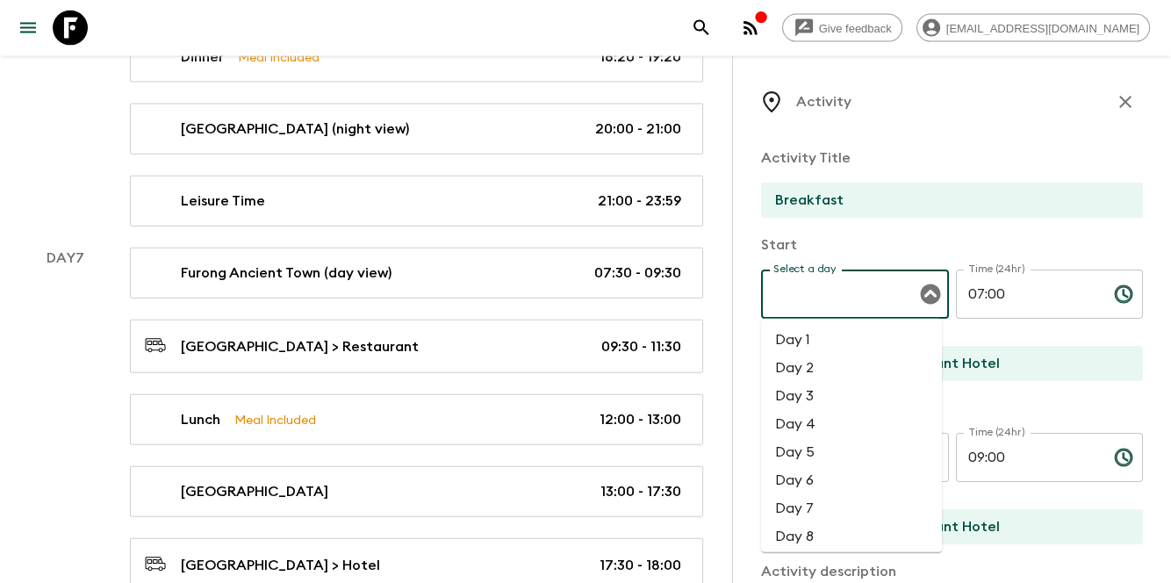
click at [855, 499] on li "Day 7" at bounding box center [851, 508] width 181 height 28
type input "Day 7"
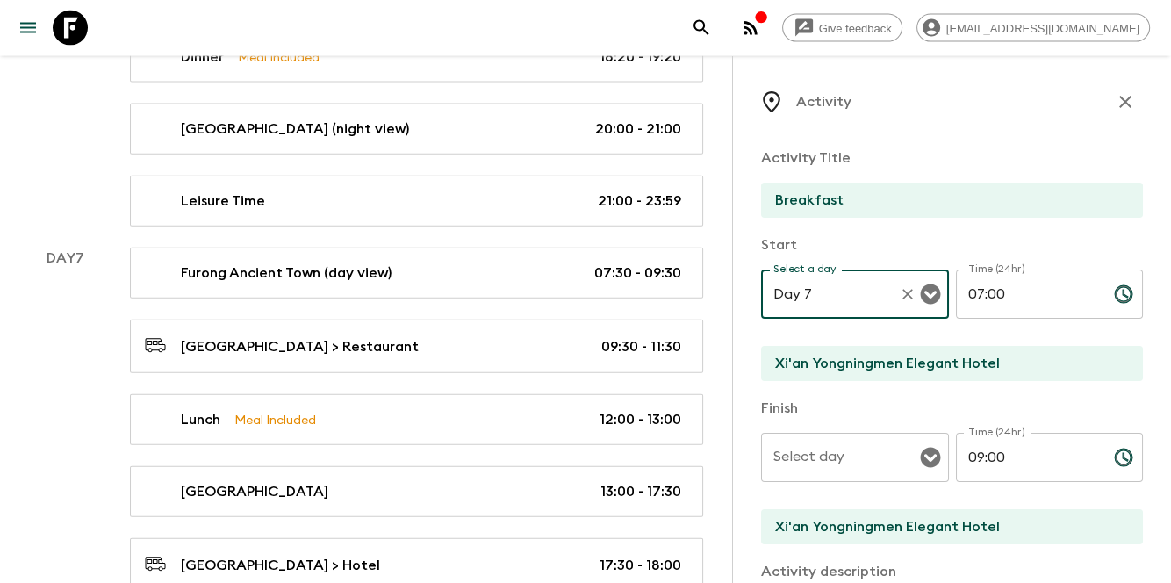
drag, startPoint x: 832, startPoint y: 411, endPoint x: 818, endPoint y: 452, distance: 43.6
click at [832, 411] on p "Finish" at bounding box center [952, 408] width 382 height 21
click at [818, 453] on div "Select day Select day ​" at bounding box center [855, 467] width 188 height 69
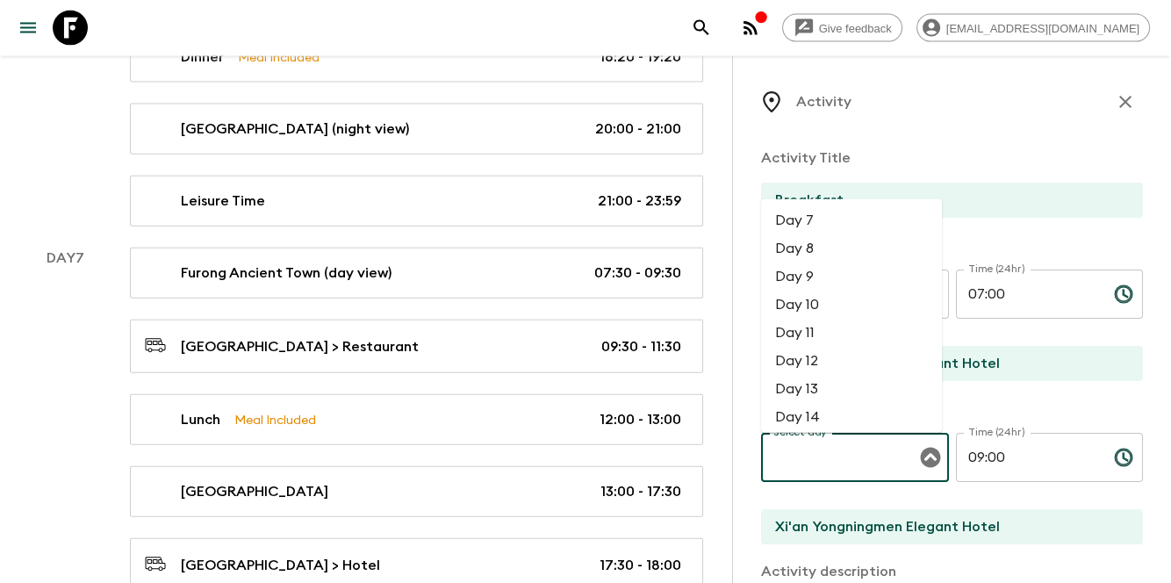
click at [820, 231] on li "Day 7" at bounding box center [851, 221] width 181 height 28
type input "Day 7"
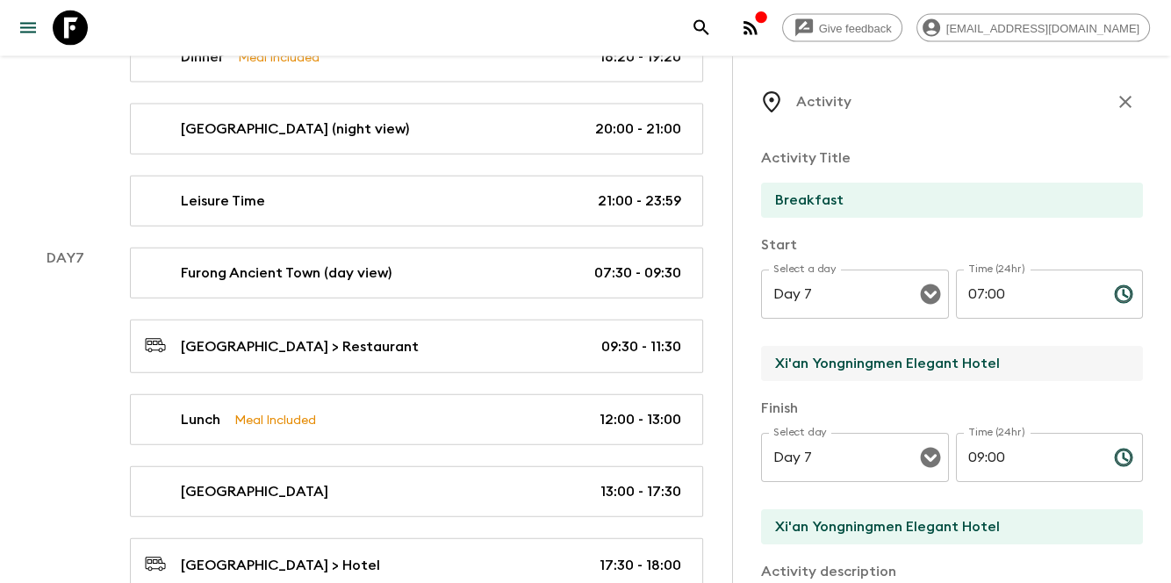
drag, startPoint x: 1045, startPoint y: 362, endPoint x: 738, endPoint y: 353, distance: 306.6
click at [738, 353] on div "Activity Activity Title Breakfast Start Select a day Day 7 Select a day ​ Time …" at bounding box center [951, 347] width 439 height 583
paste input "Blossomy & Picturesque"
type input "Blossomy & Picturesque Hotel"
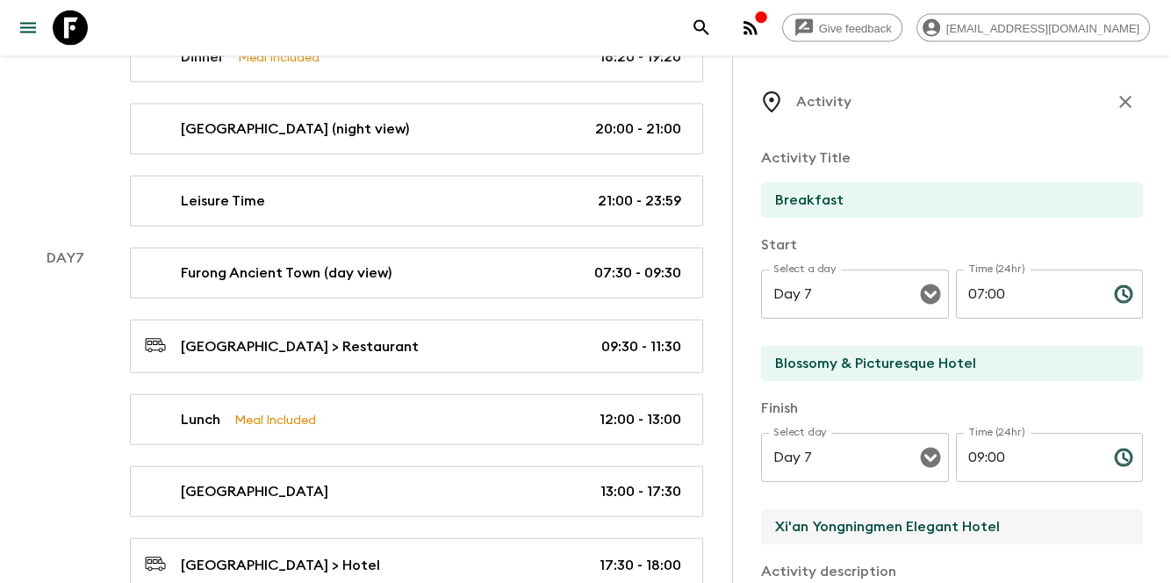
drag, startPoint x: 1026, startPoint y: 520, endPoint x: 749, endPoint y: 511, distance: 277.6
click at [751, 513] on div "Activity Activity Title Breakfast Start Select a day Day 7 Select a day ​ Time …" at bounding box center [951, 347] width 439 height 583
paste input "Blossomy & Picturesque"
type input "Blossomy & Picturesque Hotel"
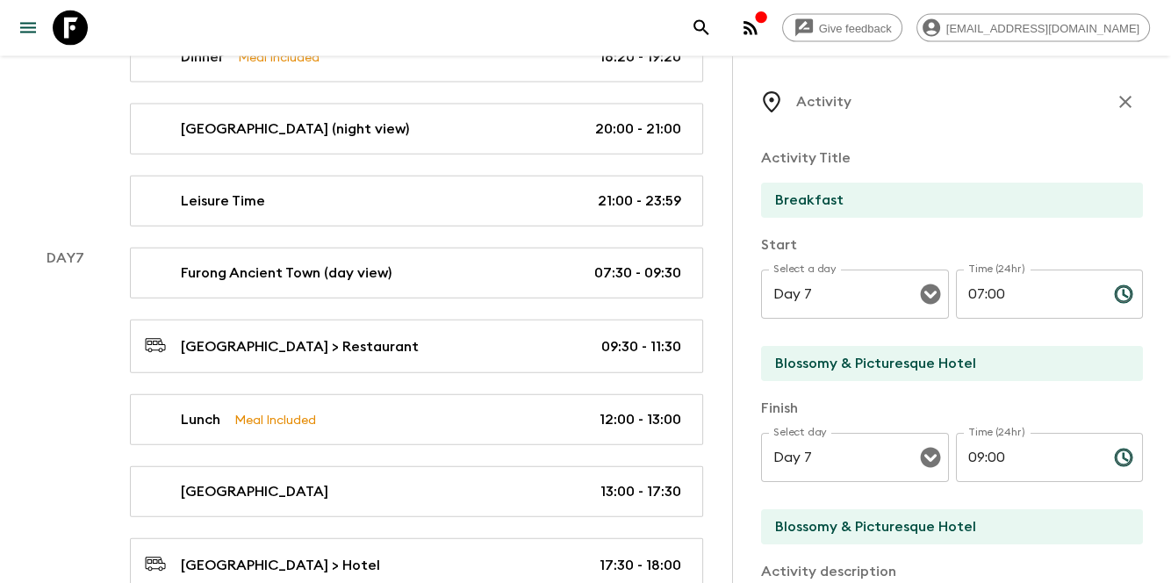
click at [883, 162] on p "Activity Title" at bounding box center [952, 158] width 382 height 21
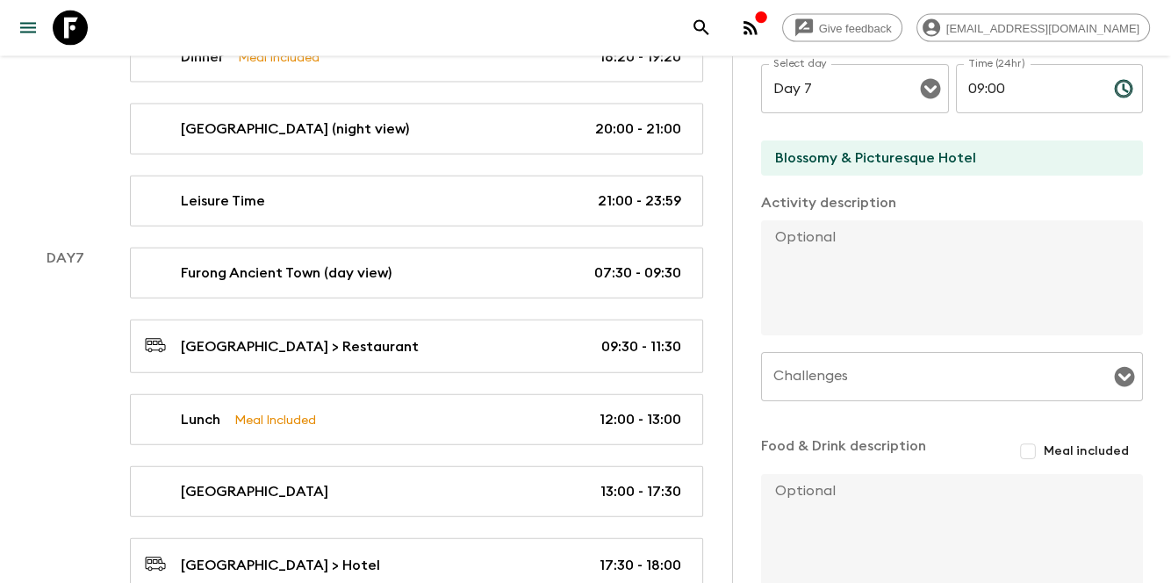
scroll to position [409, 0]
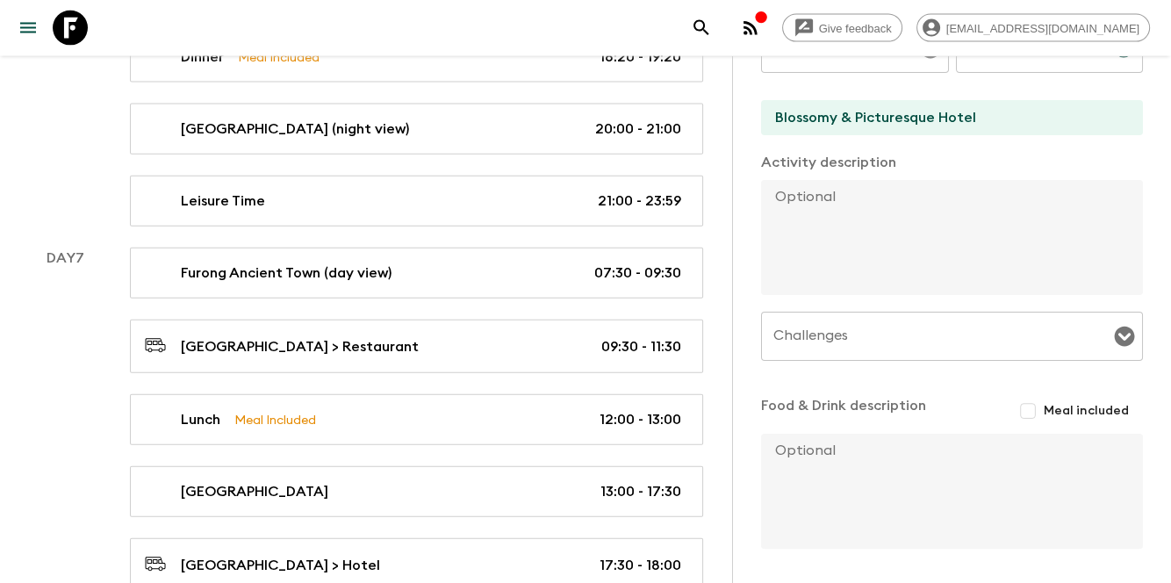
click at [1012, 406] on input "Meal included" at bounding box center [1028, 411] width 32 height 32
checkbox input "true"
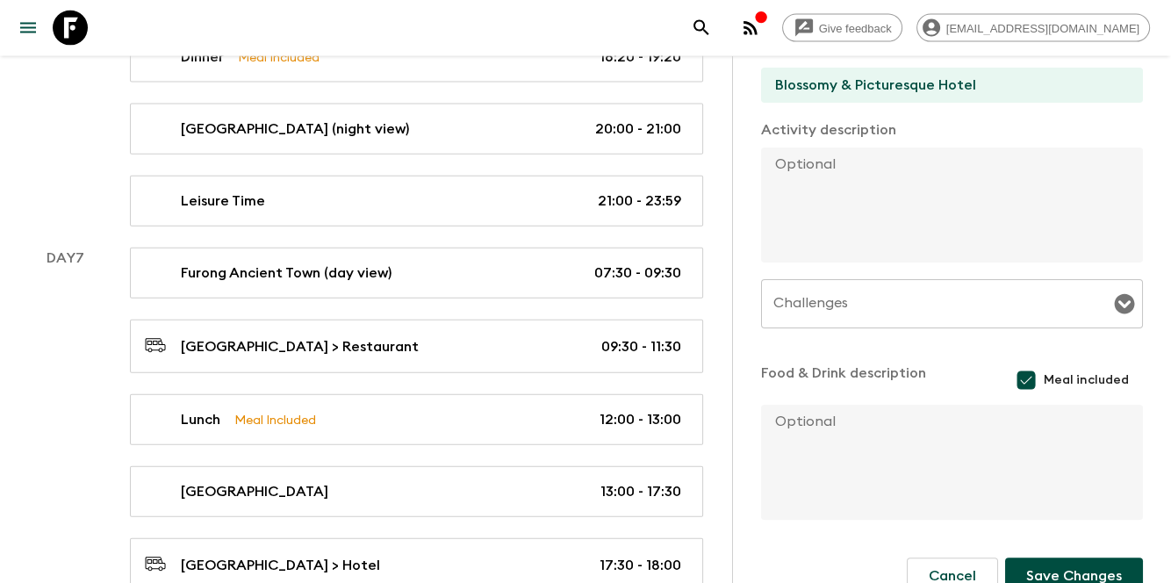
scroll to position [474, 0]
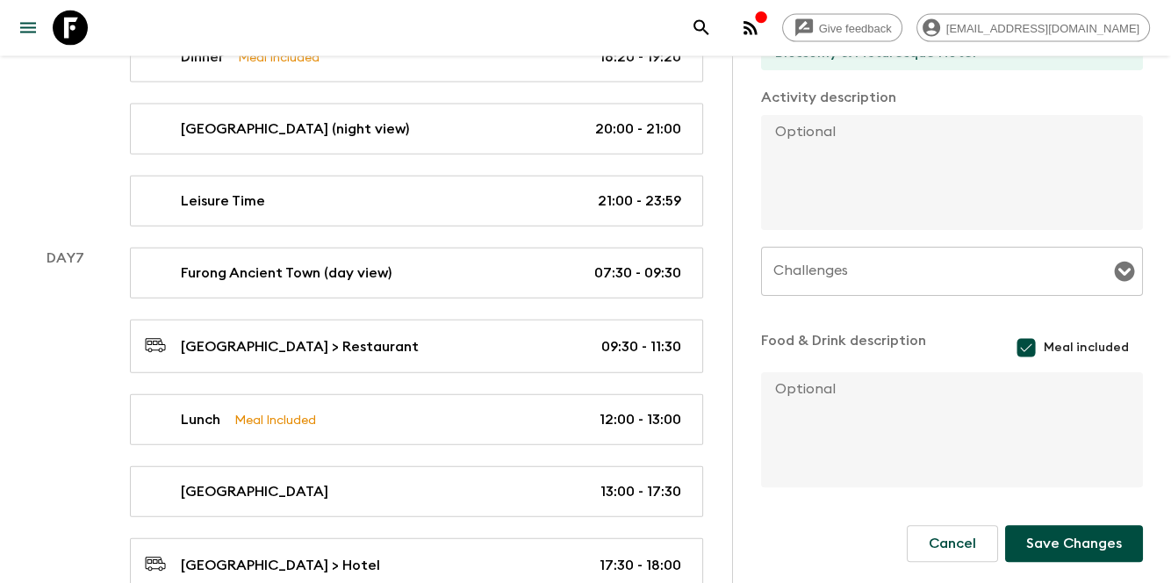
click at [1054, 551] on button "Save Changes" at bounding box center [1074, 543] width 138 height 37
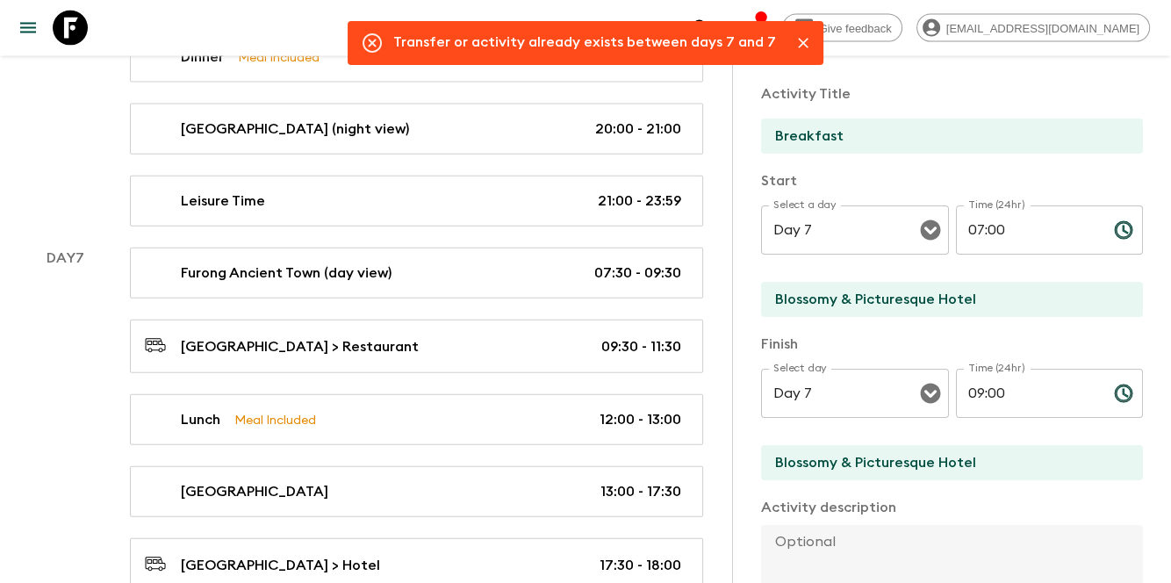
scroll to position [0, 0]
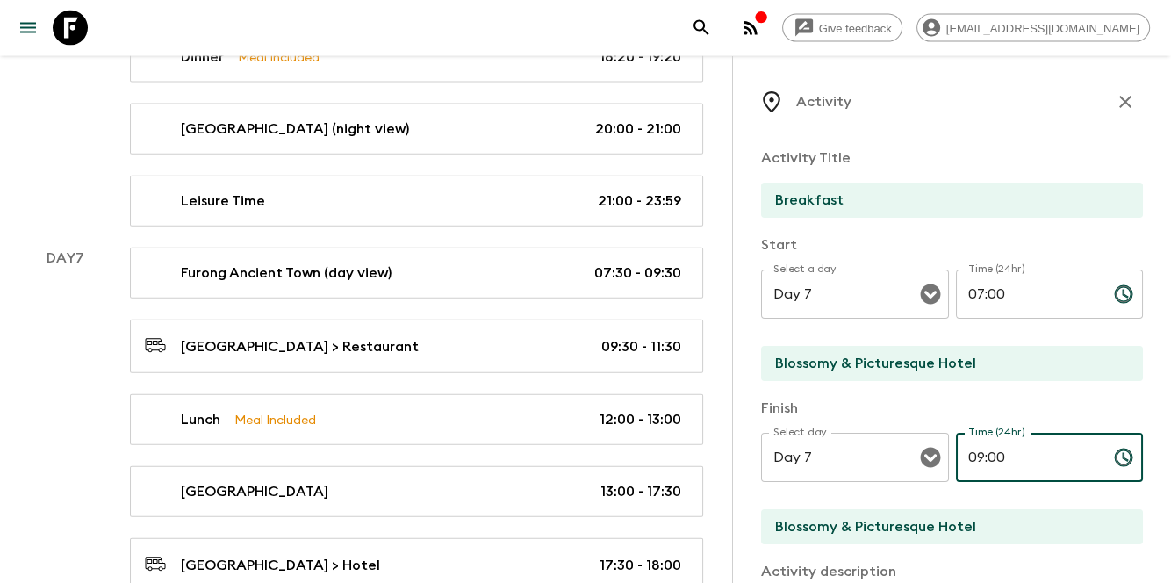
drag, startPoint x: 1019, startPoint y: 457, endPoint x: 942, endPoint y: 450, distance: 77.7
click at [942, 450] on div "Select day Day 7 Select day ​ Time (24hr) 09:00 Time (24hr) ​" at bounding box center [952, 467] width 382 height 69
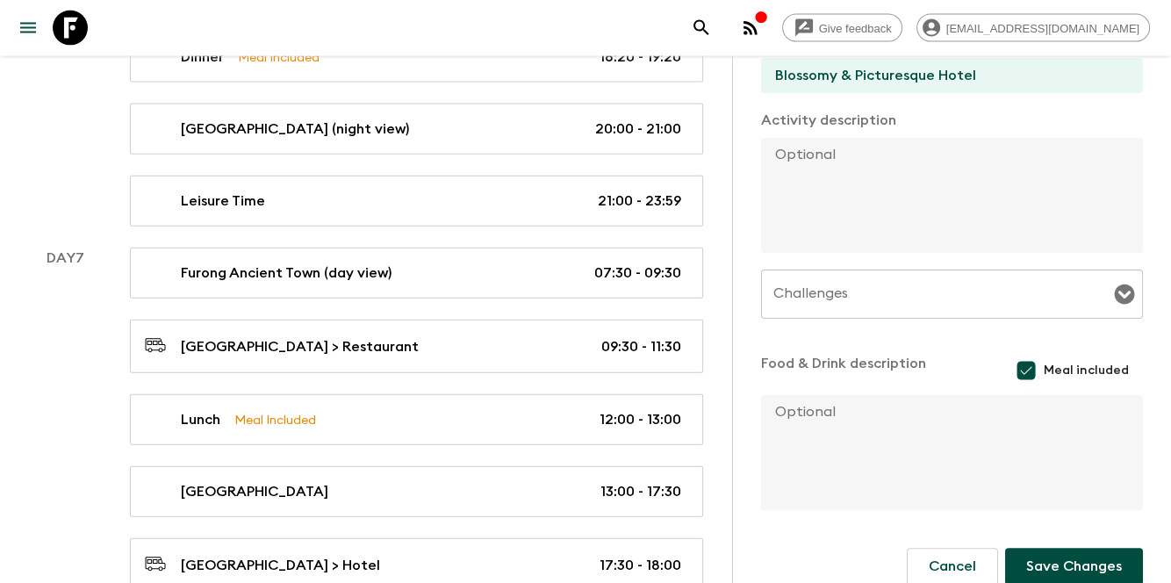
scroll to position [474, 0]
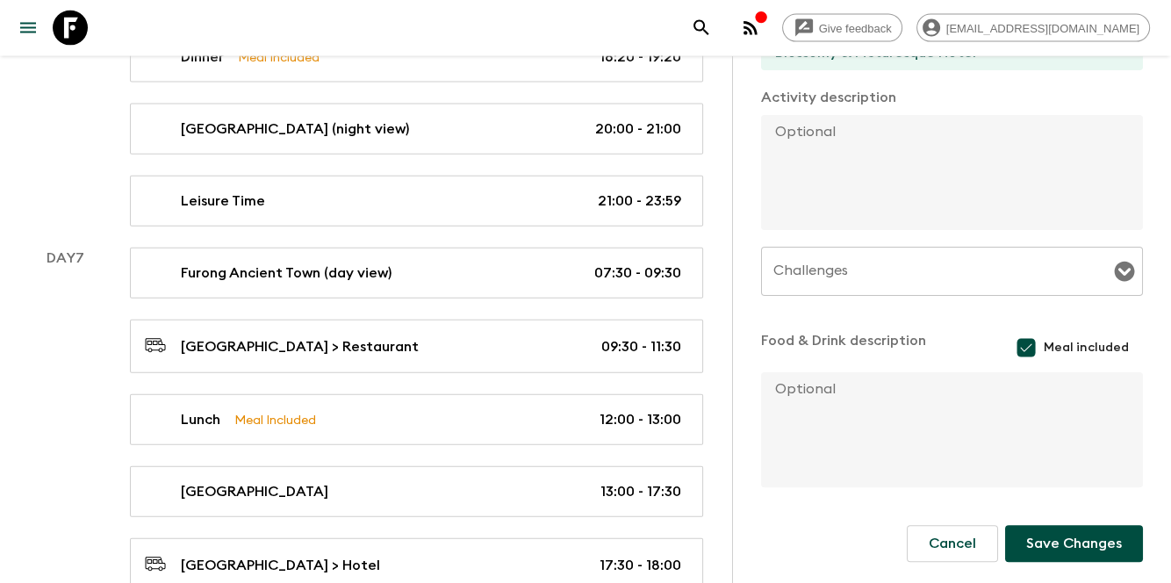
type input "07:30"
click at [1040, 541] on button "Save Changes" at bounding box center [1074, 543] width 138 height 37
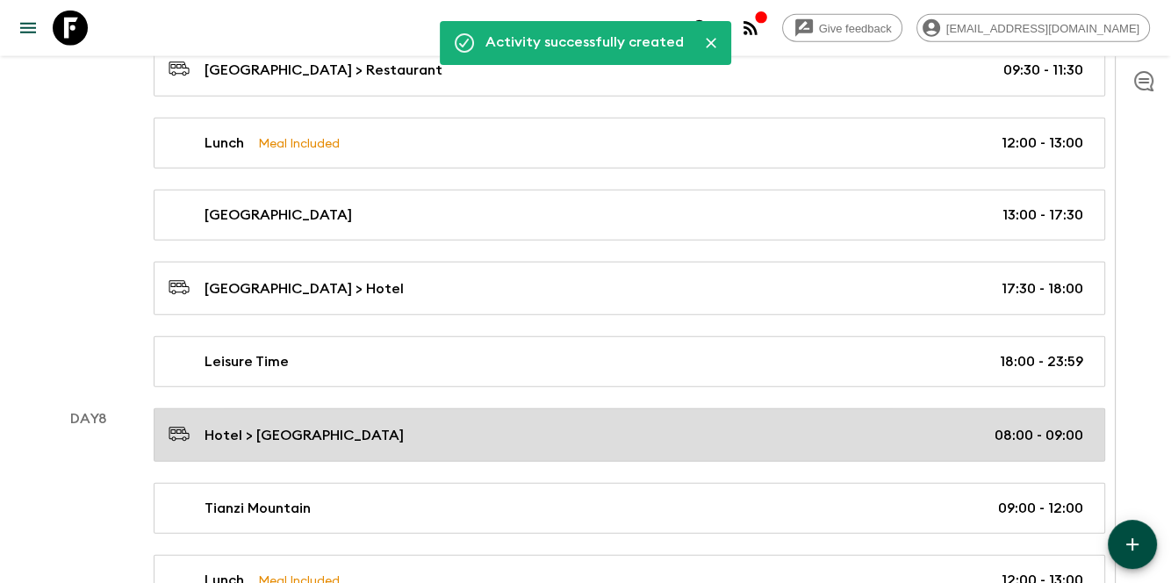
scroll to position [4306, 0]
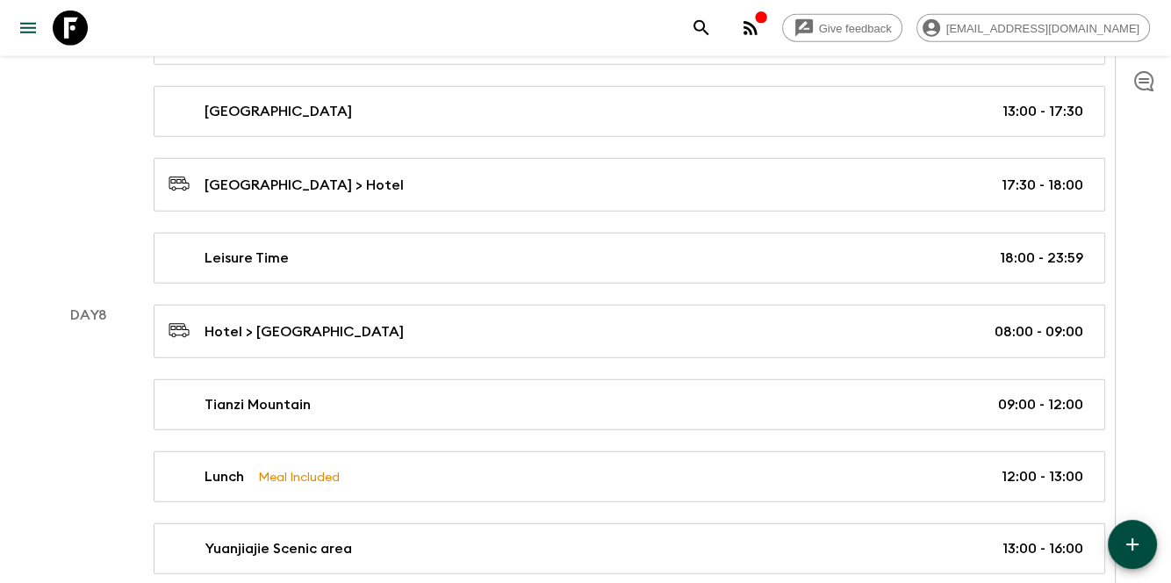
click at [1136, 555] on button "button" at bounding box center [1132, 544] width 49 height 49
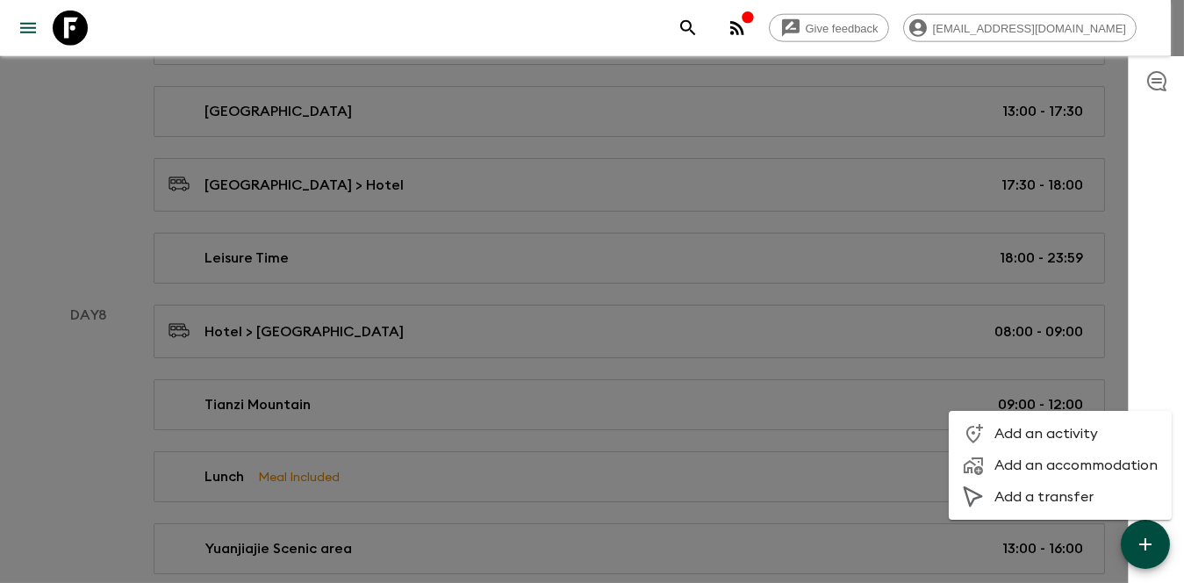
click at [1062, 440] on span "Add an activity" at bounding box center [1076, 434] width 163 height 18
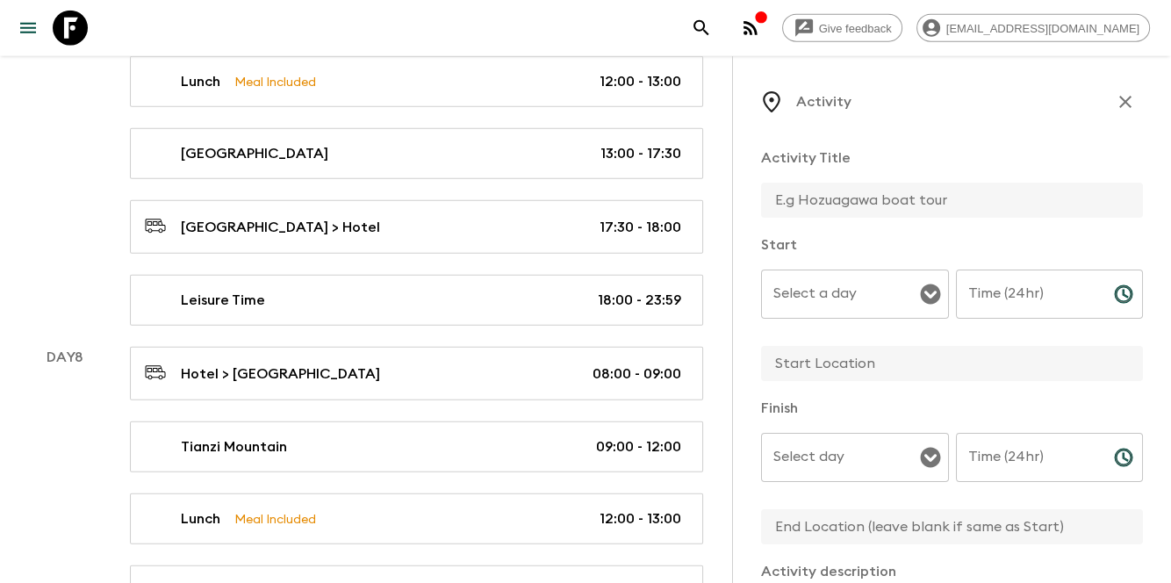
click at [869, 306] on input "Select a day" at bounding box center [842, 293] width 146 height 33
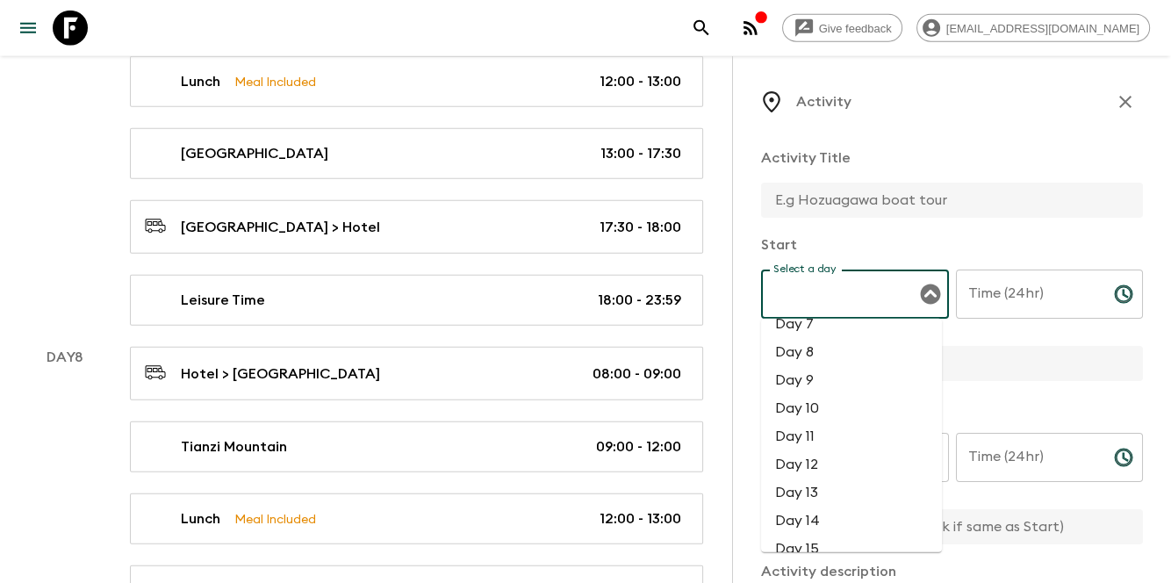
scroll to position [117, 0]
click at [830, 424] on li "Day 8" at bounding box center [851, 420] width 181 height 28
type input "Day 8"
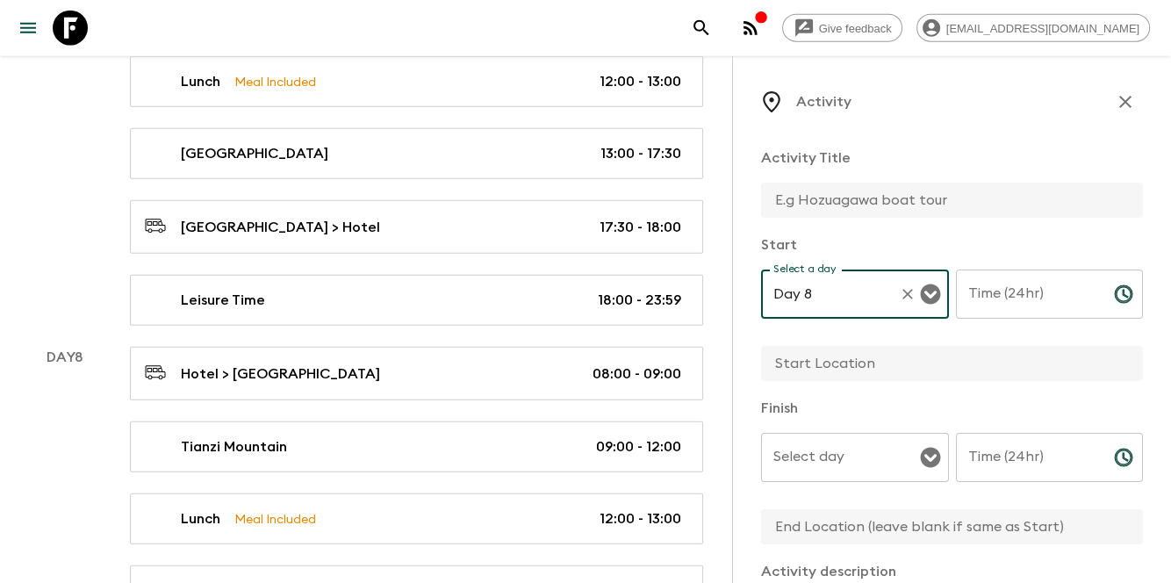
click at [825, 450] on div "Select day Select day ​" at bounding box center [855, 467] width 188 height 69
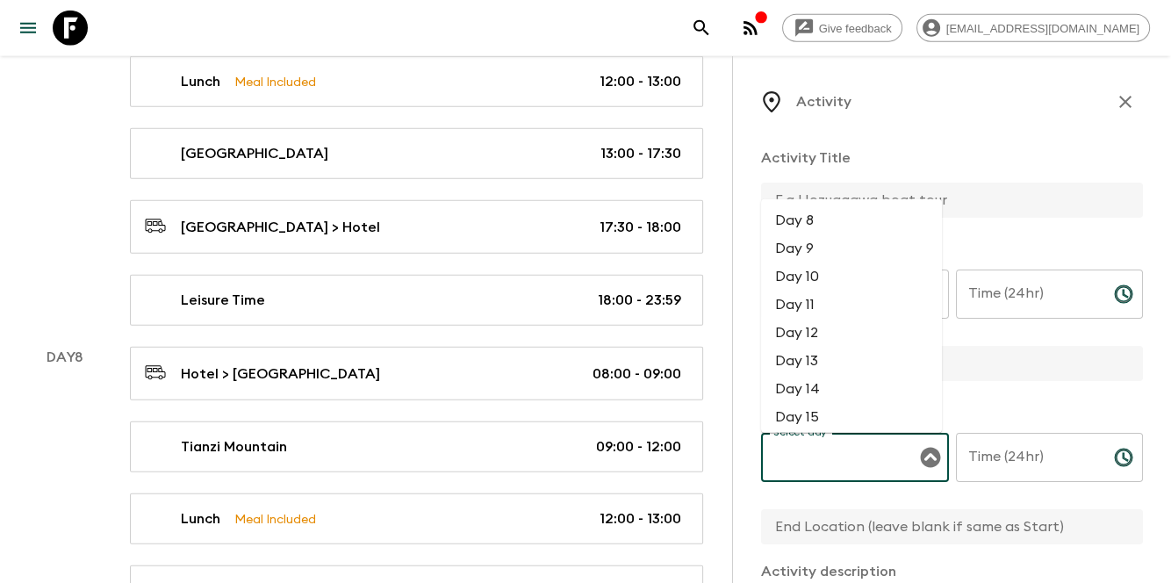
click at [863, 219] on li "Day 8" at bounding box center [851, 220] width 181 height 28
type input "Day 8"
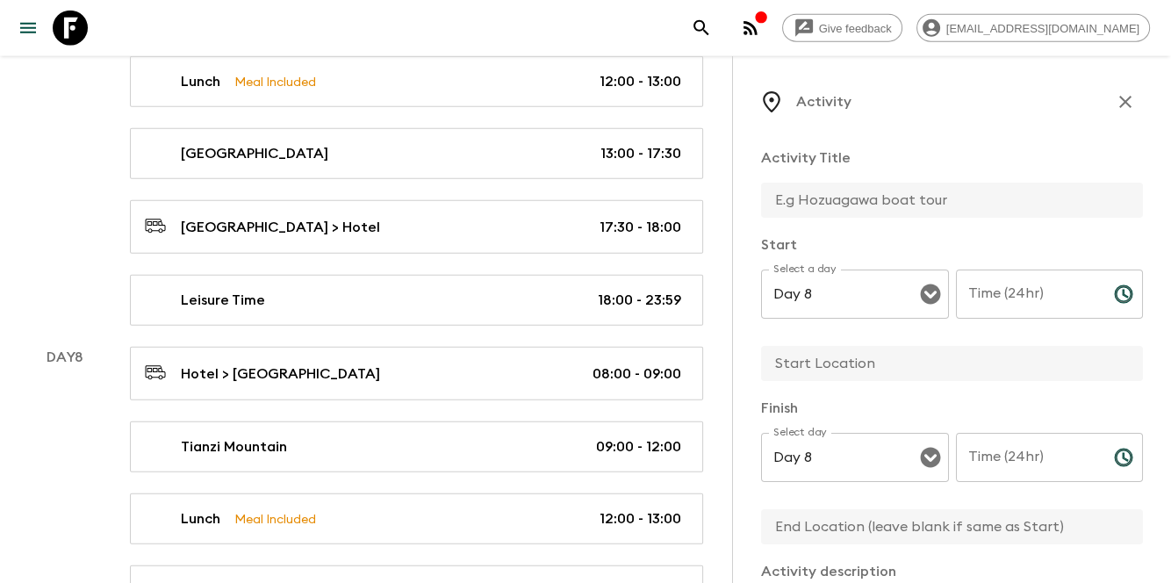
click at [870, 195] on input "text" at bounding box center [945, 200] width 368 height 35
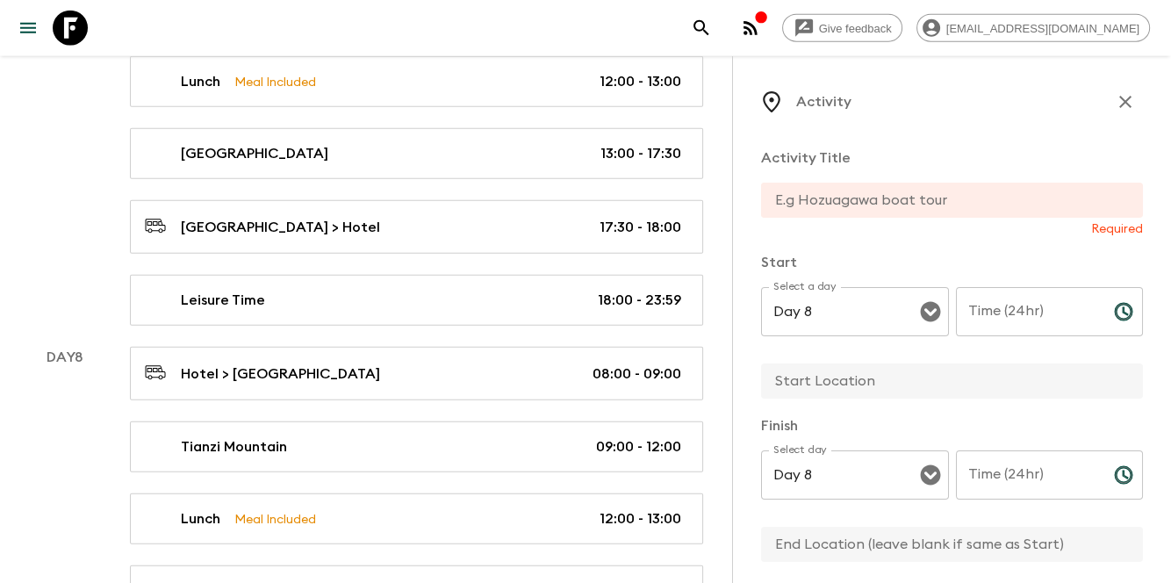
click at [897, 192] on input "text" at bounding box center [945, 200] width 368 height 35
drag, startPoint x: 779, startPoint y: 382, endPoint x: 779, endPoint y: 412, distance: 29.9
click at [779, 382] on input "text" at bounding box center [945, 381] width 368 height 35
paste input "ZHANGJIAJIE DONGYUEXINYIE HOTEL"
type input "ZHANGJIAJIE DONGYUEXINYIE HOTEL"
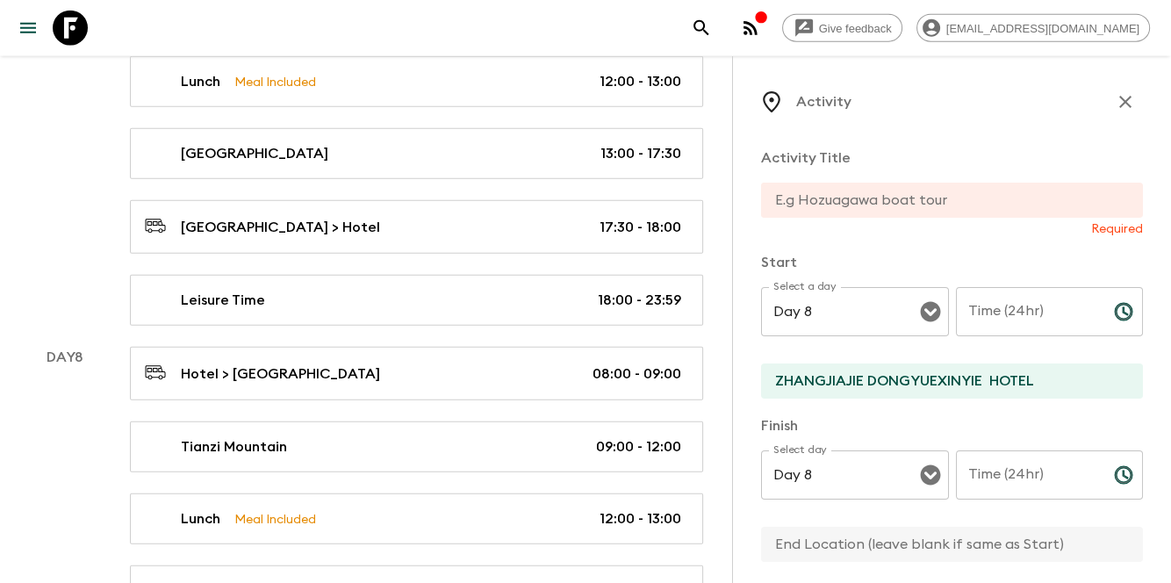
click at [804, 536] on input "text" at bounding box center [945, 544] width 368 height 35
paste input "ZHANGJIAJIE DONGYUEXINYIE HOTEL"
type input "ZHANGJIAJIE DONGYUEXINYIE HOTEL"
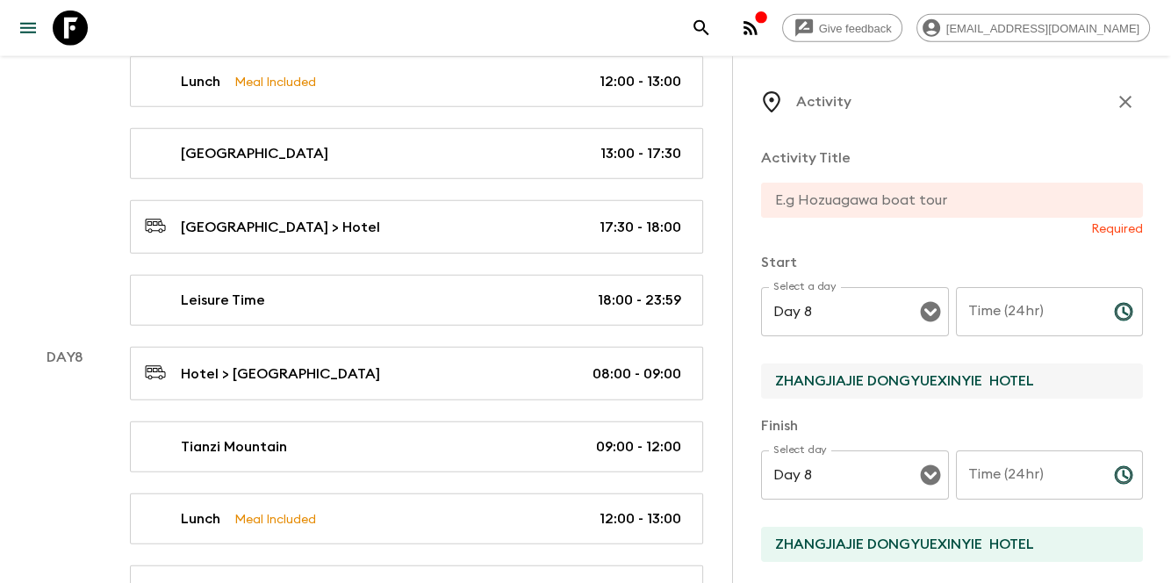
drag, startPoint x: 783, startPoint y: 383, endPoint x: 866, endPoint y: 382, distance: 82.5
click at [866, 382] on input "ZHANGJIAJIE DONGYUEXINYIE HOTEL" at bounding box center [945, 381] width 368 height 35
drag, startPoint x: 865, startPoint y: 380, endPoint x: 968, endPoint y: 385, distance: 102.8
click at [968, 385] on input "Zhangjiajie DONGYUEXINYIE HOTEL" at bounding box center [945, 381] width 368 height 35
drag, startPoint x: 974, startPoint y: 382, endPoint x: 1038, endPoint y: 392, distance: 64.8
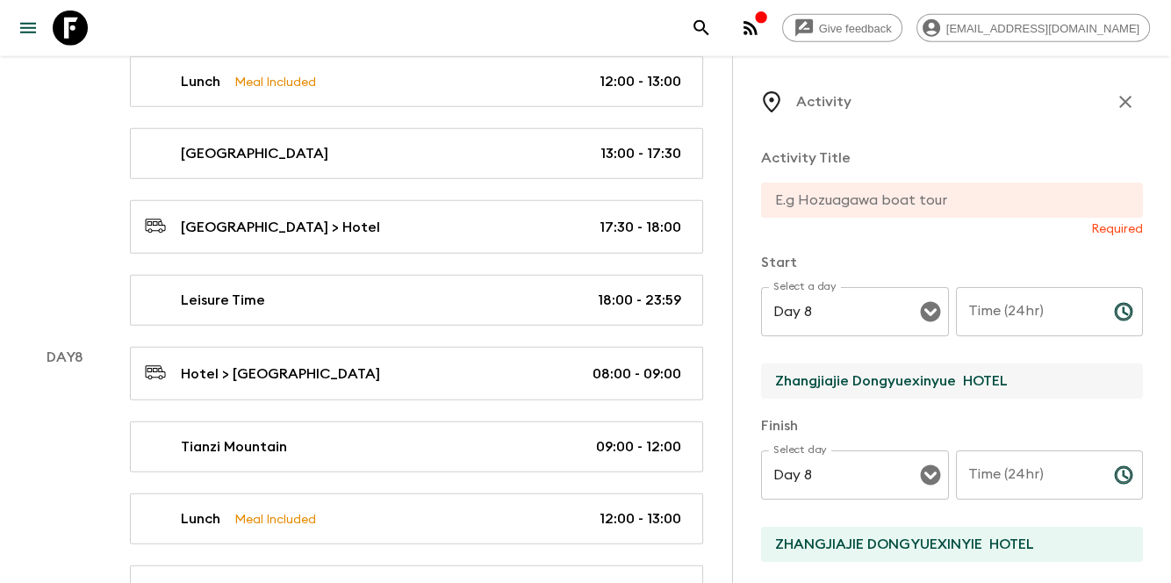
click at [1038, 392] on input "Zhangjiajie Dongyuexinyue HOTEL" at bounding box center [945, 381] width 368 height 35
type input "Zhangjiajie Dongyuexinyue Hotel"
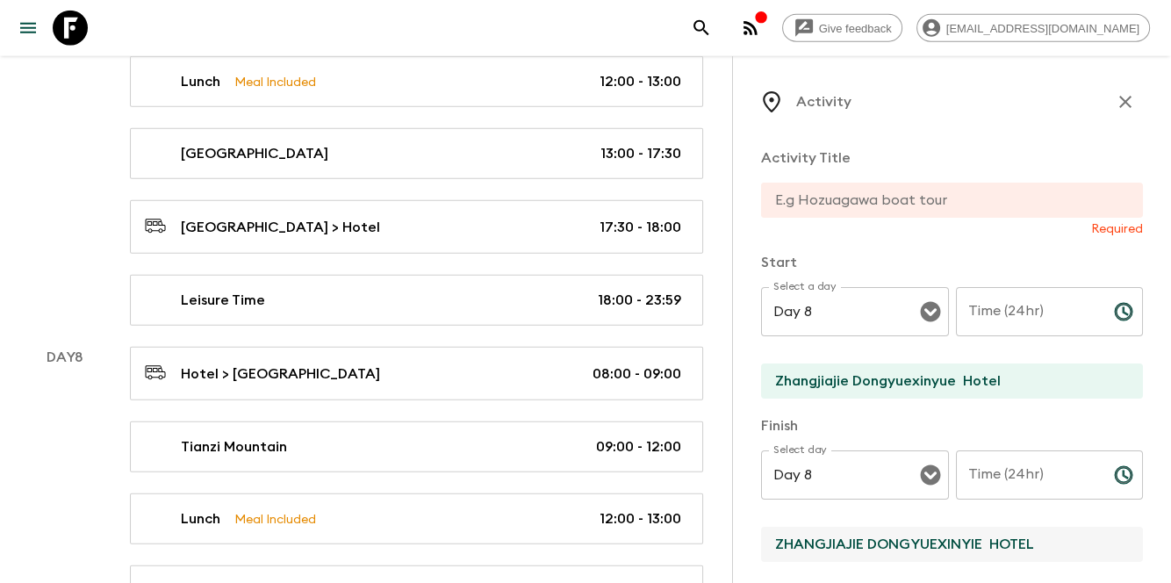
click at [1059, 539] on input "ZHANGJIAJIE DONGYUEXINYIE HOTEL" at bounding box center [945, 544] width 368 height 35
paste input "hangjiajie Dongyuexinyue Hotel"
type input "Zhangjiajie Dongyuexinyue Hotel"
click at [947, 180] on div "Activity Title Required" at bounding box center [952, 193] width 382 height 90
click at [931, 205] on input "text" at bounding box center [945, 200] width 368 height 35
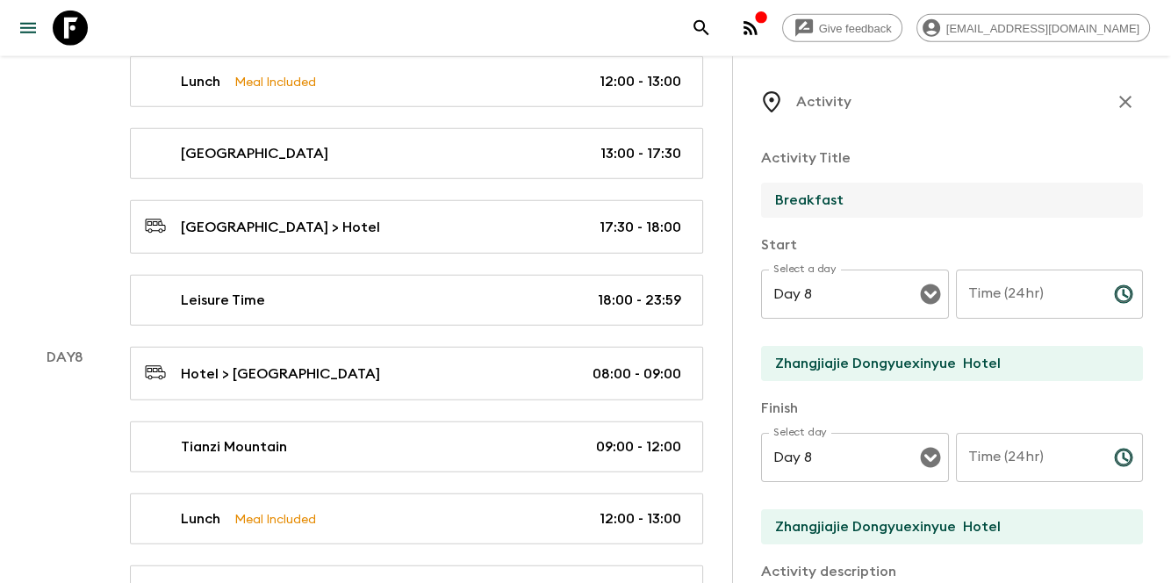
type input "Breakfast"
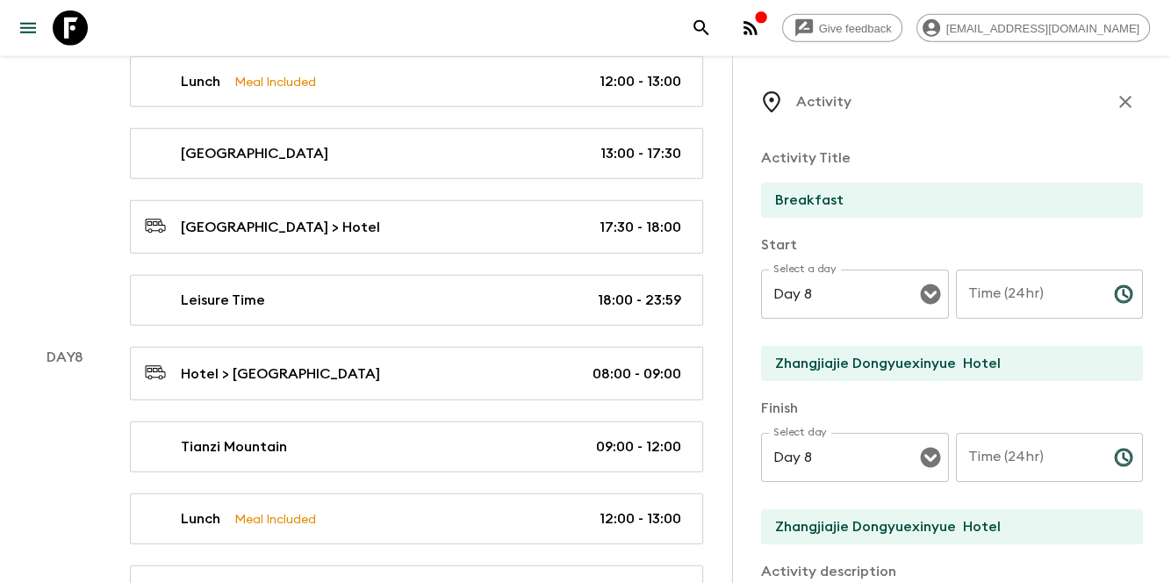
click at [909, 148] on p "Activity Title" at bounding box center [952, 158] width 382 height 21
click at [1034, 290] on input "Time (24hr)" at bounding box center [1028, 294] width 144 height 49
type input "06:00"
click at [1023, 469] on input "Time (24hr)" at bounding box center [1028, 457] width 144 height 49
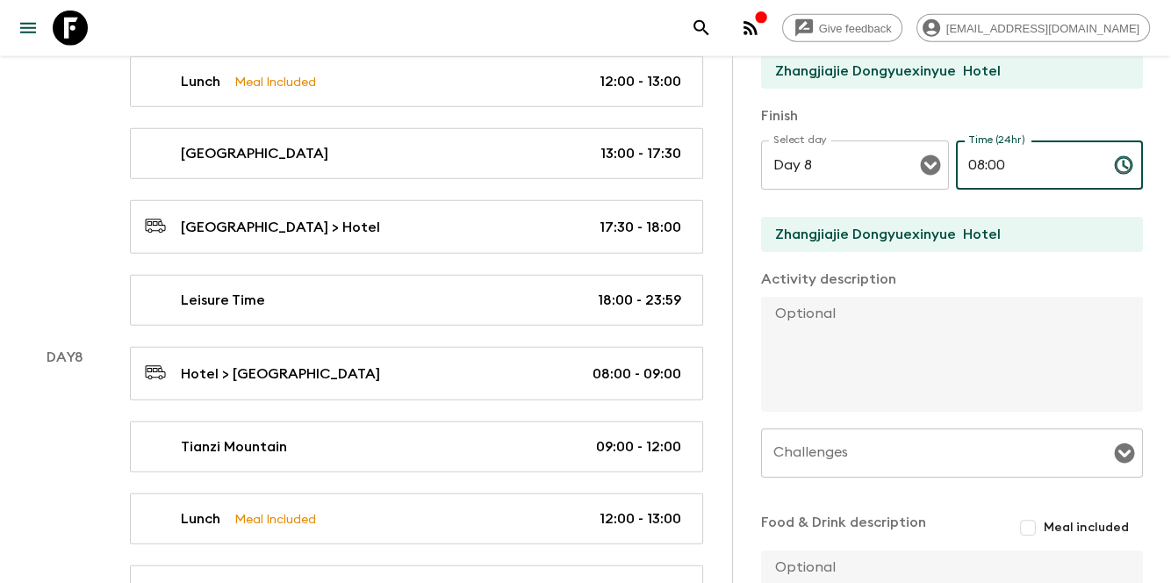
scroll to position [471, 0]
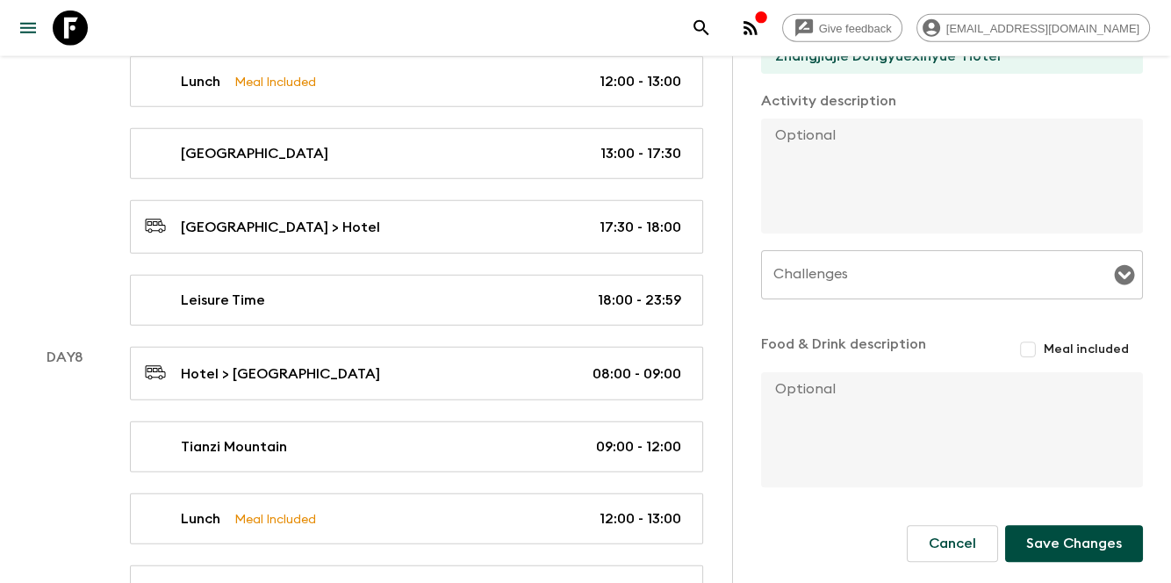
type input "08:00"
drag, startPoint x: 1025, startPoint y: 347, endPoint x: 1008, endPoint y: 459, distance: 113.6
click at [1025, 347] on input "Meal included" at bounding box center [1028, 350] width 32 height 32
checkbox input "true"
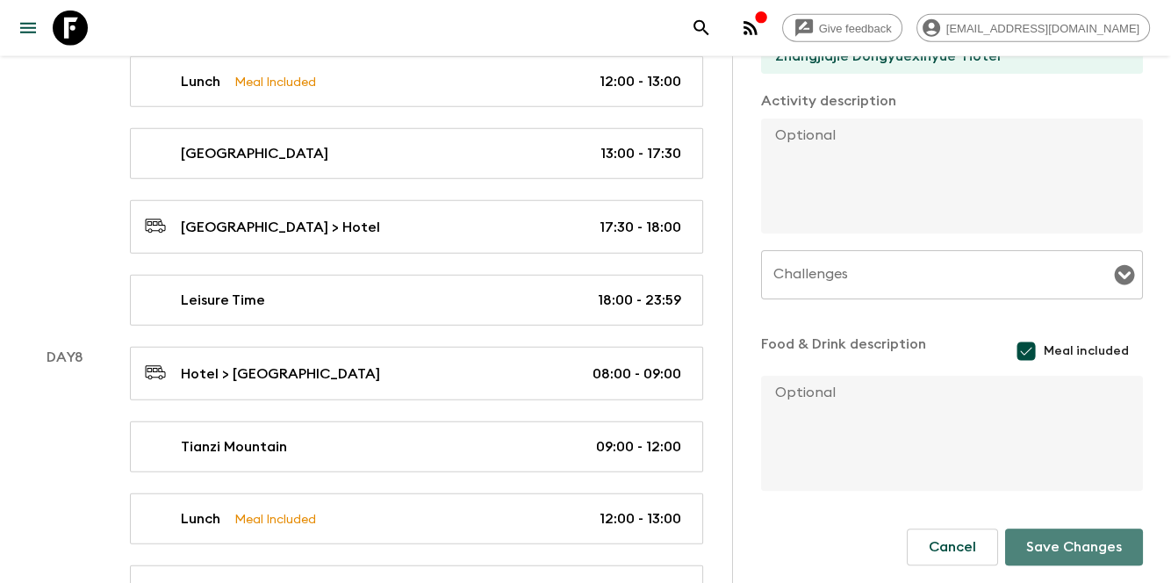
click at [1037, 555] on button "Save Changes" at bounding box center [1074, 547] width 138 height 37
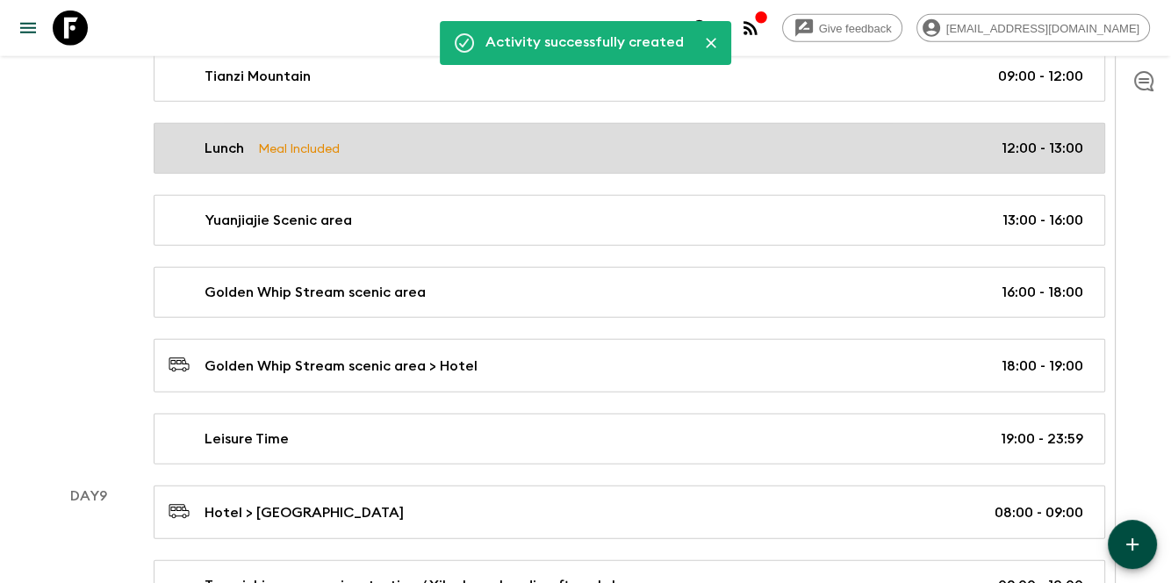
scroll to position [4833, 0]
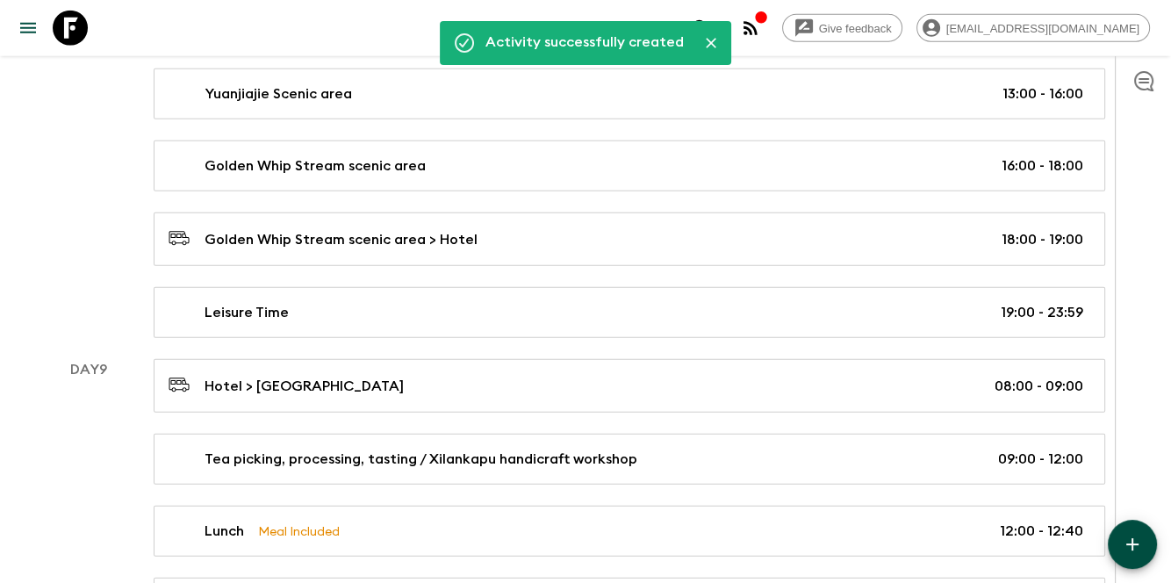
click at [1122, 556] on button "button" at bounding box center [1132, 544] width 49 height 49
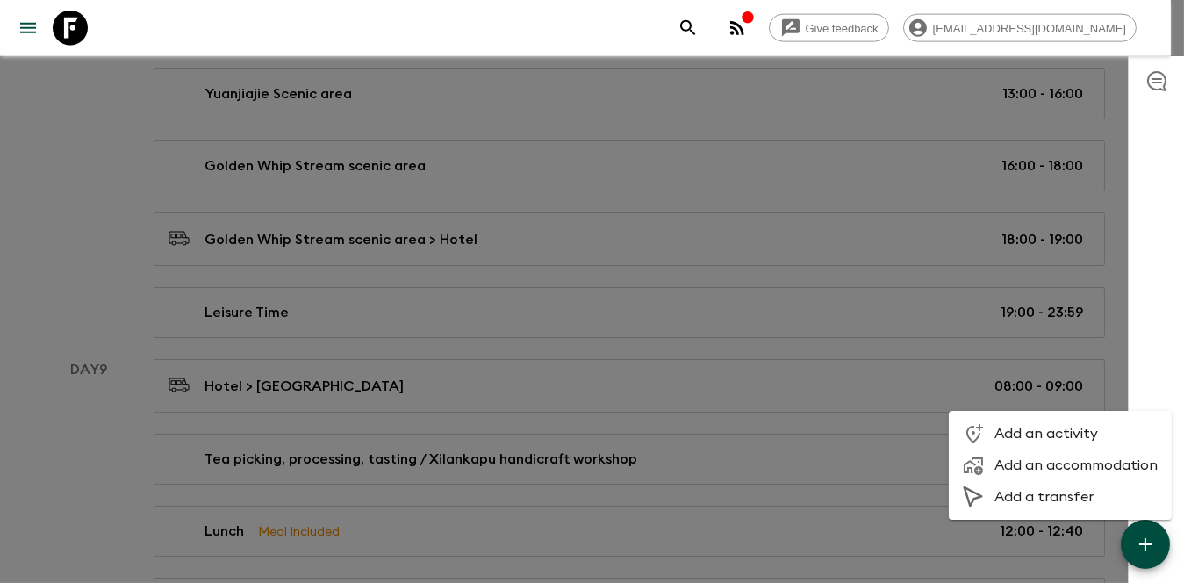
click at [1064, 434] on span "Add an activity" at bounding box center [1076, 434] width 163 height 18
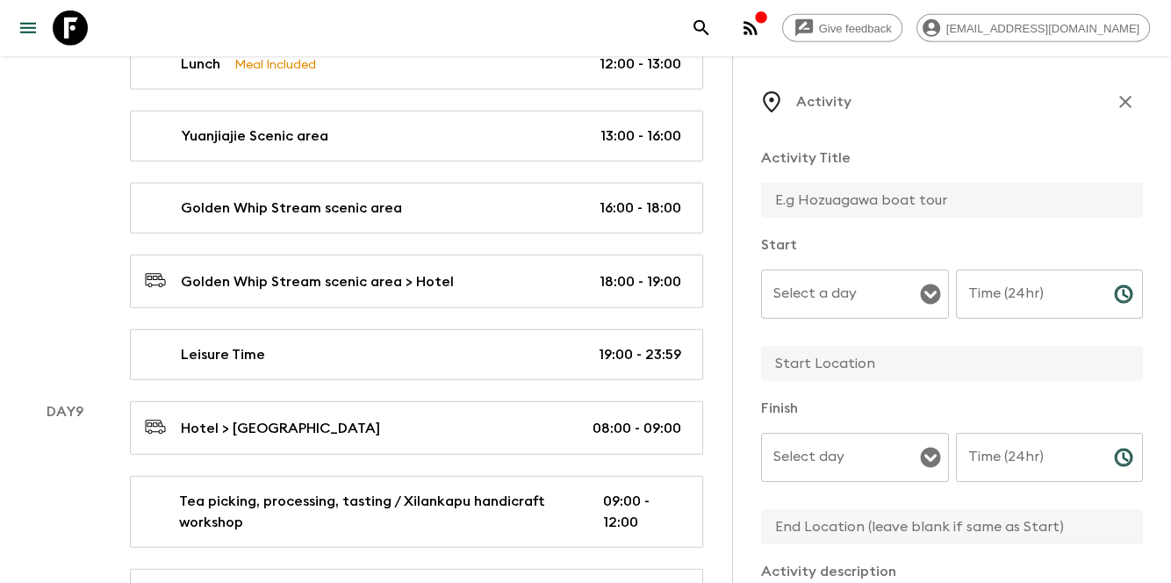
click at [946, 197] on input "text" at bounding box center [945, 200] width 368 height 35
type input "Breakfast"
type input "06:00"
type input "Zhangjiajie Dongyuexinyue Hotel"
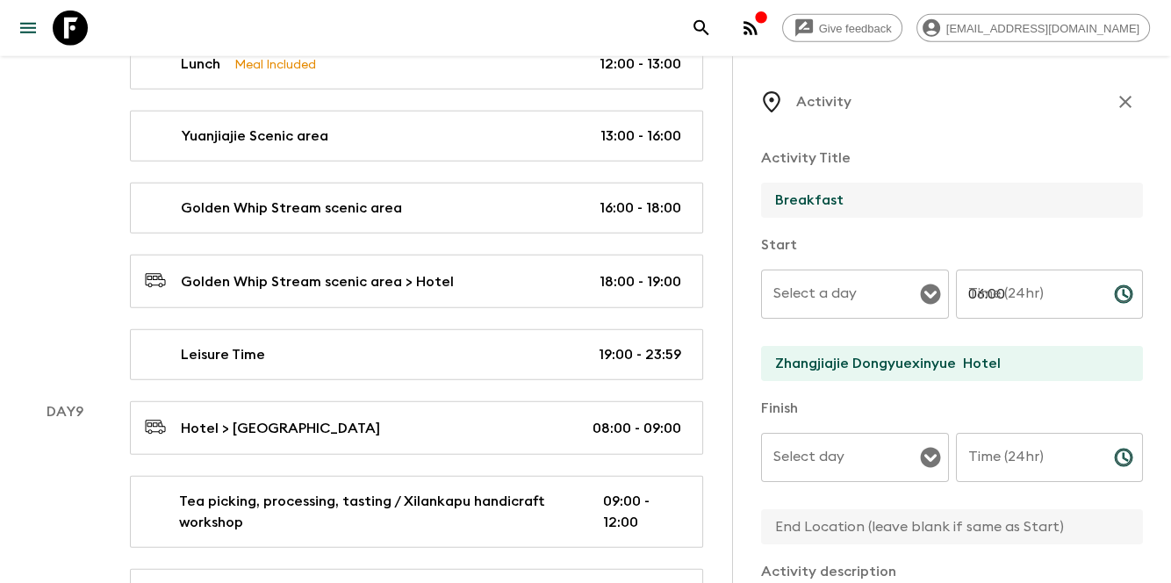
type input "08:00"
type input "Zhangjiajie Dongyuexinyue Hotel"
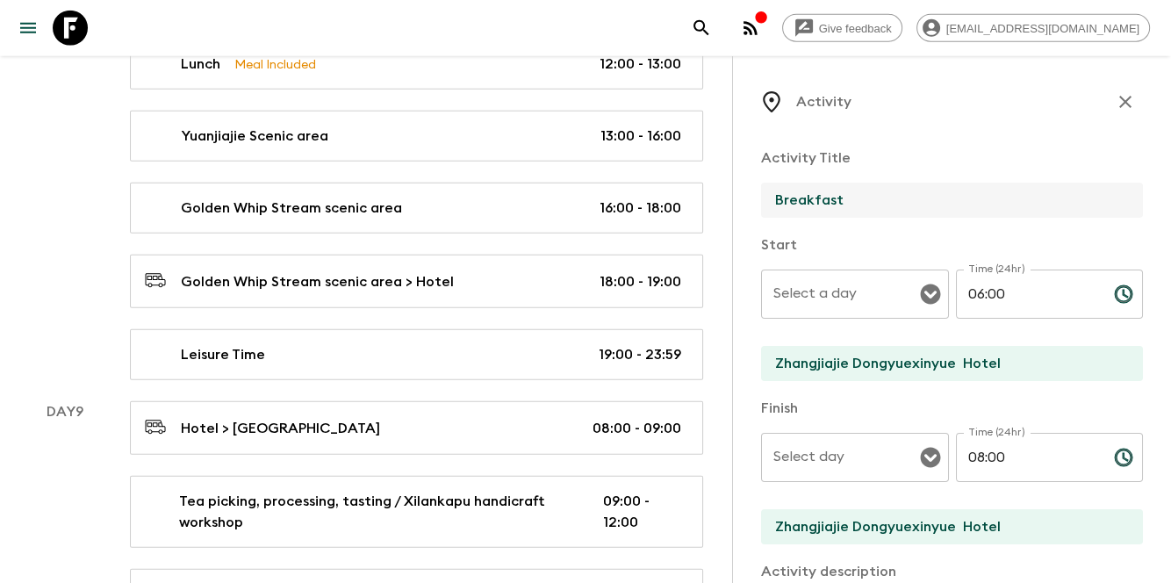
drag, startPoint x: 853, startPoint y: 293, endPoint x: 852, endPoint y: 305, distance: 11.4
click at [853, 293] on input "Select a day" at bounding box center [842, 293] width 146 height 33
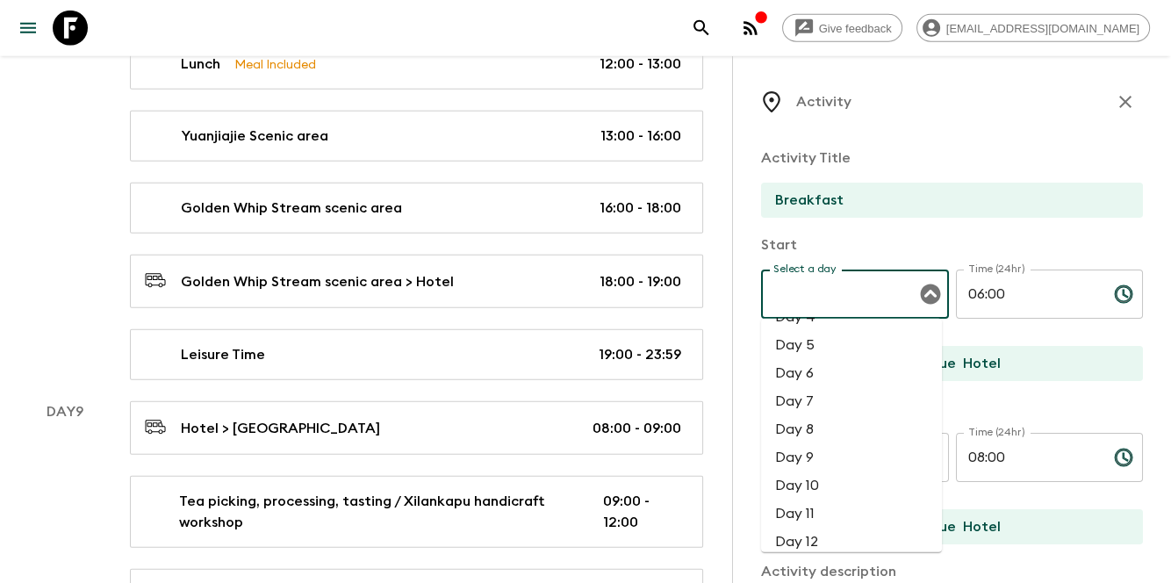
scroll to position [117, 0]
click at [832, 443] on li "Day 9" at bounding box center [851, 448] width 181 height 28
type input "Day 9"
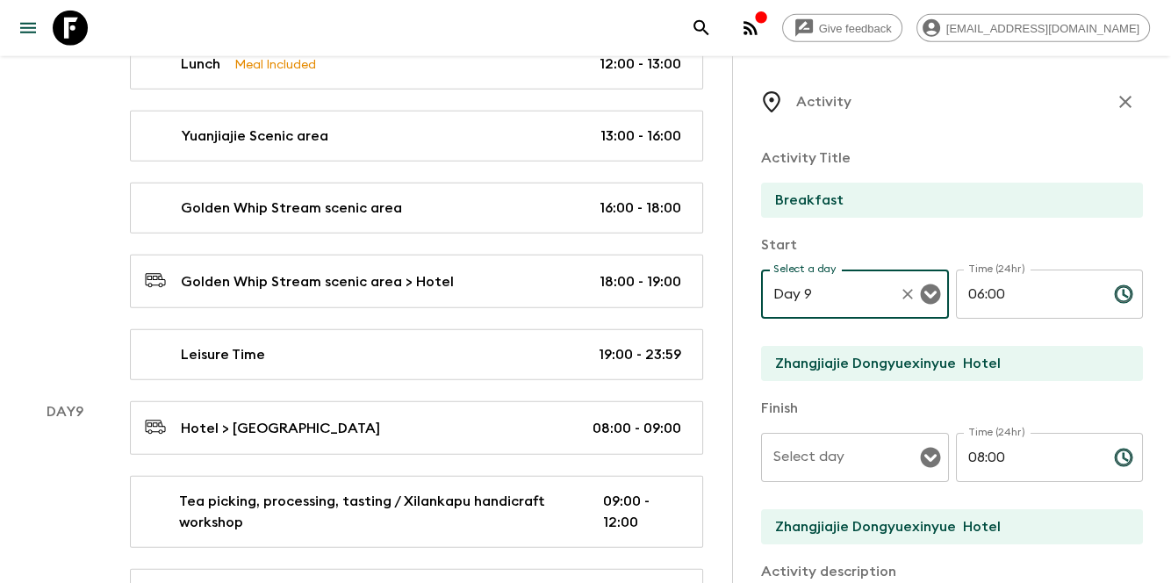
click at [832, 443] on div "Select day Select day ​" at bounding box center [855, 467] width 188 height 69
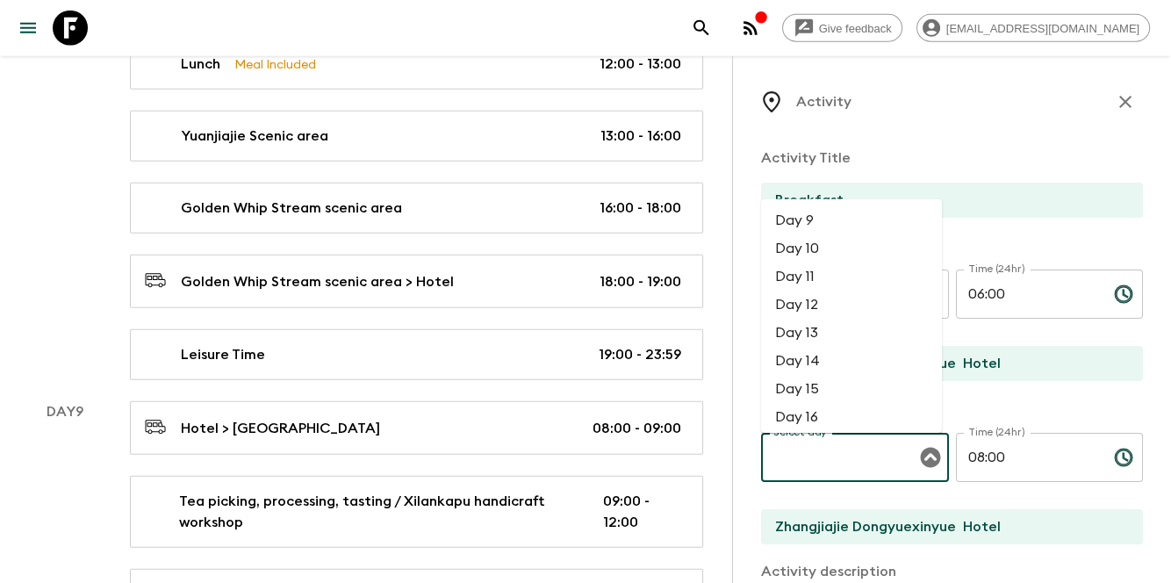
click at [853, 225] on li "Day 9" at bounding box center [851, 220] width 181 height 28
type input "Day 9"
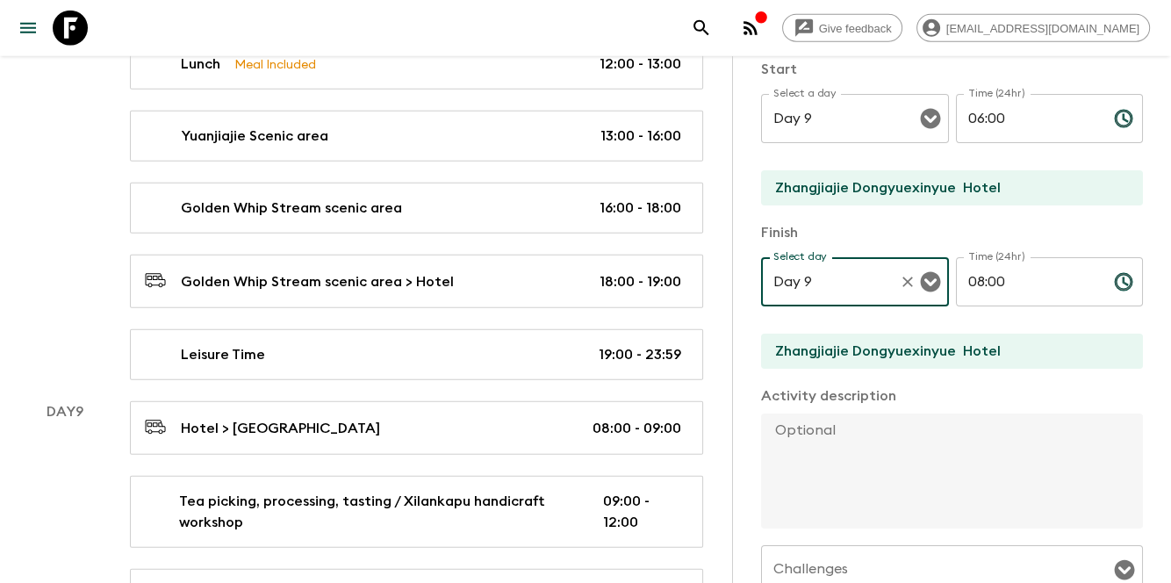
scroll to position [468, 0]
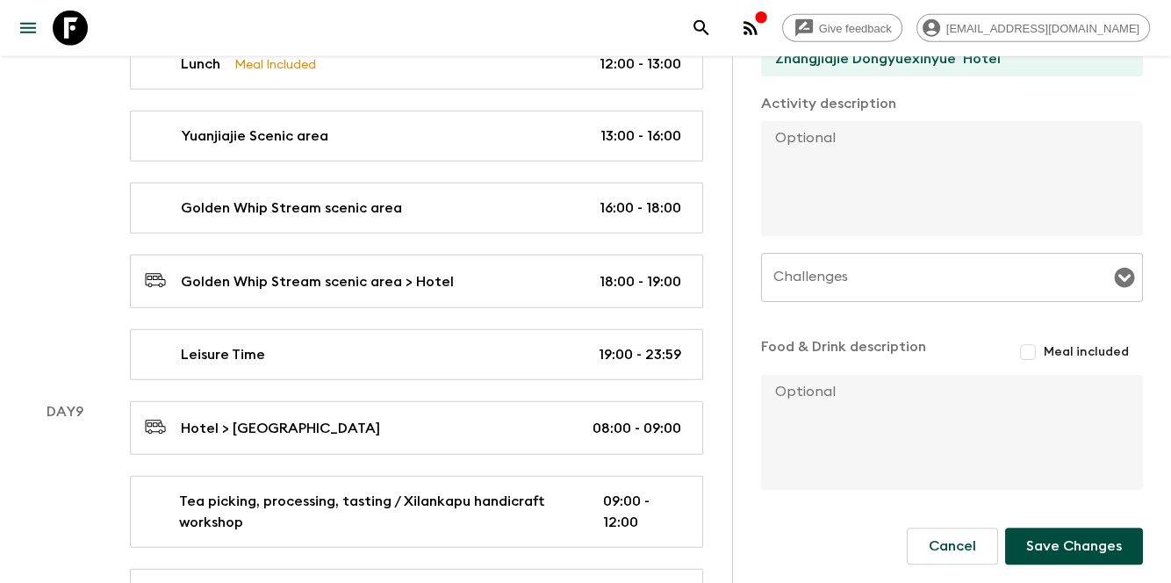
click at [1022, 359] on input "Meal included" at bounding box center [1028, 352] width 32 height 32
checkbox input "true"
click at [1037, 548] on button "Save Changes" at bounding box center [1074, 549] width 138 height 37
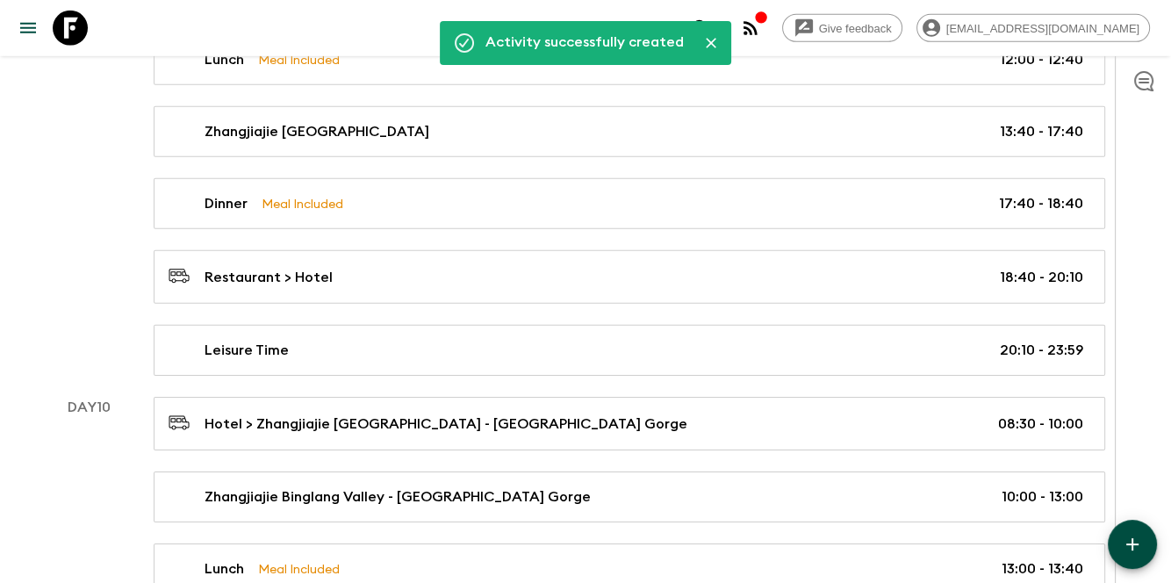
scroll to position [5360, 0]
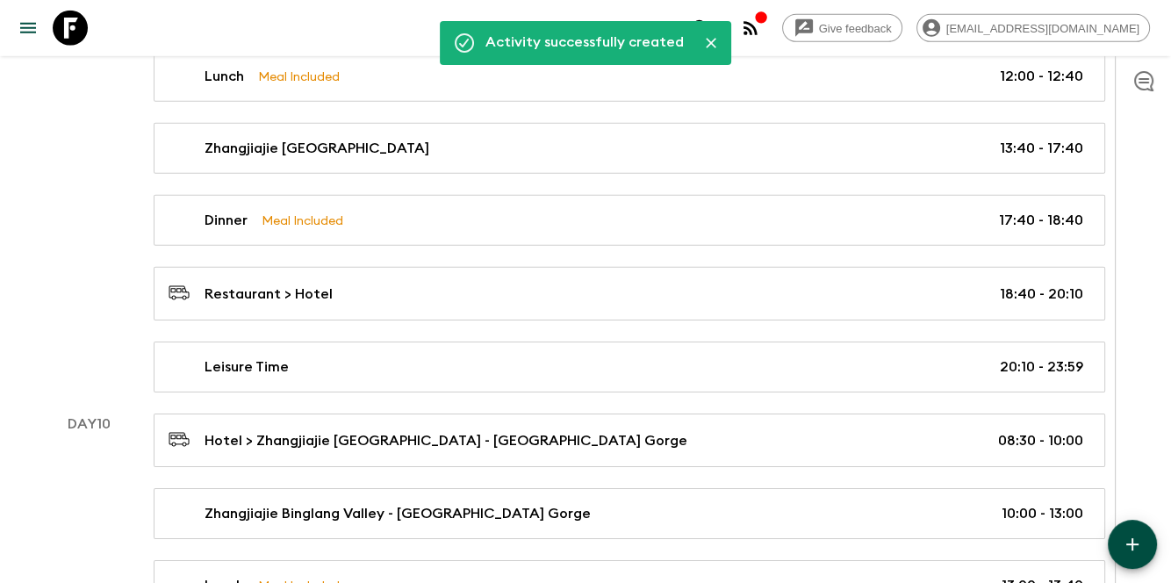
click at [1134, 552] on icon "button" at bounding box center [1132, 544] width 21 height 21
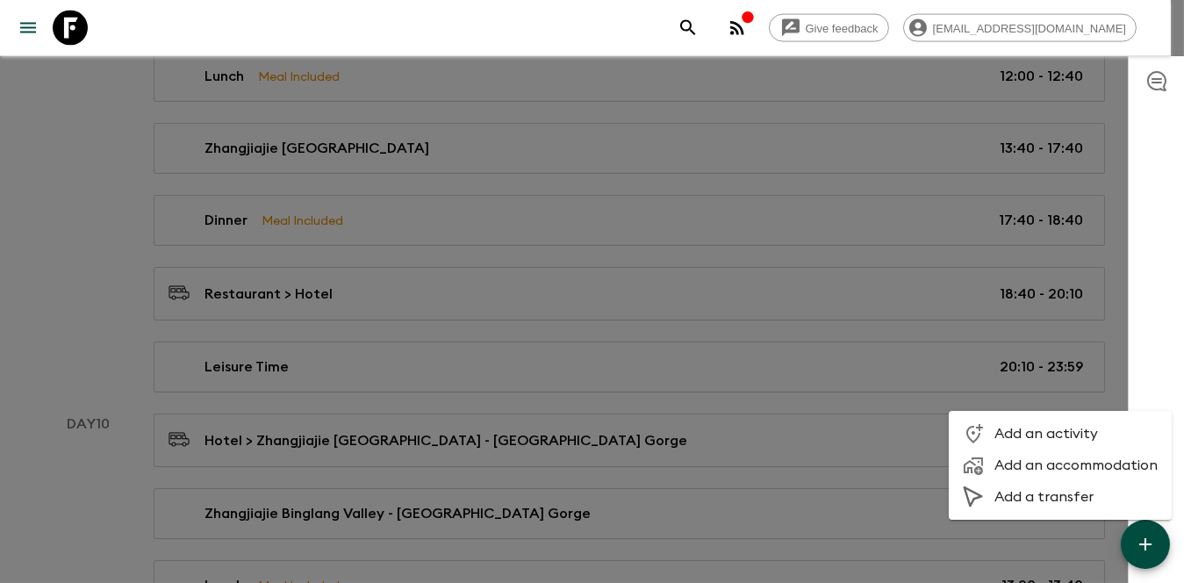
click at [1051, 422] on li "Add an activity" at bounding box center [1060, 434] width 223 height 32
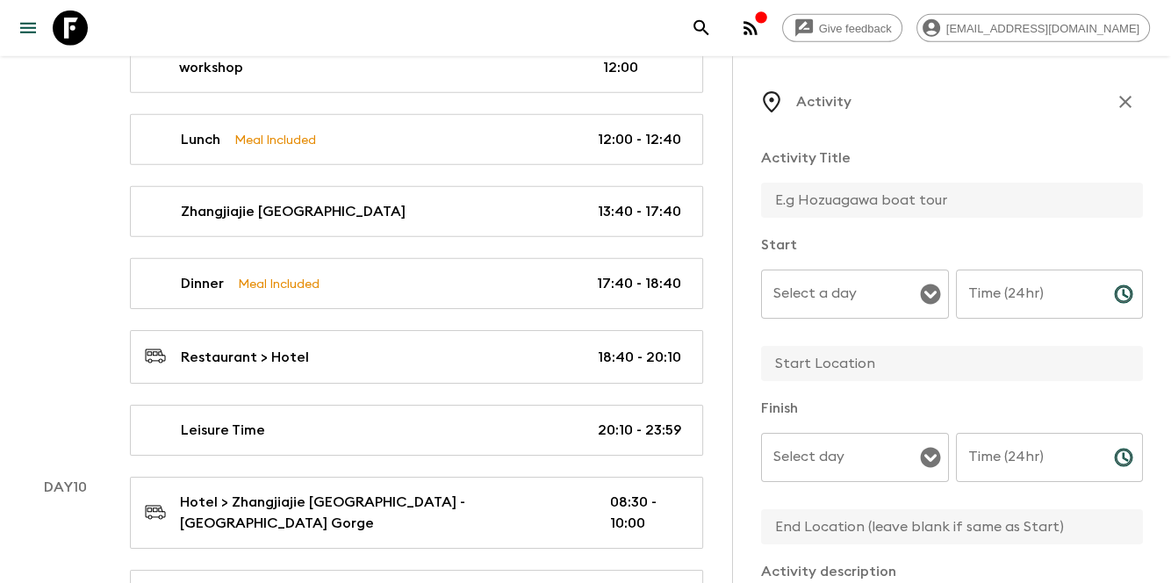
click at [990, 212] on input "text" at bounding box center [945, 200] width 368 height 35
type input "Breakfast"
type input "06:00"
type input "Zhangjiajie Dongyuexinyue Hotel"
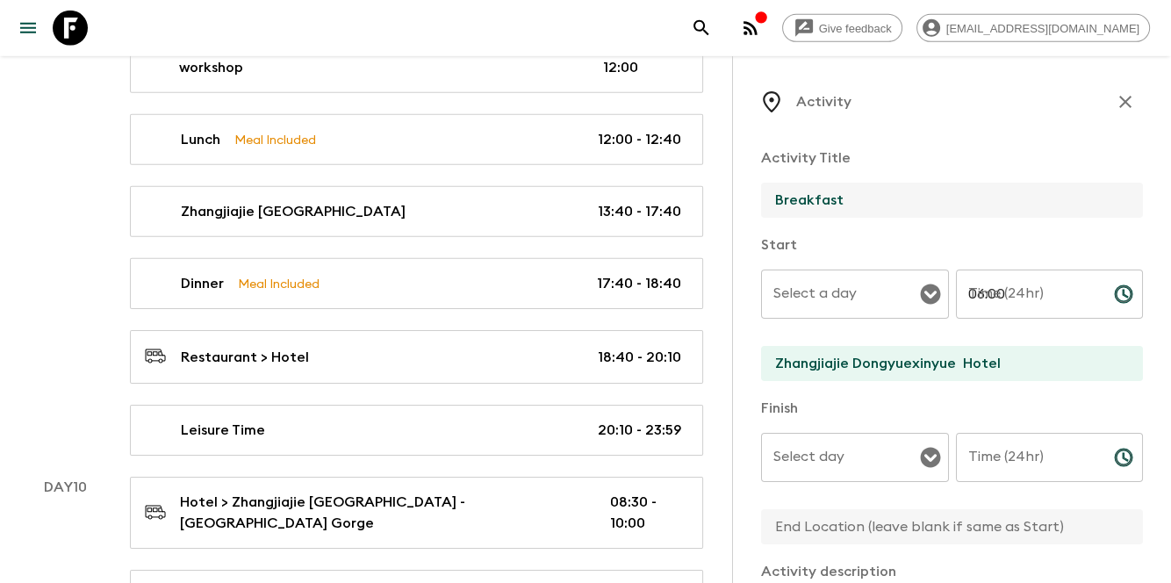
type input "08:00"
type input "Zhangjiajie Dongyuexinyue Hotel"
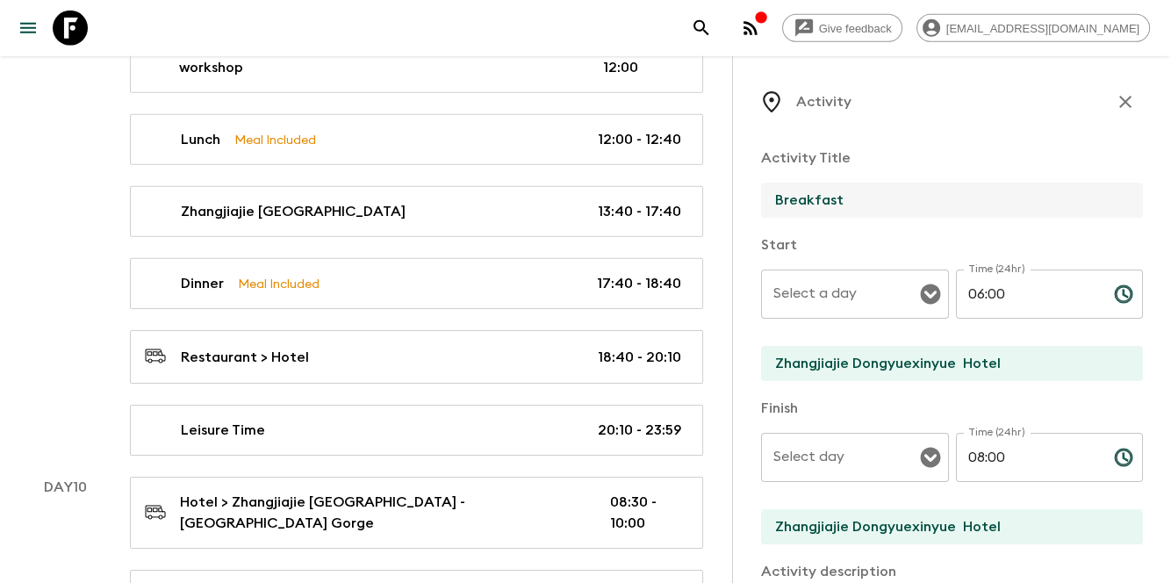
drag, startPoint x: 863, startPoint y: 295, endPoint x: 860, endPoint y: 316, distance: 21.2
click at [863, 295] on input "Select a day" at bounding box center [842, 293] width 146 height 33
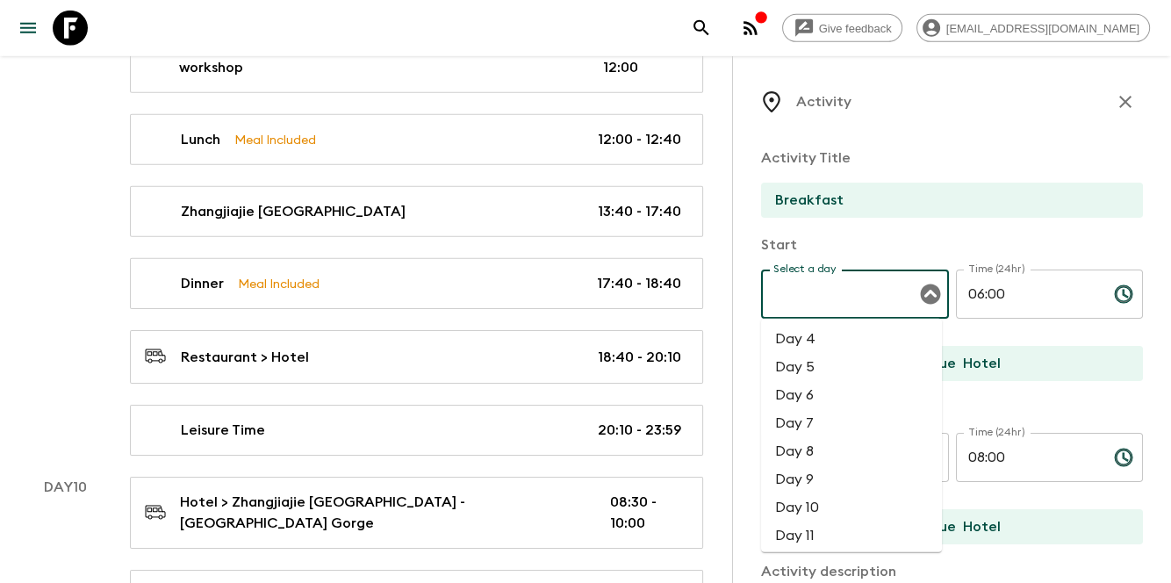
scroll to position [176, 0]
click at [821, 421] on li "Day 10" at bounding box center [851, 417] width 181 height 28
type input "Day 10"
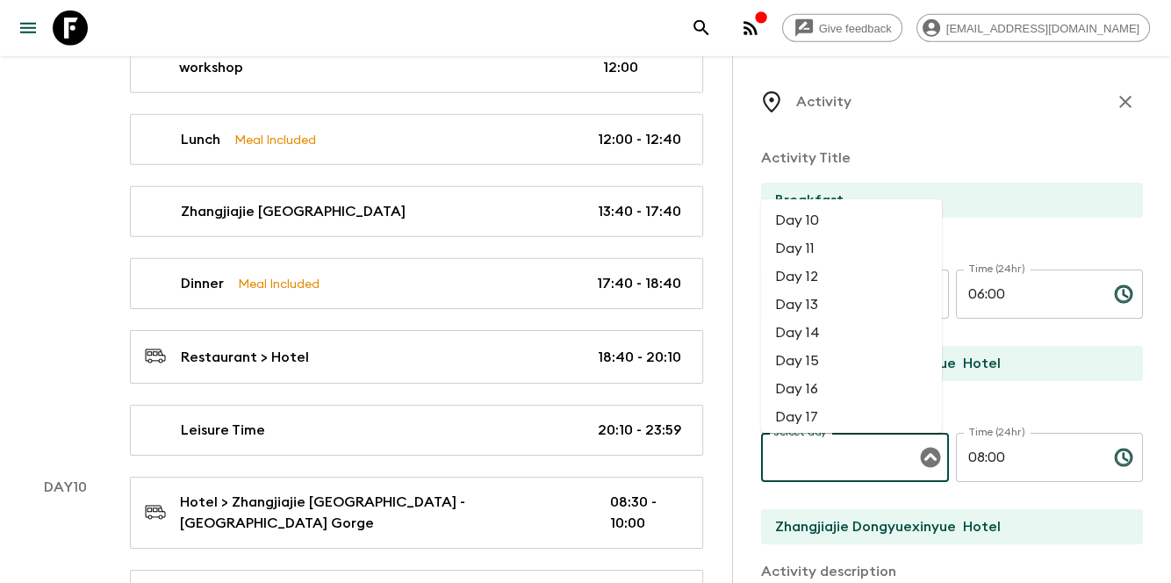
click at [831, 465] on input "Select day" at bounding box center [842, 457] width 146 height 33
click at [851, 221] on li "Day 10" at bounding box center [851, 220] width 181 height 28
type input "Day 10"
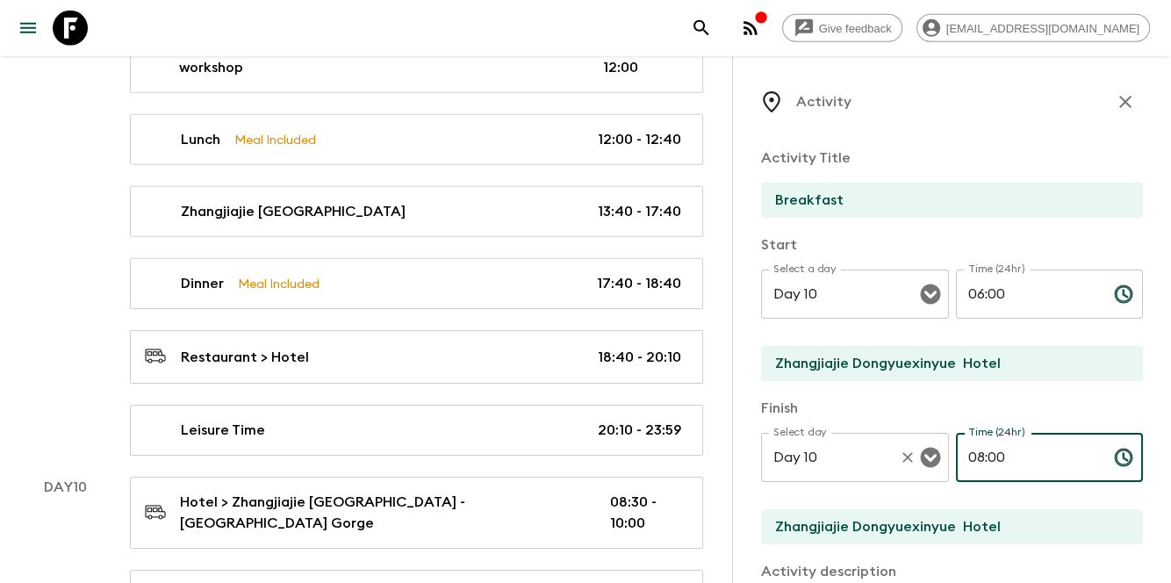
drag, startPoint x: 1053, startPoint y: 472, endPoint x: 939, endPoint y: 459, distance: 114.9
click at [939, 459] on div "Select day Day 10 Select day ​ Time (24hr) 08:00 Time (24hr) ​" at bounding box center [952, 467] width 382 height 69
type input "08:30"
click at [1034, 141] on div "Activity Title Breakfast Start Select a day Day 10 Select a day ​ Time (24hr) 0…" at bounding box center [952, 546] width 382 height 827
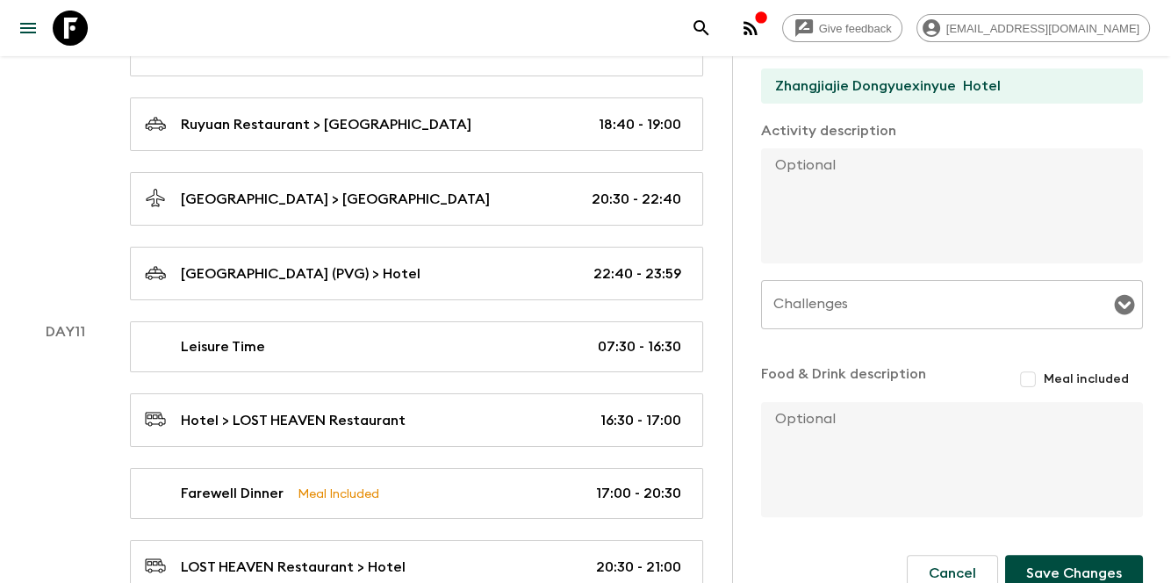
scroll to position [471, 0]
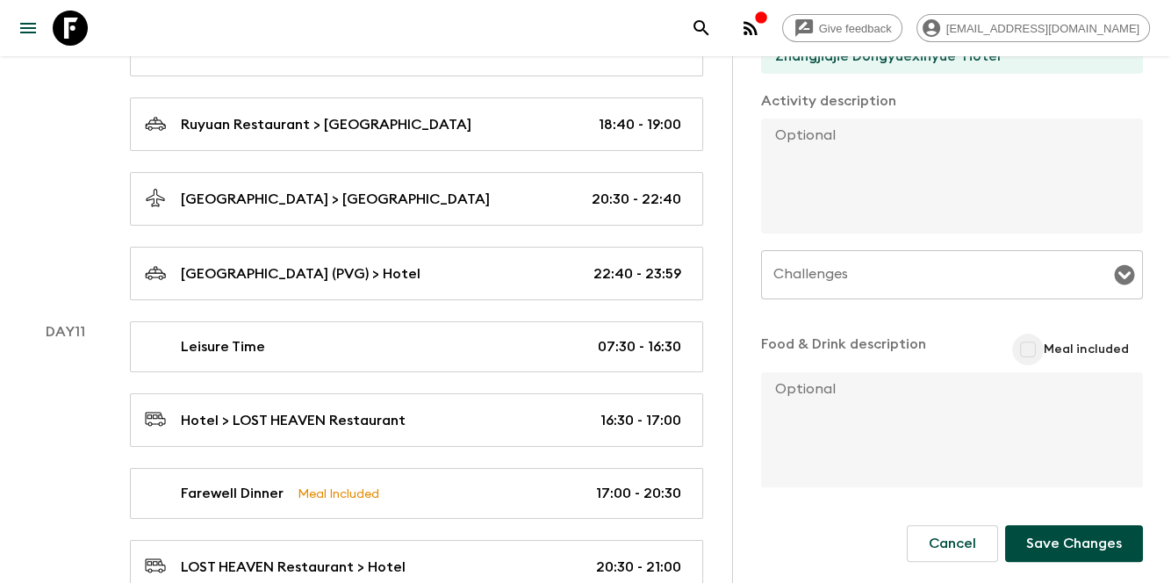
click at [1019, 357] on input "Meal included" at bounding box center [1028, 350] width 32 height 32
checkbox input "true"
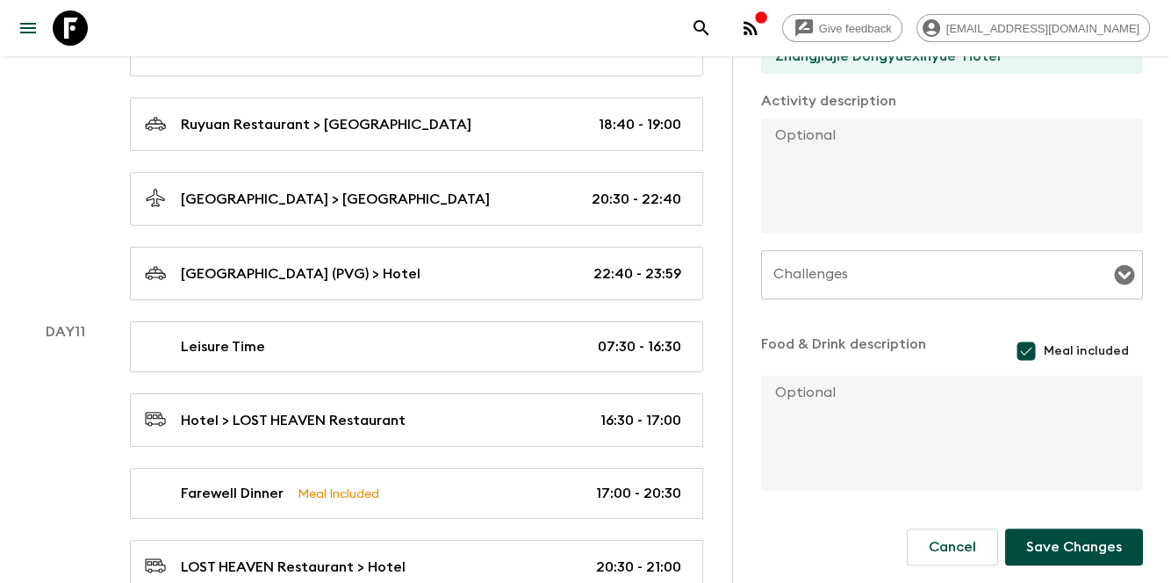
click at [1058, 565] on form "Activity Title Breakfast Start Select a day Day 10 Select a day ​ Time (24hr) 0…" at bounding box center [952, 139] width 382 height 952
click at [1060, 548] on button "Save Changes" at bounding box center [1074, 547] width 138 height 37
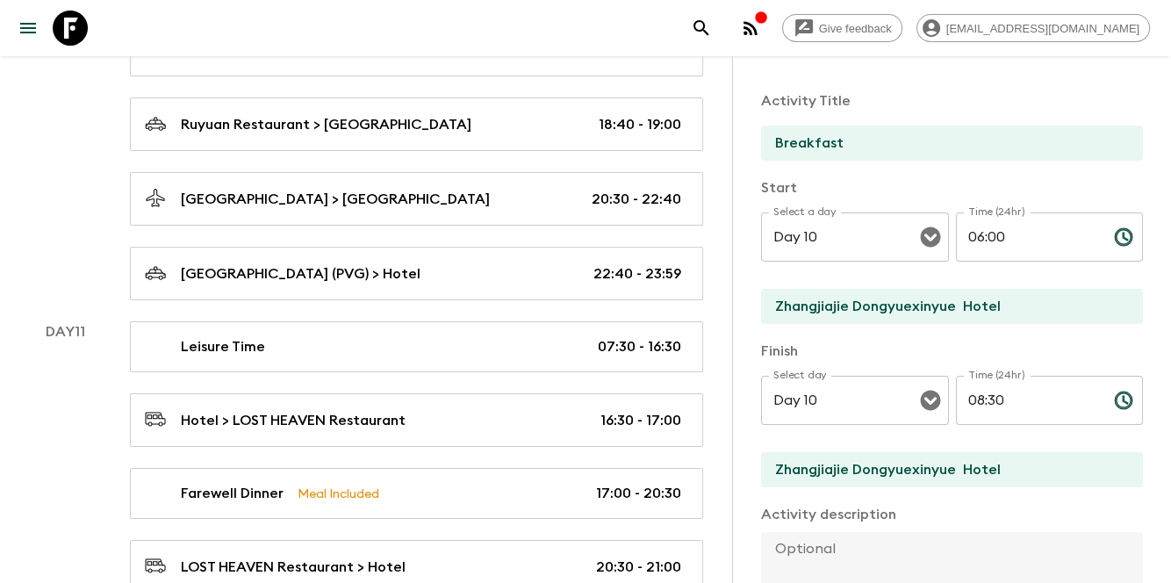
scroll to position [0, 0]
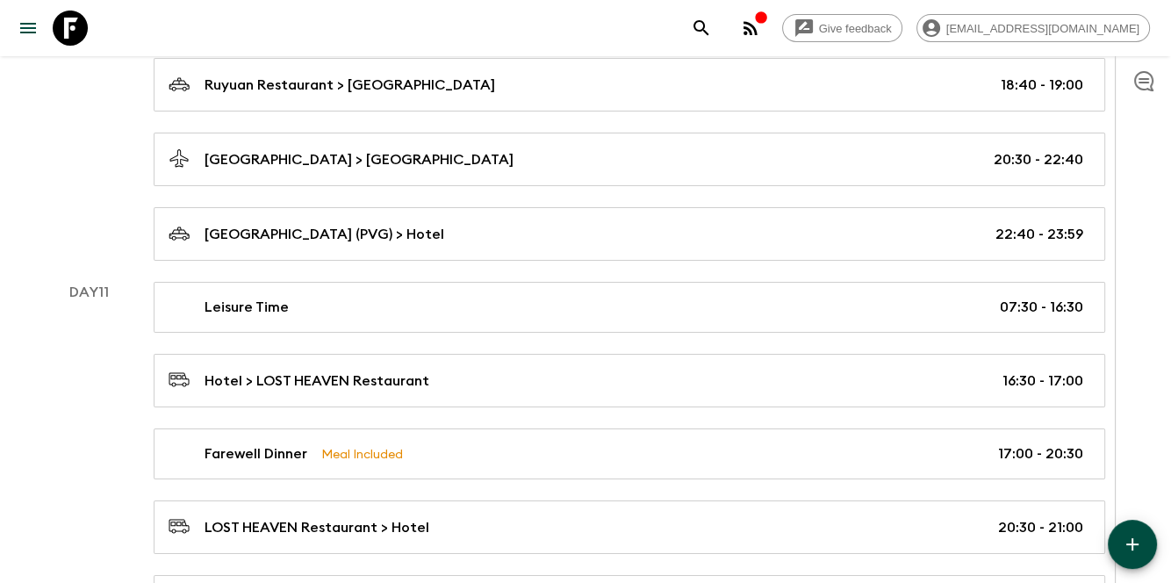
scroll to position [6179, 0]
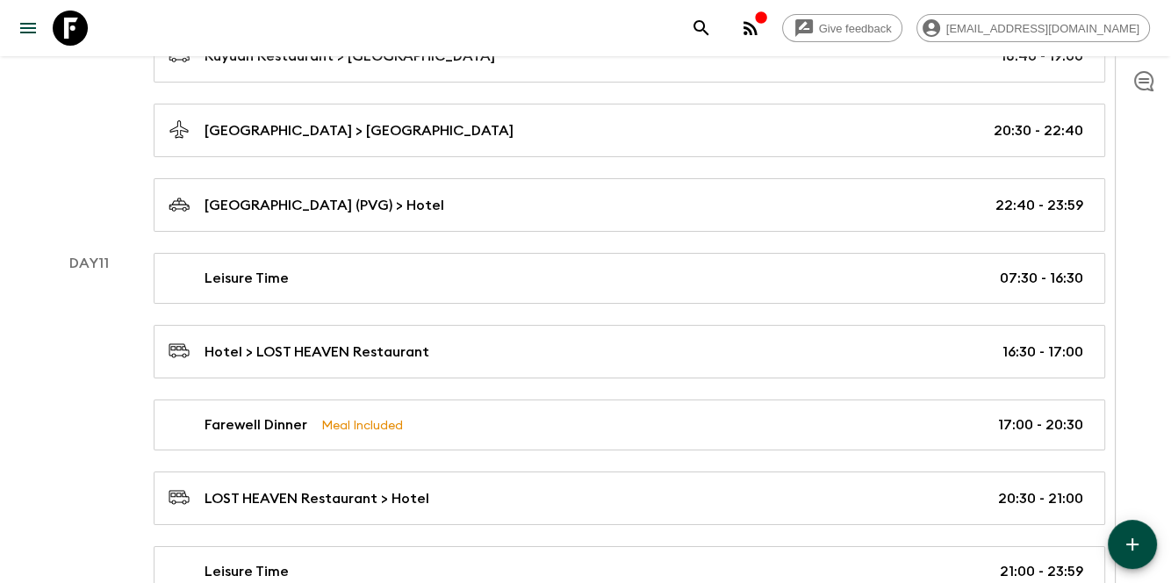
click at [1143, 555] on button "button" at bounding box center [1132, 544] width 49 height 49
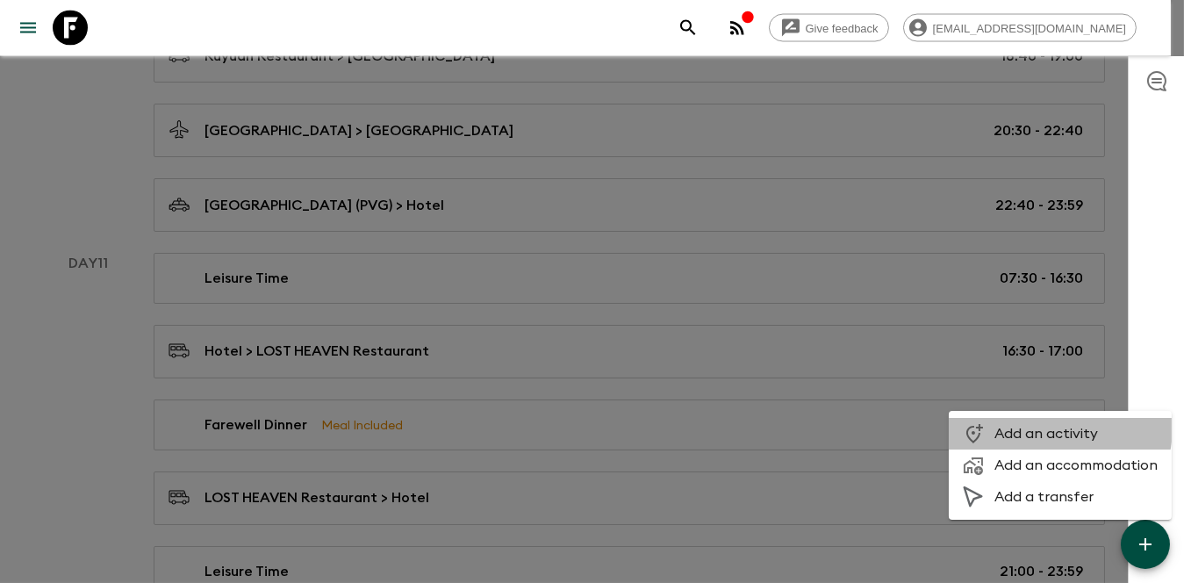
click at [1050, 428] on span "Add an activity" at bounding box center [1076, 434] width 163 height 18
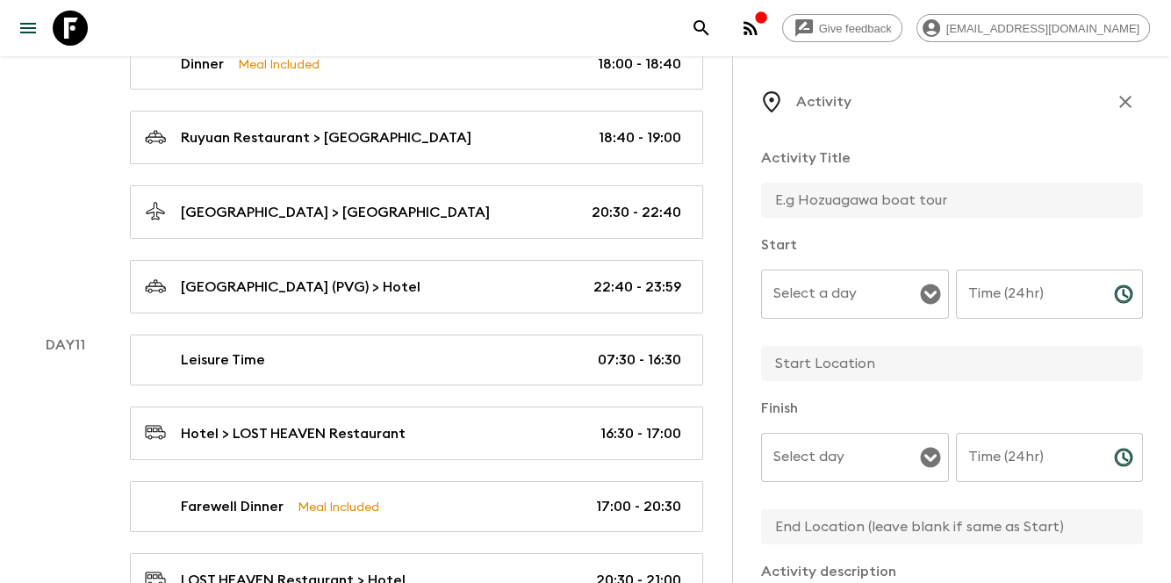
click at [880, 206] on input "text" at bounding box center [945, 200] width 368 height 35
click at [793, 284] on div "Start Select a day Select a day ​ Time (24hr) Time (24hr) ​" at bounding box center [952, 308] width 382 height 149
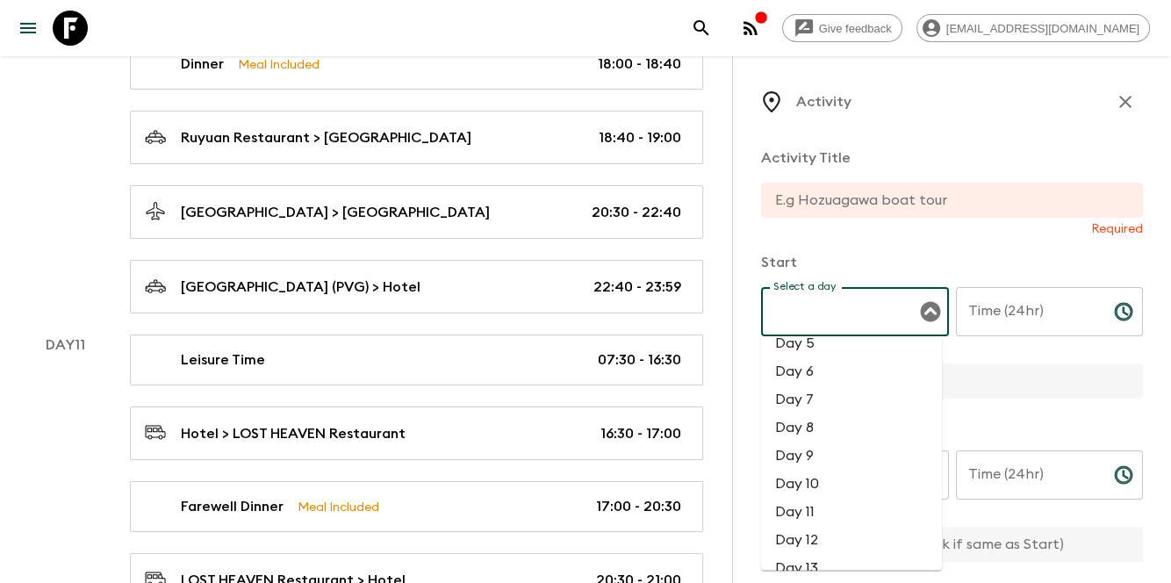
scroll to position [176, 0]
click at [838, 459] on li "Day 11" at bounding box center [851, 463] width 181 height 28
type input "Day 11"
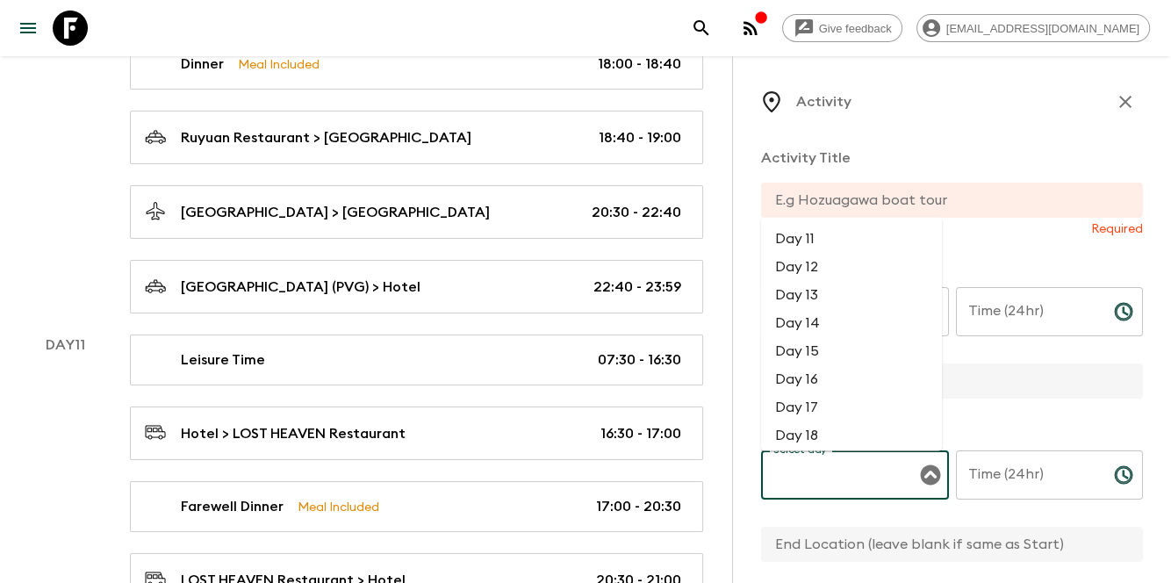
click at [832, 466] on div "Select day Select day ​" at bounding box center [855, 484] width 188 height 69
click at [845, 245] on li "Day 11" at bounding box center [851, 239] width 181 height 28
type input "Day 11"
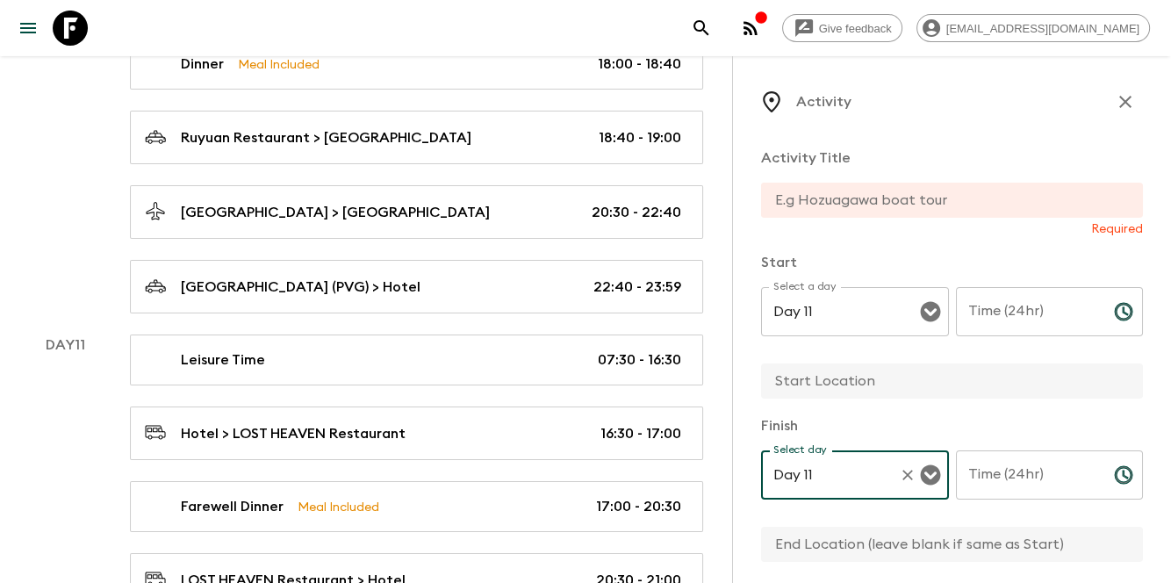
click at [911, 188] on input "text" at bounding box center [945, 200] width 368 height 35
click at [786, 379] on input "text" at bounding box center [945, 381] width 368 height 35
paste input "Courtyard by Marriott Shanghai Xujiahui"
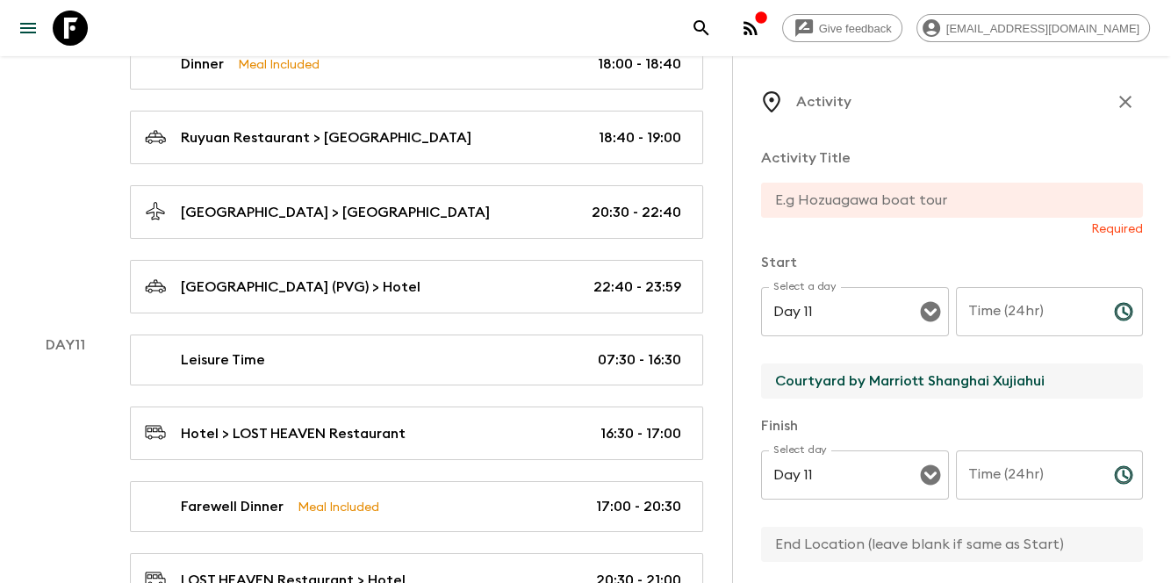
type input "Courtyard by Marriott Shanghai Xujiahui"
click at [853, 558] on input "text" at bounding box center [945, 544] width 368 height 35
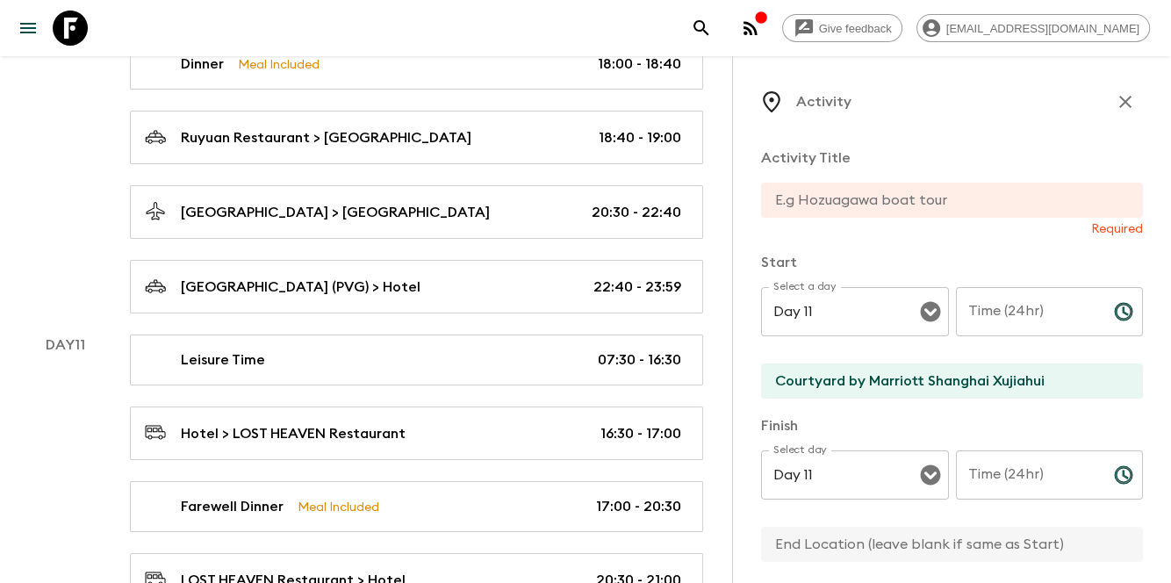
paste input "Courtyard by Marriott Shanghai Xujiahui"
type input "Courtyard by Marriott Shanghai Xujiahui"
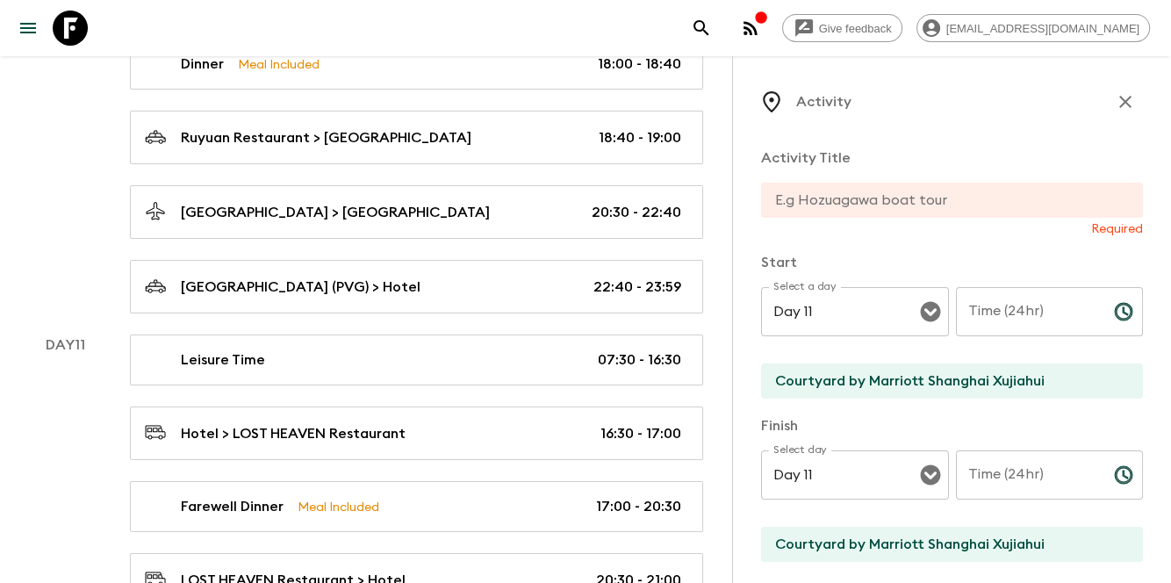
drag, startPoint x: 810, startPoint y: 188, endPoint x: 831, endPoint y: 206, distance: 28.7
click at [810, 188] on input "text" at bounding box center [945, 200] width 368 height 35
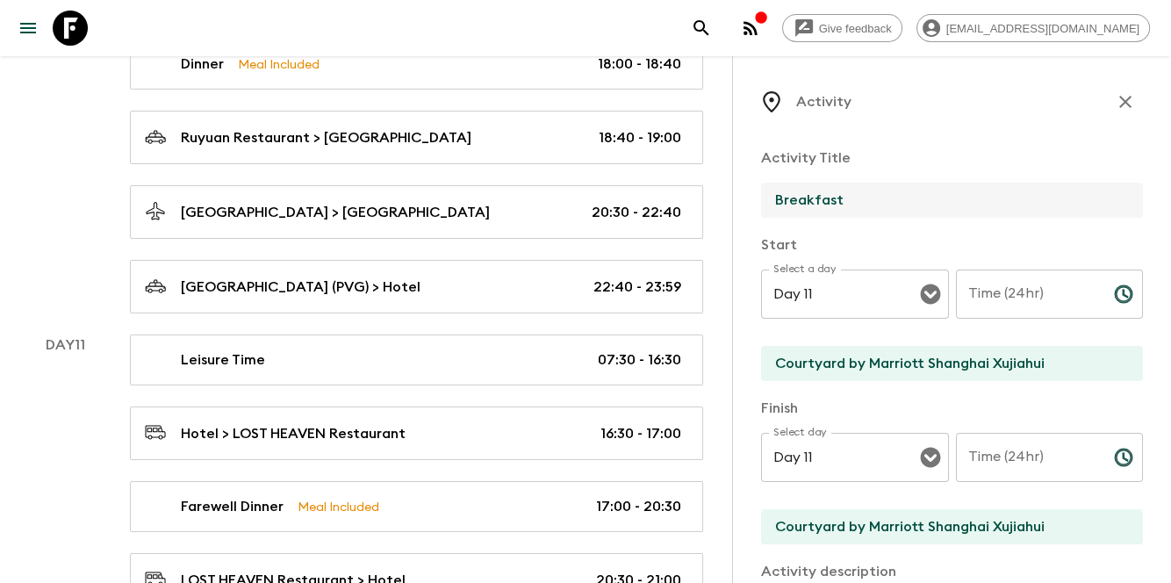
type input "Breakfast"
click at [1032, 312] on input "Time (24hr)" at bounding box center [1028, 294] width 144 height 49
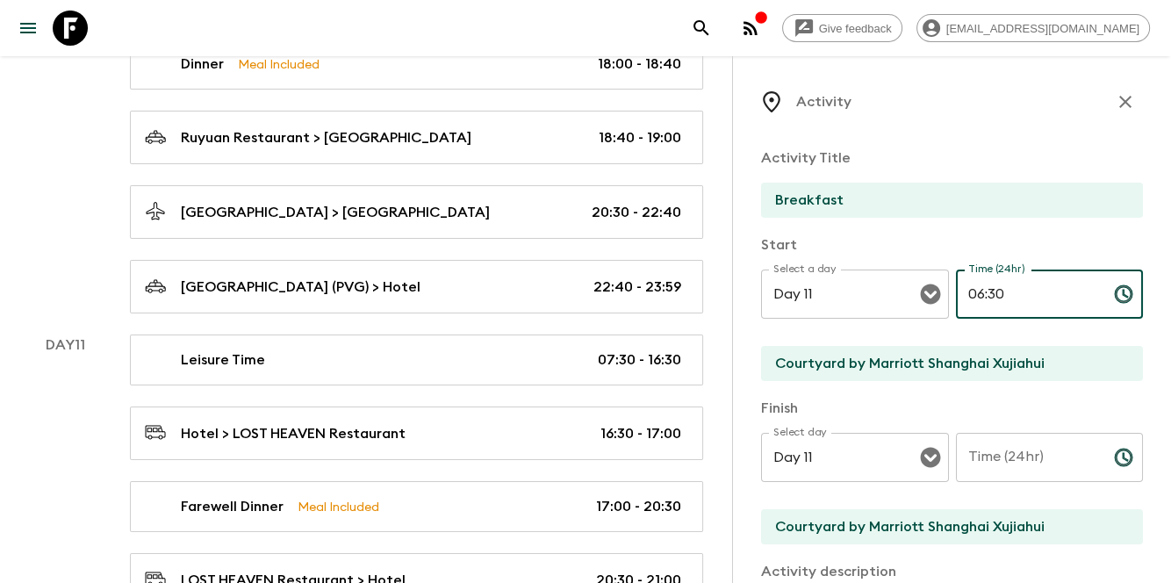
type input "06:30"
drag, startPoint x: 1023, startPoint y: 417, endPoint x: 1022, endPoint y: 428, distance: 11.4
click at [1023, 417] on p "Finish" at bounding box center [952, 408] width 382 height 21
click at [1022, 436] on input "Time (24hr)" at bounding box center [1028, 457] width 144 height 49
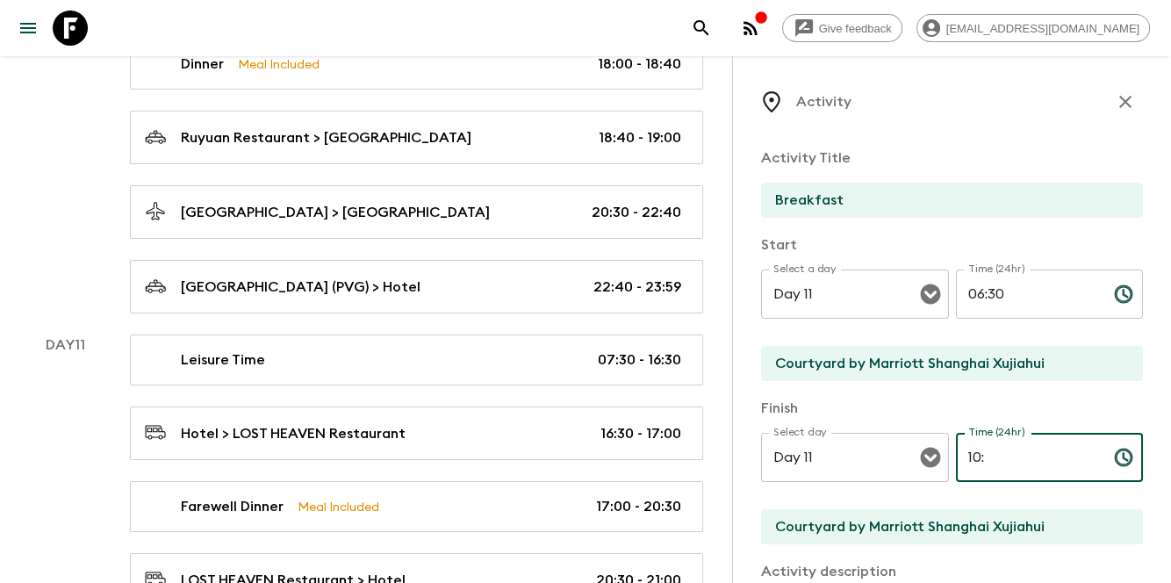
type input "1"
drag, startPoint x: 1003, startPoint y: 450, endPoint x: 949, endPoint y: 463, distance: 55.0
click at [956, 463] on input "07:30" at bounding box center [1028, 457] width 144 height 49
drag, startPoint x: 1035, startPoint y: 466, endPoint x: 902, endPoint y: 460, distance: 133.6
click at [902, 460] on div "Select day Day 11 Select day ​ Time (24hr) 10:30 Time (24hr) ​" at bounding box center [952, 467] width 382 height 69
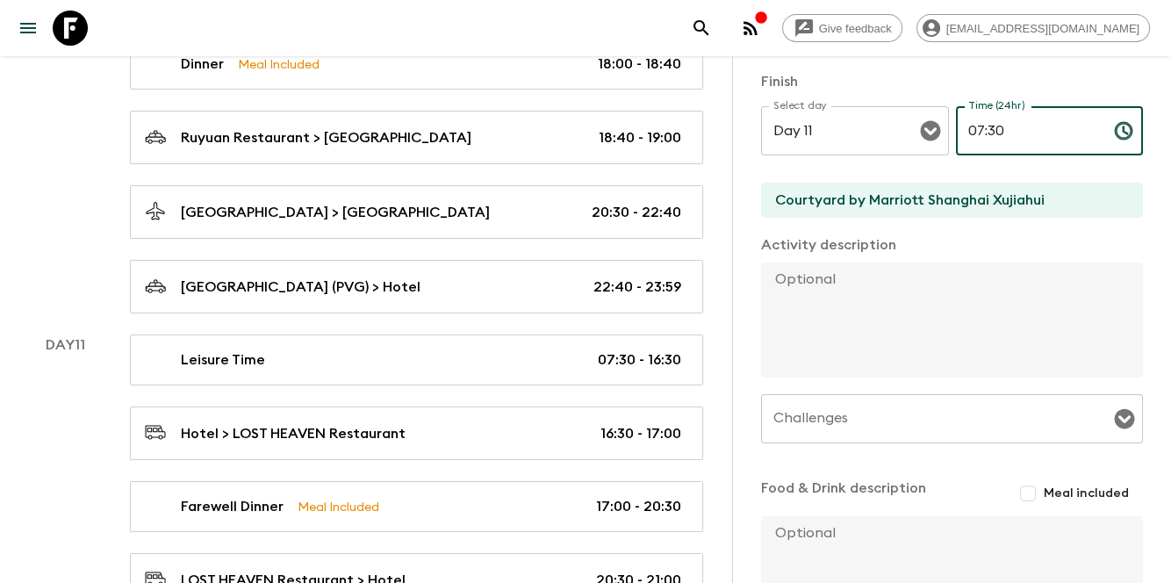
scroll to position [409, 0]
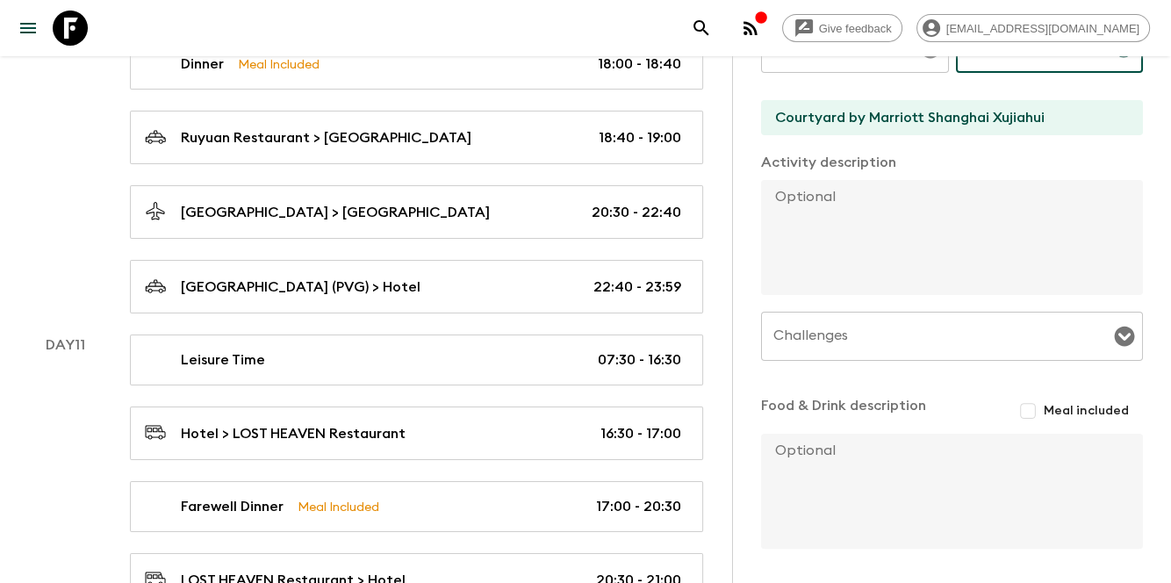
type input "07:30"
click at [1022, 396] on input "Meal included" at bounding box center [1028, 411] width 32 height 32
checkbox input "true"
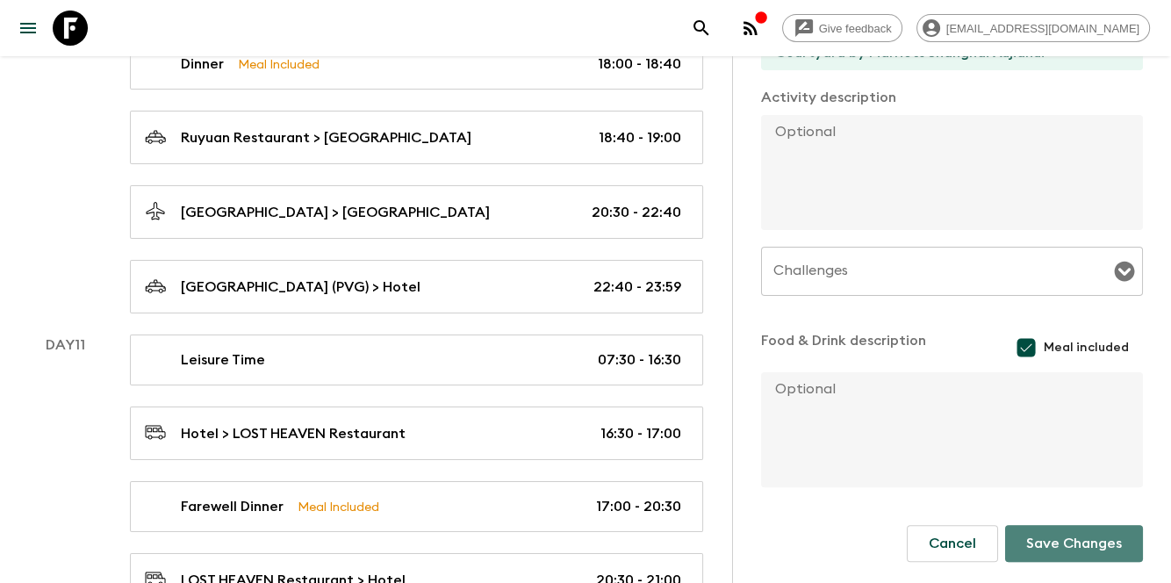
click at [1052, 532] on button "Save Changes" at bounding box center [1074, 543] width 138 height 37
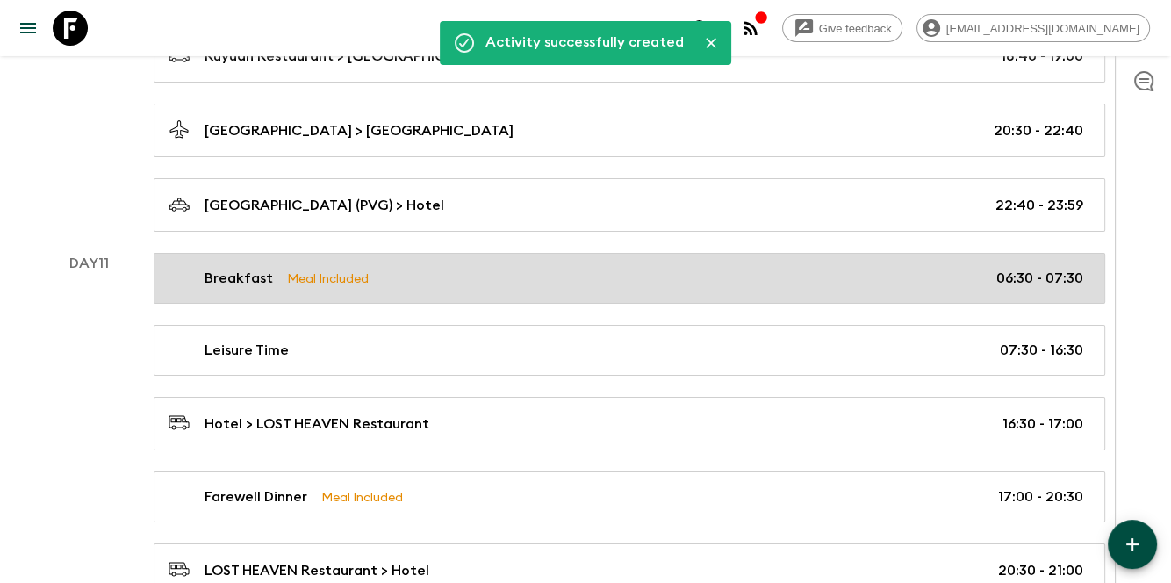
drag, startPoint x: 659, startPoint y: 314, endPoint x: 655, endPoint y: 299, distance: 16.4
click at [659, 340] on div "Leisure Time 07:30 - 16:30" at bounding box center [626, 350] width 915 height 21
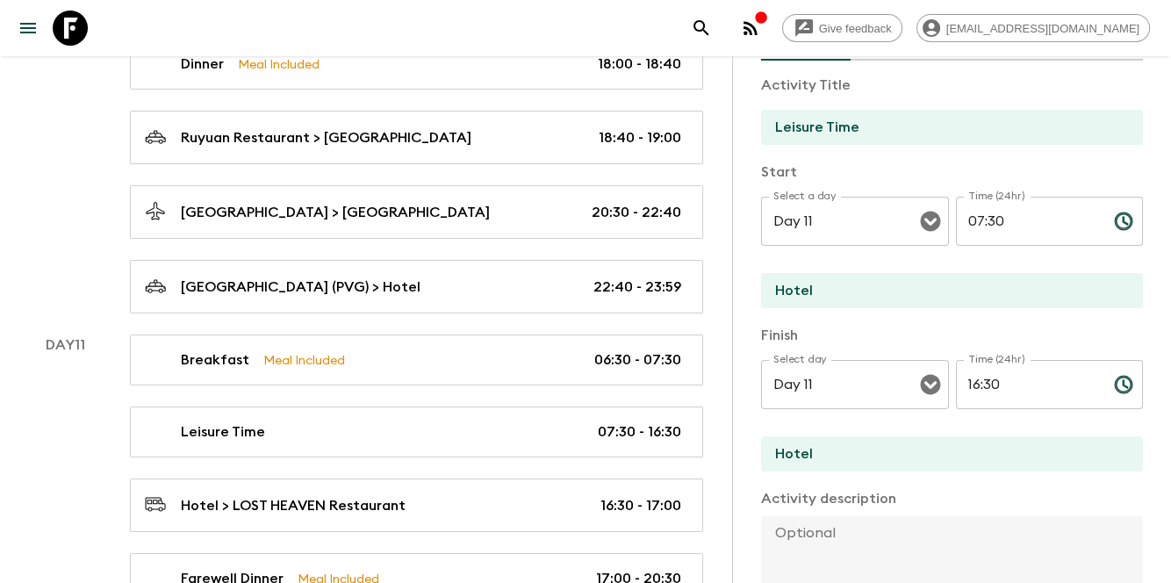
scroll to position [117, 0]
drag, startPoint x: 1018, startPoint y: 378, endPoint x: 939, endPoint y: 377, distance: 79.0
click at [935, 381] on div "Select day Day 11 Select day ​ Time (24hr) 16:30 Time (24hr) ​" at bounding box center [952, 392] width 382 height 69
drag, startPoint x: 943, startPoint y: 211, endPoint x: 929, endPoint y: 209, distance: 14.2
click at [929, 209] on div "Select a day Day 11 Select a day ​ Time (24hr) 07:30 Time (24hr) ​" at bounding box center [952, 229] width 382 height 69
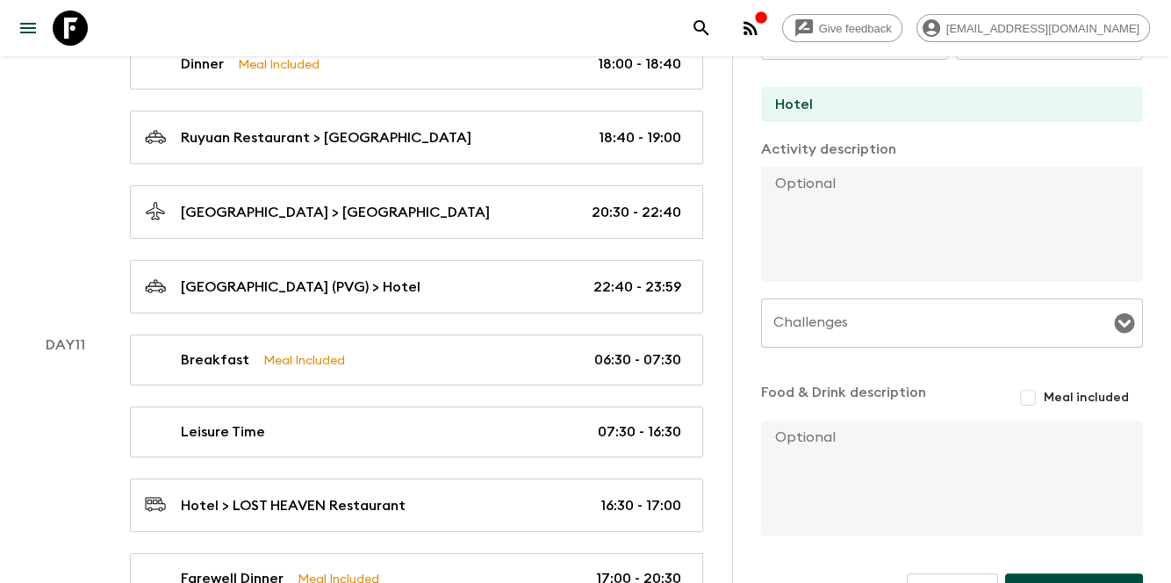
scroll to position [513, 0]
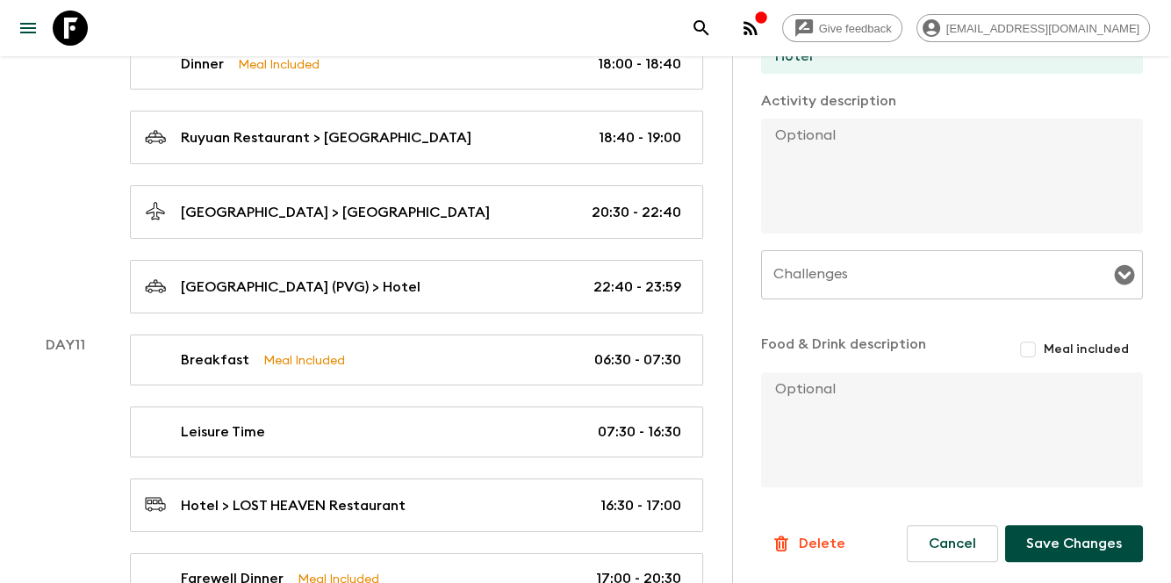
type input "10:30"
click at [1064, 548] on button "Save Changes" at bounding box center [1074, 543] width 138 height 37
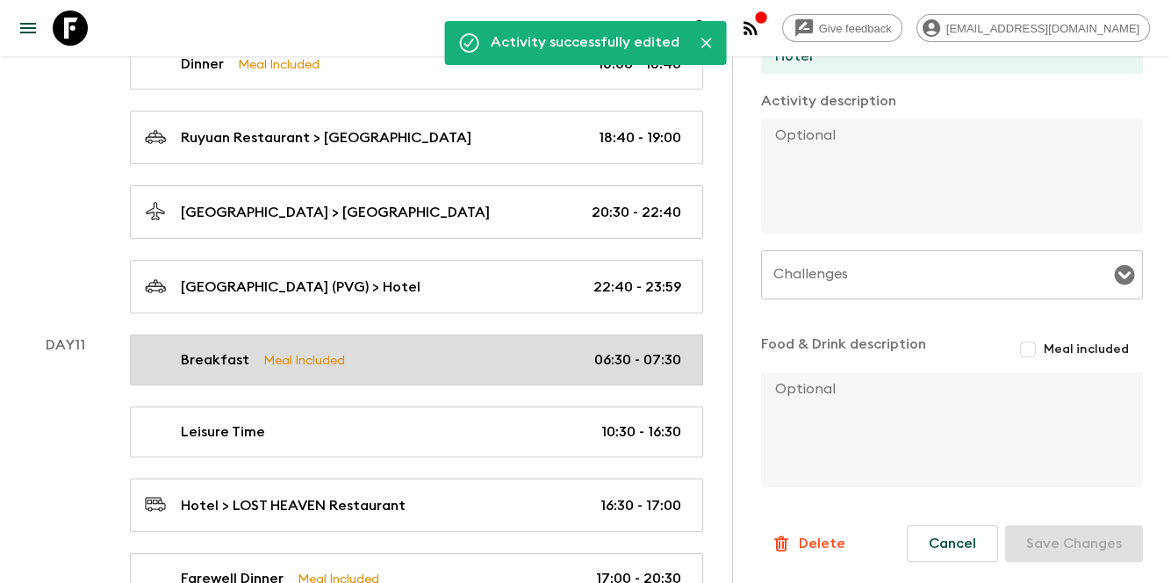
click at [608, 349] on p "06:30 - 07:30" at bounding box center [637, 359] width 87 height 21
type input "Breakfast"
type input "Courtyard by Marriott Shanghai Xujiahui"
checkbox input "true"
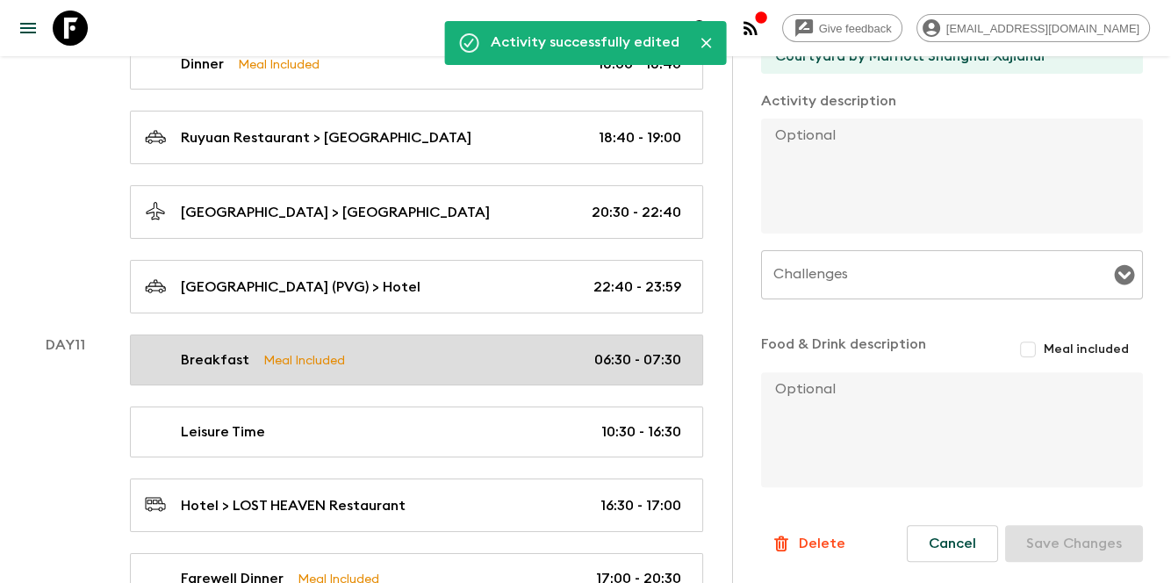
type input "06:30"
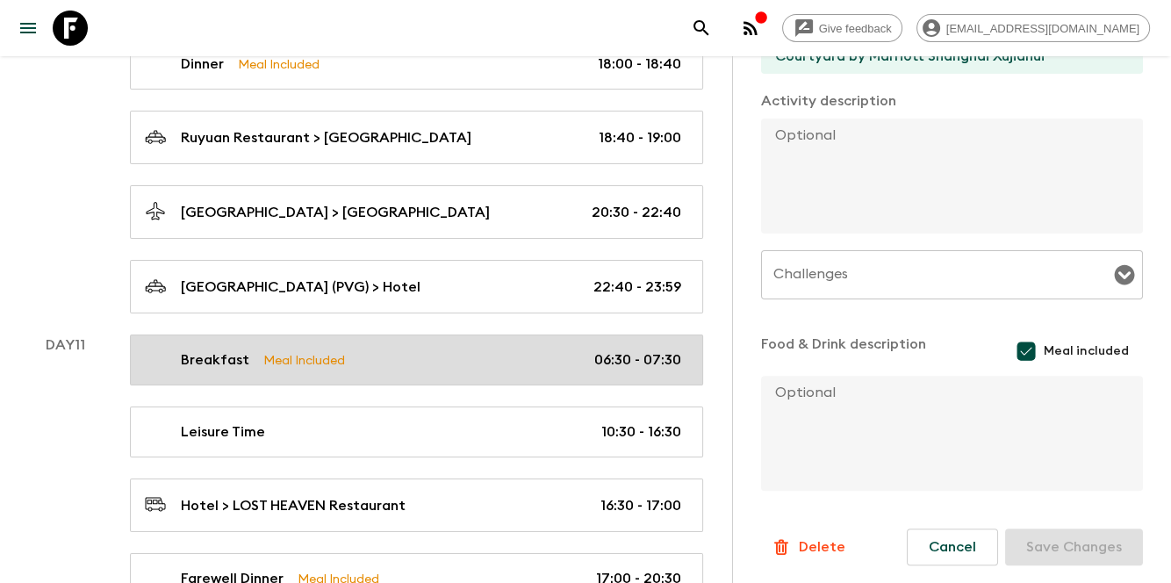
click at [581, 335] on link "Breakfast Meal Included 06:30 - 07:30" at bounding box center [416, 360] width 573 height 51
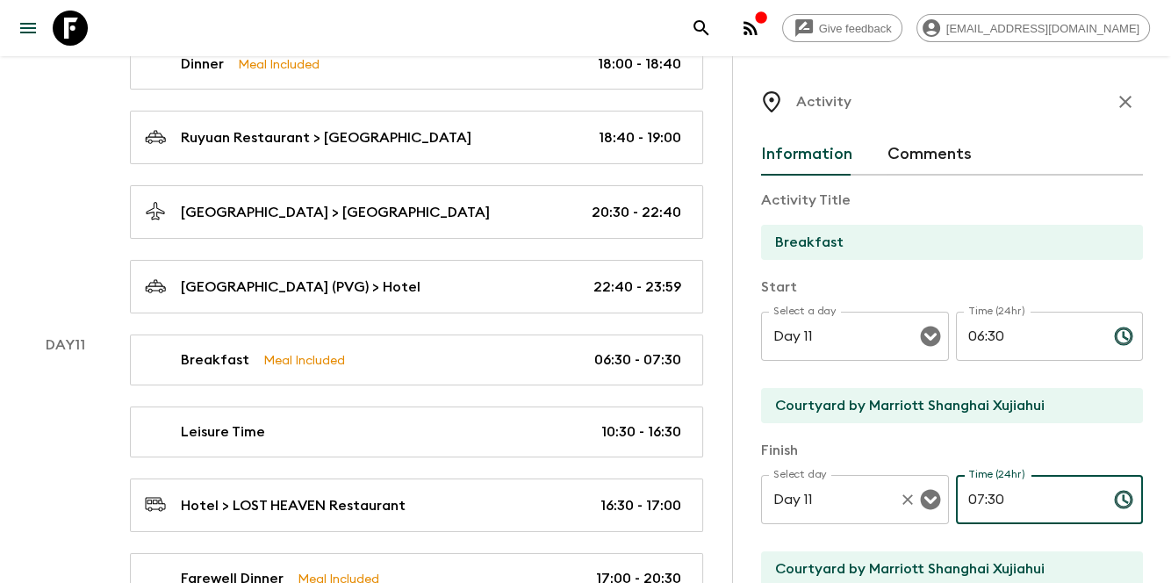
drag, startPoint x: 1004, startPoint y: 506, endPoint x: 938, endPoint y: 500, distance: 66.1
click at [938, 500] on div "Select day Day 11 Select day ​ Time (24hr) 07:30 Time (24hr) ​" at bounding box center [952, 509] width 382 height 69
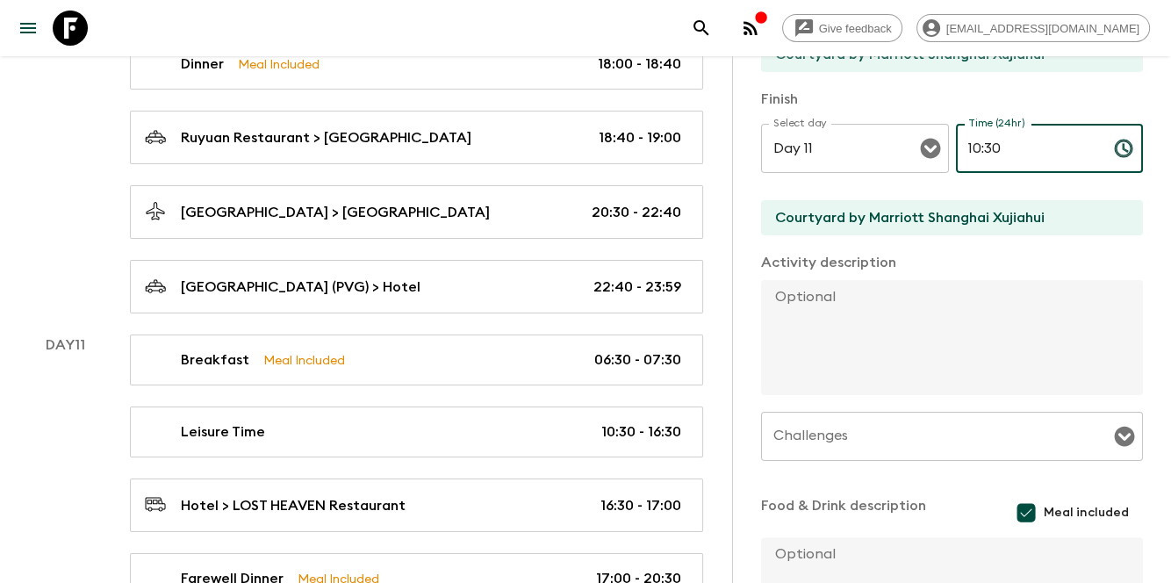
scroll to position [516, 0]
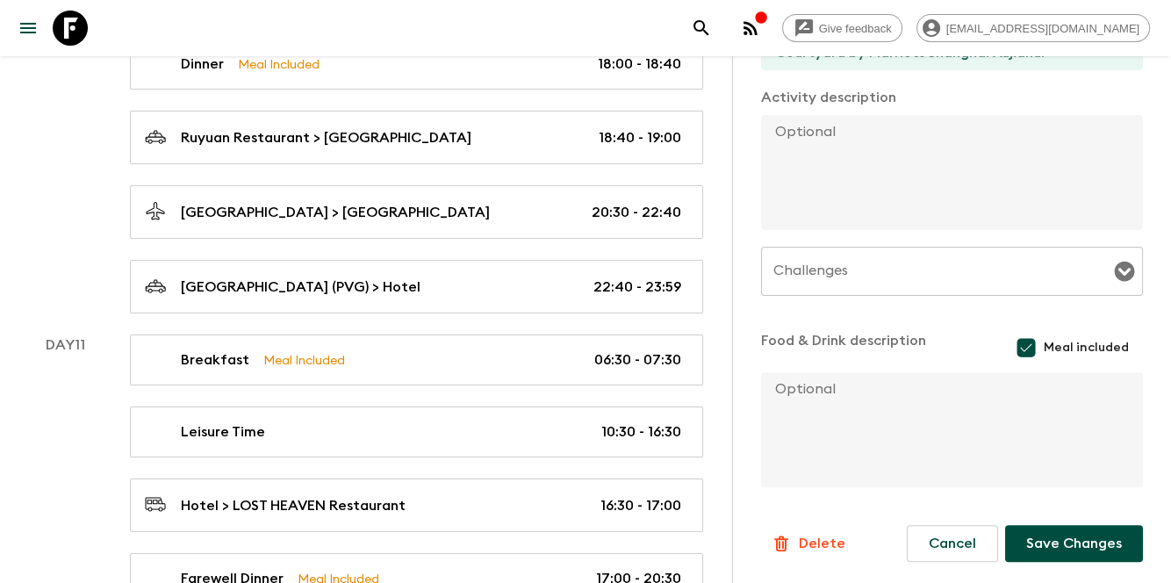
type input "10:30"
click at [1006, 544] on button "Save Changes" at bounding box center [1074, 543] width 138 height 37
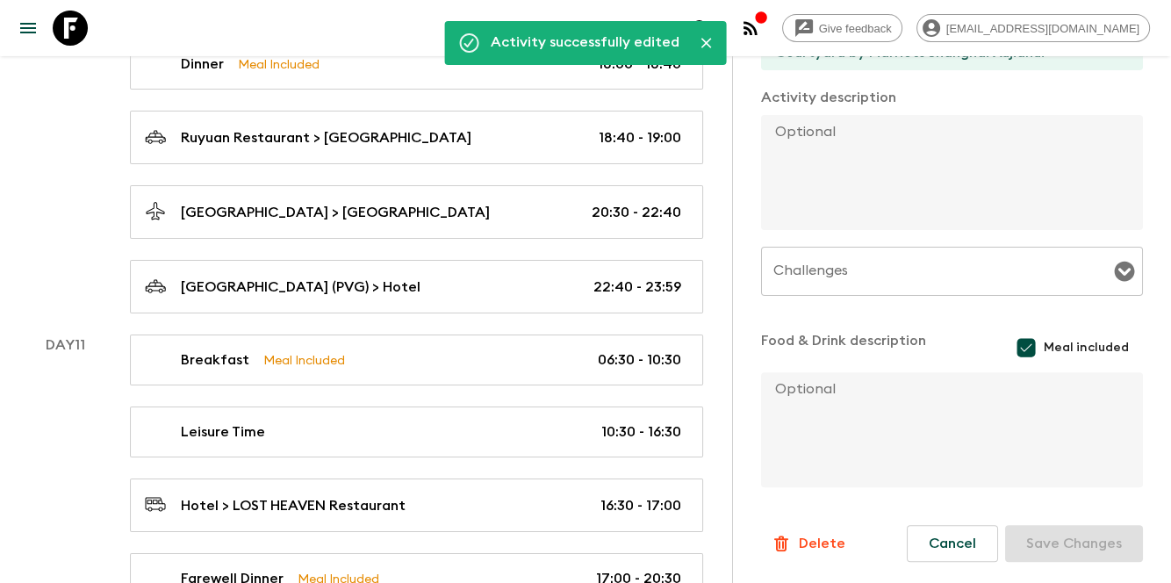
click at [85, 380] on div "Day 11" at bounding box center [65, 543] width 88 height 416
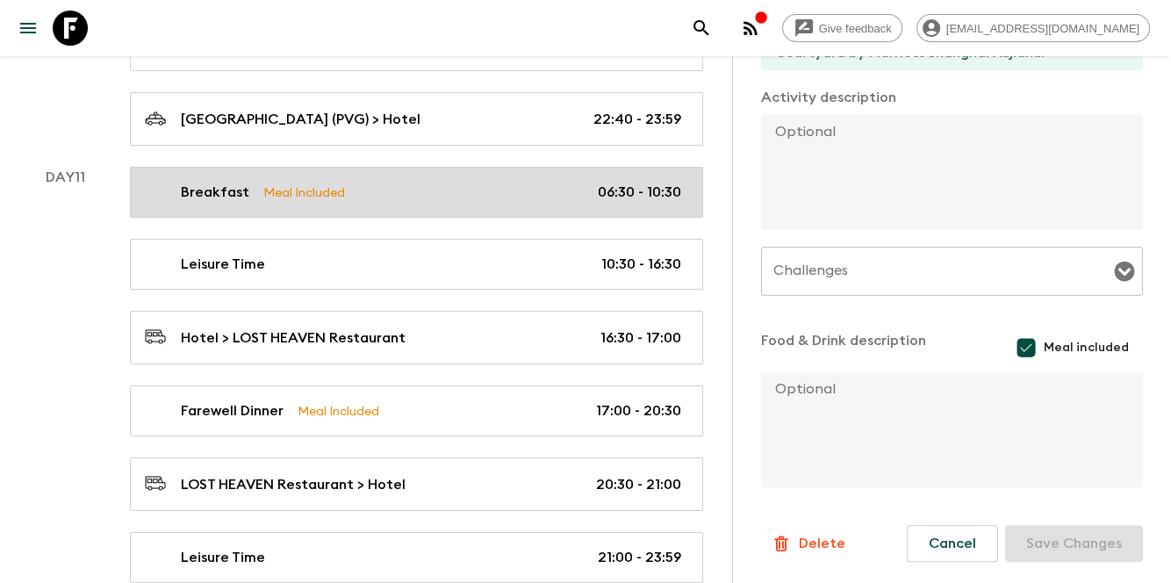
scroll to position [6320, 0]
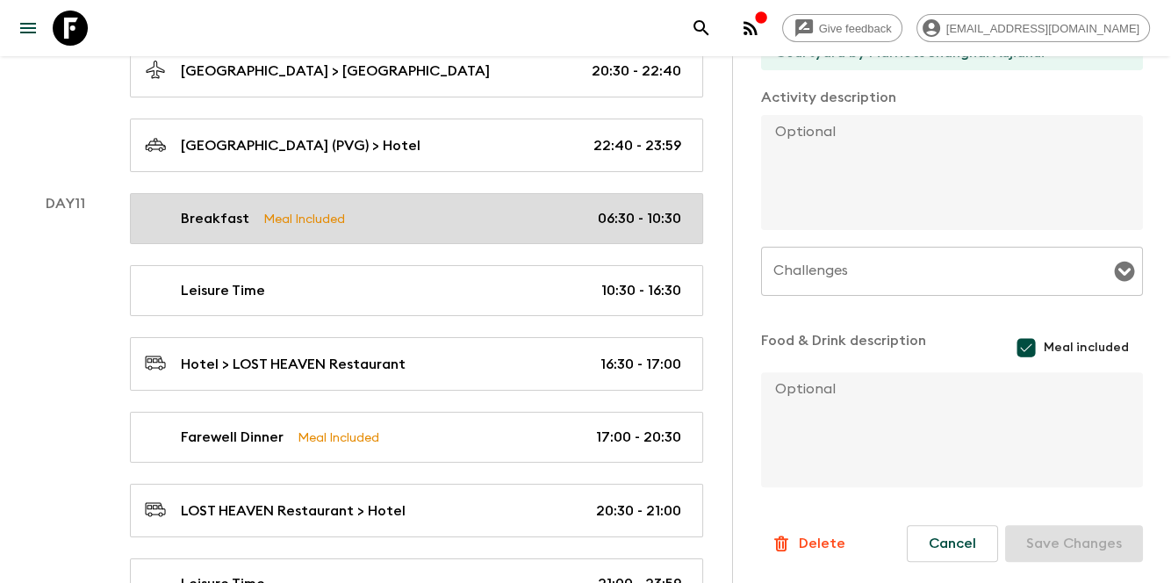
click at [415, 193] on link "Breakfast Meal Included 06:30 - 10:30" at bounding box center [416, 218] width 573 height 51
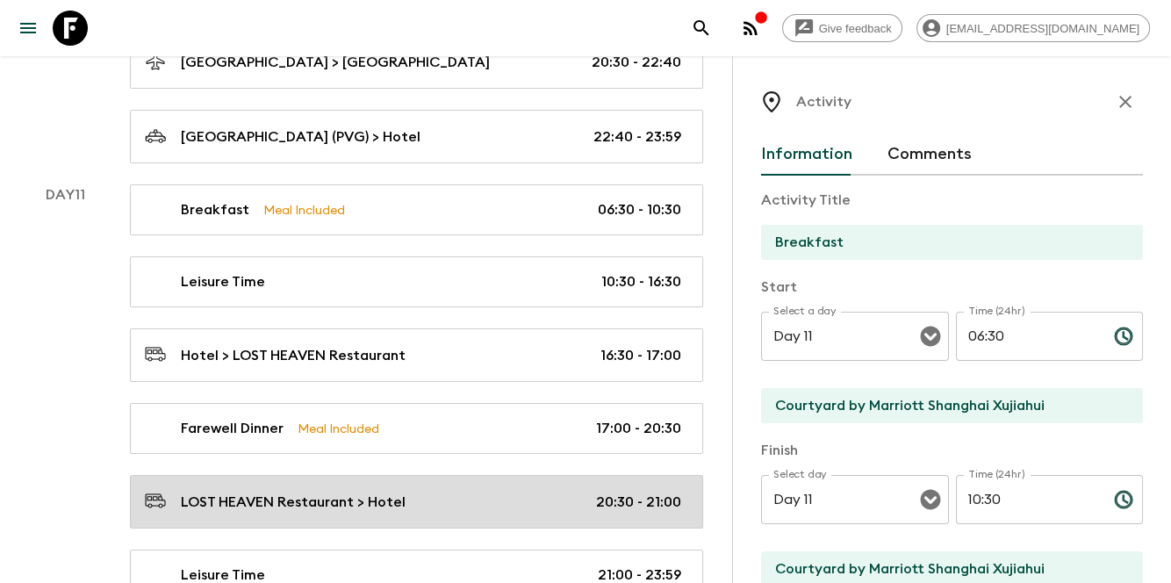
scroll to position [6379, 0]
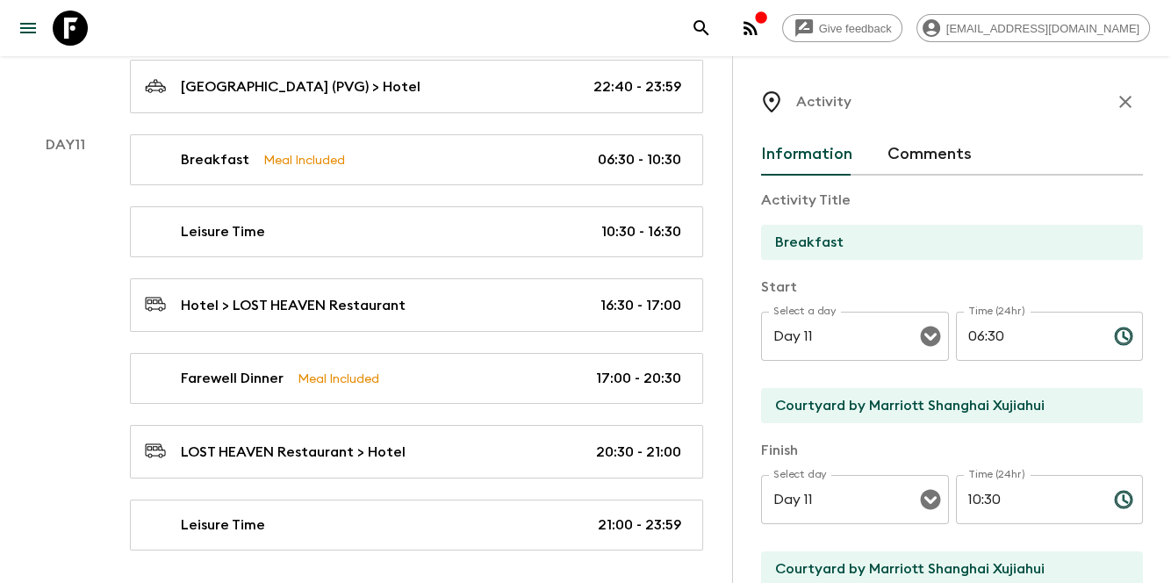
click at [48, 375] on div "Day 11" at bounding box center [65, 342] width 88 height 416
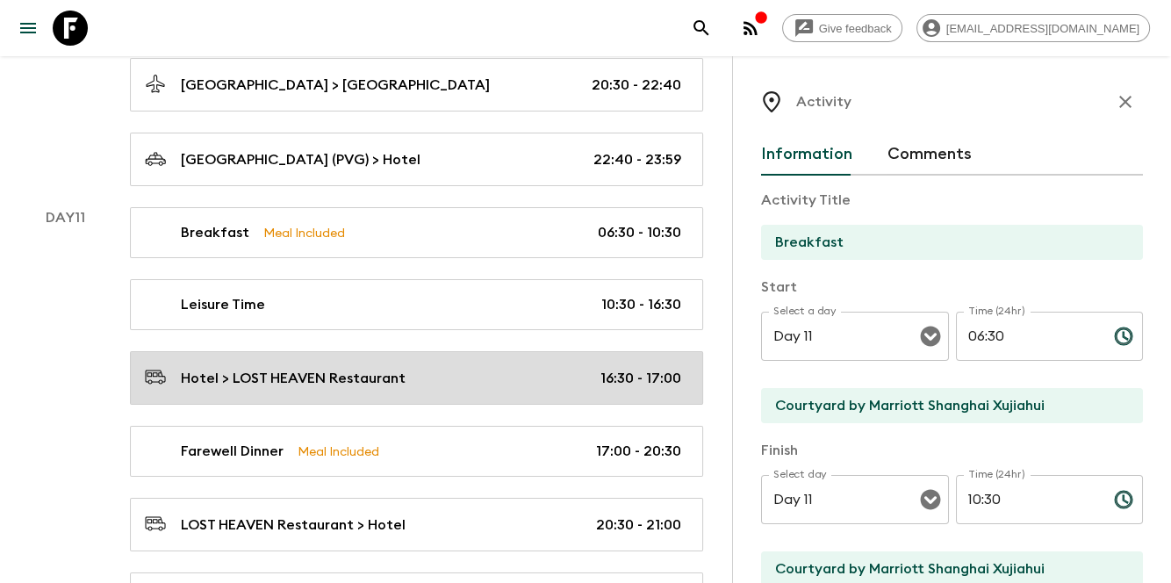
scroll to position [6320, 0]
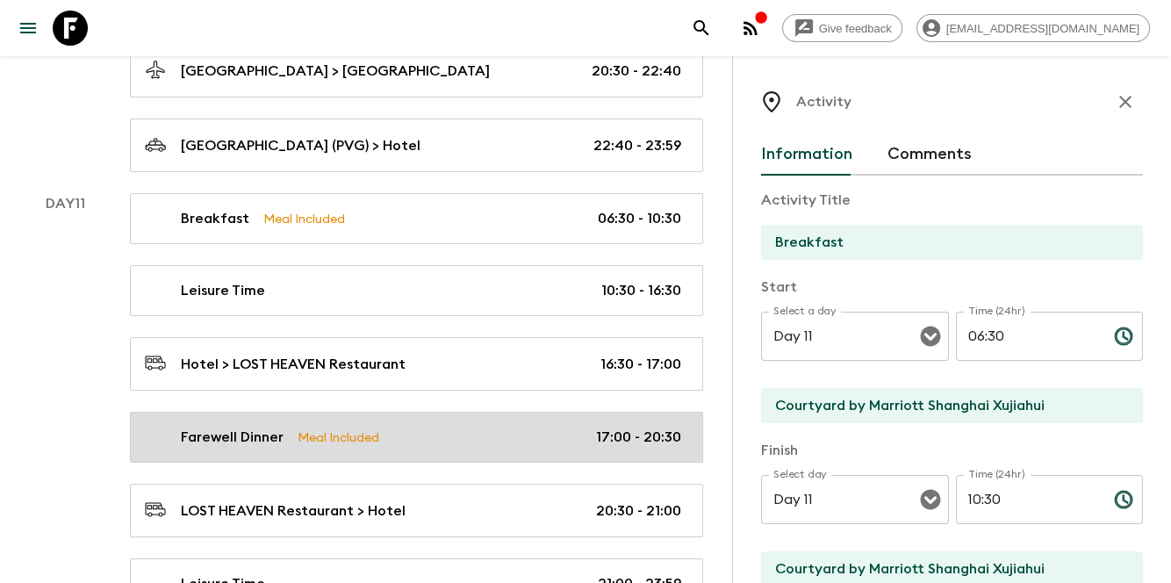
click at [496, 427] on div "Farewell Dinner Meal Included 17:00 - 20:30" at bounding box center [413, 437] width 536 height 21
type input "Farewell Dinner"
type input "LOST HEAVEN Restaurant"
type textarea "PRIVE restaurant is on the Bund, you can see the Huangpu River view (but not di…"
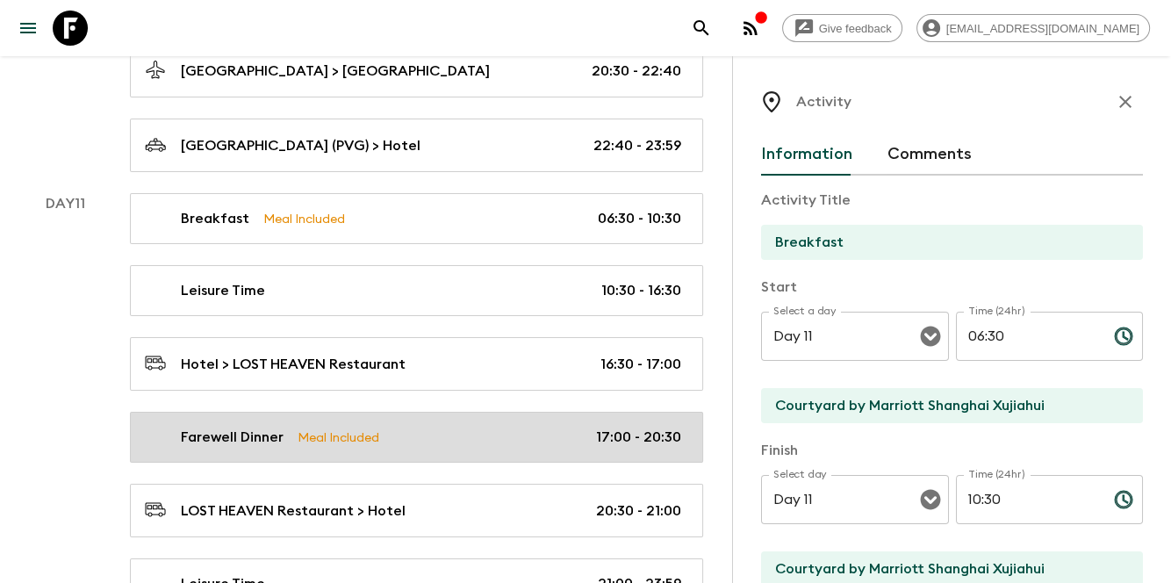
type textarea "farewell dinner includes one red wine/person"
type input "17:00"
type input "20:30"
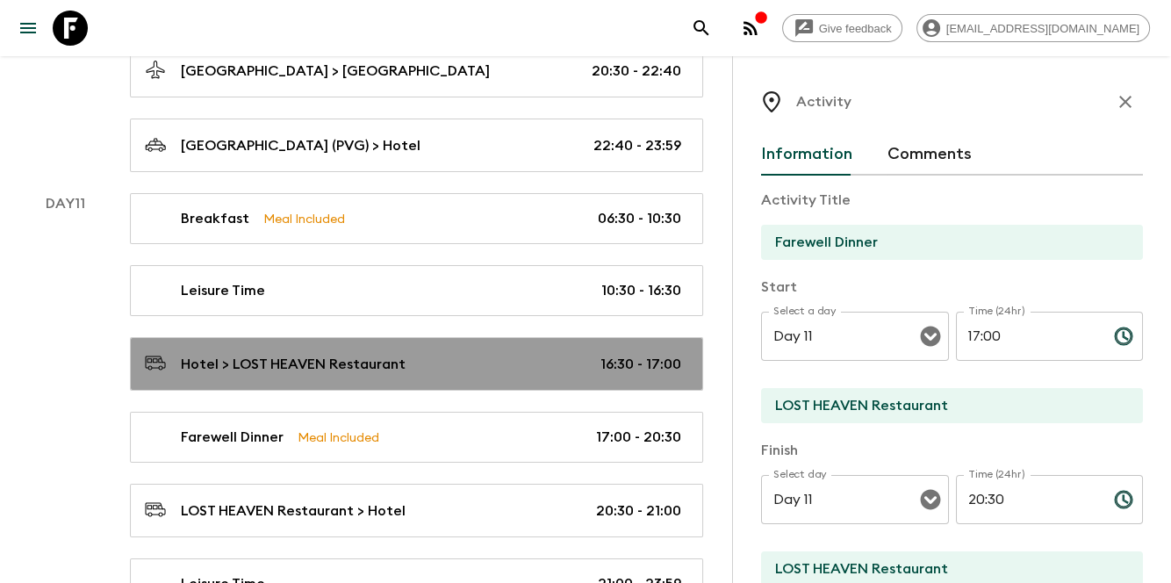
click at [399, 354] on p "Hotel > LOST HEAVEN Restaurant" at bounding box center [293, 364] width 225 height 21
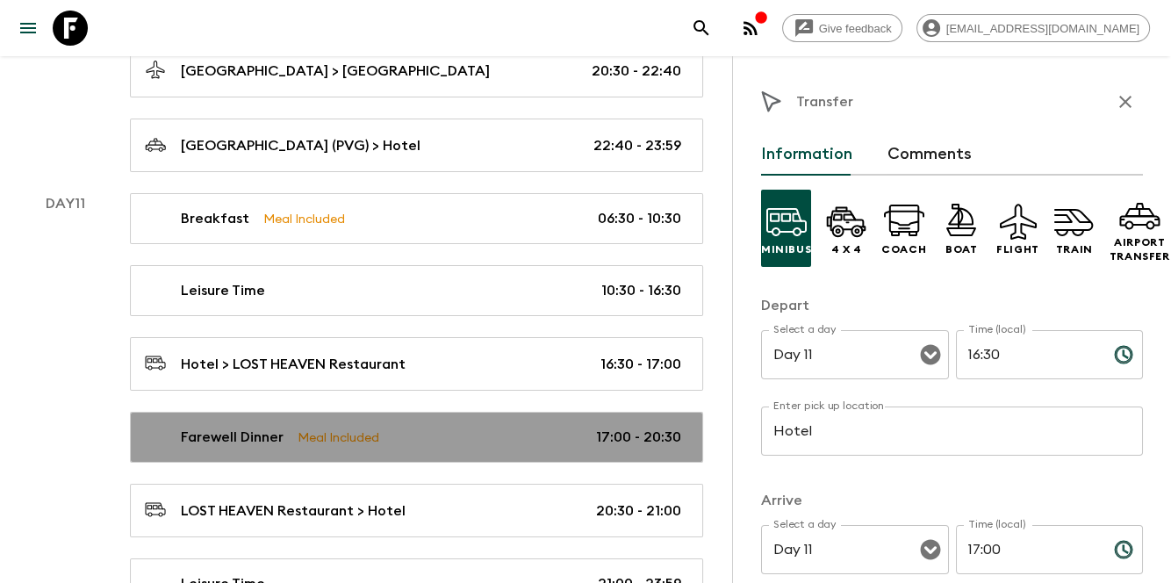
click at [415, 427] on div "Farewell Dinner Meal Included 17:00 - 20:30" at bounding box center [413, 437] width 536 height 21
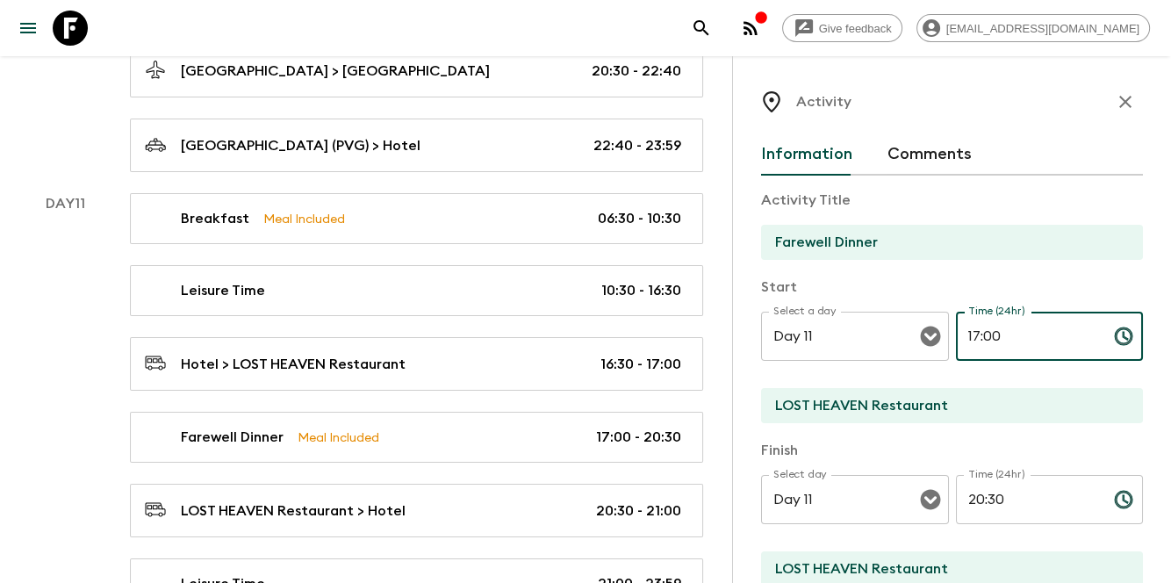
drag, startPoint x: 1015, startPoint y: 332, endPoint x: 947, endPoint y: 328, distance: 68.6
click at [946, 328] on div "Select a day Day 11 Select a day ​ Time (24hr) 17:00 Time (24hr) ​" at bounding box center [952, 346] width 382 height 69
type input "18:00"
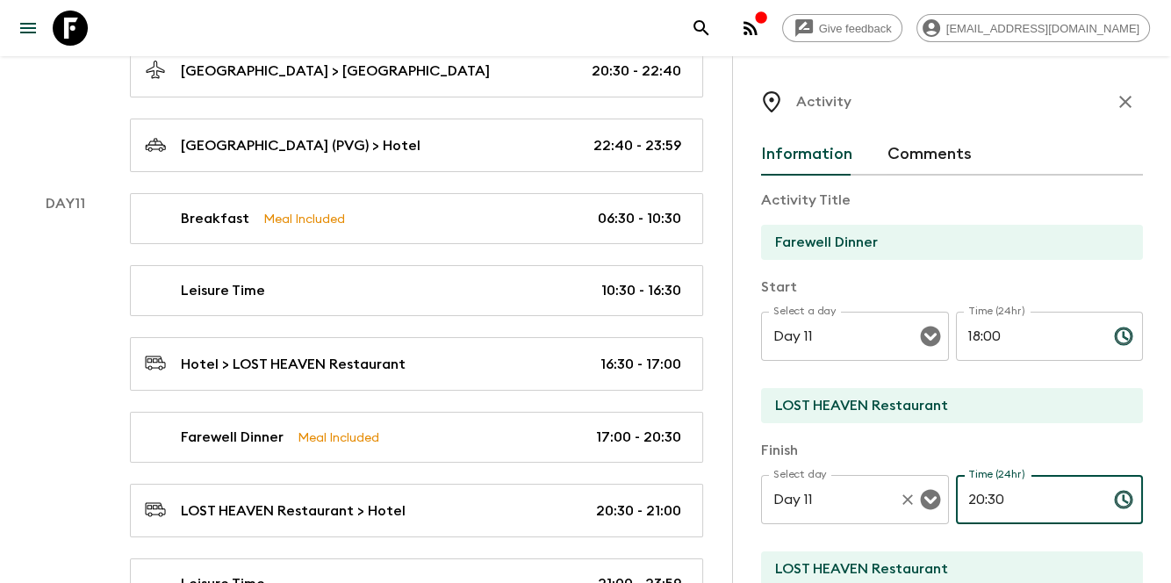
drag, startPoint x: 1046, startPoint y: 490, endPoint x: 860, endPoint y: 493, distance: 185.3
click at [860, 493] on div "Select day Day 11 Select day ​ Time (24hr) 20:30 Time (24hr) ​" at bounding box center [952, 509] width 382 height 69
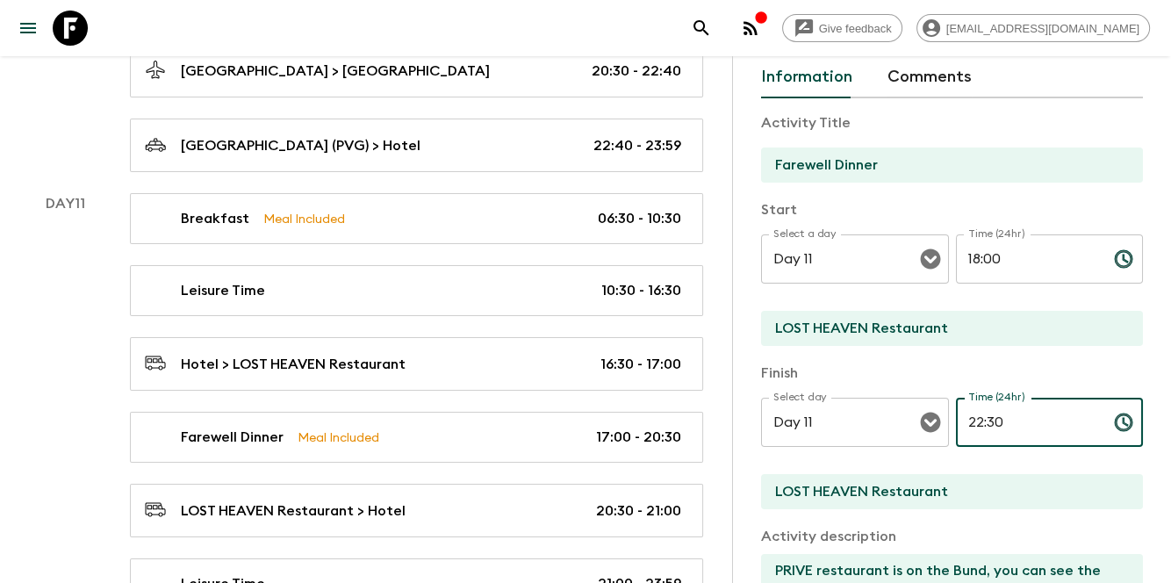
scroll to position [234, 0]
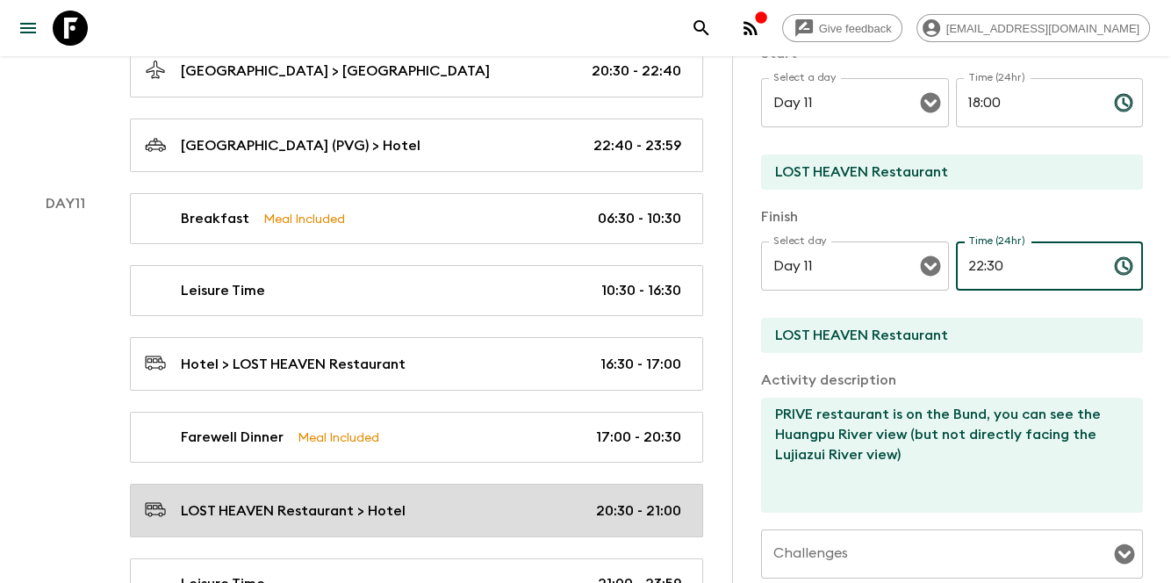
type input "22:30"
click at [491, 484] on link "LOST HEAVEN Restaurant > Hotel 20:30 - 21:00" at bounding box center [416, 511] width 573 height 54
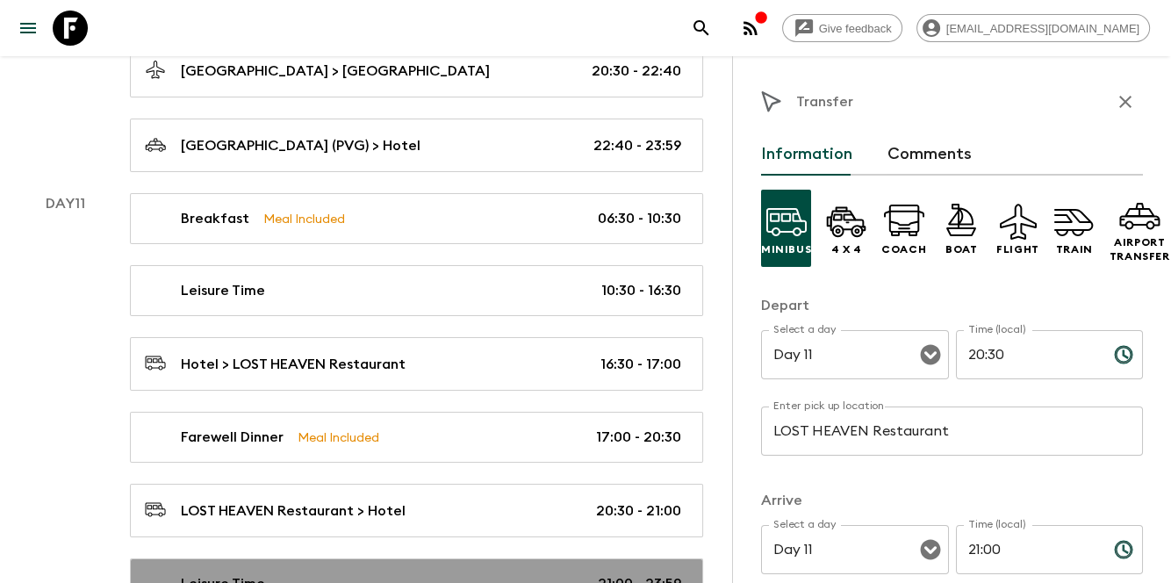
click at [584, 558] on link "Leisure Time 21:00 - 23:59" at bounding box center [416, 583] width 573 height 51
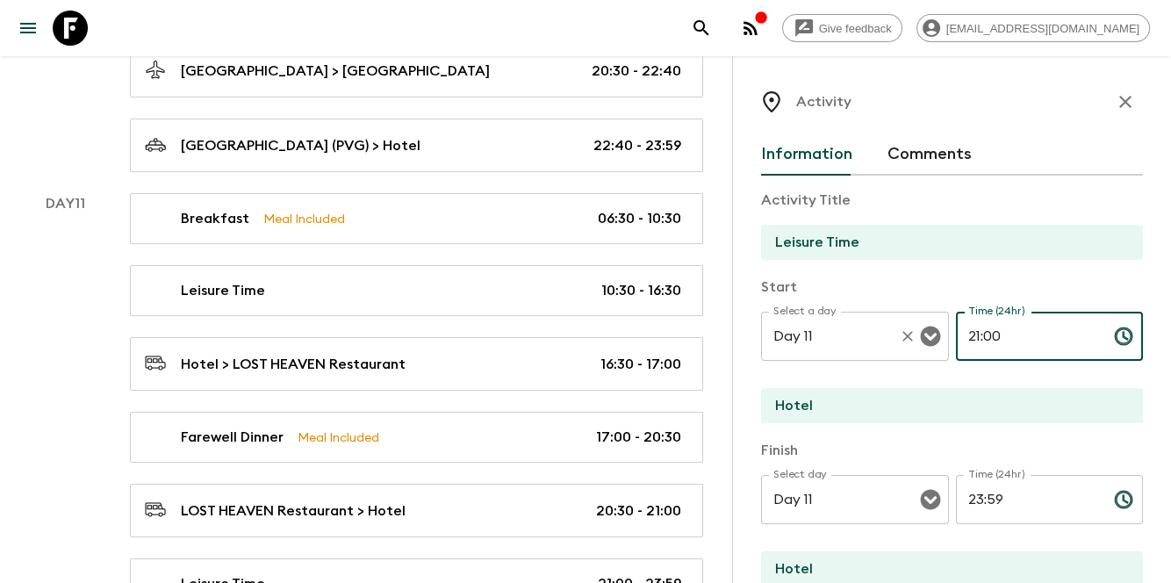
drag, startPoint x: 997, startPoint y: 336, endPoint x: 903, endPoint y: 331, distance: 94.1
click at [903, 331] on div "Select a day Day 11 Select a day ​ Time (24hr) 21:00 Time (24hr) ​" at bounding box center [952, 346] width 382 height 69
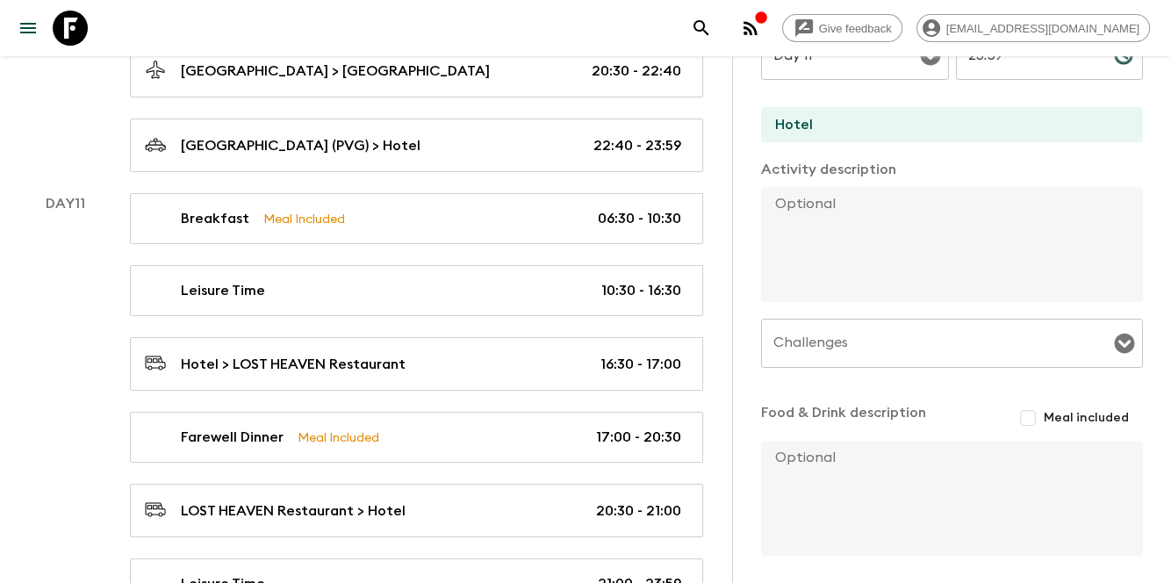
scroll to position [513, 0]
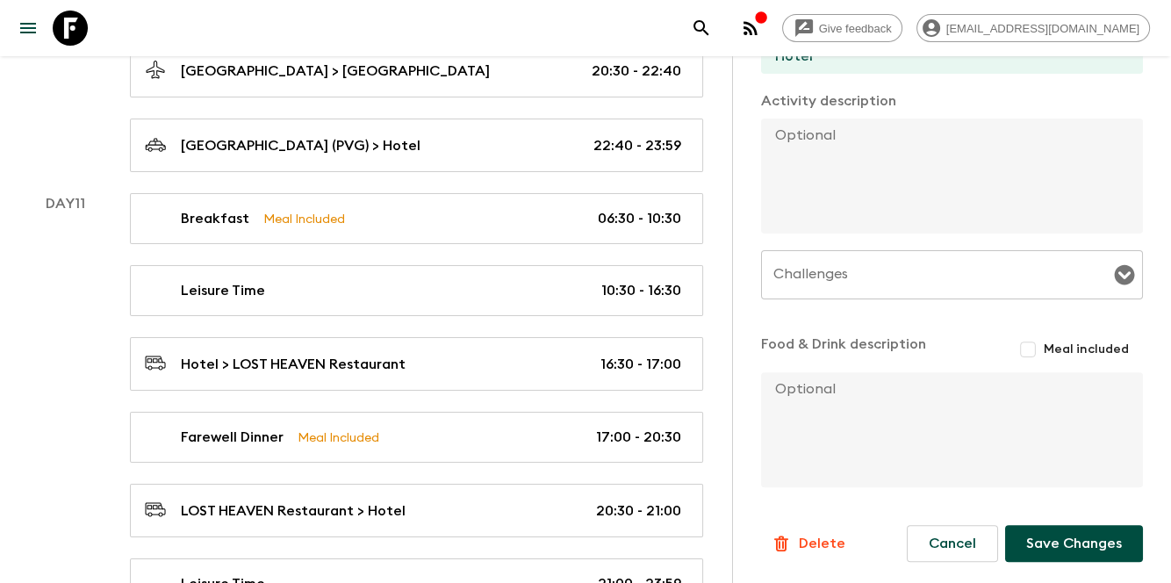
type input "23:00"
click at [1036, 546] on button "Save Changes" at bounding box center [1074, 543] width 138 height 37
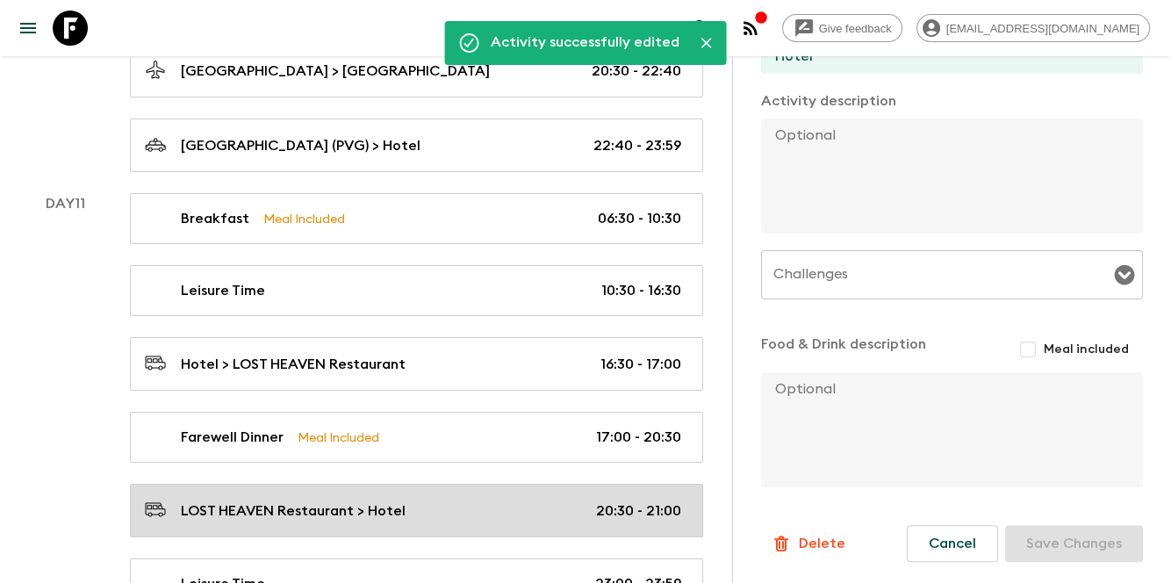
click at [474, 499] on div "LOST HEAVEN Restaurant > Hotel 20:30 - 21:00" at bounding box center [413, 511] width 536 height 24
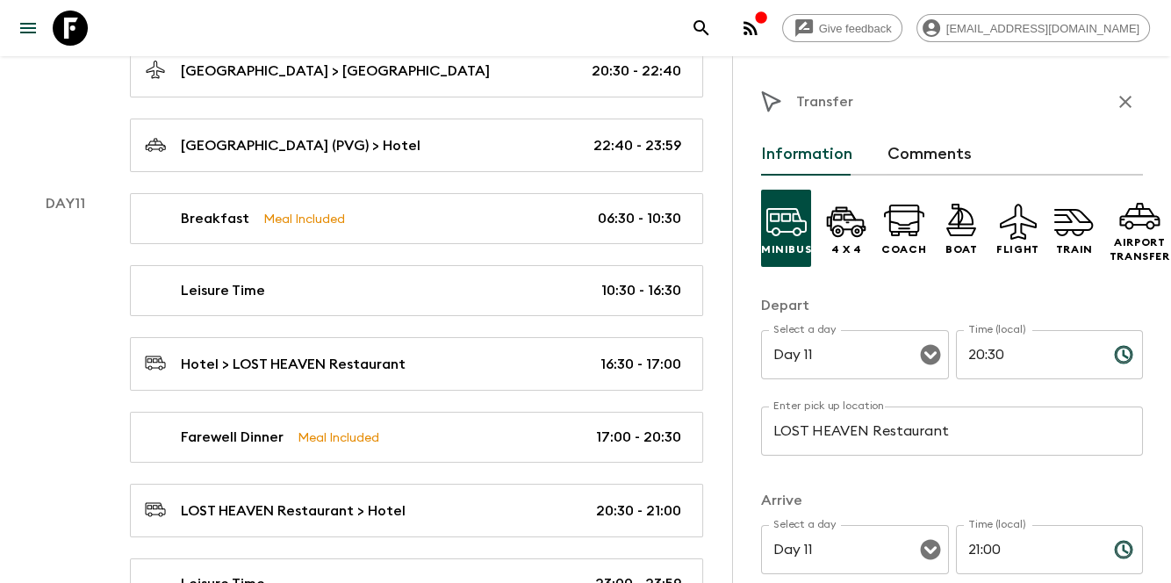
scroll to position [58, 0]
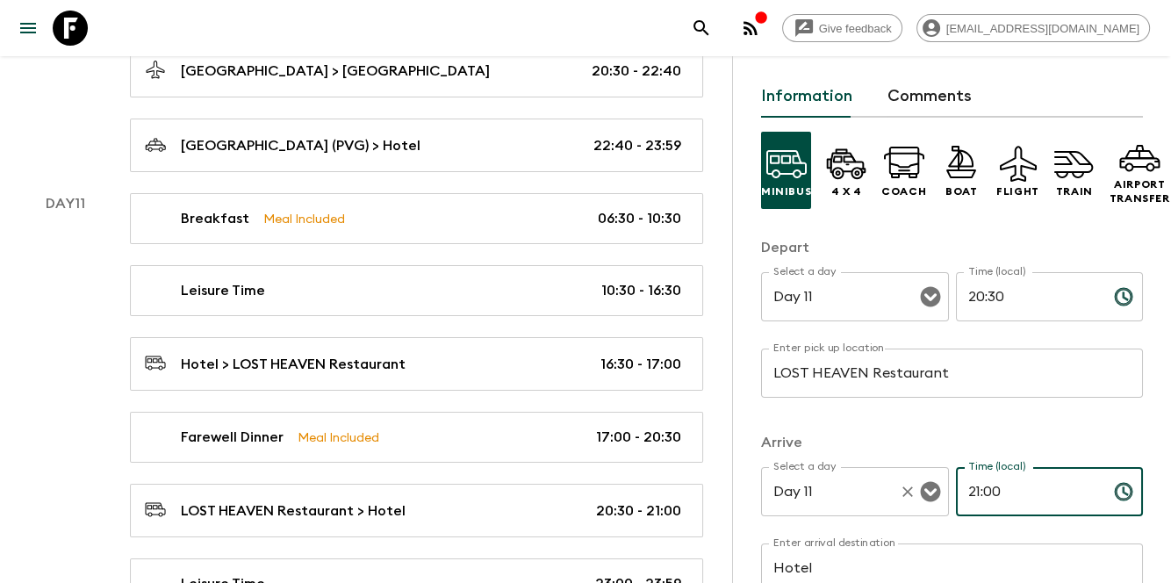
drag, startPoint x: 987, startPoint y: 482, endPoint x: 905, endPoint y: 479, distance: 81.7
click at [905, 479] on div "Select a day Day 11 Select a day ​ Time (local) 21:00 Time (local) ​" at bounding box center [952, 501] width 382 height 69
type input "23:00"
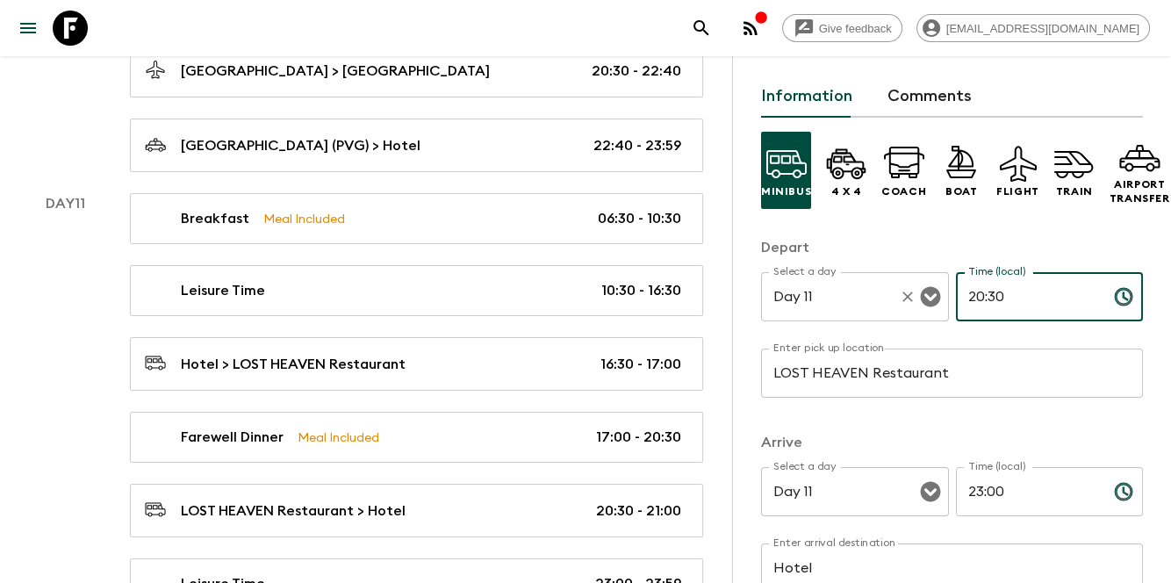
drag, startPoint x: 1001, startPoint y: 292, endPoint x: 918, endPoint y: 291, distance: 82.6
click at [918, 291] on div "Select a day Day 11 Select a day ​ Time (local) 20:30 Time (local) ​" at bounding box center [952, 306] width 382 height 69
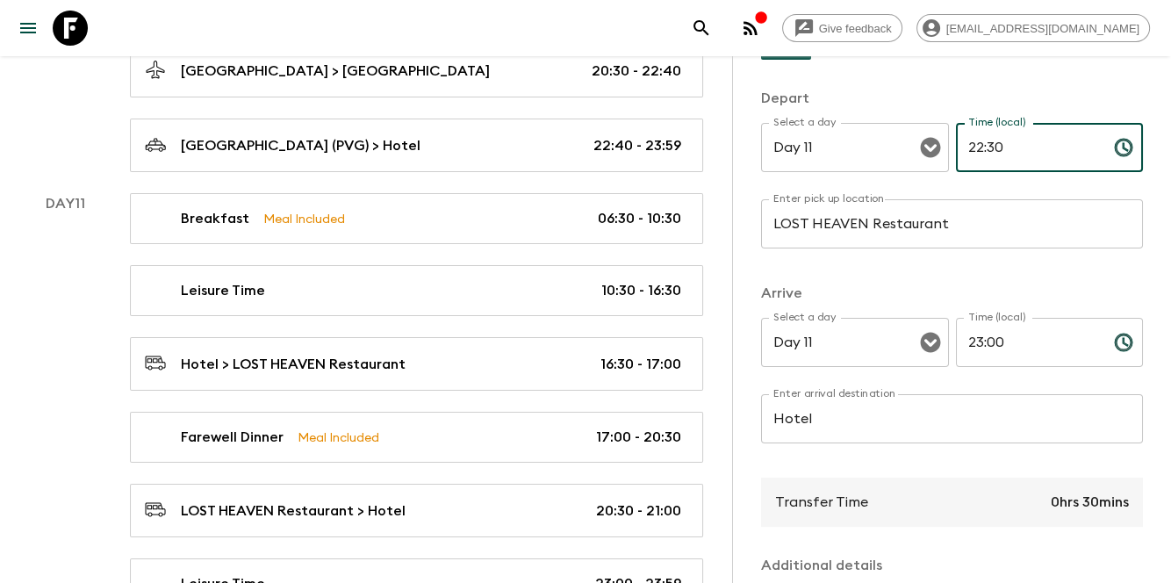
scroll to position [444, 0]
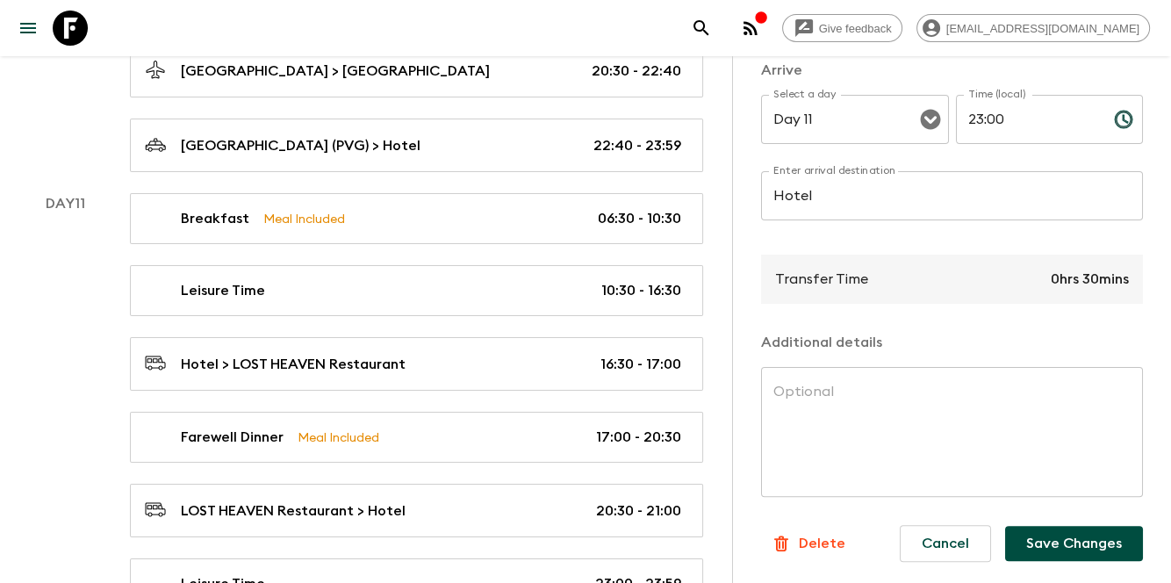
type input "22:30"
click at [1072, 526] on button "Save Changes" at bounding box center [1074, 543] width 138 height 35
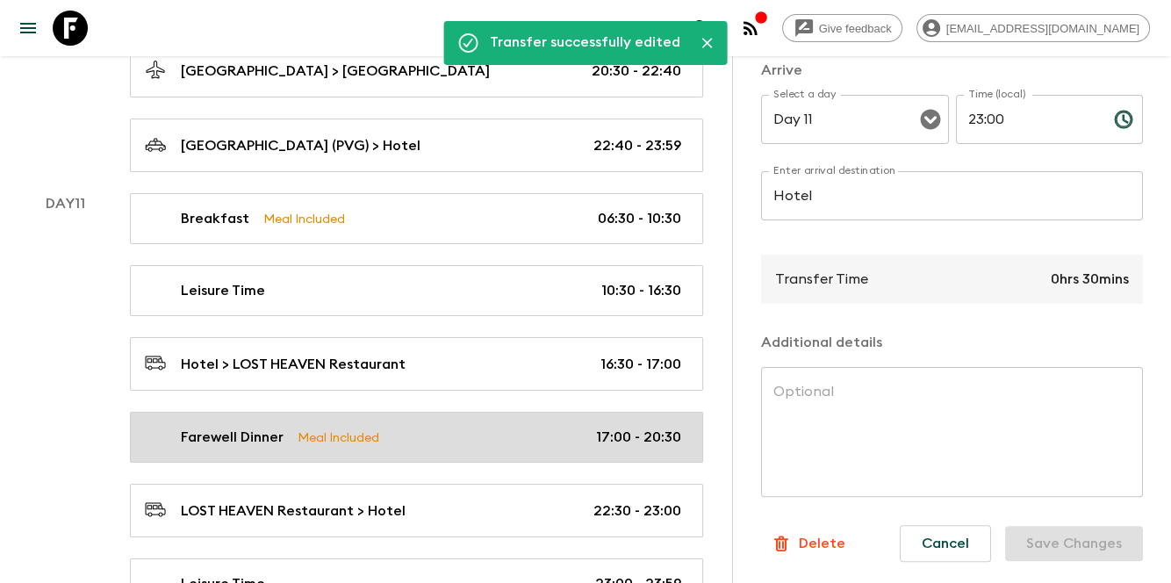
click at [627, 427] on p "17:00 - 20:30" at bounding box center [638, 437] width 85 height 21
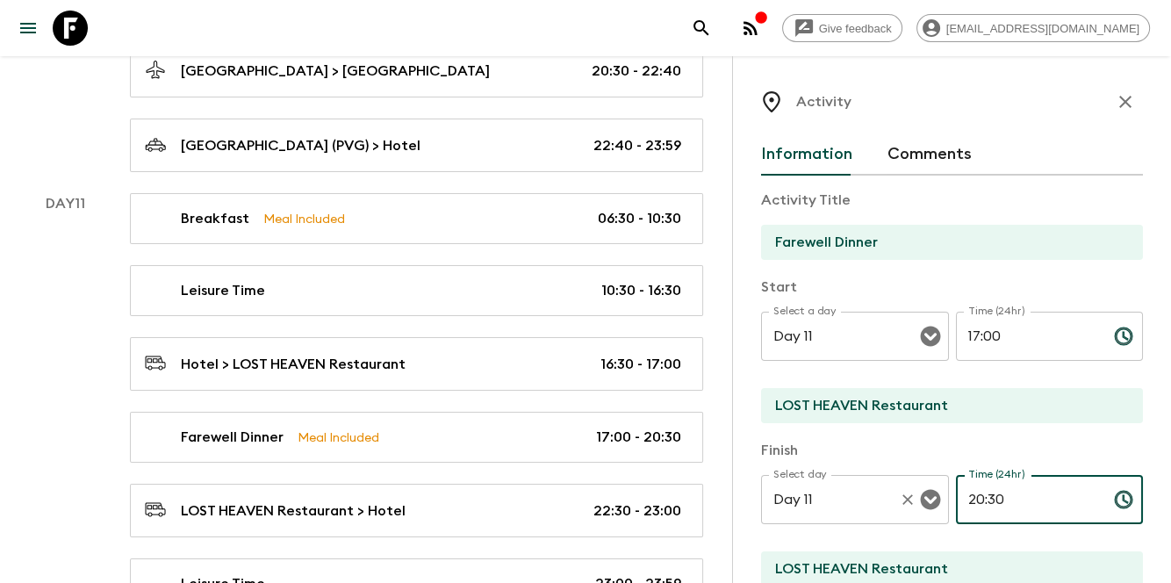
drag, startPoint x: 1024, startPoint y: 490, endPoint x: 911, endPoint y: 483, distance: 113.5
click at [911, 483] on div "Select day Day 11 Select day ​ Time (24hr) 20:30 Time (24hr) ​" at bounding box center [952, 509] width 382 height 69
type input "22:30"
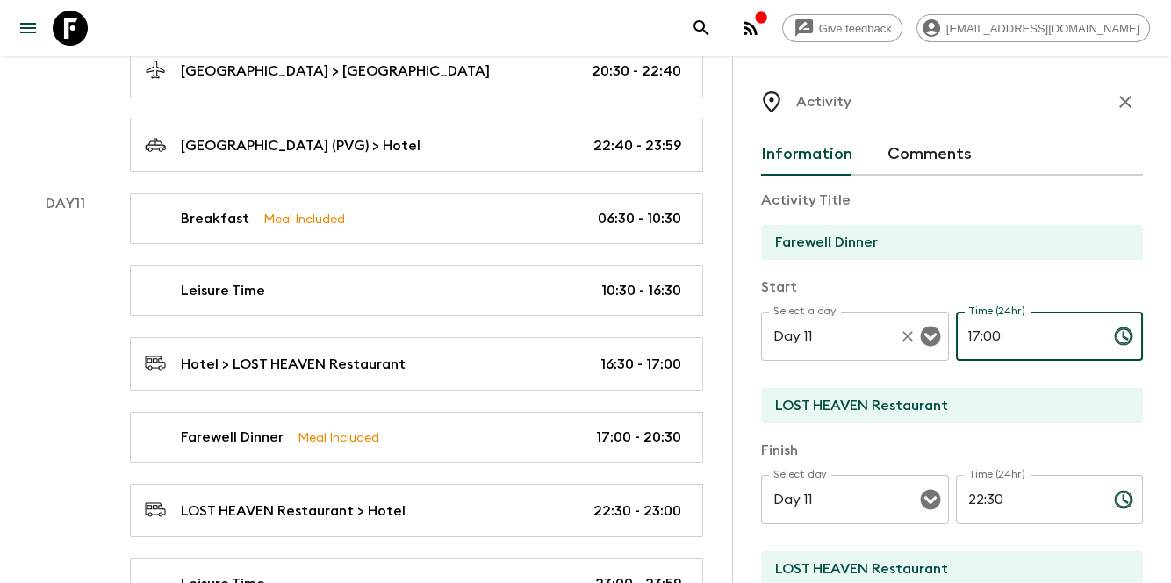
drag, startPoint x: 1006, startPoint y: 333, endPoint x: 914, endPoint y: 329, distance: 92.3
click at [914, 328] on div "Select a day Day 11 Select a day ​ Time (24hr) 17:00 Time (24hr) ​" at bounding box center [952, 346] width 382 height 69
type input "18:00"
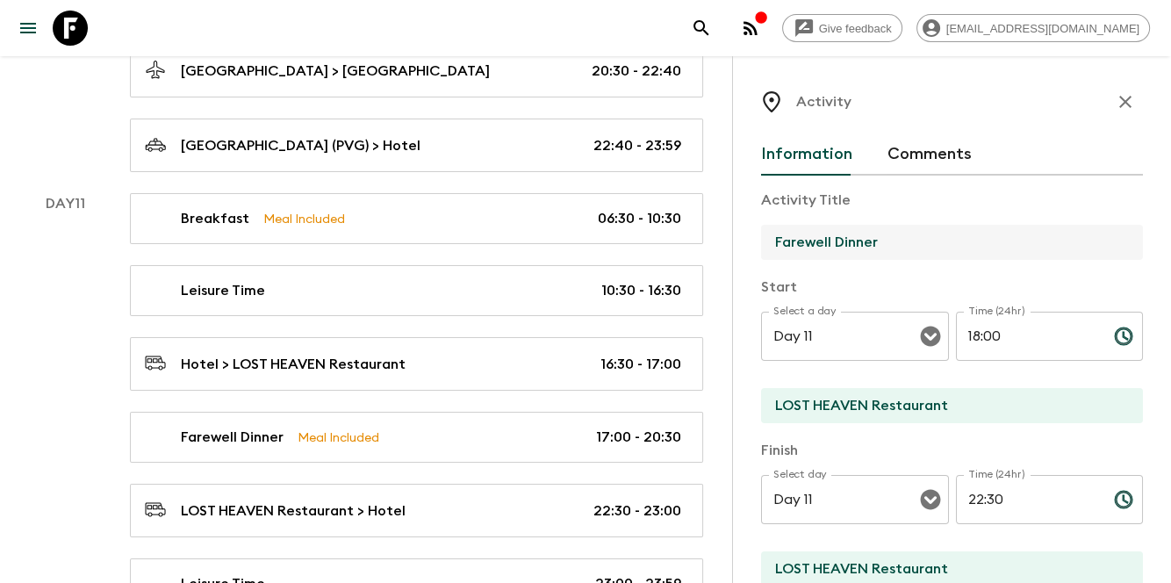
click at [1028, 256] on input "Farewell Dinner" at bounding box center [945, 242] width 368 height 35
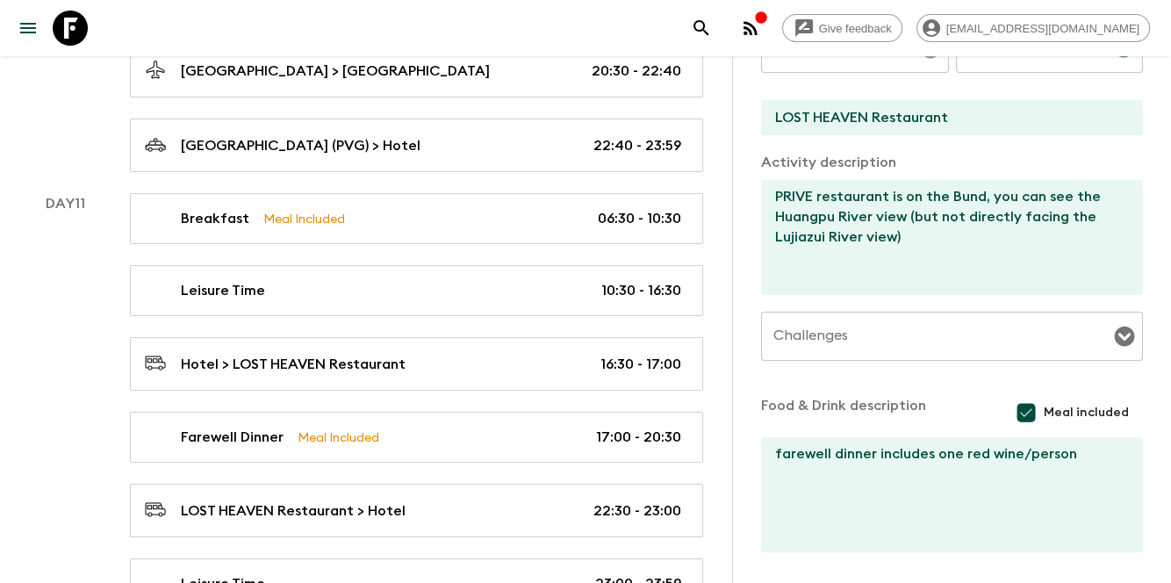
scroll to position [516, 0]
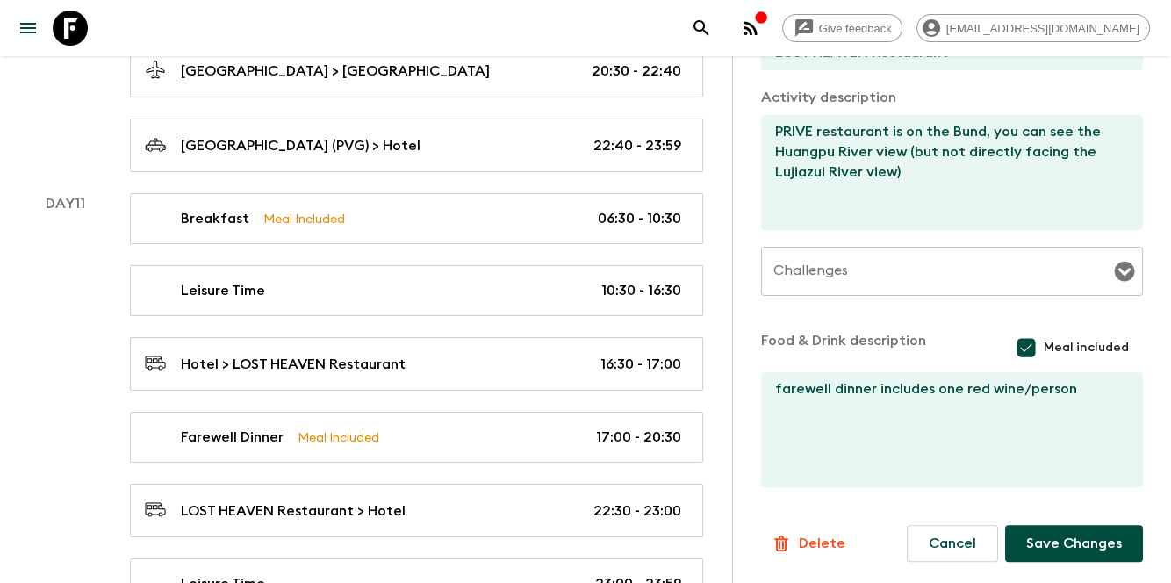
click at [1040, 523] on form "Activity Title Farewell Dinner Start Select a day Day 11 Select a day ​ Time (2…" at bounding box center [952, 110] width 382 height 903
click at [1039, 544] on button "Save Changes" at bounding box center [1074, 543] width 138 height 37
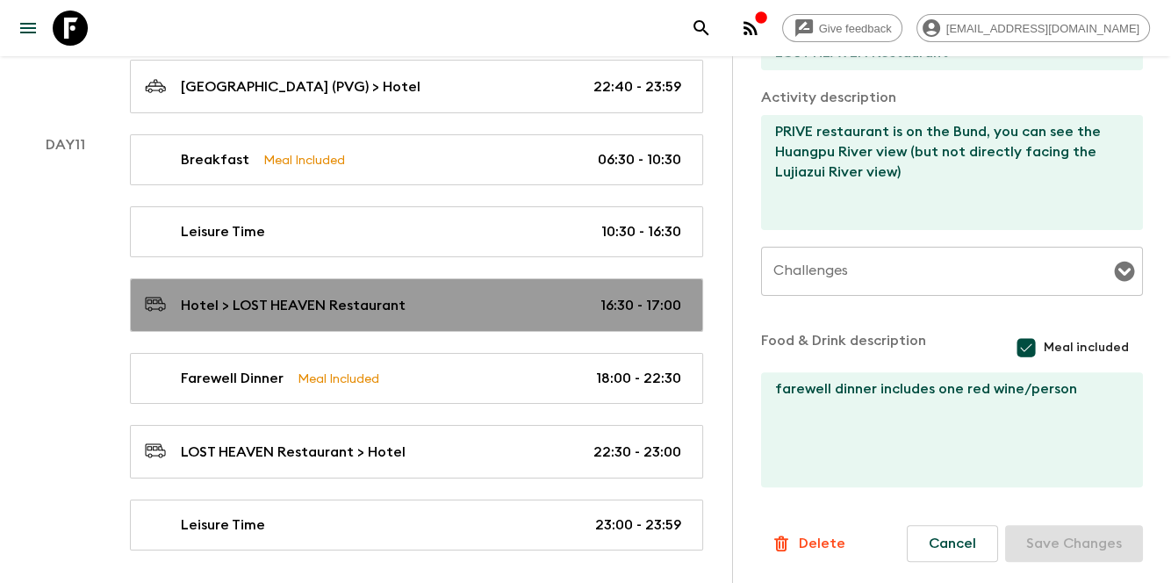
click at [537, 293] on div "Hotel > LOST HEAVEN Restaurant 16:30 - 17:00" at bounding box center [413, 305] width 536 height 24
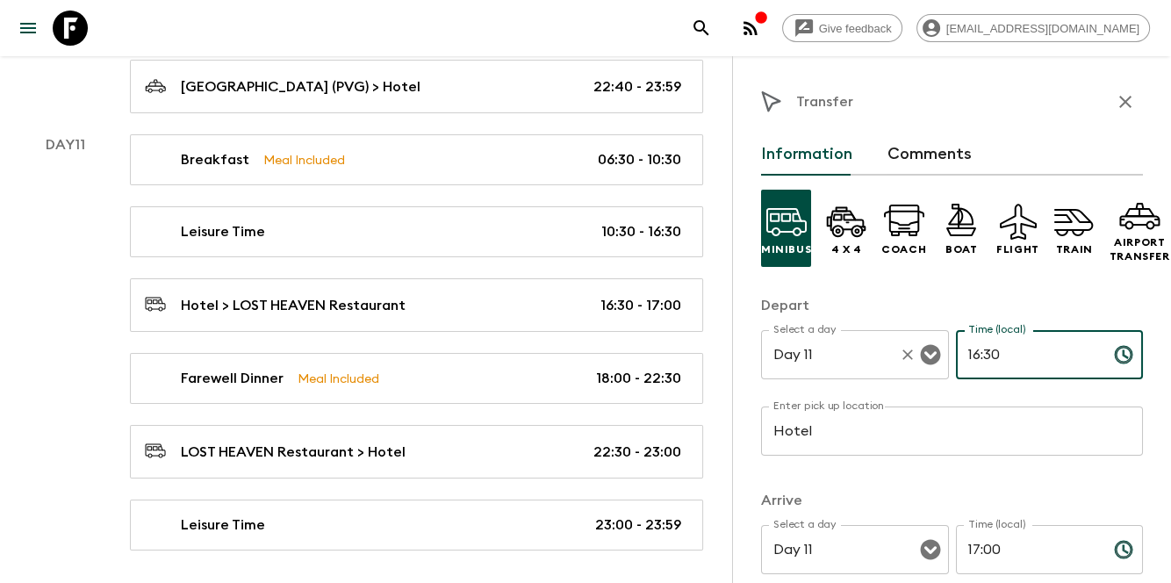
drag, startPoint x: 1033, startPoint y: 344, endPoint x: 907, endPoint y: 336, distance: 126.7
click at [907, 336] on div "Select a day Day 11 Select a day ​ Time (local) 16:30 Time (local) ​" at bounding box center [952, 364] width 382 height 69
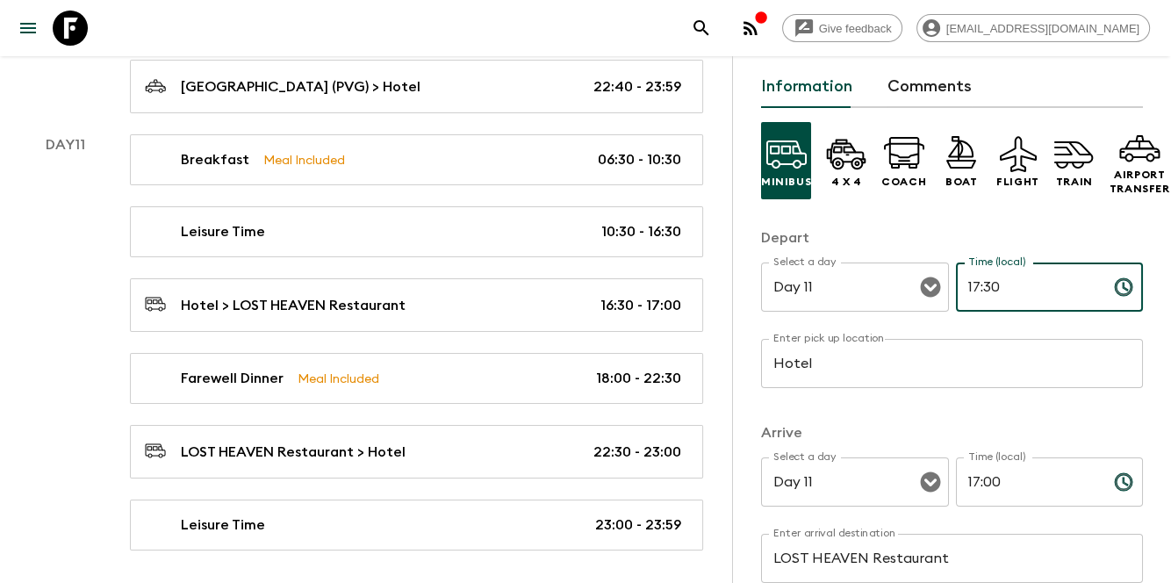
scroll to position [176, 0]
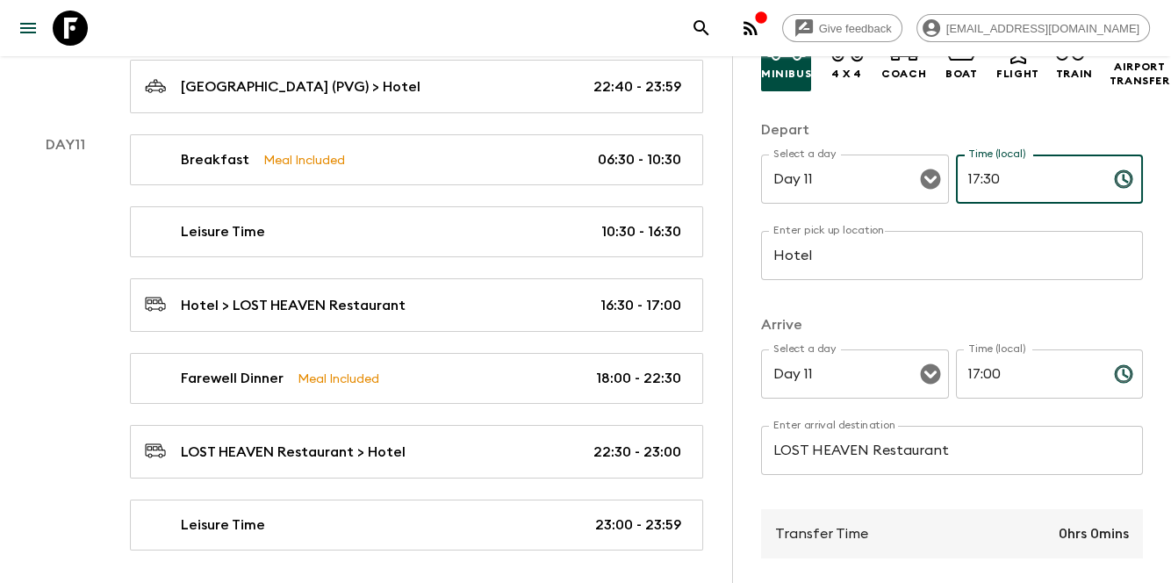
type input "17:30"
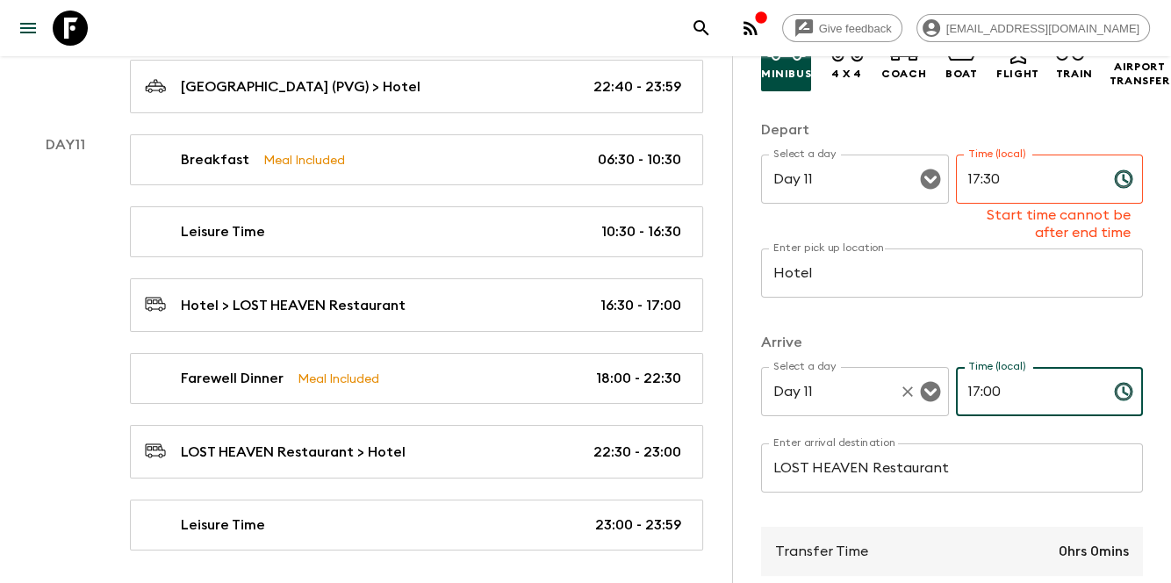
drag, startPoint x: 1019, startPoint y: 368, endPoint x: 925, endPoint y: 368, distance: 93.9
click at [925, 368] on div "Select a day Day 11 Select a day ​ Time (local) 17:00 Time (local) ​" at bounding box center [952, 401] width 382 height 69
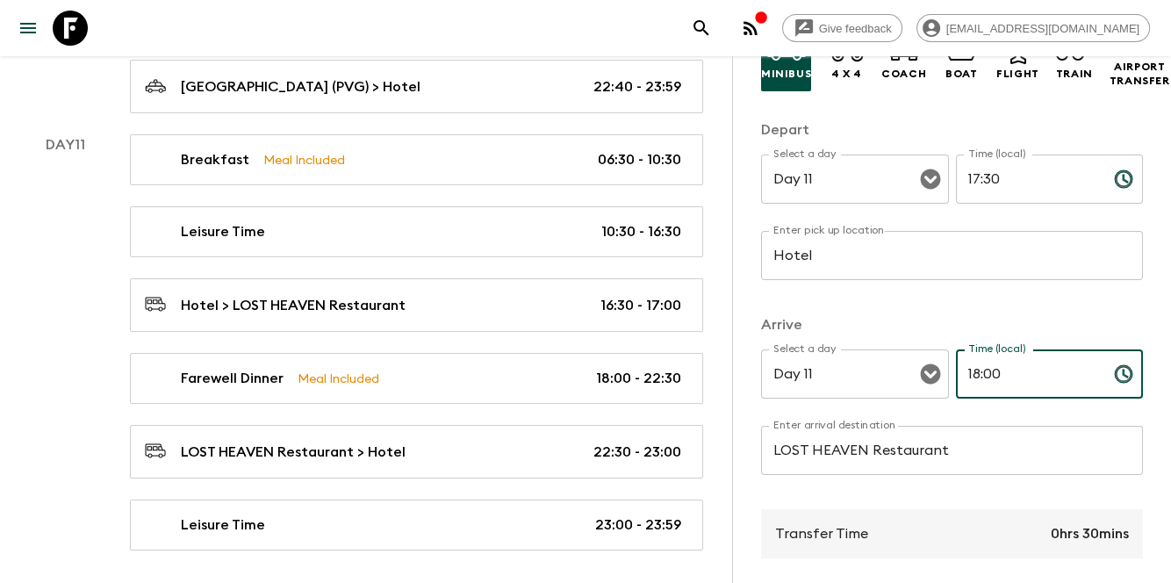
type input "18:00"
click at [1036, 327] on p "Arrive" at bounding box center [952, 324] width 382 height 21
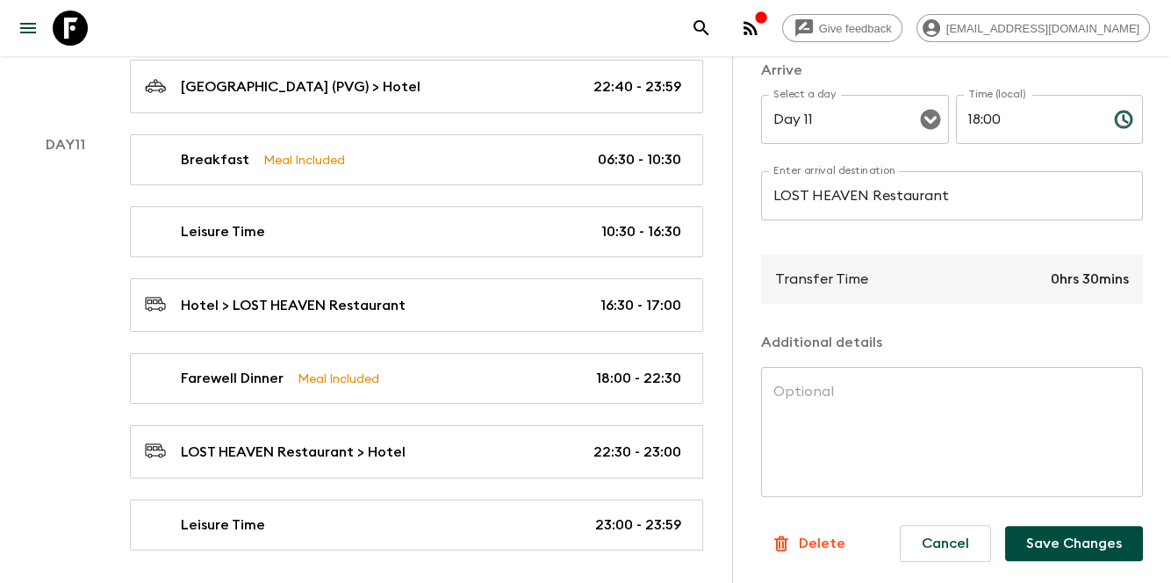
scroll to position [444, 0]
click at [1062, 511] on div "Cancel Save Changes" at bounding box center [1014, 543] width 257 height 65
click at [1062, 526] on button "Save Changes" at bounding box center [1074, 543] width 138 height 35
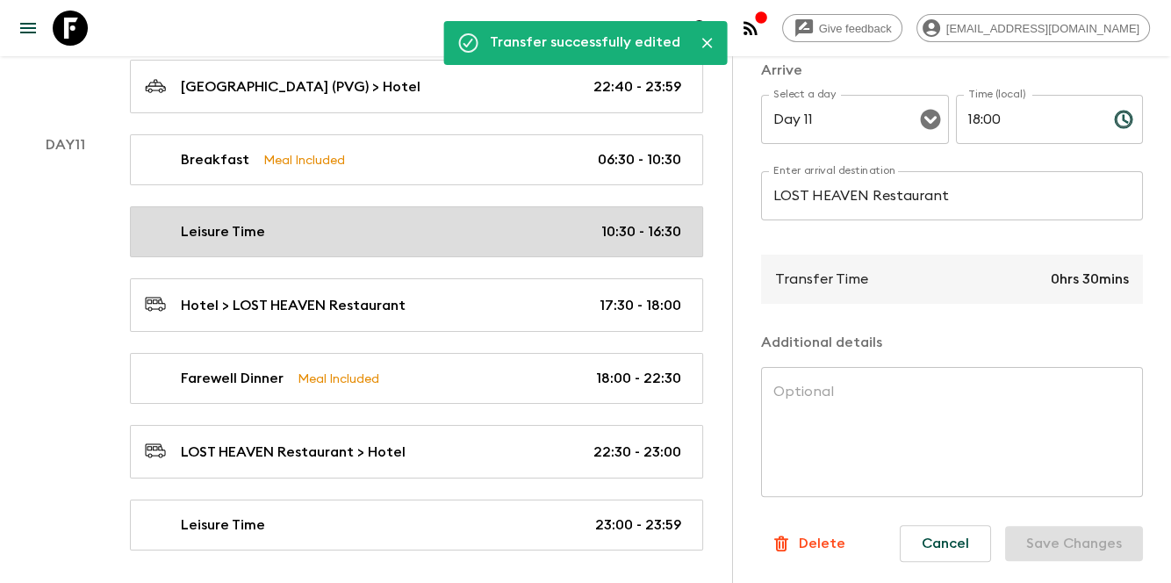
click at [432, 206] on link "Leisure Time 10:30 - 16:30" at bounding box center [416, 231] width 573 height 51
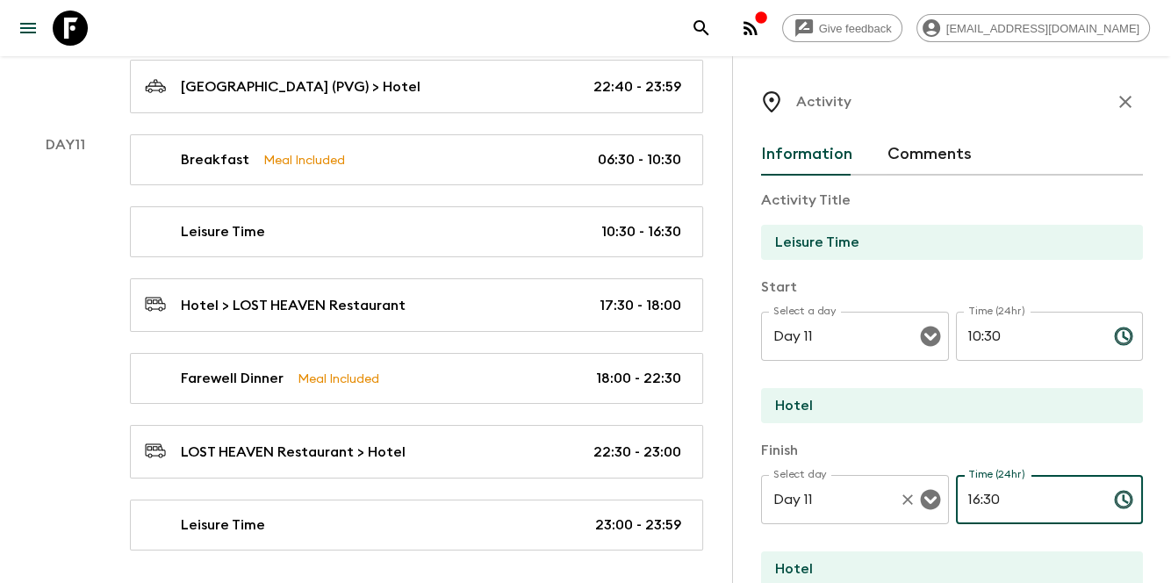
drag, startPoint x: 1045, startPoint y: 495, endPoint x: 912, endPoint y: 492, distance: 132.6
click at [912, 492] on div "Select day Day 11 Select day ​ Time (24hr) 16:30 Time (24hr) ​" at bounding box center [952, 509] width 382 height 69
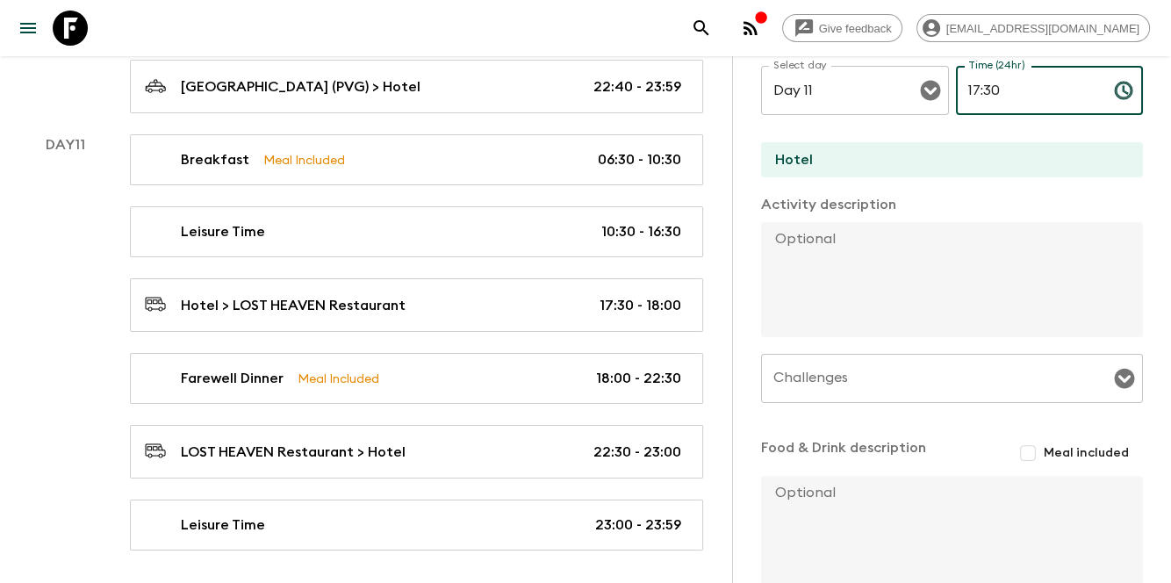
type input "17:30"
click at [1006, 501] on textarea at bounding box center [945, 533] width 368 height 115
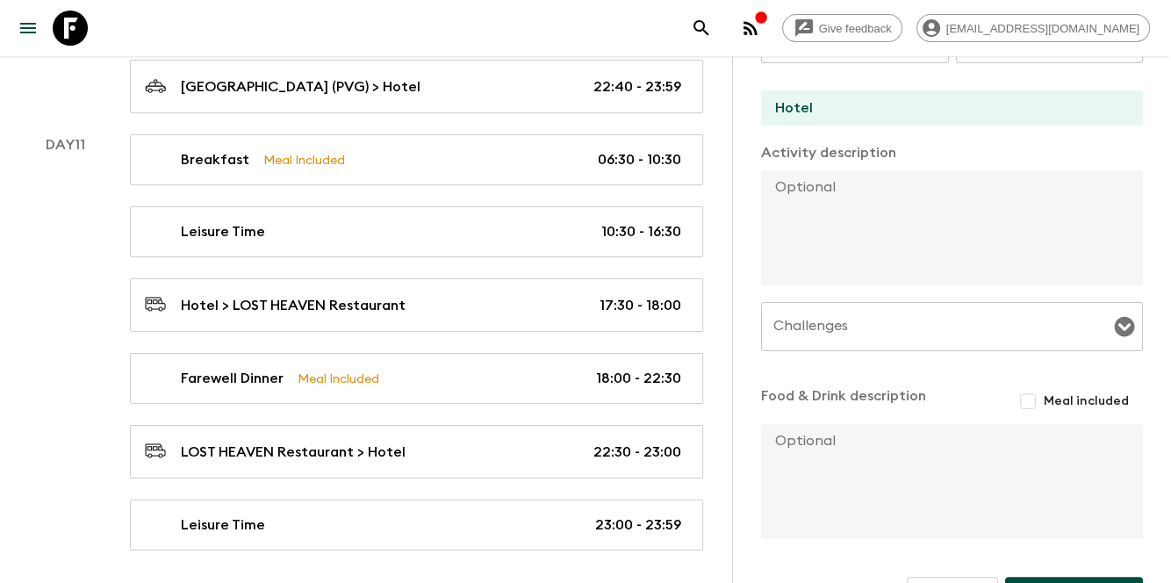
scroll to position [513, 0]
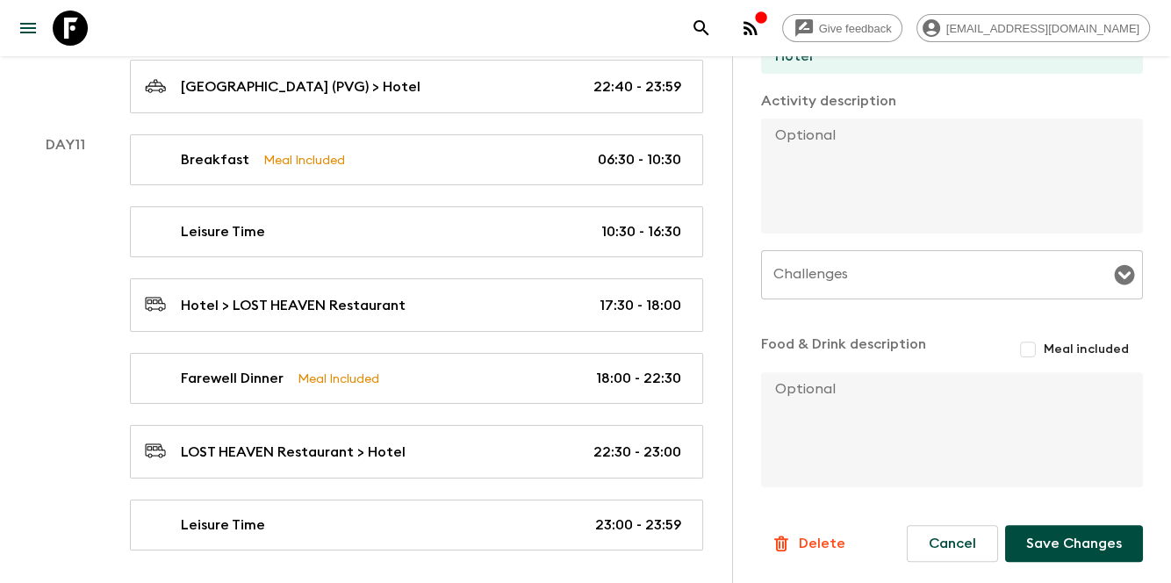
click at [1046, 546] on button "Save Changes" at bounding box center [1074, 543] width 138 height 37
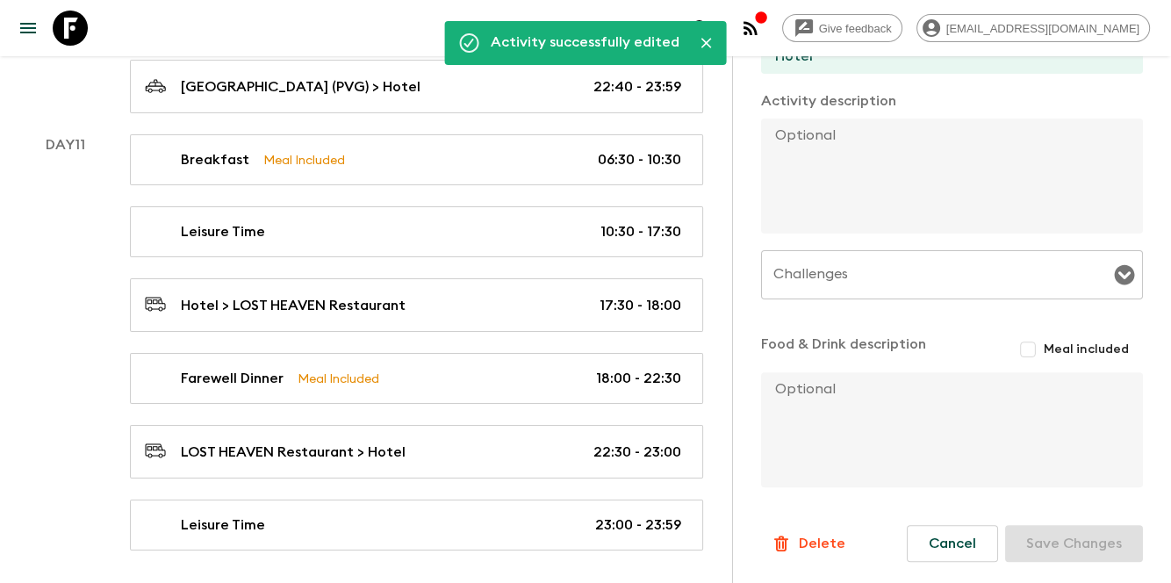
click at [54, 176] on div "Day 11" at bounding box center [65, 342] width 88 height 416
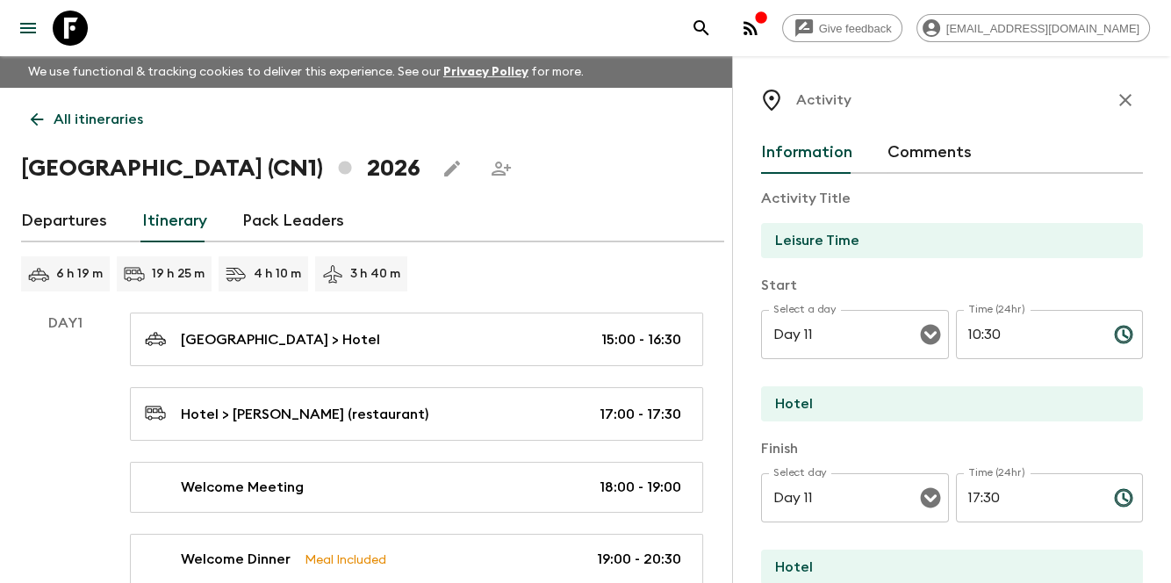
scroll to position [0, 0]
click at [1115, 108] on icon "button" at bounding box center [1125, 101] width 21 height 21
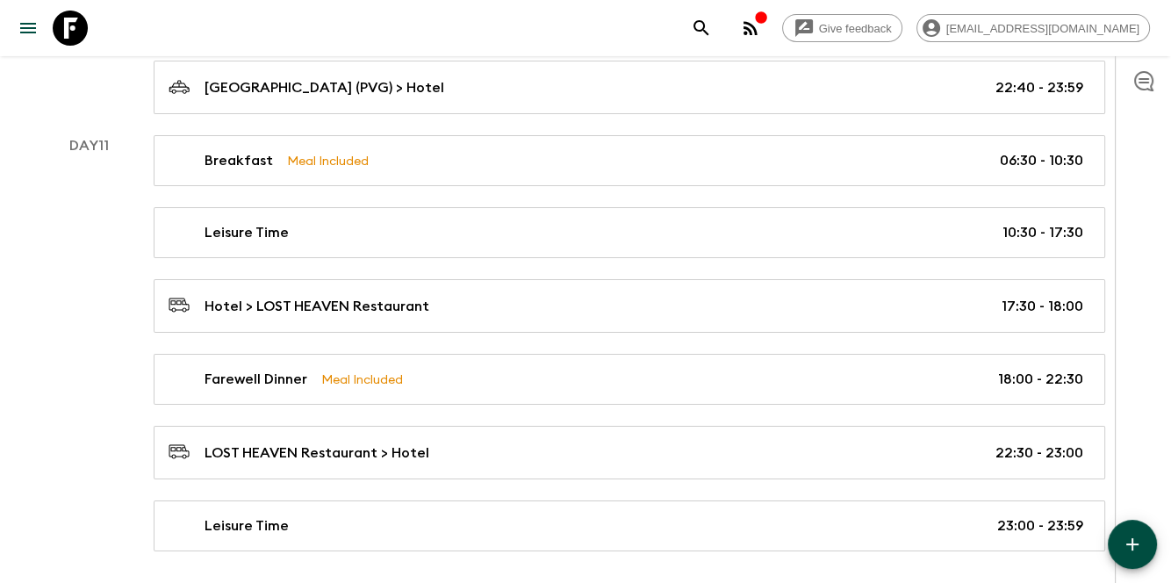
scroll to position [6316, 0]
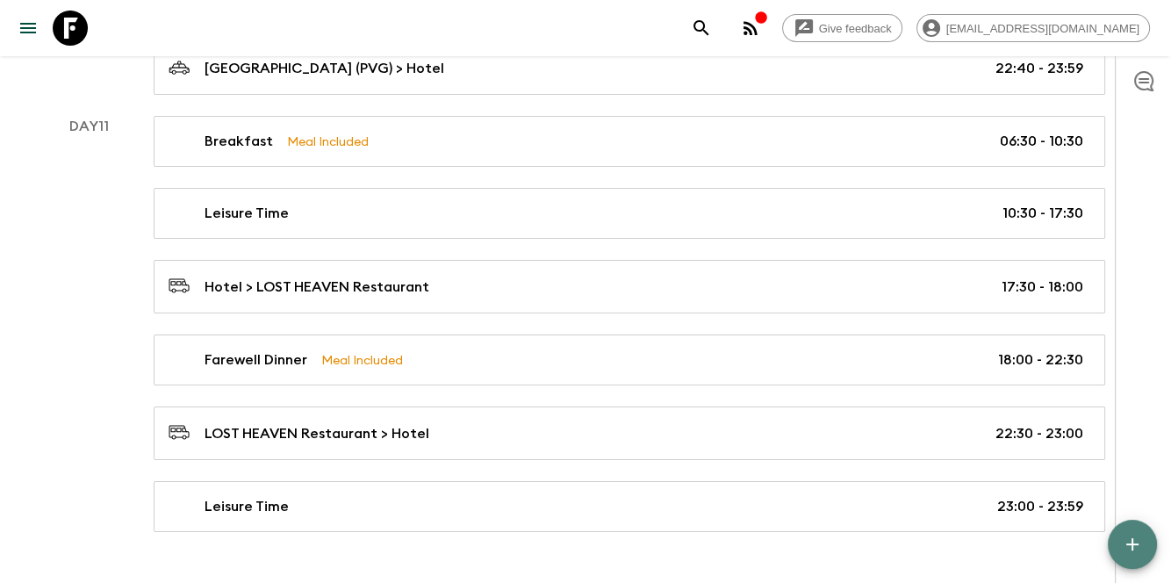
click at [1141, 542] on icon "button" at bounding box center [1132, 544] width 21 height 21
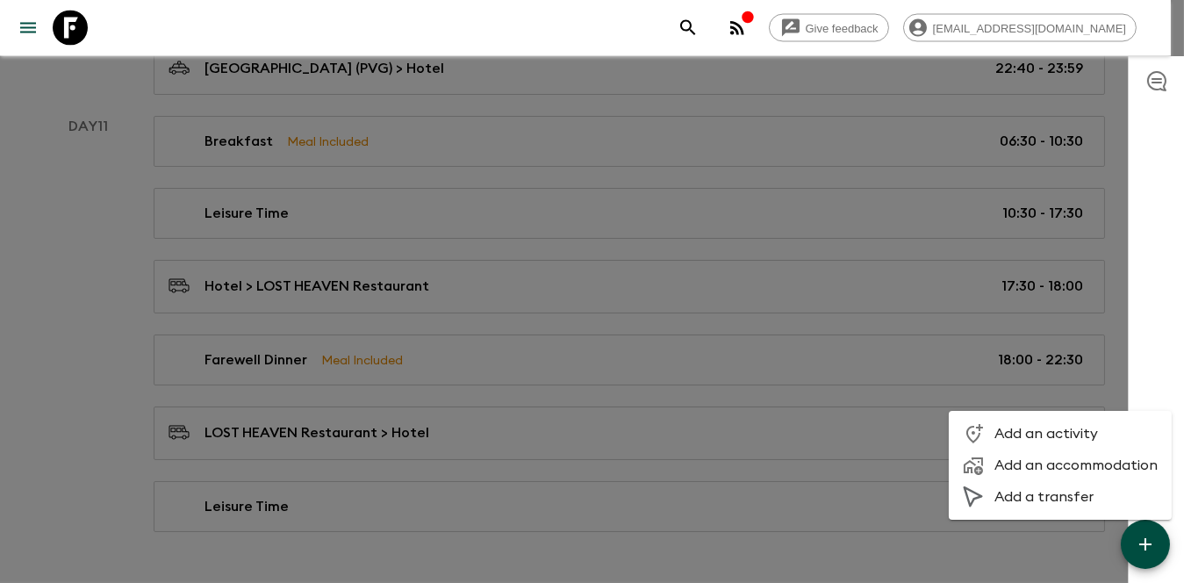
click at [1111, 466] on span "Add an accommodation" at bounding box center [1076, 466] width 163 height 18
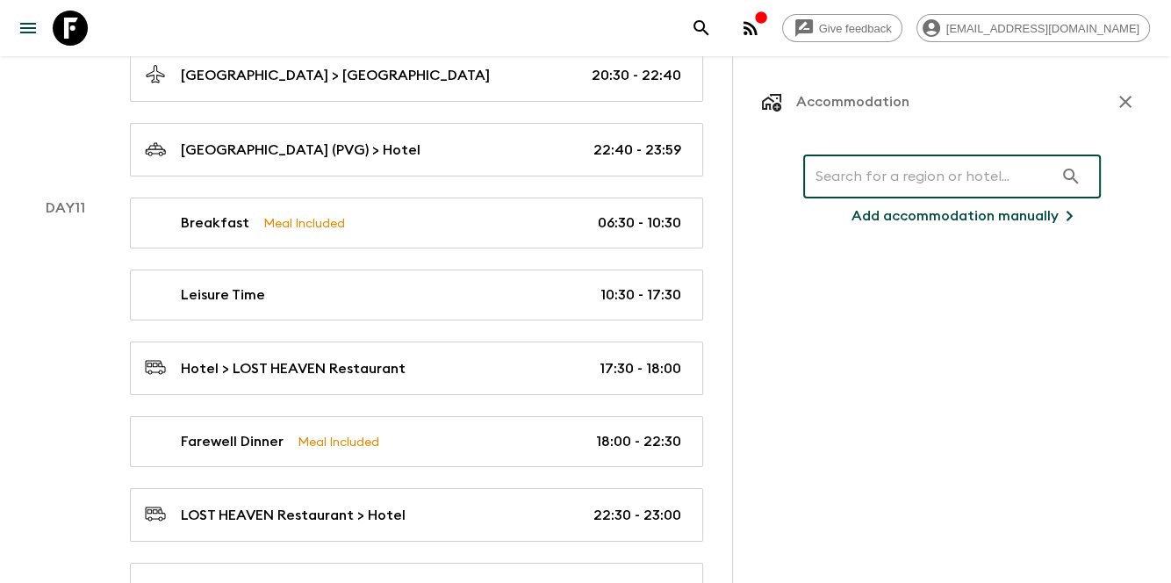
click at [915, 183] on input "text" at bounding box center [928, 176] width 250 height 49
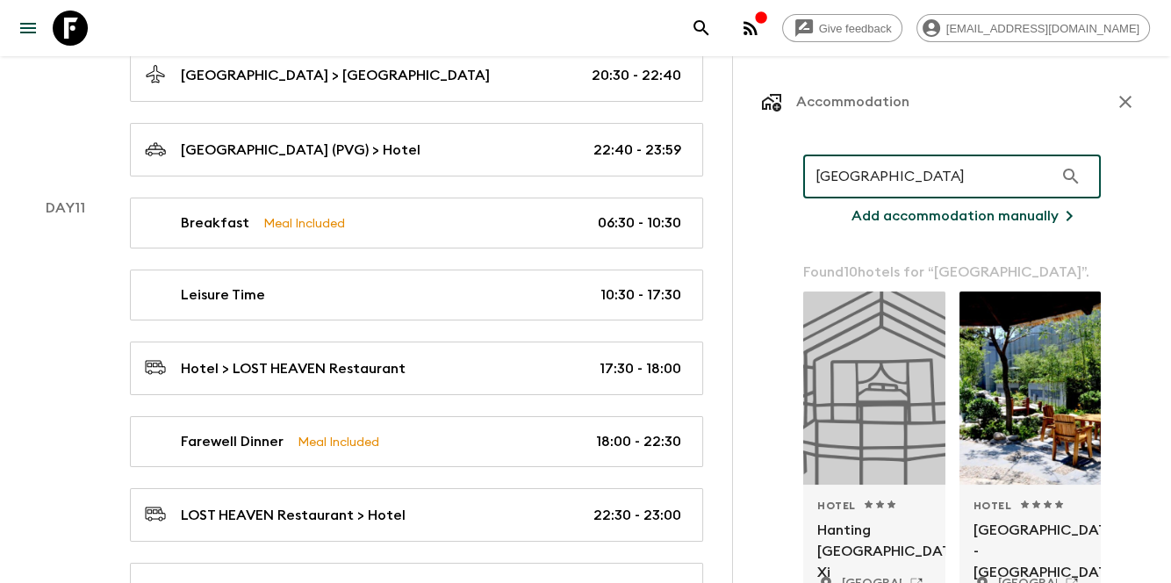
drag, startPoint x: 918, startPoint y: 162, endPoint x: 775, endPoint y: 167, distance: 142.3
paste input "[GEOGRAPHIC_DATA]"
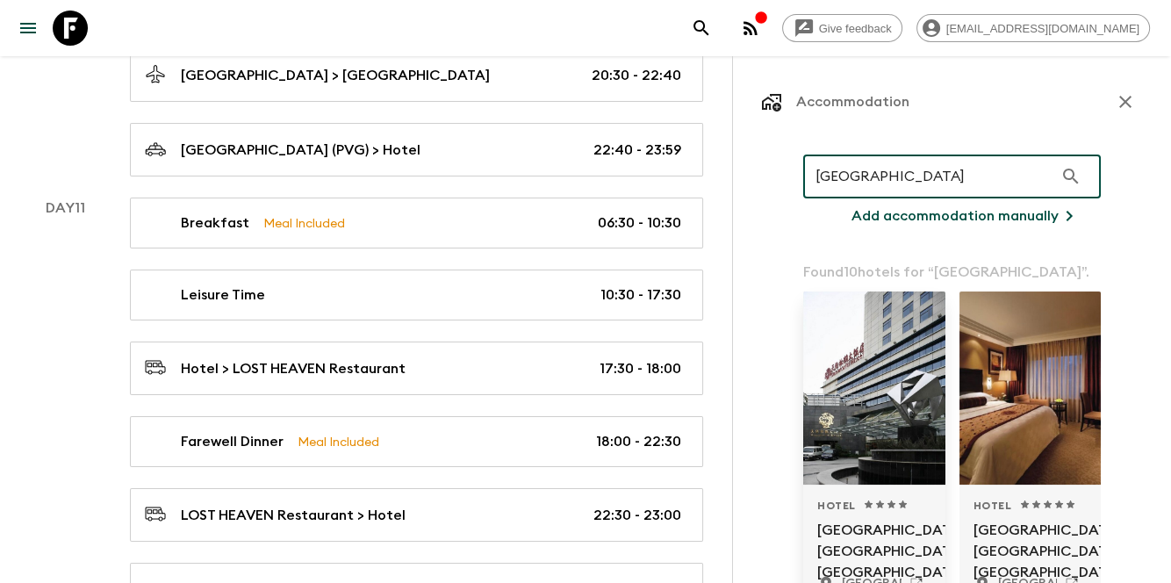
type input "[GEOGRAPHIC_DATA]"
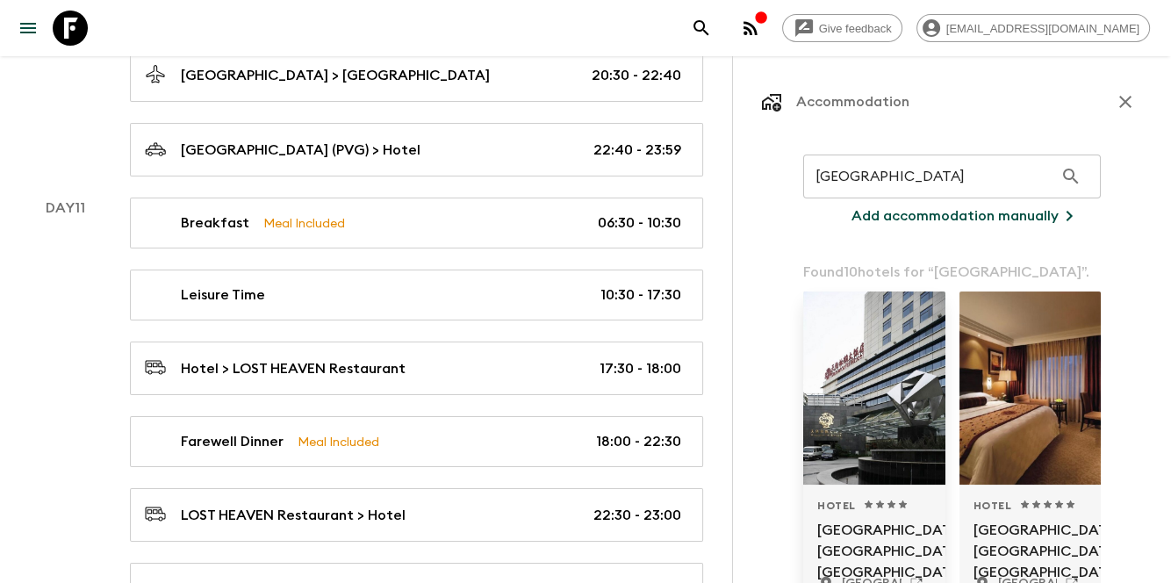
click at [856, 426] on div at bounding box center [874, 388] width 142 height 193
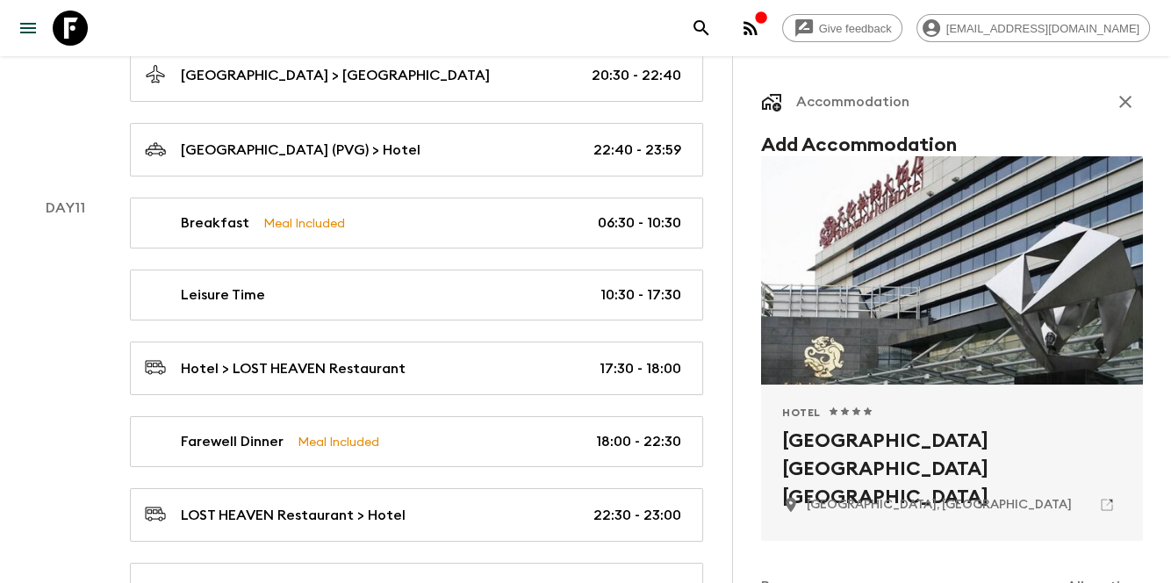
scroll to position [234, 0]
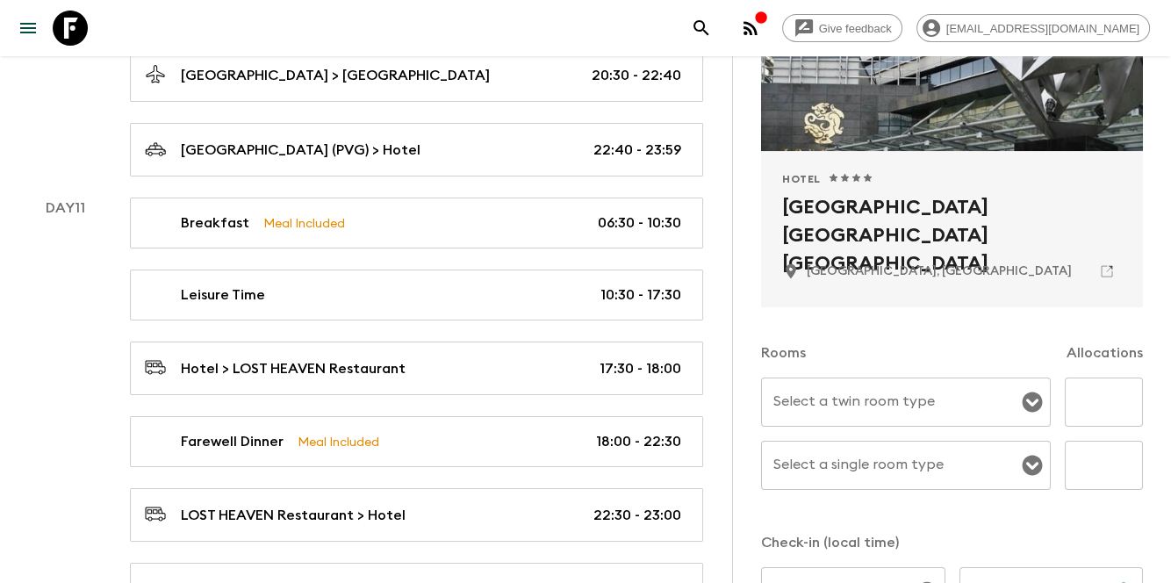
click at [850, 403] on input "Select a twin room type" at bounding box center [893, 401] width 248 height 33
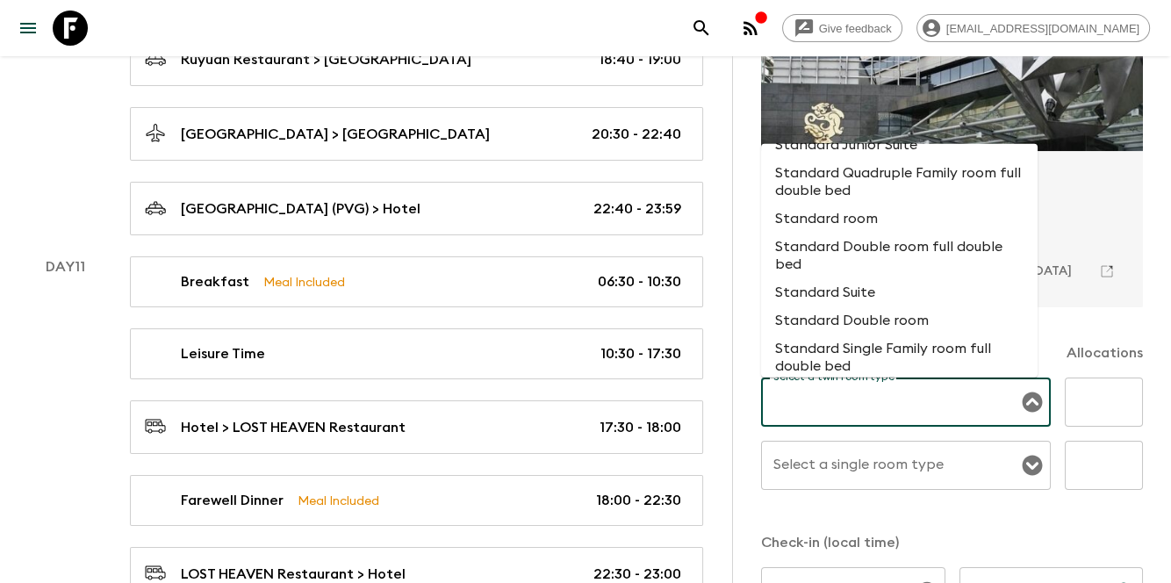
scroll to position [819, 0]
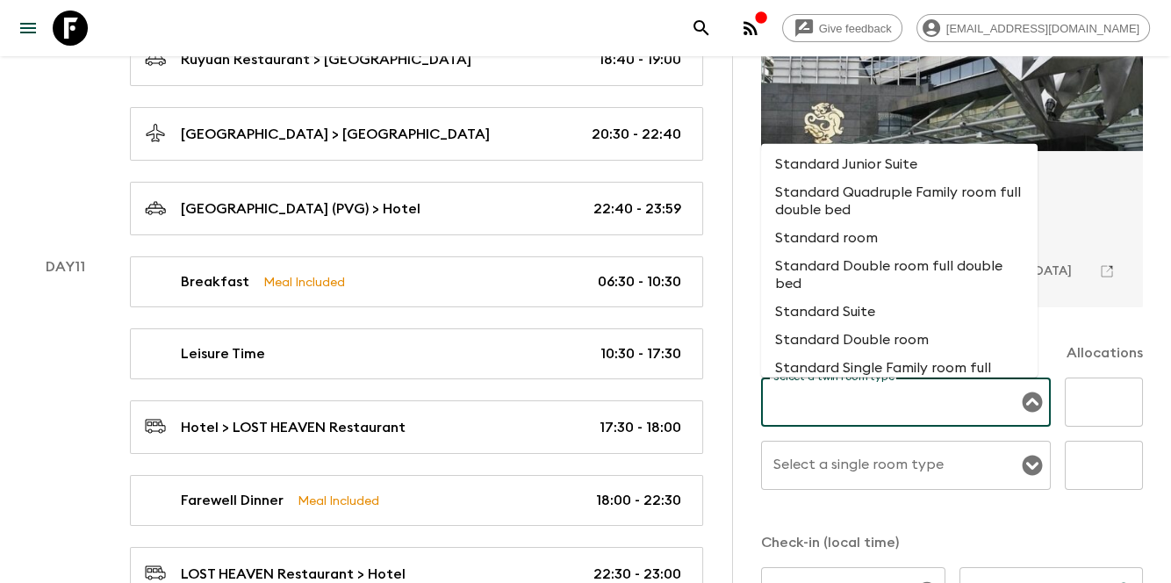
click at [896, 252] on li "Standard room" at bounding box center [899, 238] width 277 height 28
type input "Standard room"
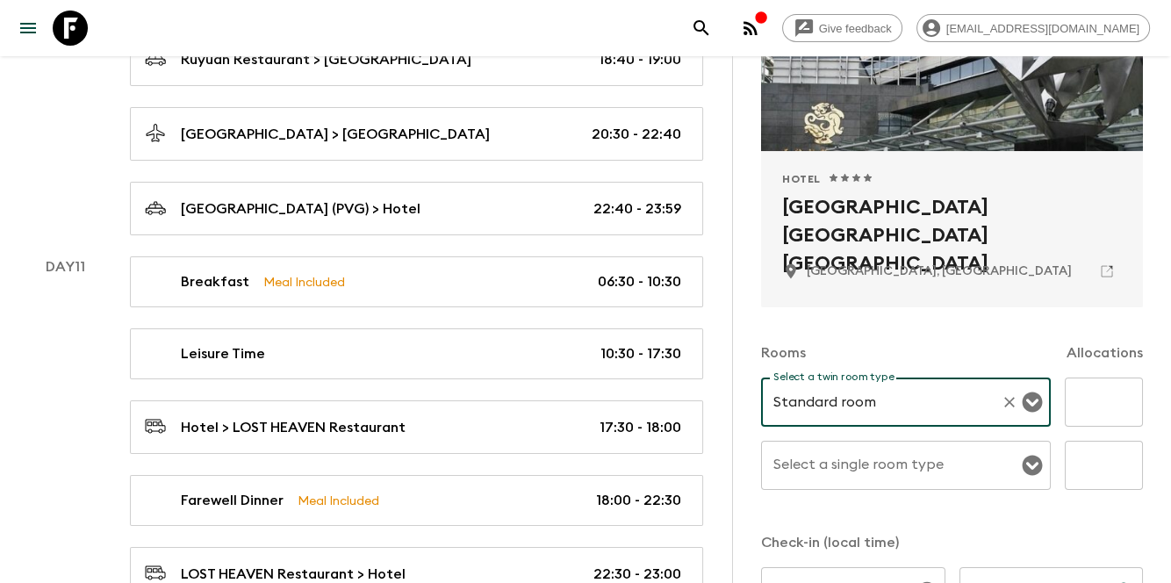
click at [952, 335] on div "Rooms Allocations" at bounding box center [952, 342] width 382 height 70
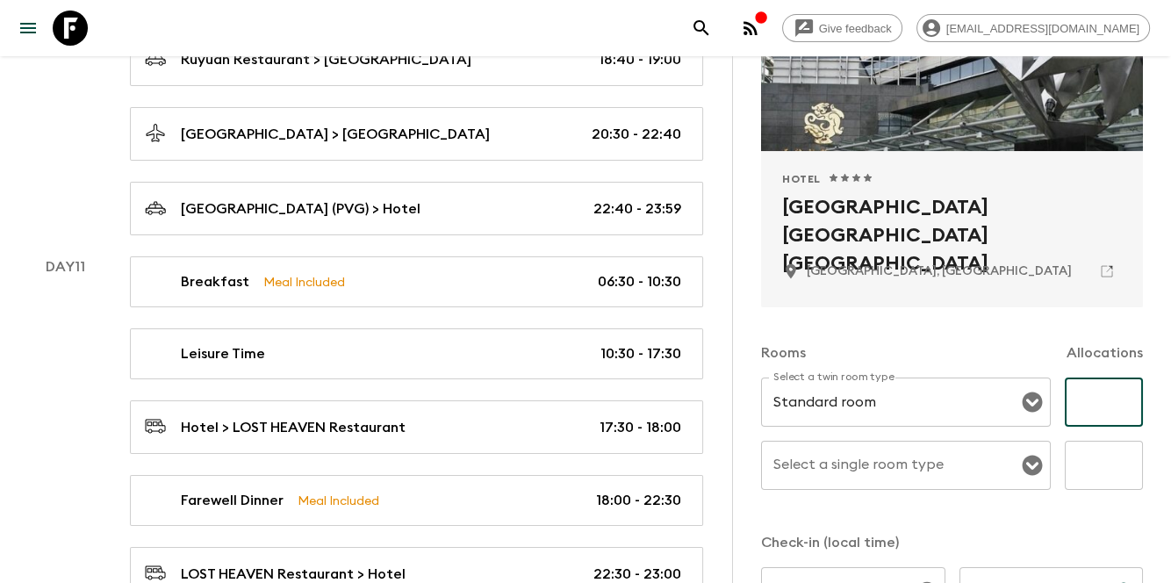
click at [1086, 410] on input "text" at bounding box center [1104, 402] width 78 height 49
drag, startPoint x: 1056, startPoint y: 347, endPoint x: 1057, endPoint y: 356, distance: 8.8
click at [1067, 347] on p "Allocations" at bounding box center [1105, 352] width 76 height 21
click at [1099, 423] on input "text" at bounding box center [1104, 402] width 78 height 49
type input "8"
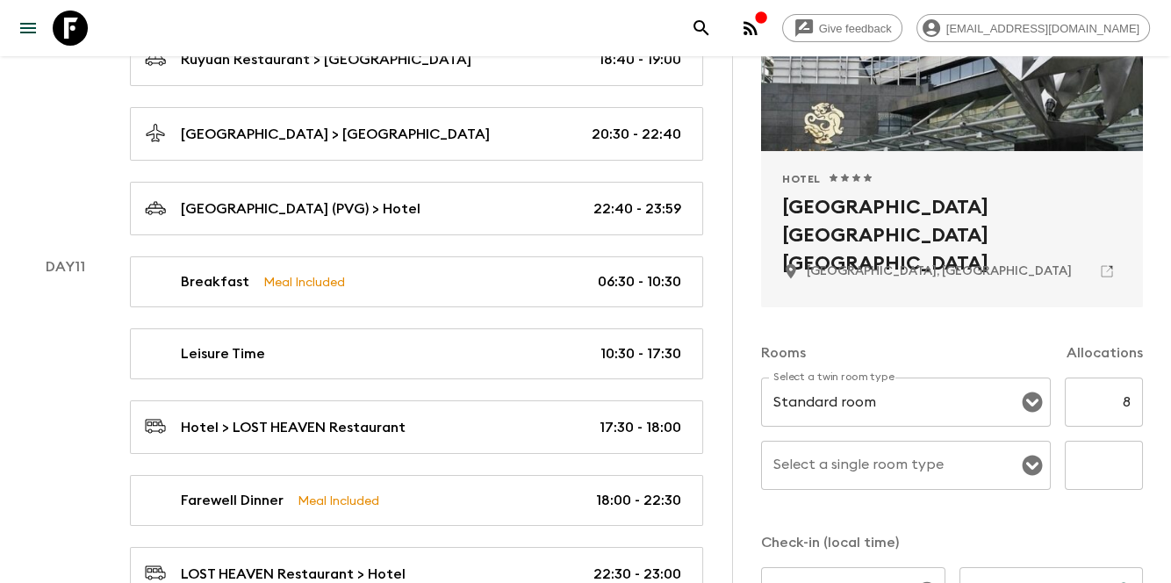
click at [1005, 328] on div "Rooms Allocations" at bounding box center [952, 342] width 382 height 70
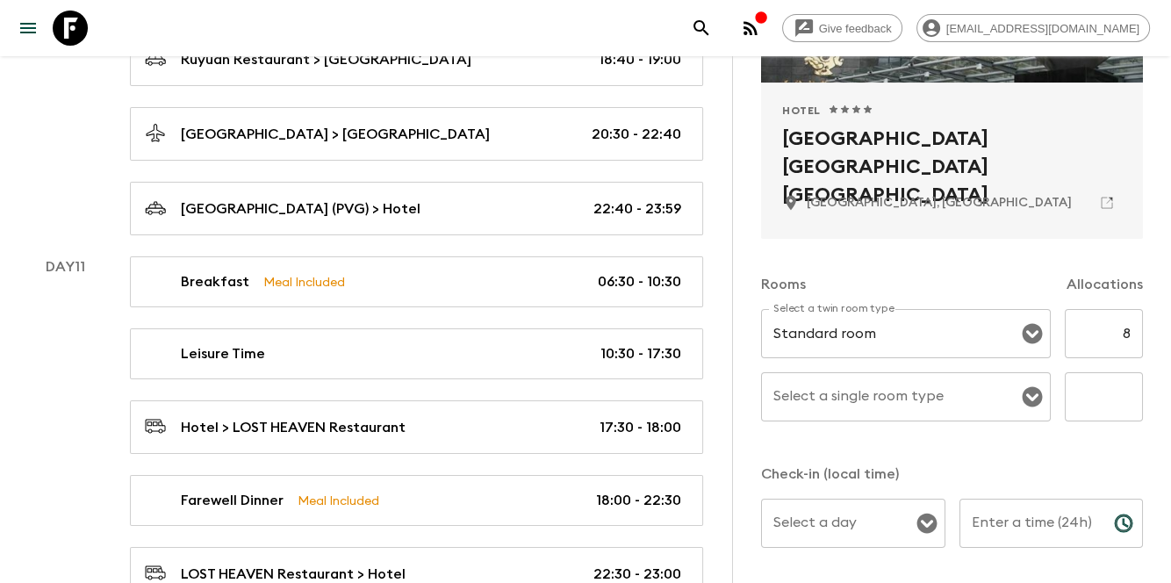
scroll to position [409, 0]
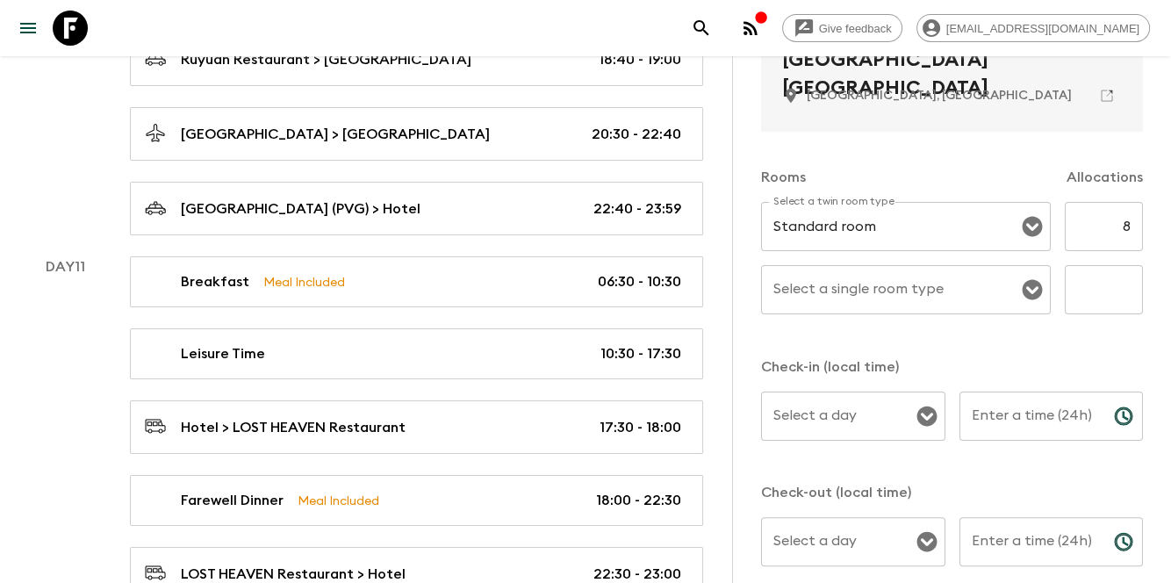
click at [996, 340] on div "Rooms Allocations Select a twin room type Standard room Select a twin room type…" at bounding box center [952, 359] width 382 height 455
click at [878, 284] on input "Select a single room type" at bounding box center [893, 289] width 248 height 33
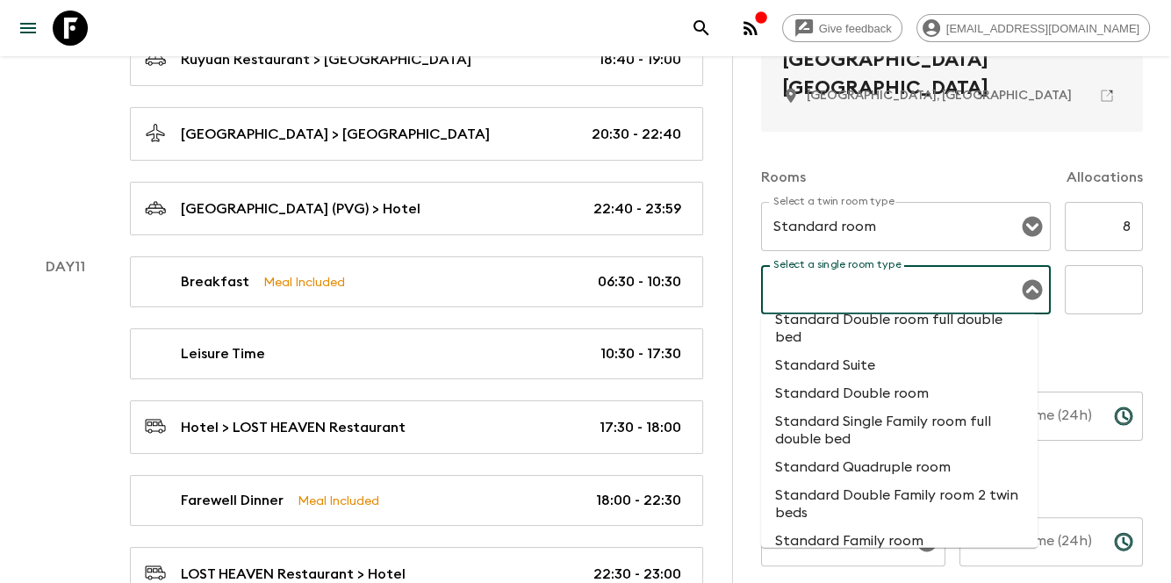
scroll to position [878, 0]
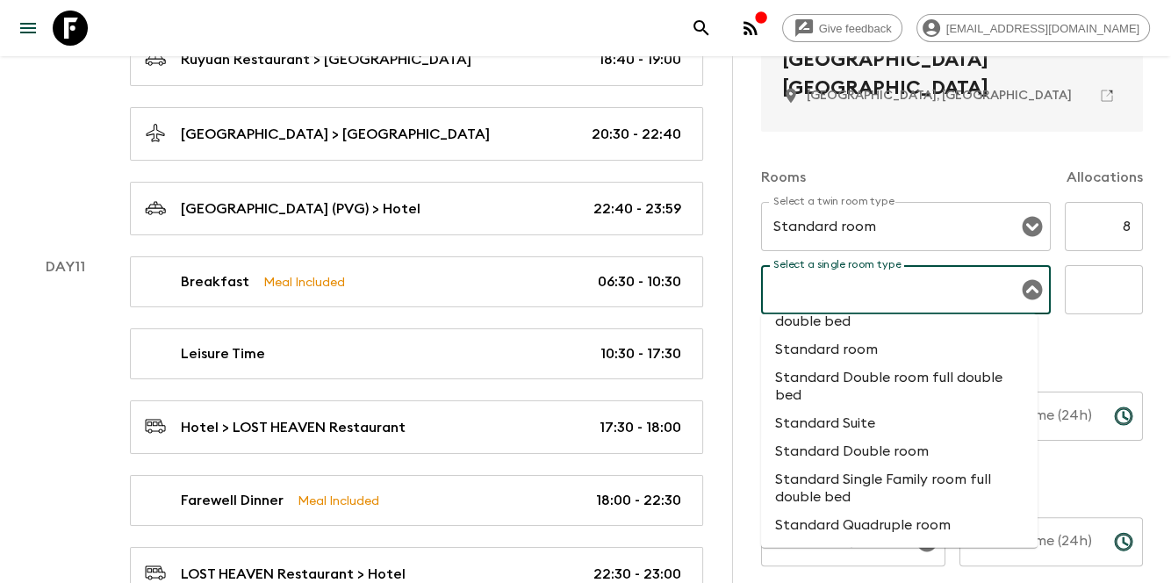
click at [865, 364] on li "Standard room" at bounding box center [899, 349] width 277 height 28
type input "Standard room"
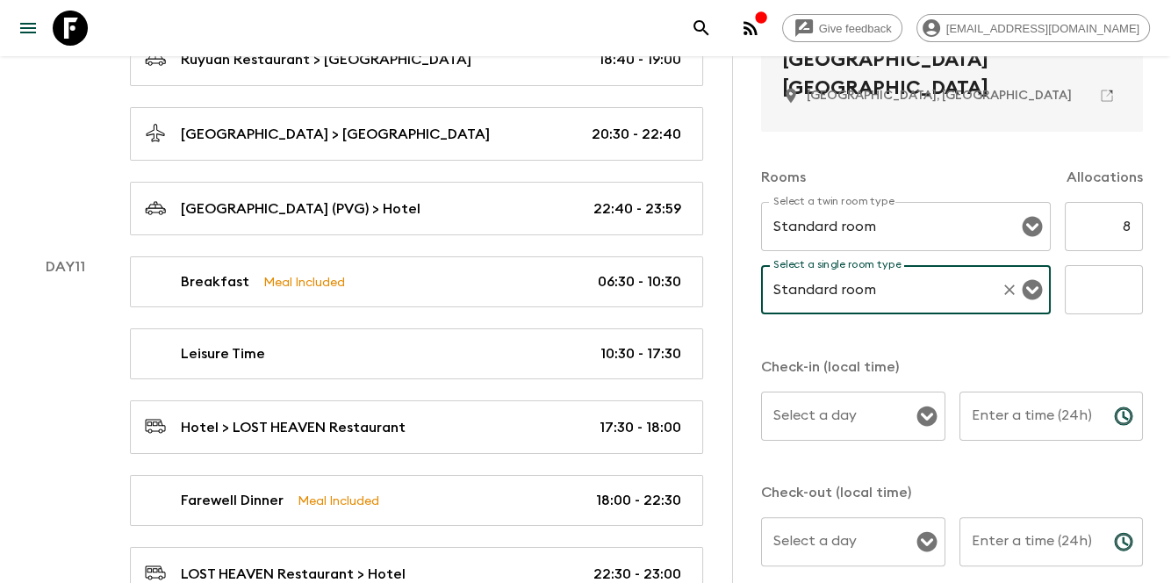
click at [1090, 284] on input "text" at bounding box center [1104, 289] width 78 height 49
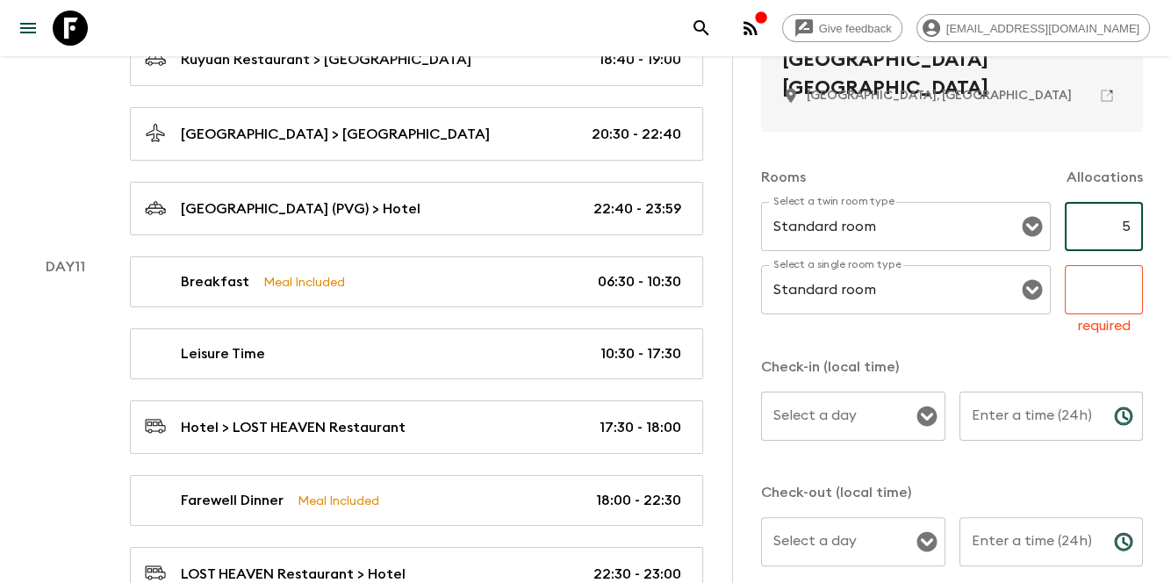
type input "5"
click at [1096, 295] on input "text" at bounding box center [1104, 289] width 78 height 49
type input "5"
click at [1088, 363] on p "Check-in (local time)" at bounding box center [952, 366] width 382 height 21
type input "6"
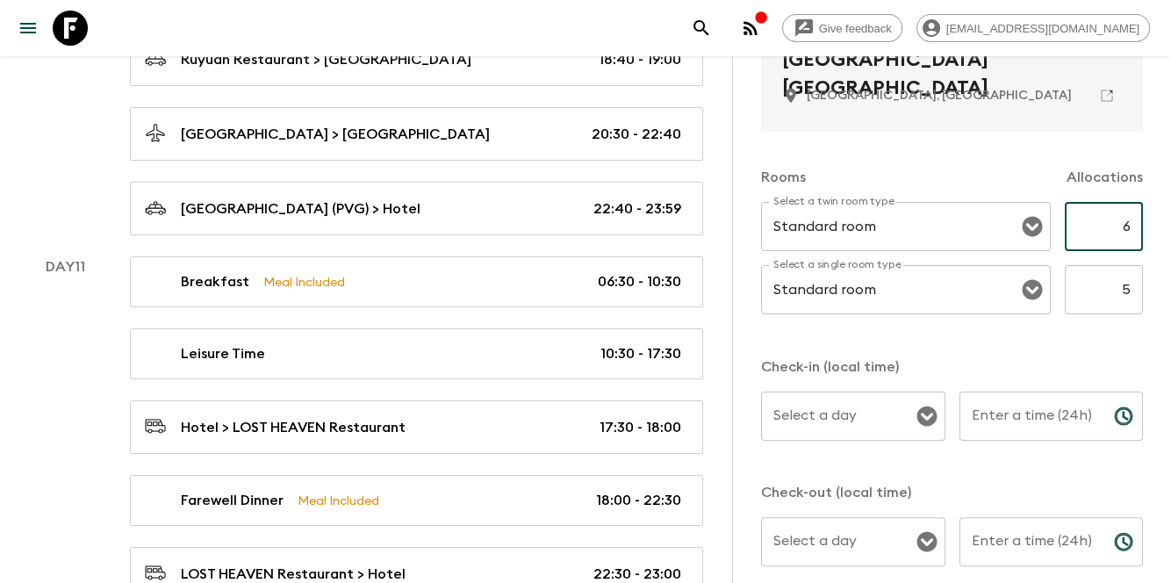
click at [1090, 348] on div "Rooms Allocations Select a twin room type Standard room Select a twin room type…" at bounding box center [952, 359] width 382 height 455
click at [1101, 218] on input "6" at bounding box center [1104, 226] width 78 height 49
click at [1109, 323] on div "Select a twin room type Standard room Select a twin room type 6 ​ Select a sing…" at bounding box center [952, 268] width 382 height 133
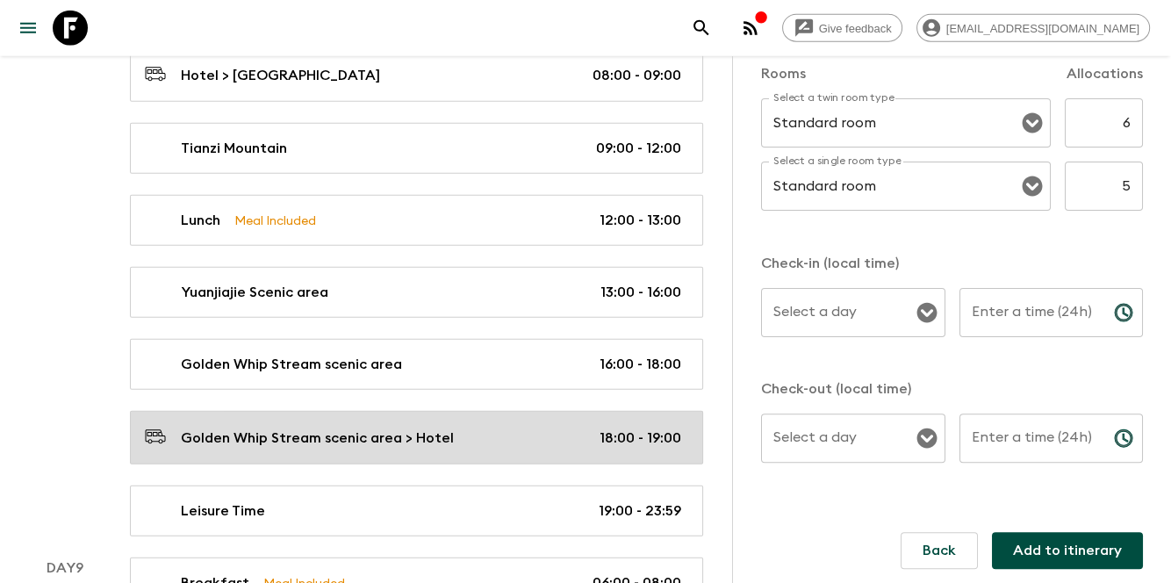
scroll to position [4325, 0]
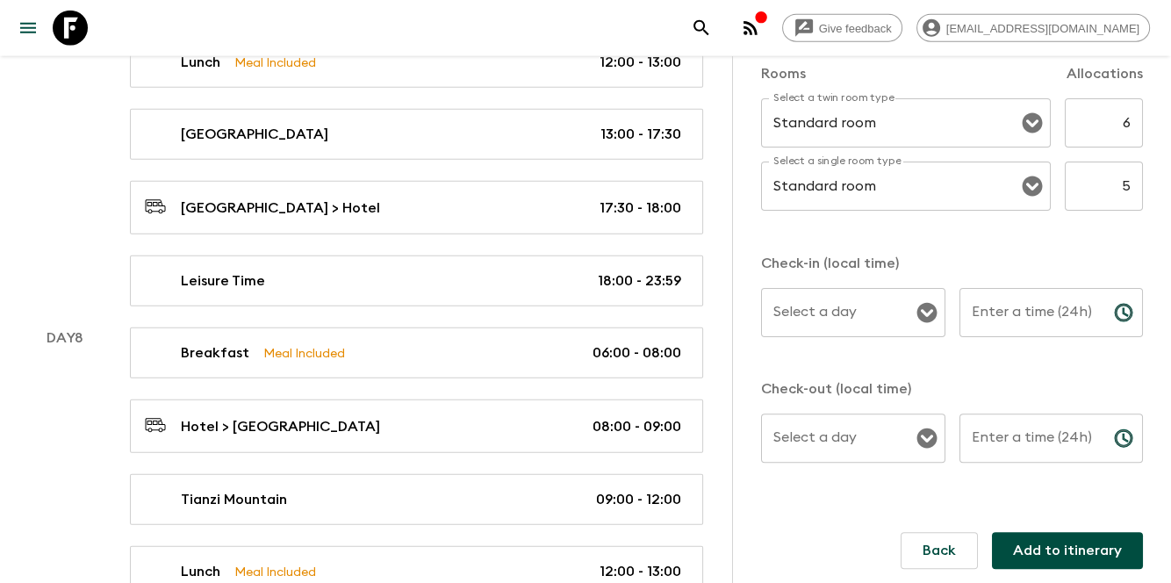
click at [818, 302] on div "Select a day Select a day ​" at bounding box center [853, 322] width 184 height 69
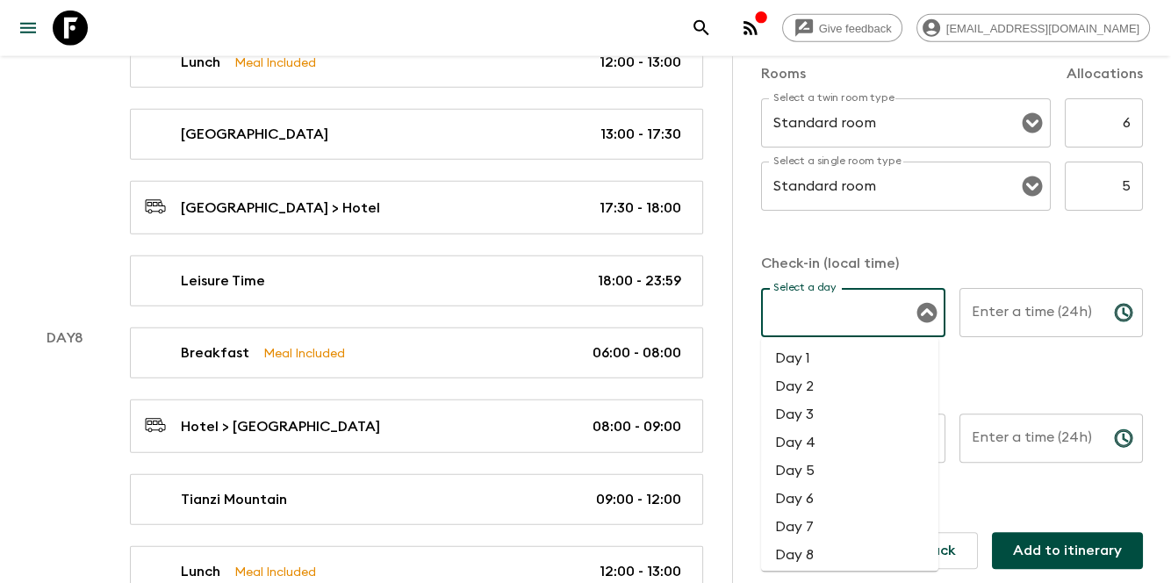
click at [848, 364] on li "Day 1" at bounding box center [849, 359] width 177 height 28
type input "Day 1"
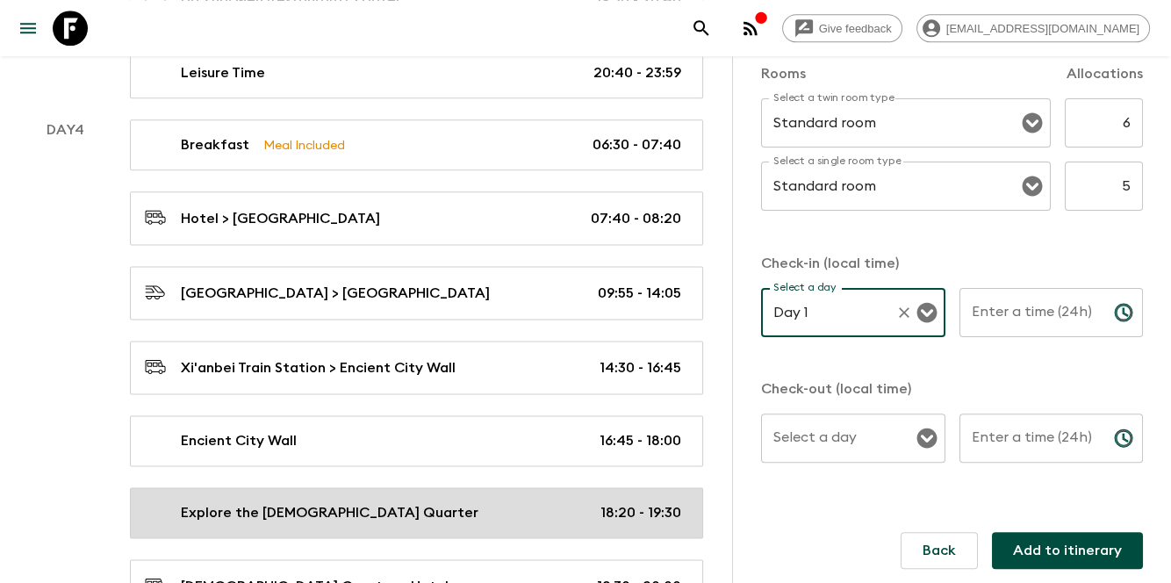
scroll to position [2042, 0]
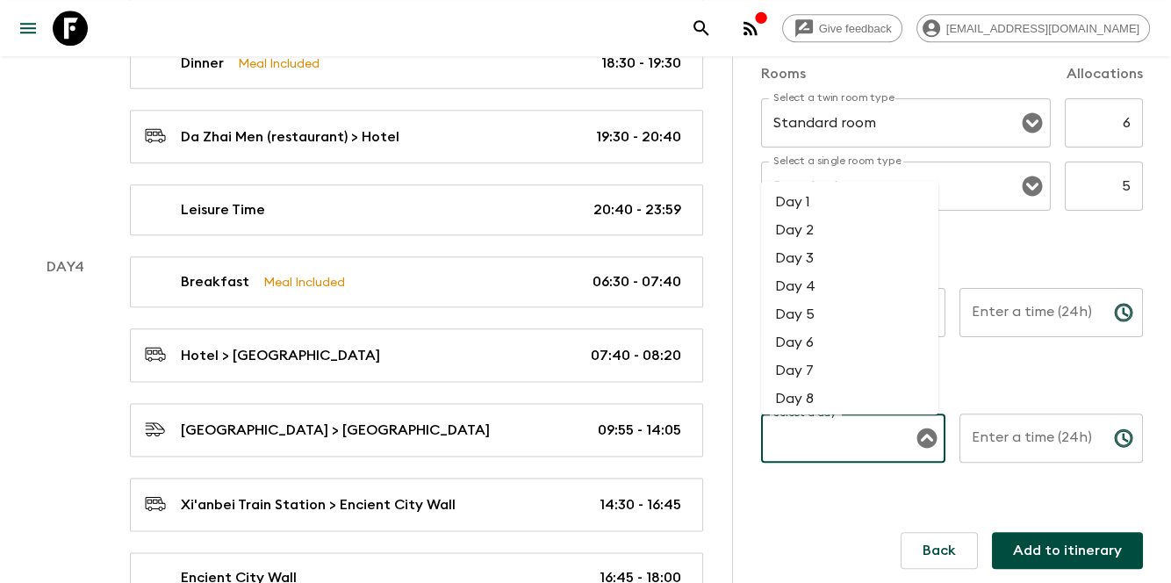
click at [827, 428] on div "Select a day Select a day ​" at bounding box center [853, 448] width 184 height 69
click at [806, 296] on li "Day 4" at bounding box center [849, 286] width 177 height 28
type input "Day 4"
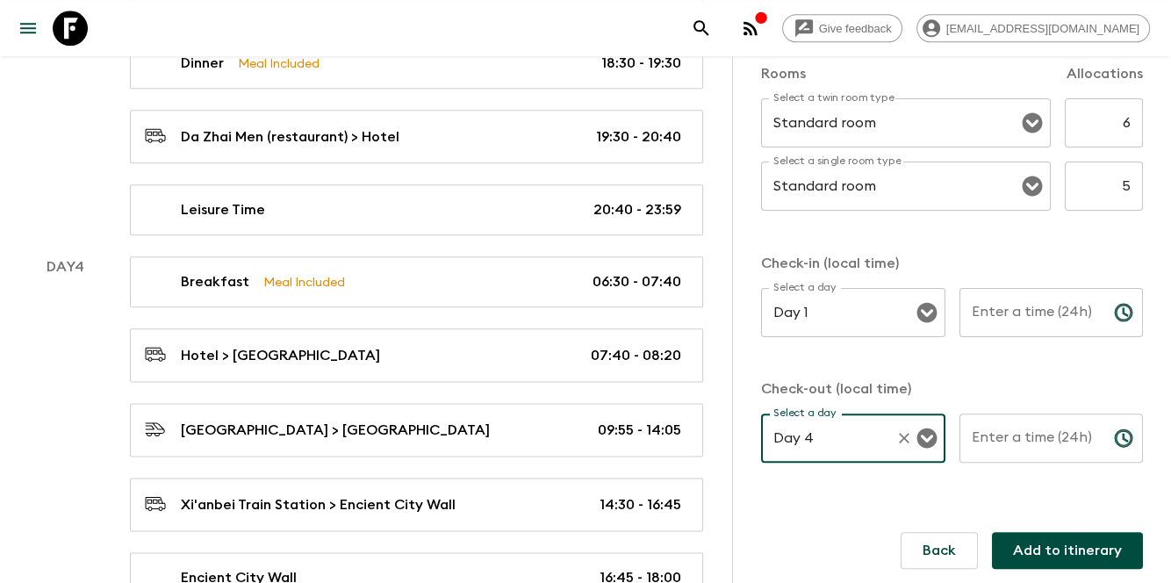
click at [1003, 299] on div "Enter a time (24h) Enter a time (24h) ​" at bounding box center [1052, 322] width 184 height 69
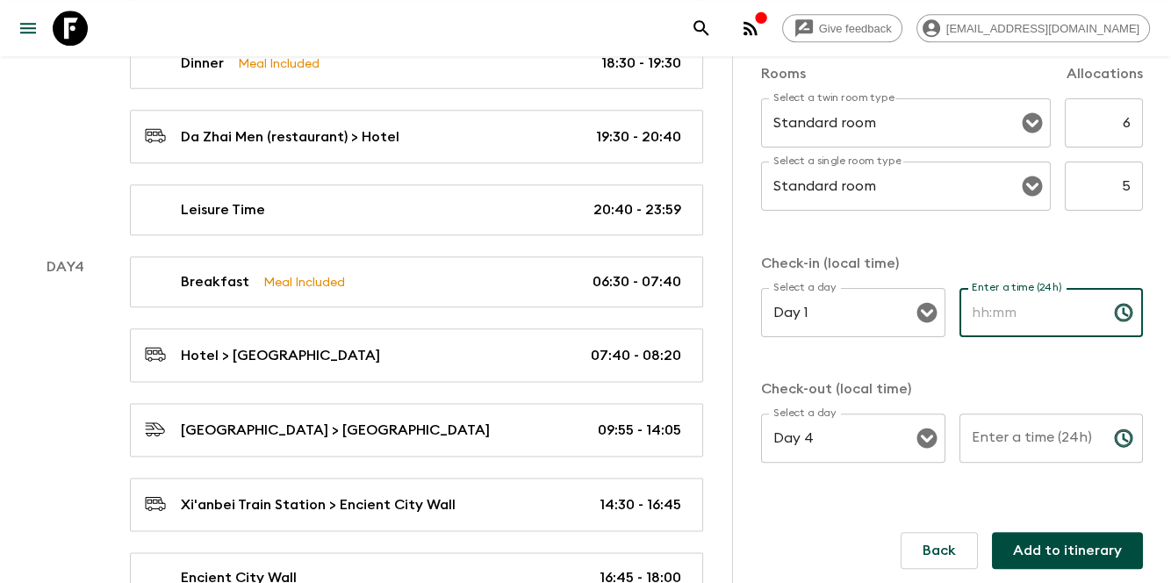
click at [1000, 306] on input "Enter a time (24h)" at bounding box center [1030, 312] width 140 height 49
drag, startPoint x: 1025, startPoint y: 373, endPoint x: 1019, endPoint y: 349, distance: 25.1
click at [1025, 373] on div "Check-in (local time) Select a day Day 1 Select a day ​ Enter a time (24h) Ente…" at bounding box center [952, 368] width 382 height 230
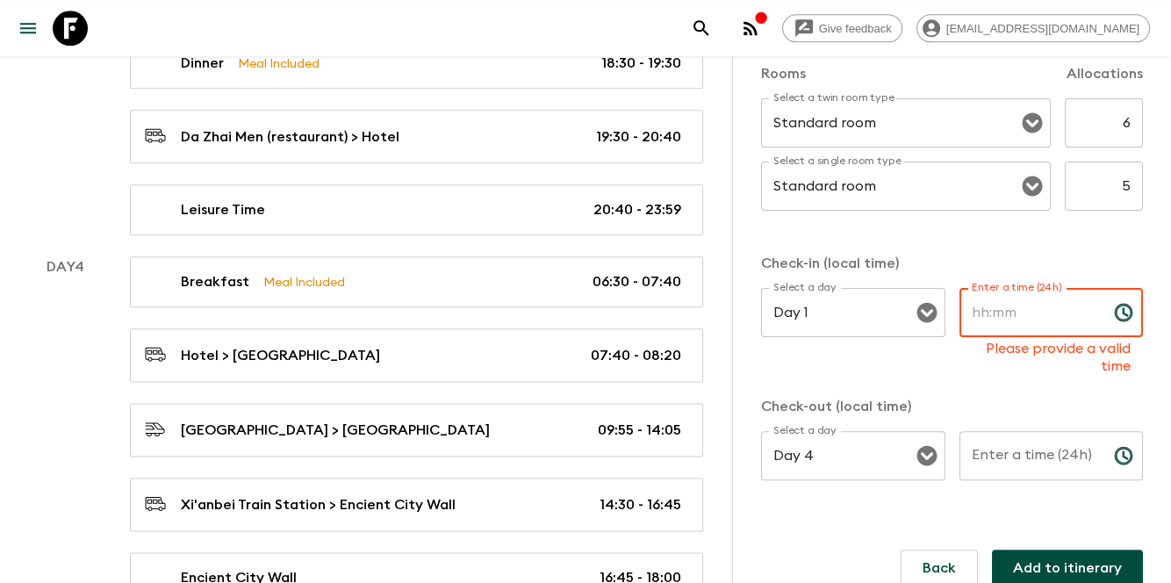
click at [1017, 316] on input "Enter a time (24h)" at bounding box center [1030, 312] width 140 height 49
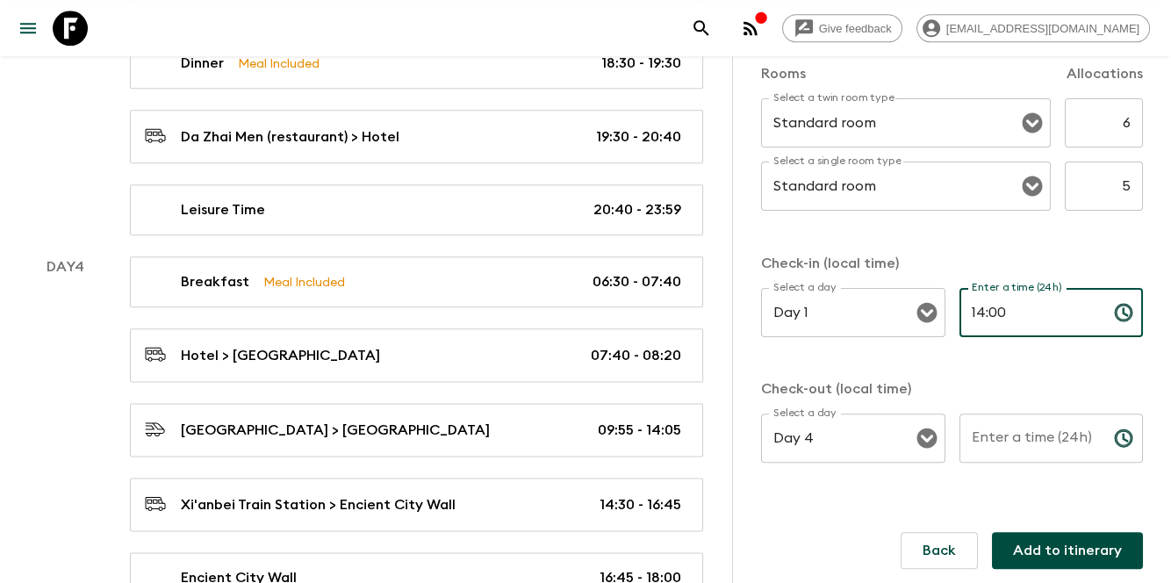
type input "14:00"
click at [1022, 443] on input "Enter a time (24h)" at bounding box center [1030, 438] width 140 height 49
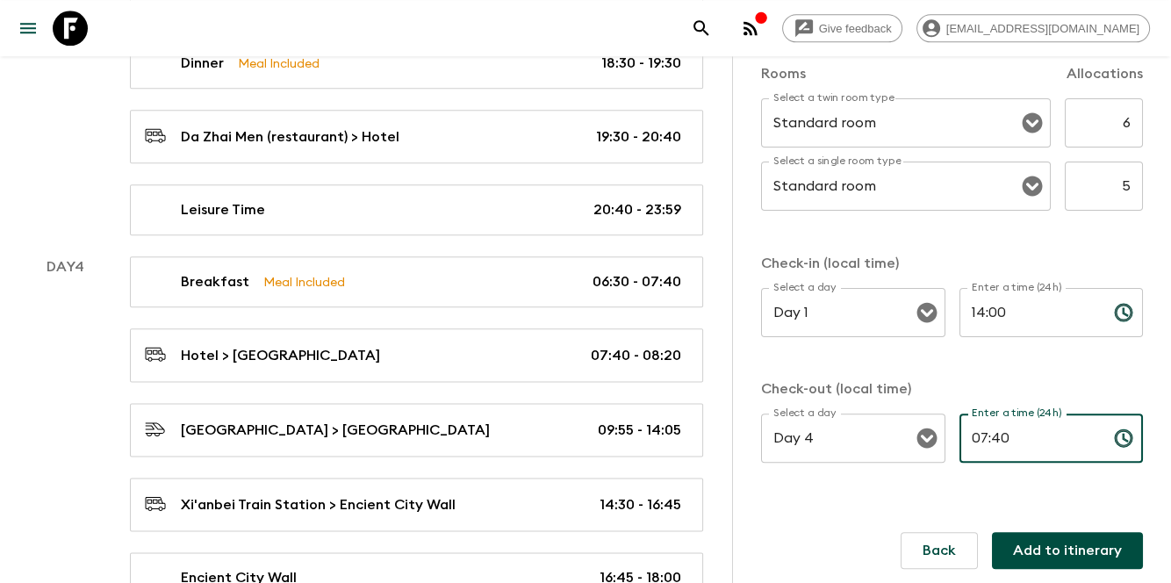
type input "07:40"
click at [1053, 372] on div "Check-in (local time) Select a day Day 1 Select a day ​ Enter a time (24h) 14:0…" at bounding box center [952, 368] width 382 height 230
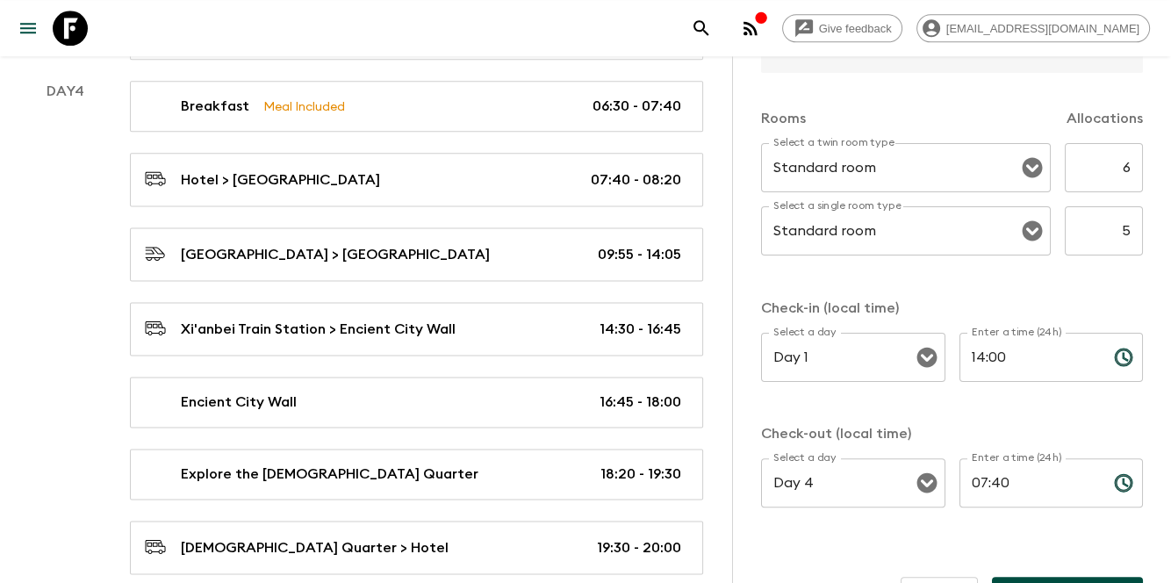
scroll to position [513, 0]
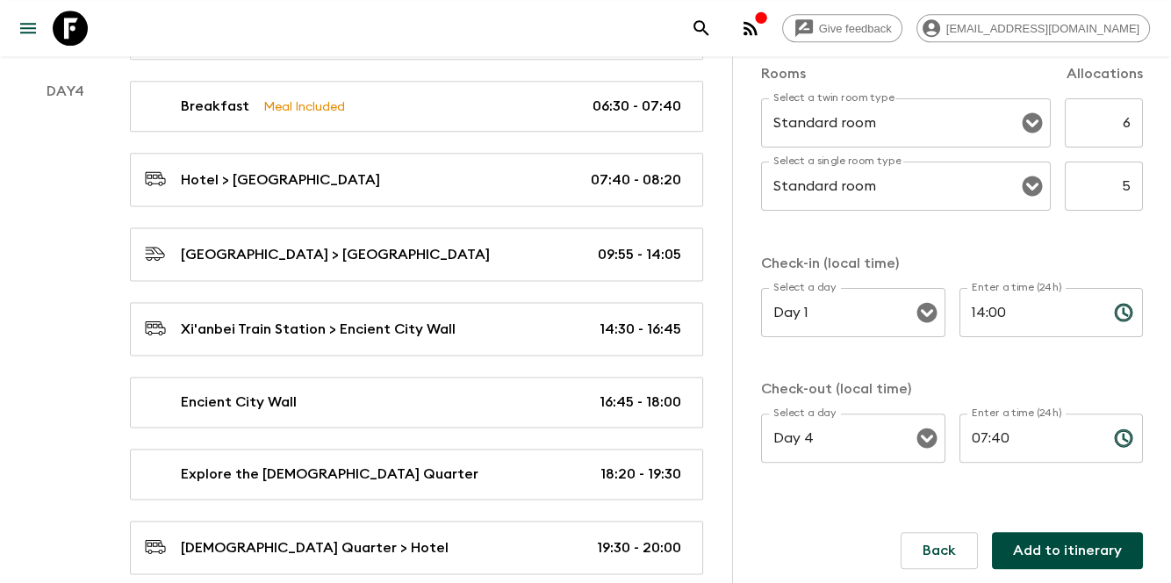
click at [1038, 555] on button "Add to itinerary" at bounding box center [1067, 550] width 151 height 37
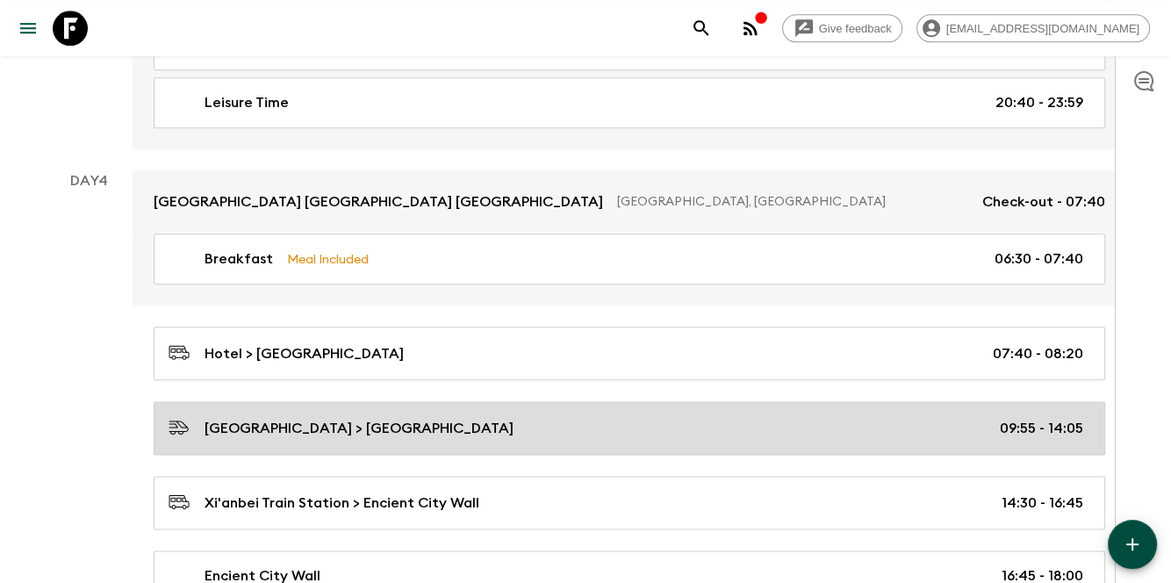
scroll to position [2048, 0]
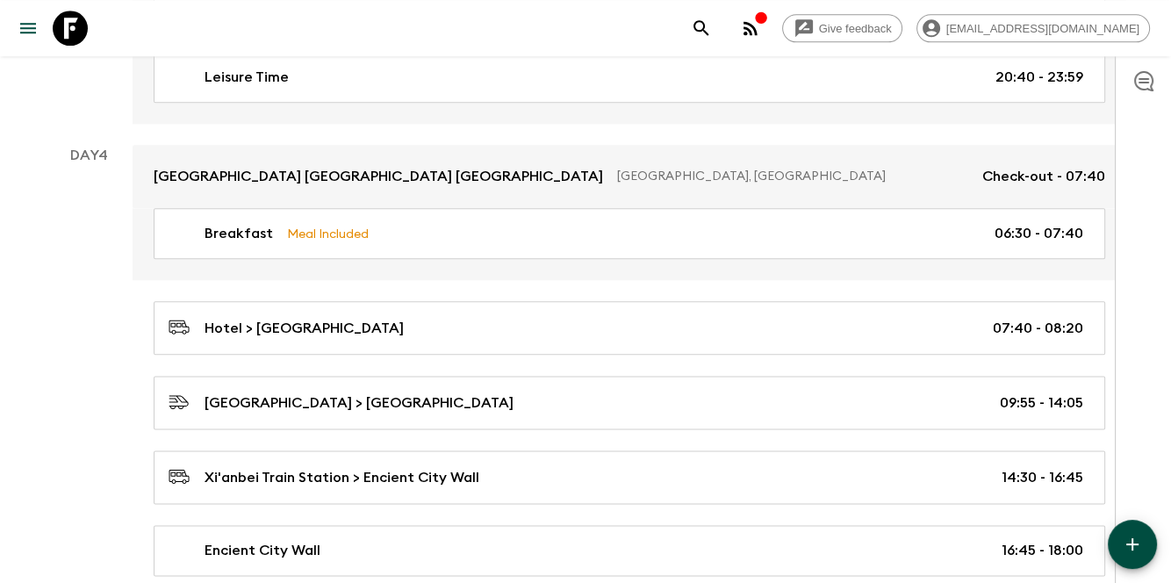
click at [1127, 551] on icon "button" at bounding box center [1132, 544] width 21 height 21
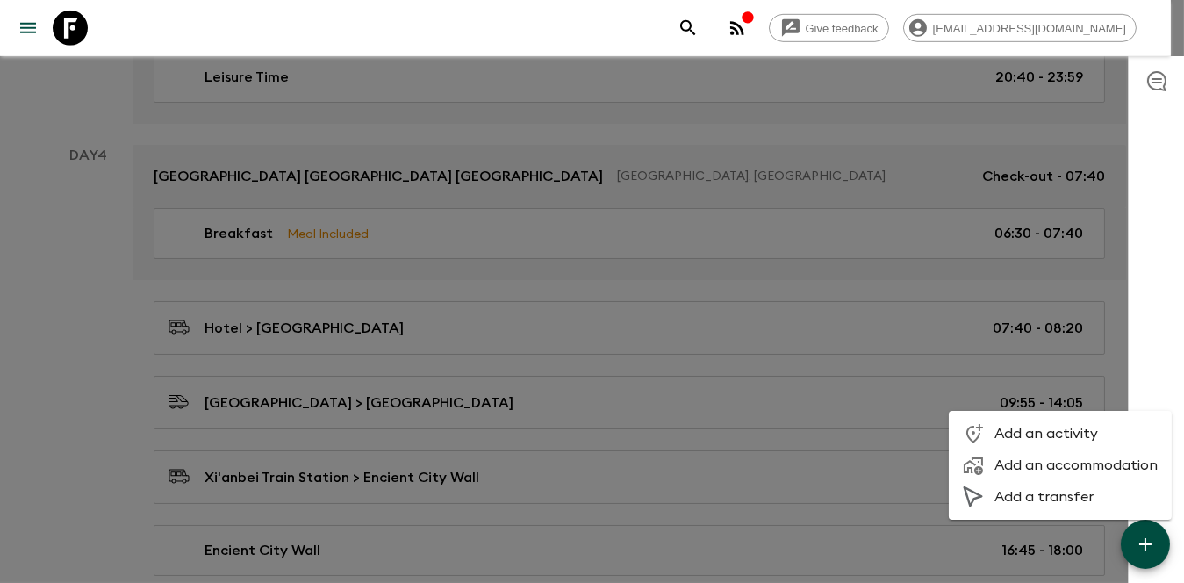
click at [1038, 472] on span "Add an accommodation" at bounding box center [1076, 466] width 163 height 18
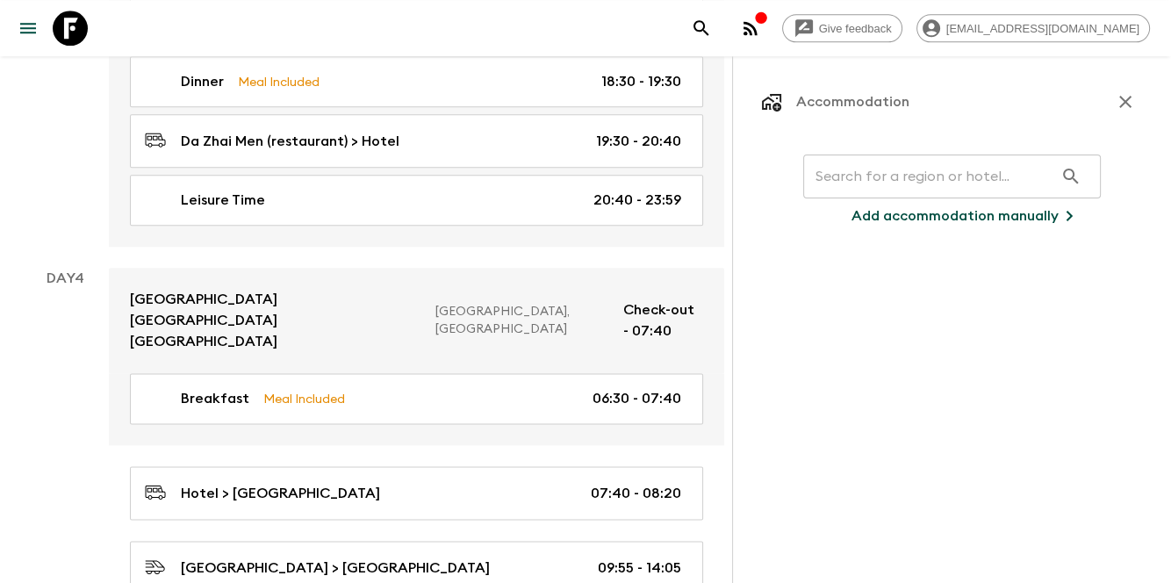
click at [861, 184] on input "text" at bounding box center [928, 176] width 250 height 49
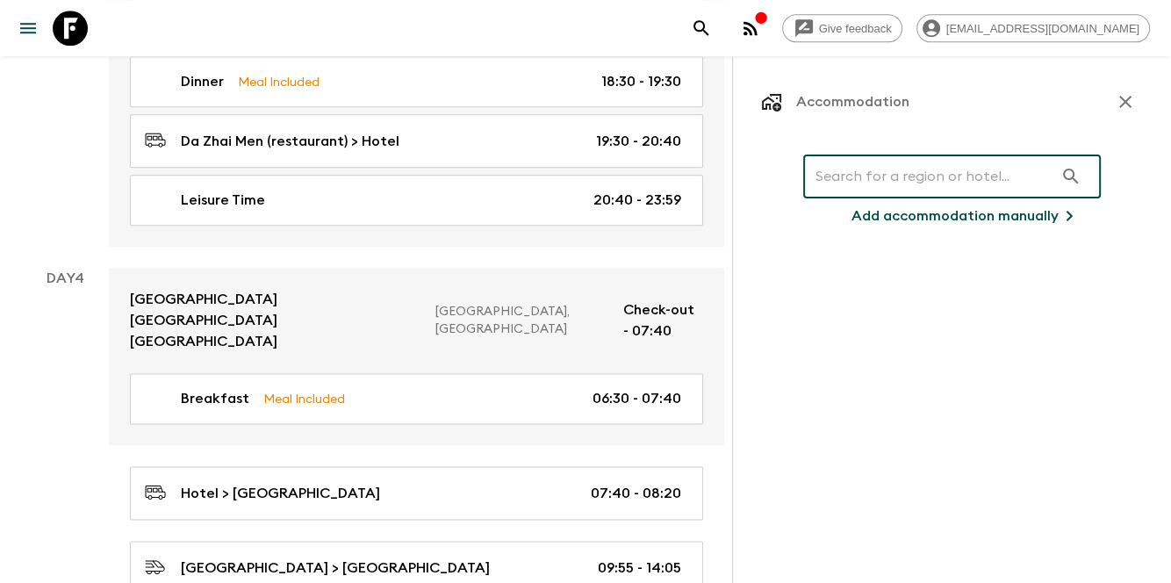
click at [929, 168] on input "text" at bounding box center [928, 176] width 250 height 49
paste input "Xi'an Yongningmen Elegant Hotel"
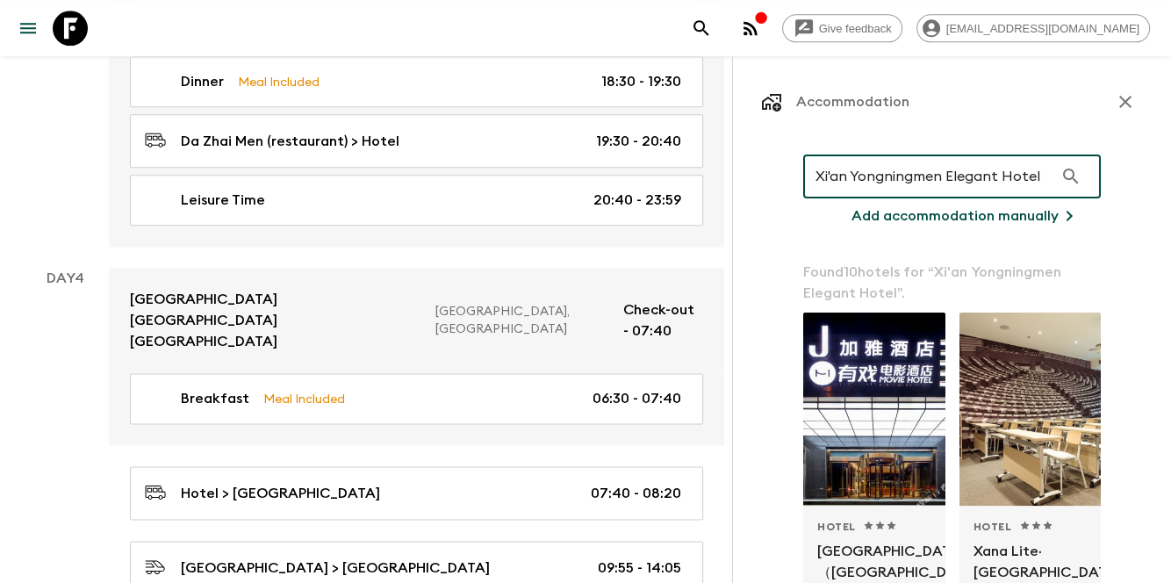
type input "Xi'an Yongningmen Elegant Hotel"
click at [1108, 115] on button "button" at bounding box center [1125, 101] width 35 height 35
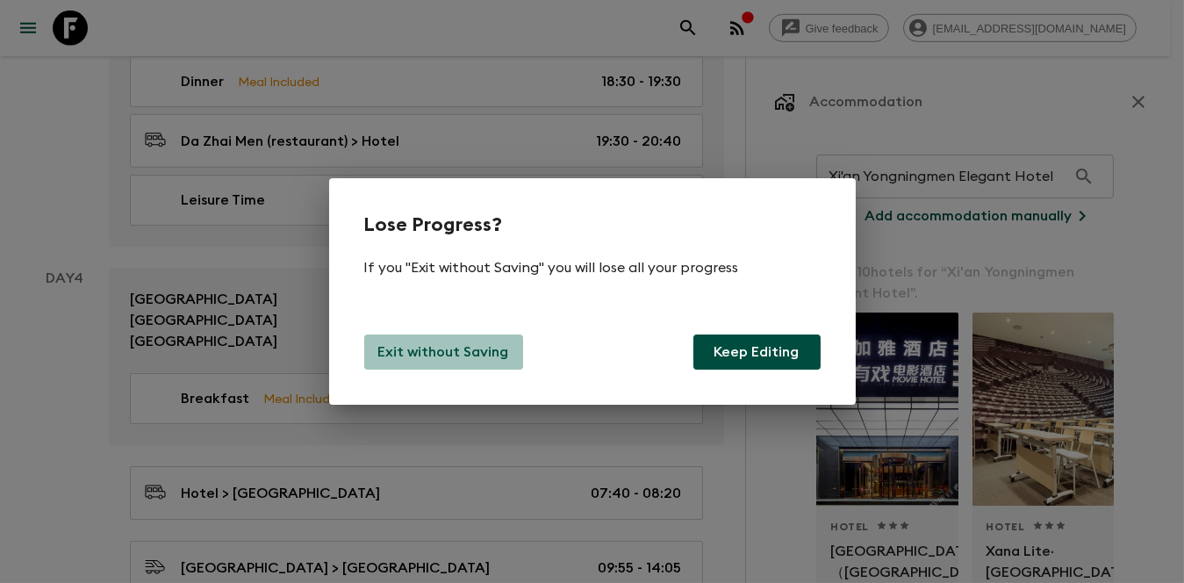
click at [453, 343] on p "Exit without Saving" at bounding box center [443, 352] width 131 height 21
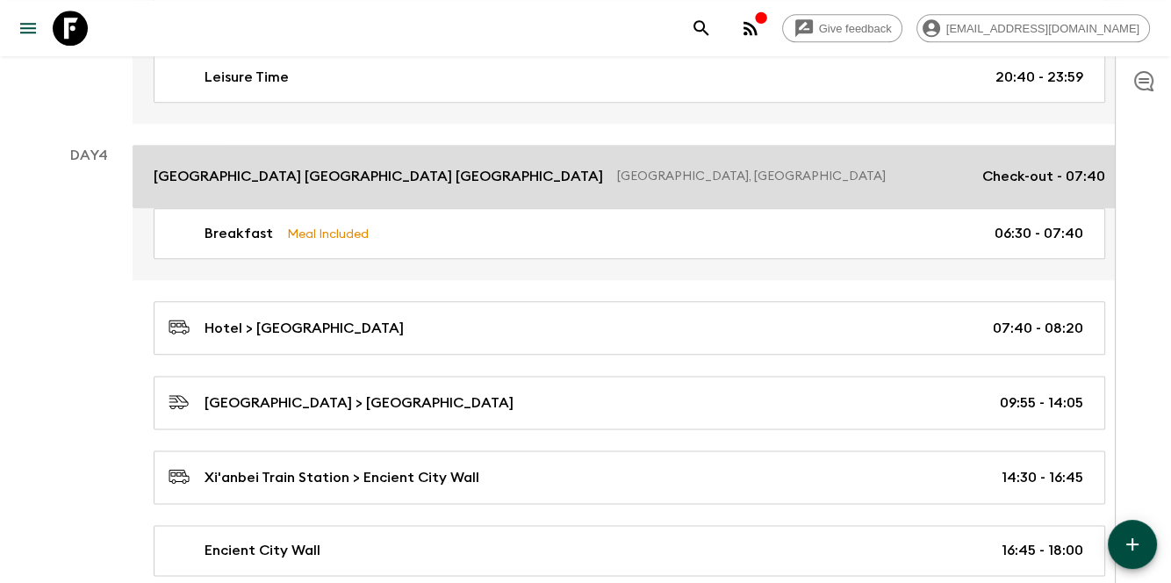
click at [287, 172] on p "[GEOGRAPHIC_DATA] [GEOGRAPHIC_DATA] [GEOGRAPHIC_DATA]" at bounding box center [379, 176] width 450 height 21
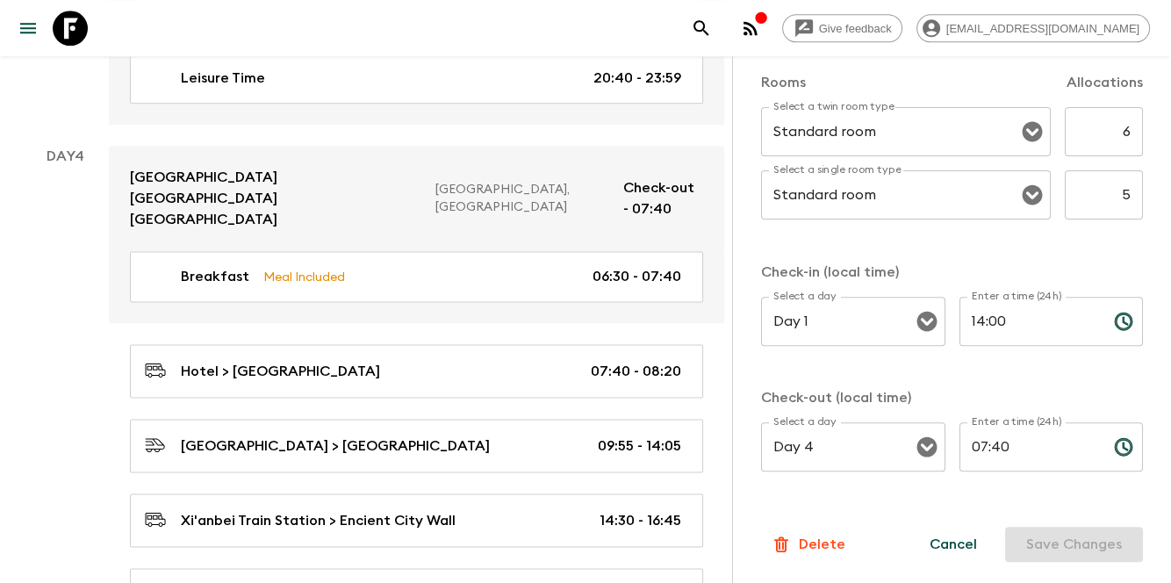
scroll to position [2283, 0]
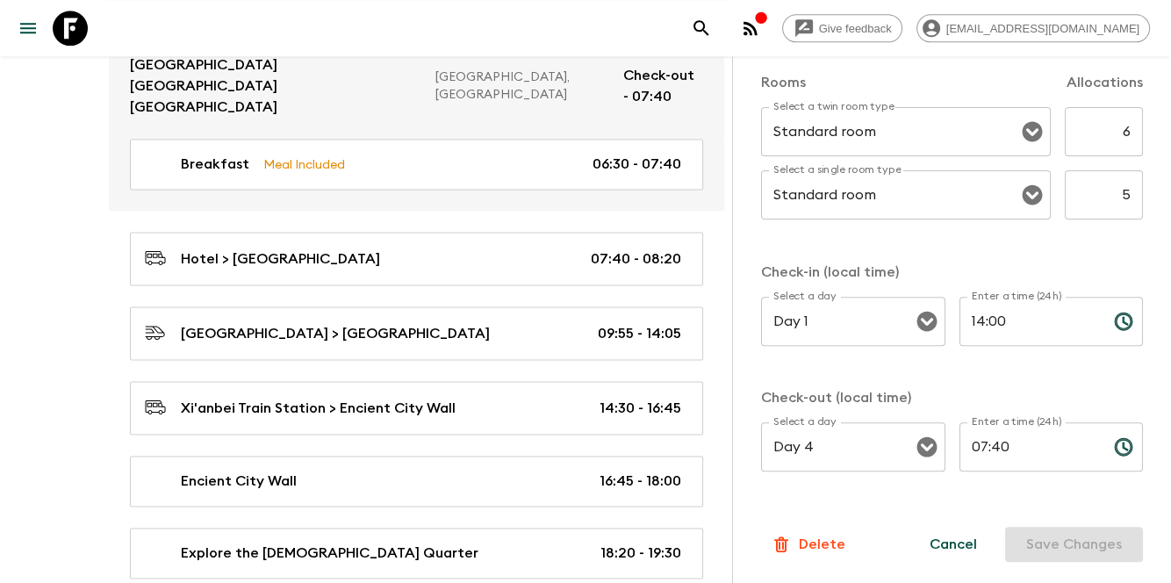
click at [809, 536] on p "Delete" at bounding box center [822, 544] width 47 height 21
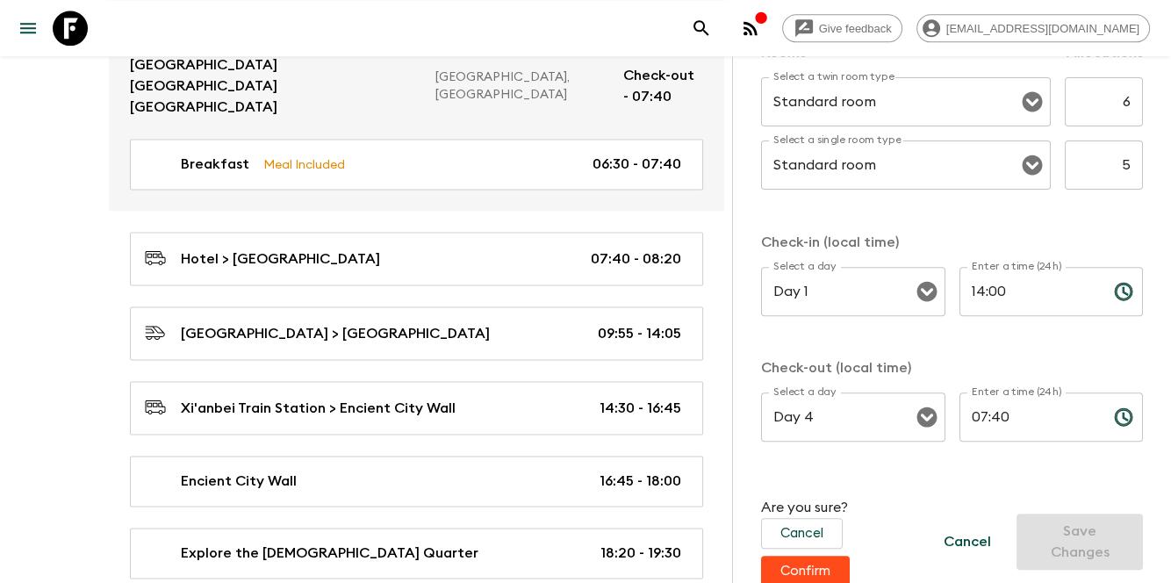
scroll to position [628, 0]
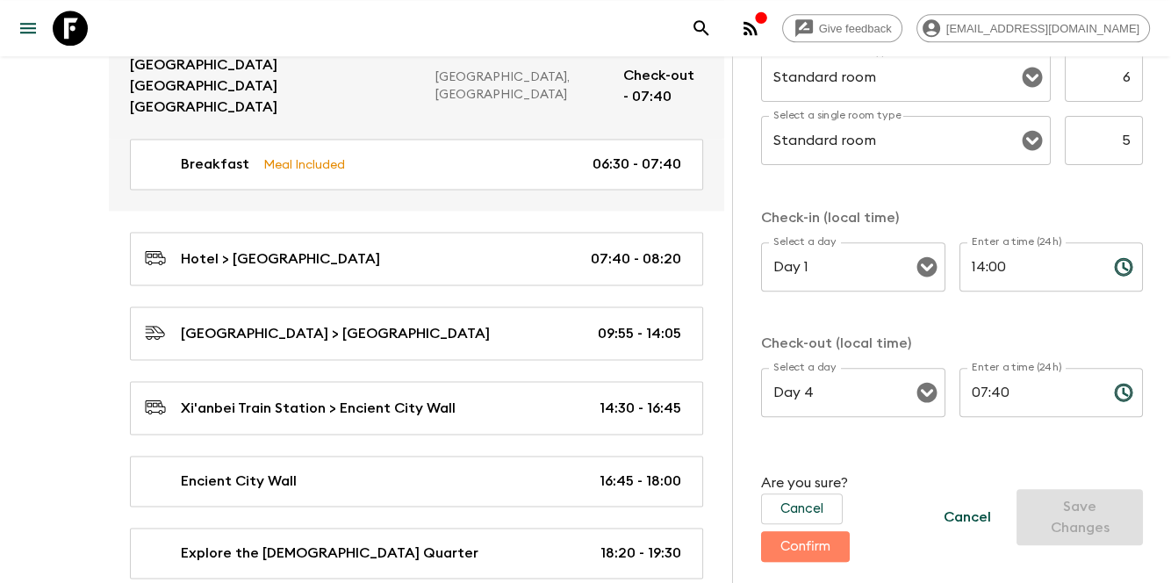
click at [814, 550] on button "Confirm" at bounding box center [805, 546] width 89 height 31
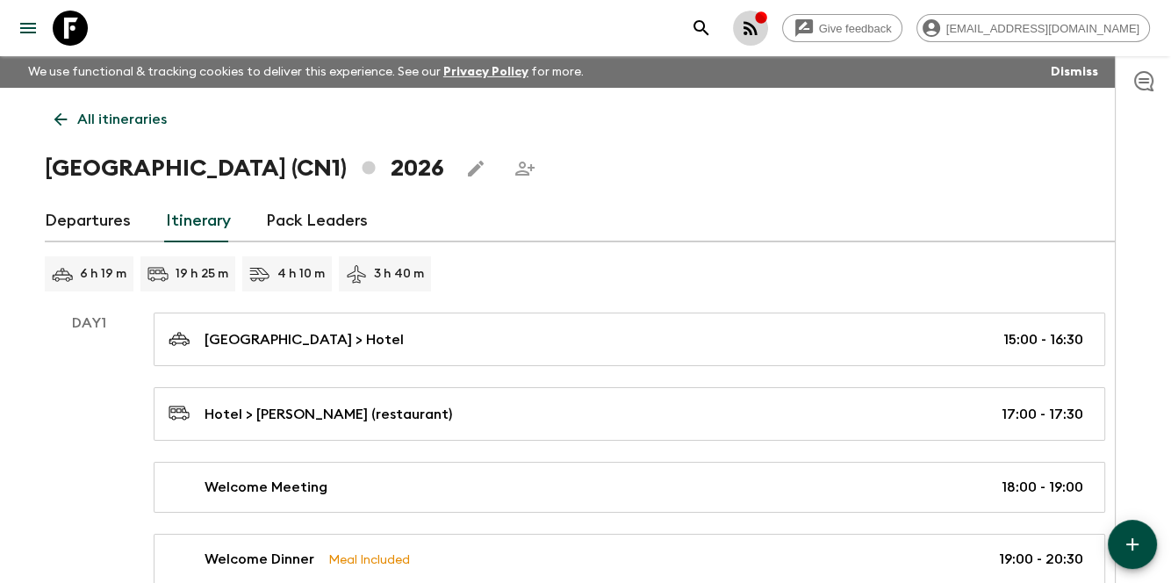
click at [758, 23] on icon "button" at bounding box center [751, 28] width 14 height 14
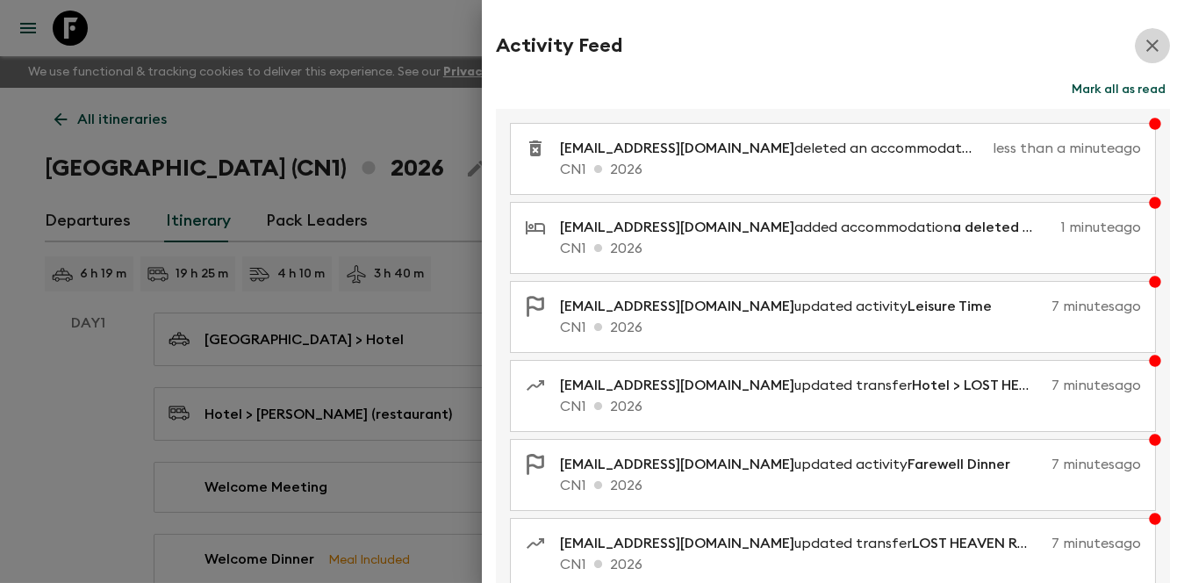
click at [1142, 52] on icon "button" at bounding box center [1152, 45] width 21 height 21
